Goal: Task Accomplishment & Management: Manage account settings

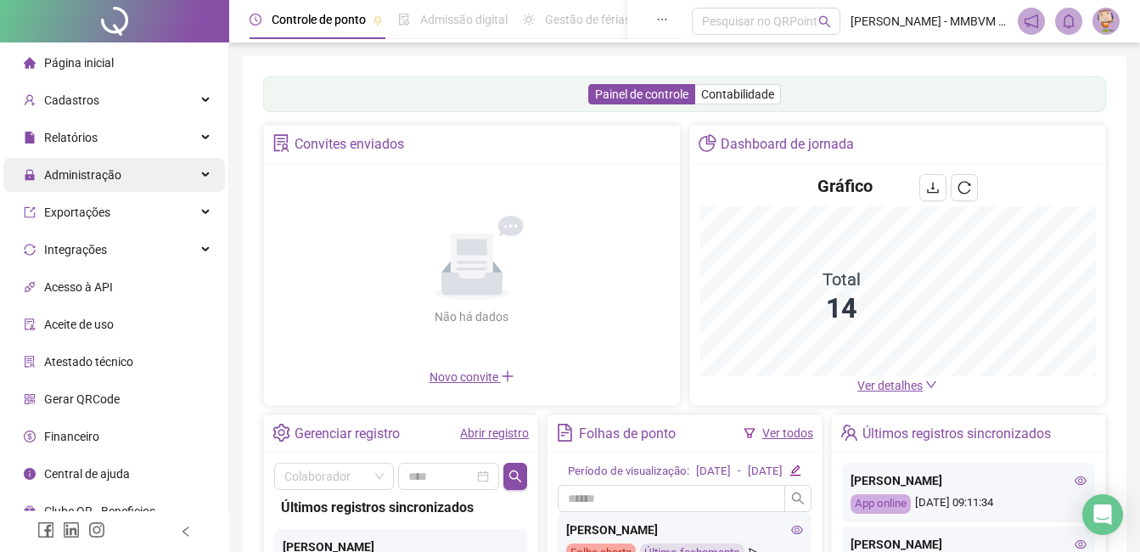
click at [99, 174] on span "Administração" at bounding box center [82, 175] width 77 height 14
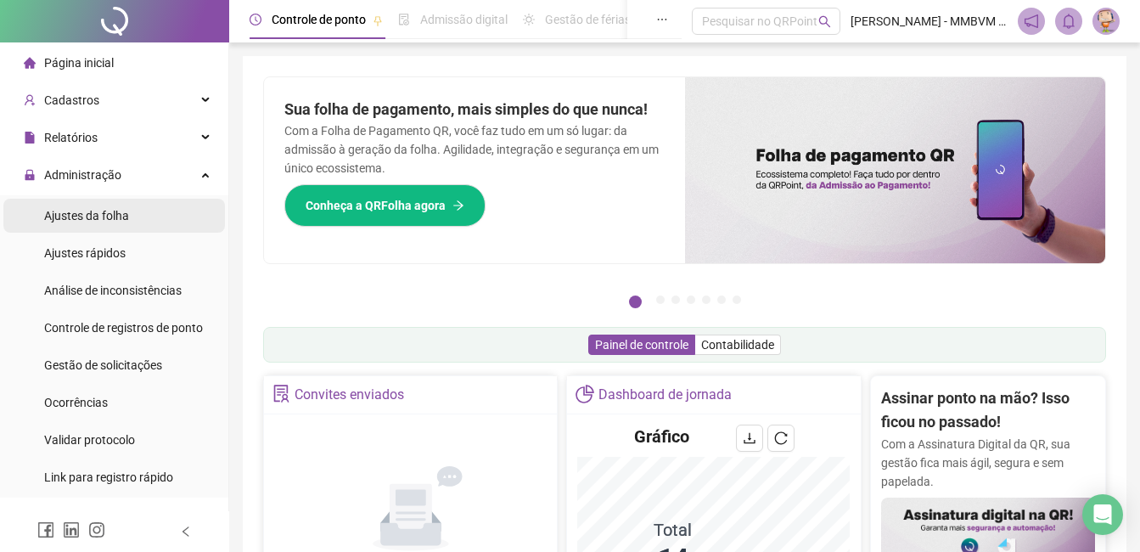
click at [106, 210] on span "Ajustes da folha" at bounding box center [86, 216] width 85 height 14
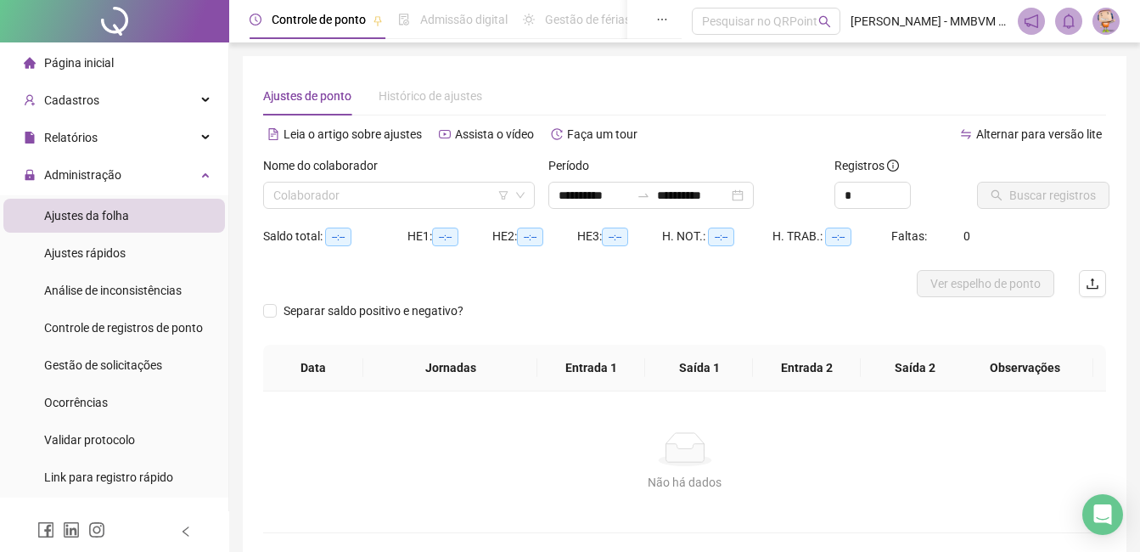
type input "**********"
click at [466, 199] on input "search" at bounding box center [391, 194] width 236 height 25
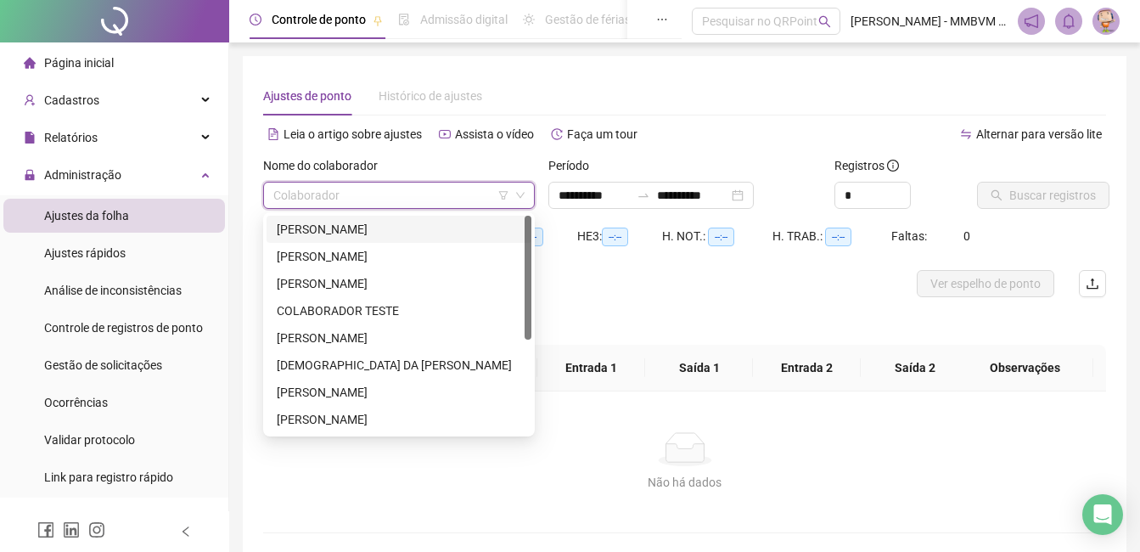
click at [457, 231] on div "ADELSON PAULO DOS SANTOS" at bounding box center [399, 229] width 244 height 19
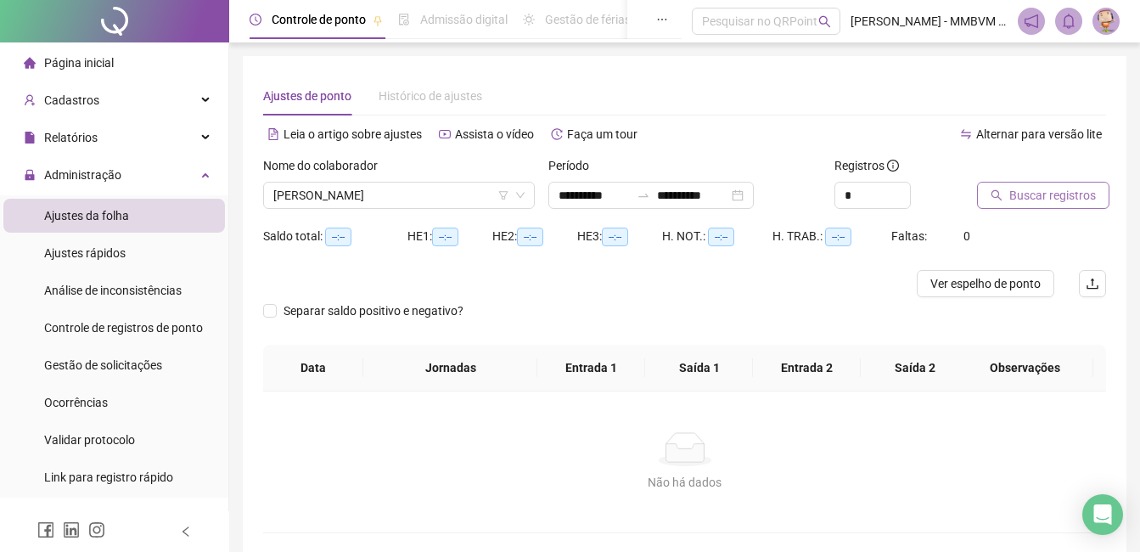
click at [1068, 197] on span "Buscar registros" at bounding box center [1052, 195] width 87 height 19
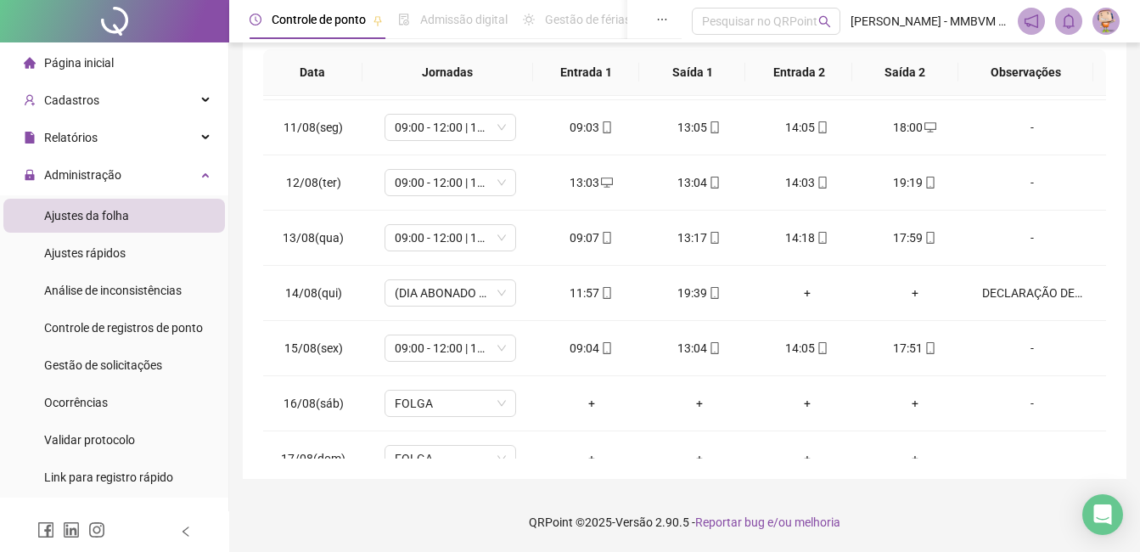
scroll to position [686, 0]
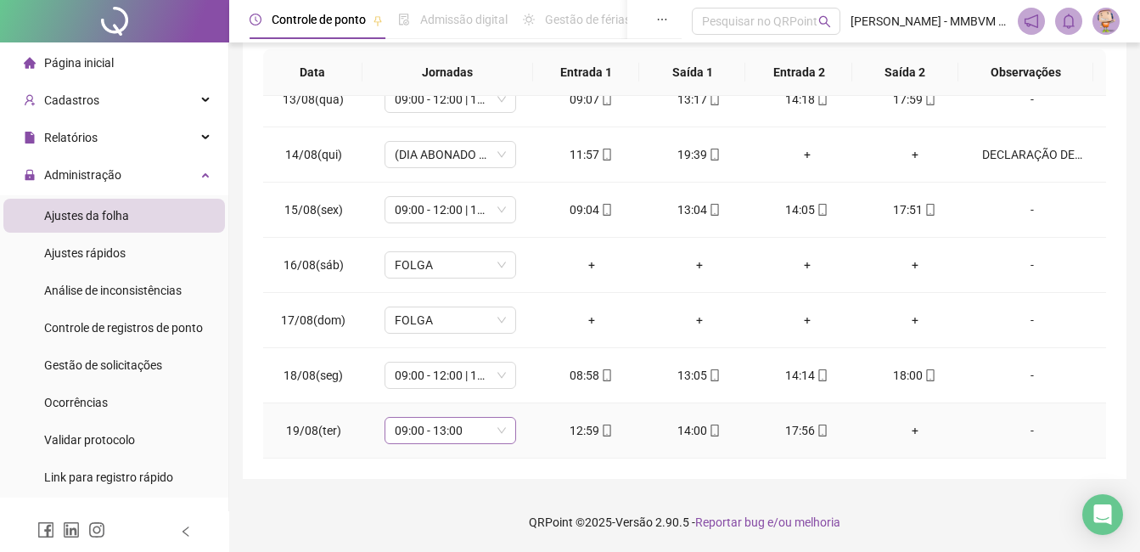
click at [445, 420] on span "09:00 - 13:00" at bounding box center [450, 430] width 111 height 25
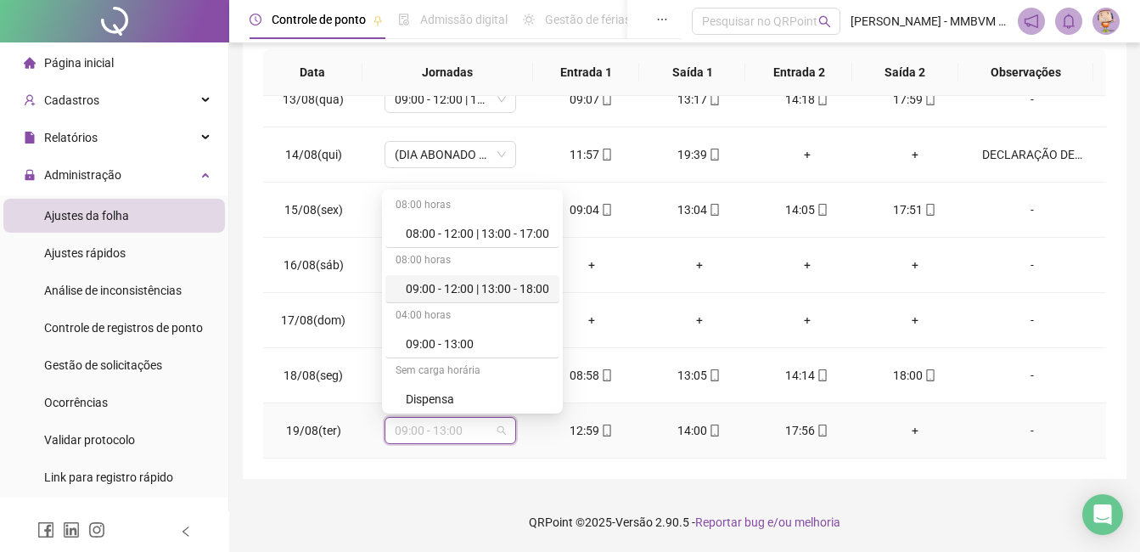
click at [505, 289] on div "09:00 - 12:00 | 13:00 - 18:00" at bounding box center [477, 288] width 143 height 19
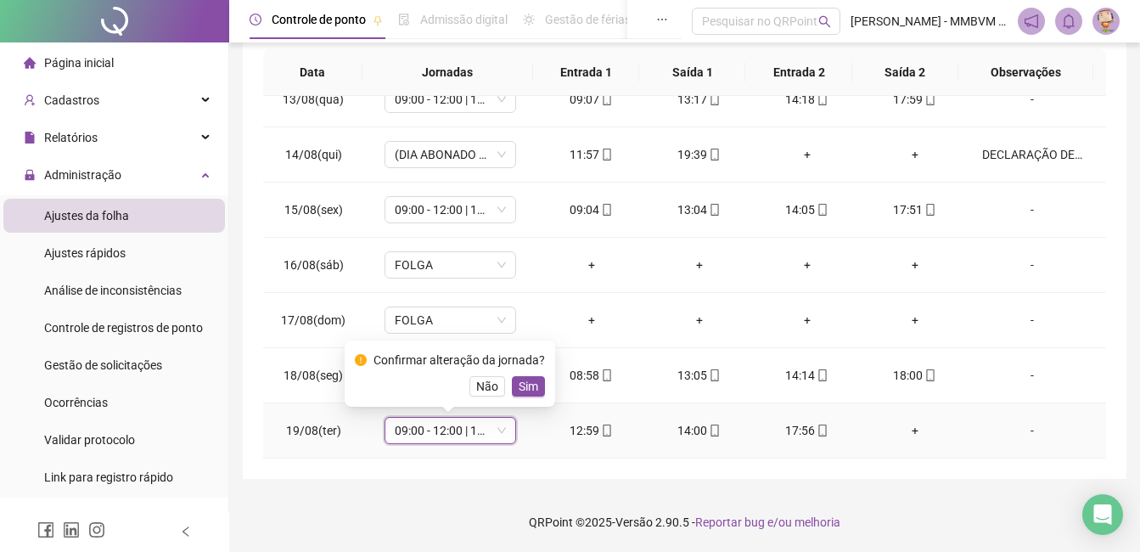
click at [507, 392] on div "Não Sim" at bounding box center [450, 386] width 190 height 20
click at [519, 384] on span "Sim" at bounding box center [529, 386] width 20 height 19
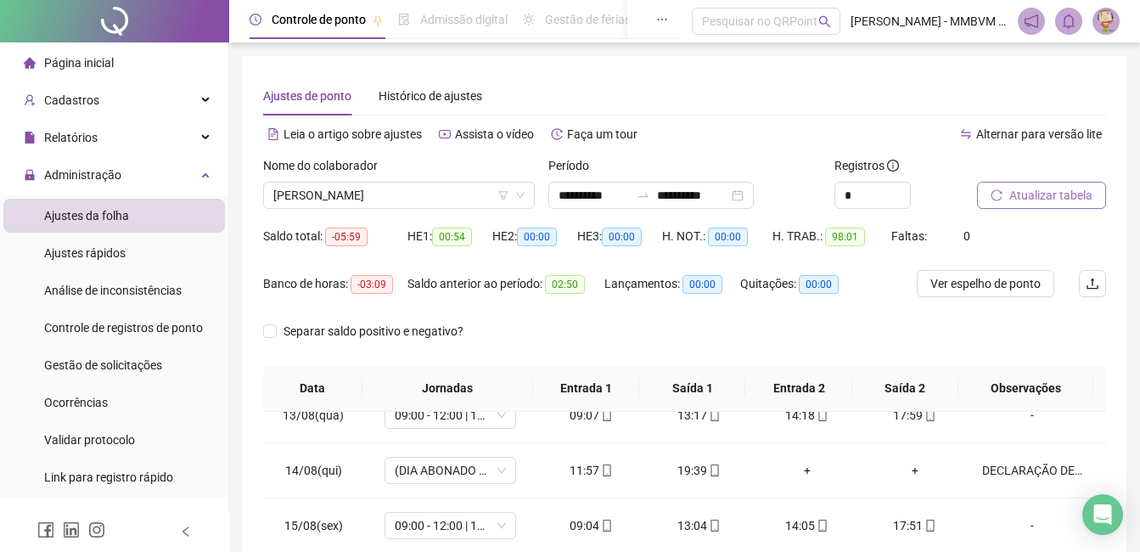
scroll to position [316, 0]
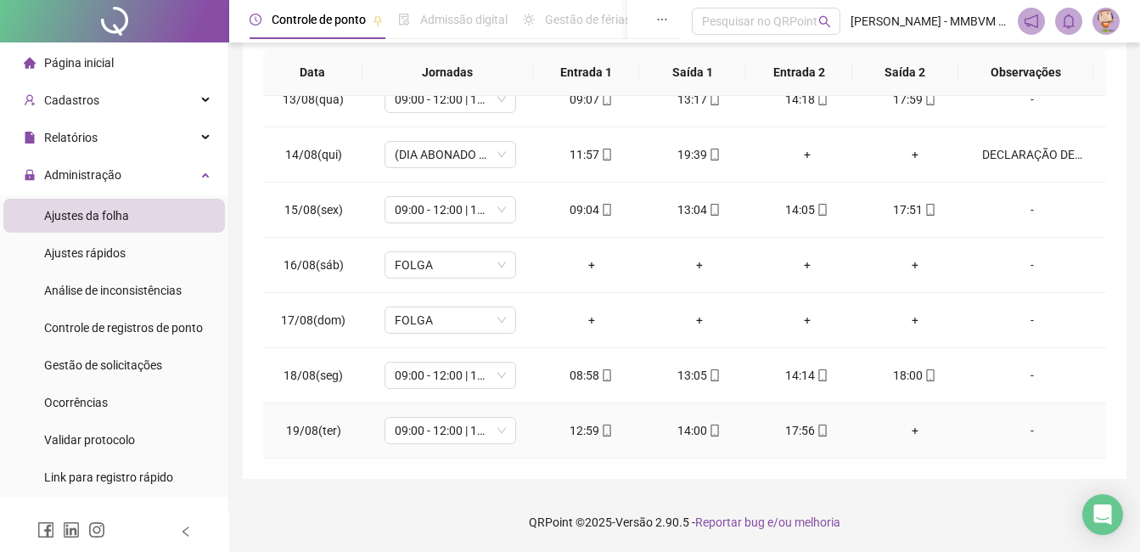
click at [906, 427] on div "+" at bounding box center [914, 430] width 81 height 19
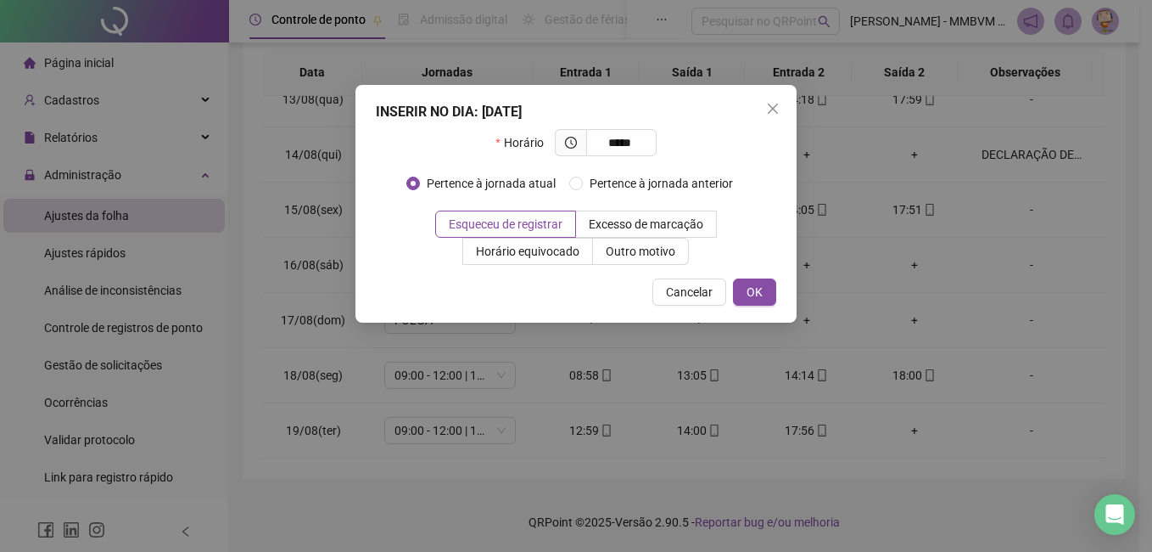
type input "*****"
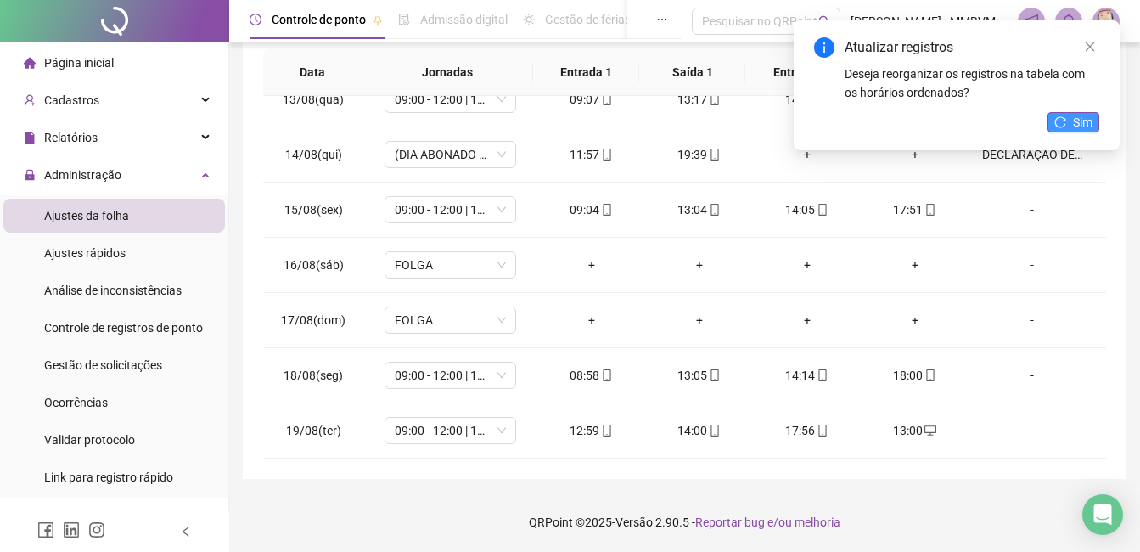
click at [1072, 115] on button "Sim" at bounding box center [1073, 122] width 52 height 20
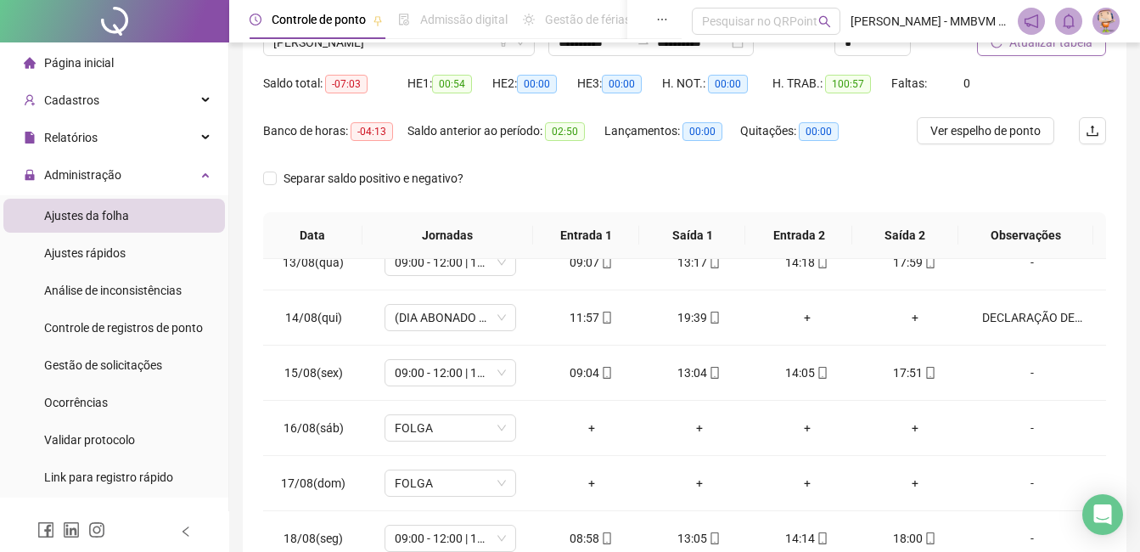
scroll to position [0, 0]
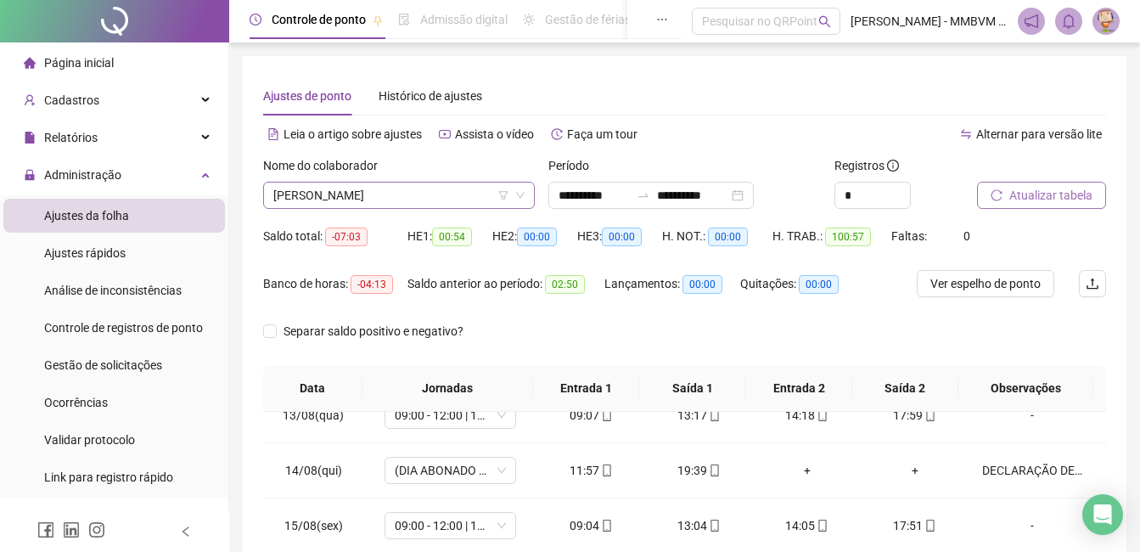
click at [471, 207] on span "ADELSON PAULO DOS SANTOS" at bounding box center [398, 194] width 251 height 25
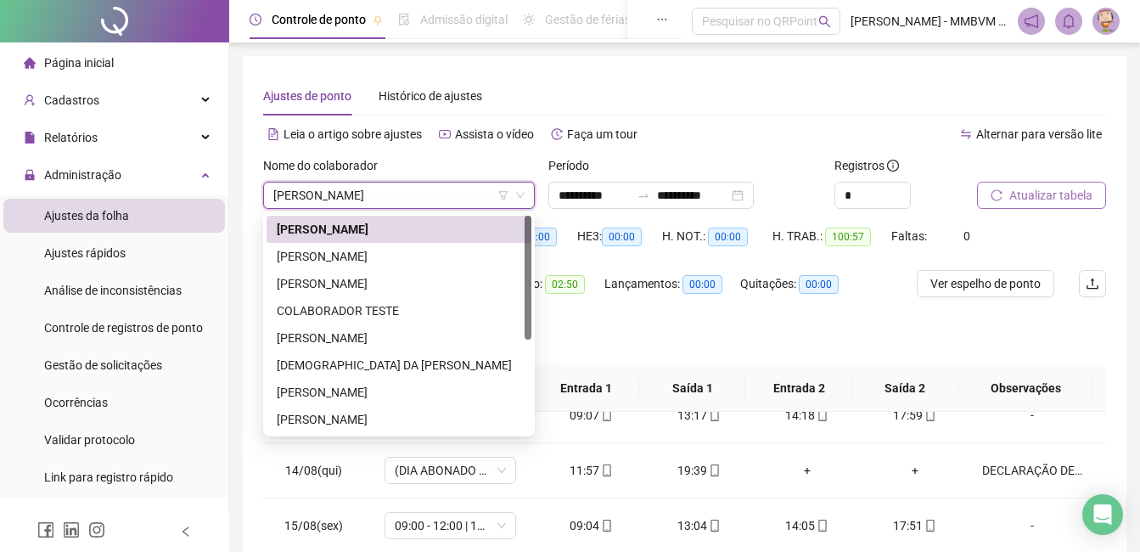
click at [758, 100] on div "Ajustes de ponto Histórico de ajustes" at bounding box center [684, 95] width 843 height 39
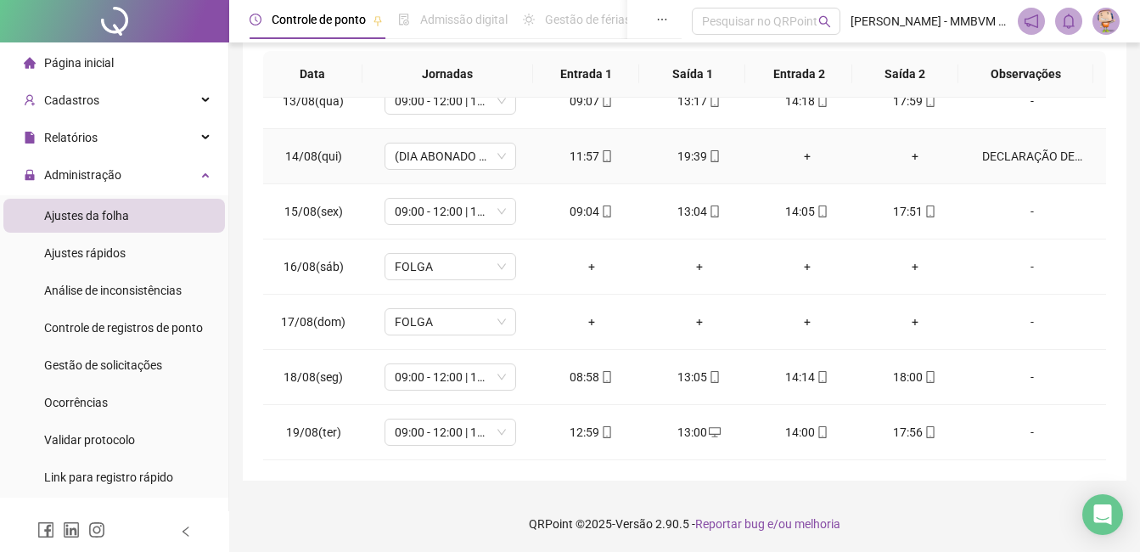
scroll to position [316, 0]
click at [692, 425] on div "13:00" at bounding box center [699, 430] width 81 height 19
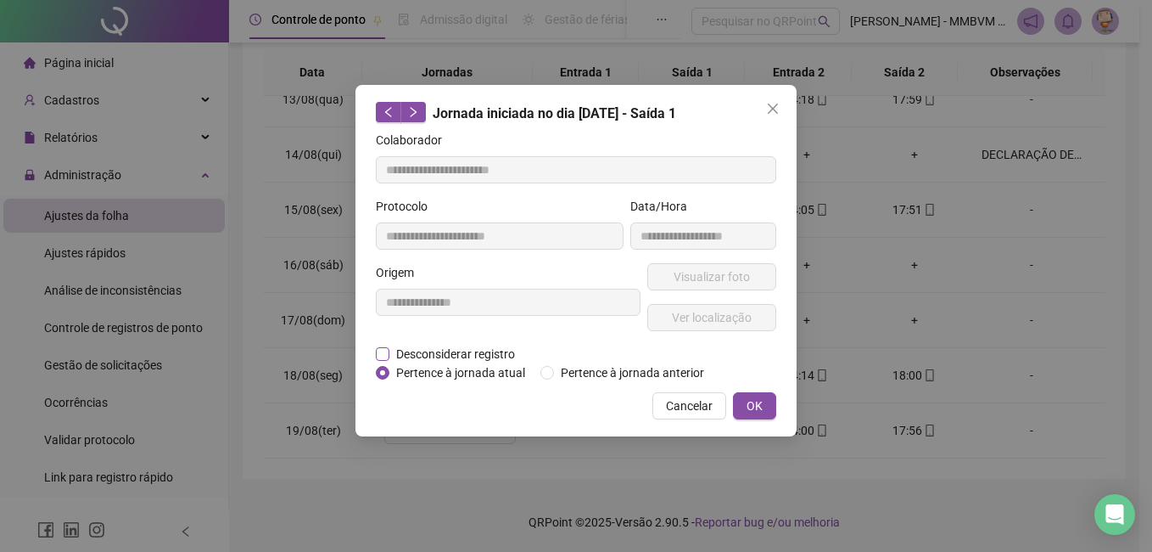
click at [457, 353] on span "Desconsiderar registro" at bounding box center [456, 354] width 132 height 19
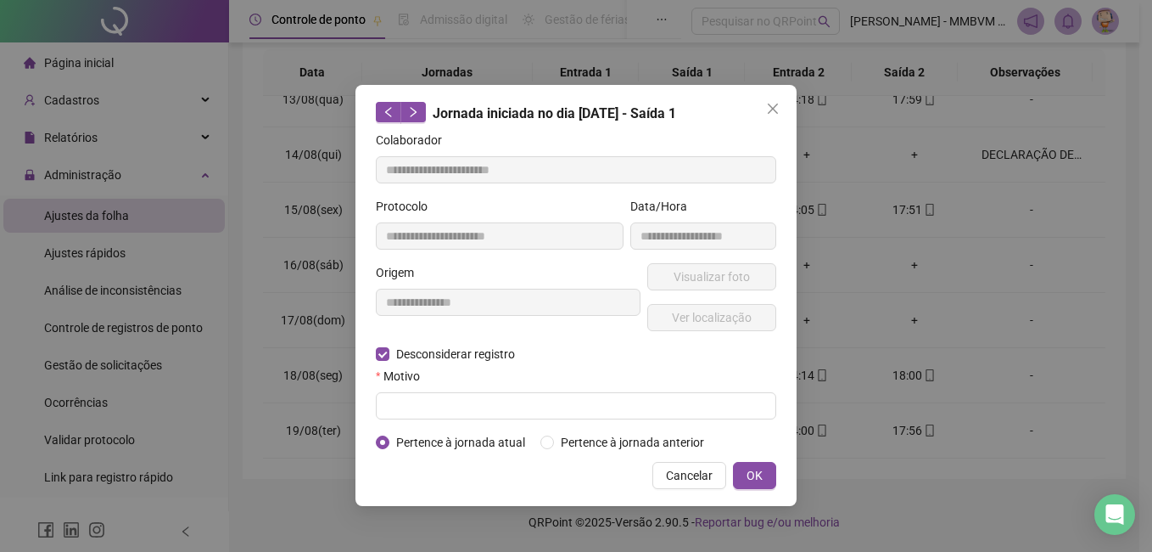
click at [469, 420] on form "**********" at bounding box center [576, 291] width 401 height 321
click at [710, 467] on span "Cancelar" at bounding box center [689, 475] width 47 height 19
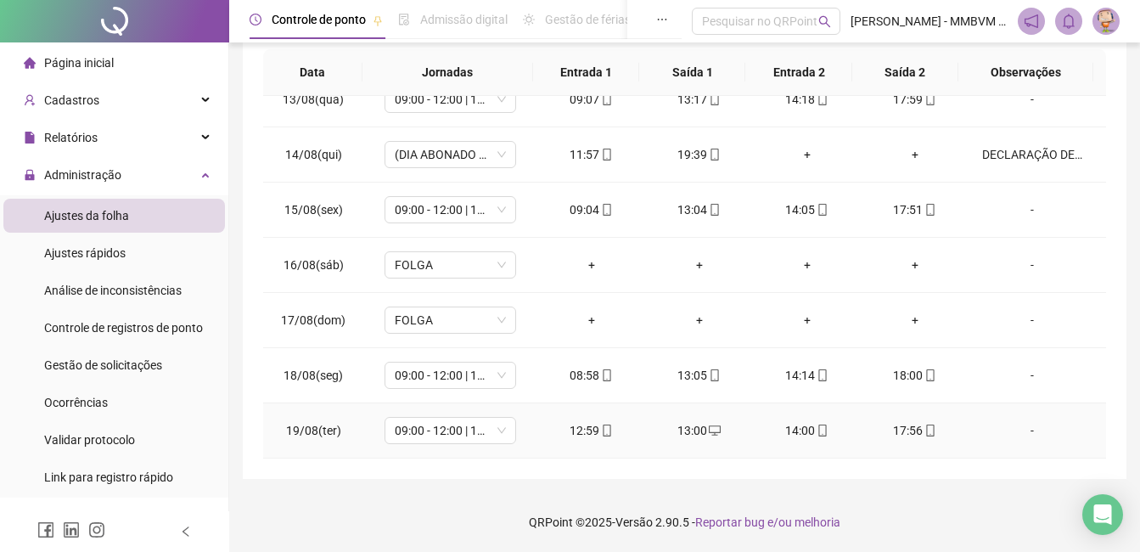
click at [687, 435] on div "13:00" at bounding box center [699, 430] width 81 height 19
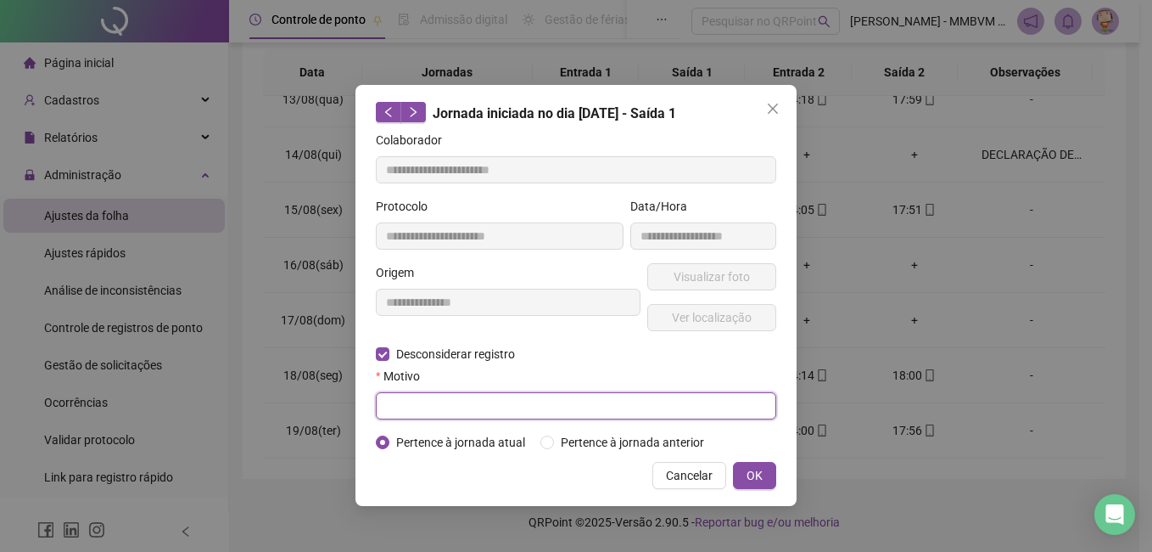
click at [474, 410] on input "text" at bounding box center [576, 405] width 401 height 27
type input "*"
type input "*********"
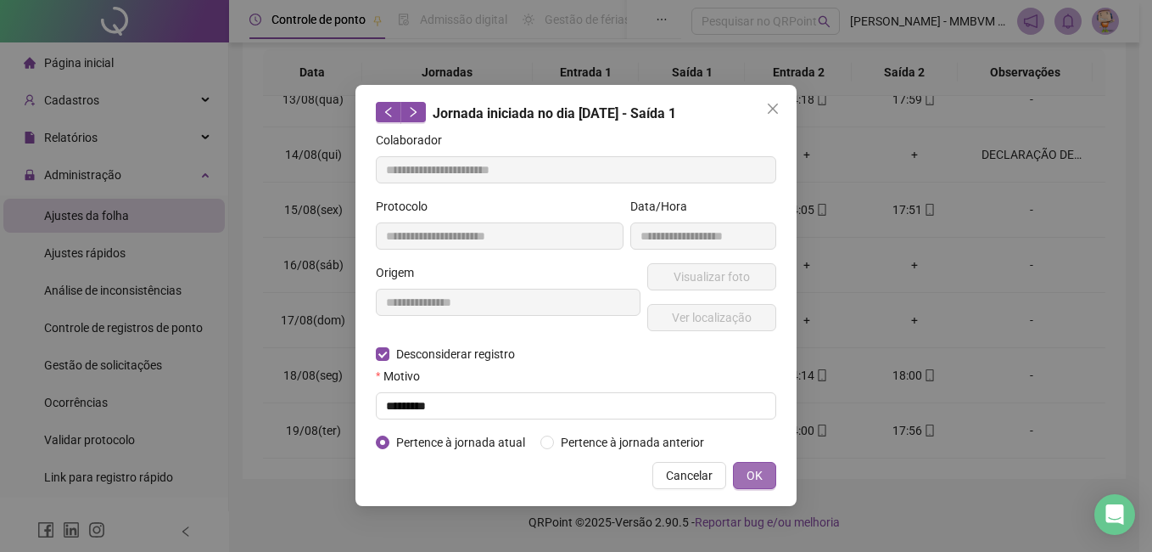
click at [758, 474] on span "OK" at bounding box center [755, 475] width 16 height 19
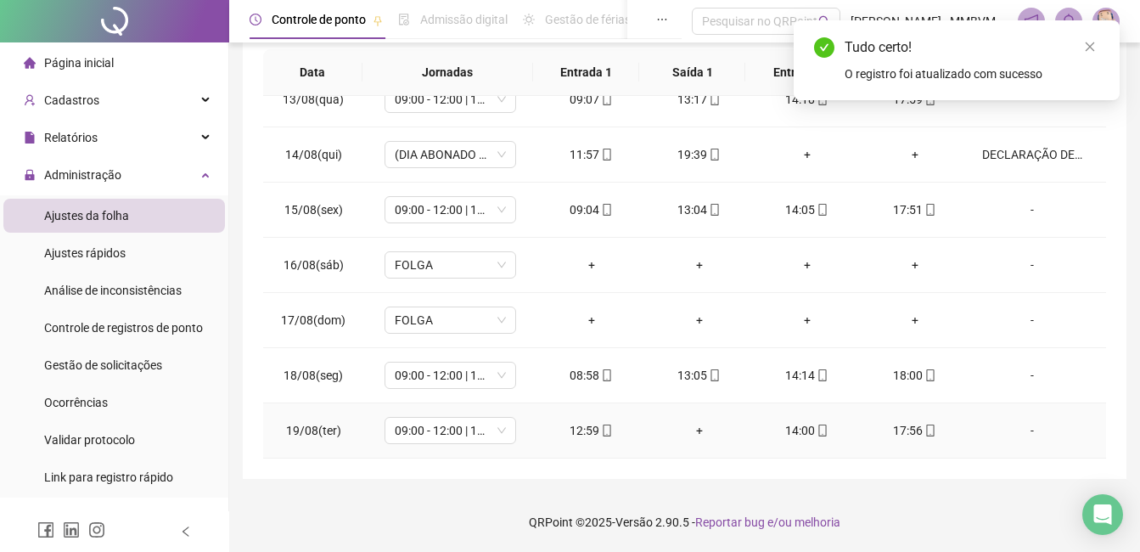
click at [693, 423] on div "+" at bounding box center [699, 430] width 81 height 19
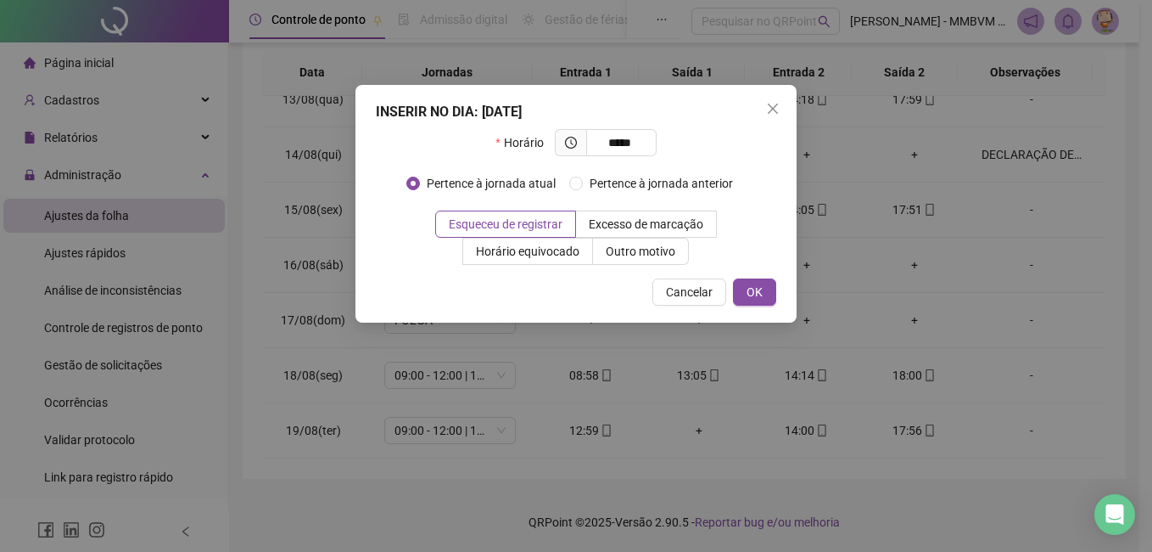
type input "*****"
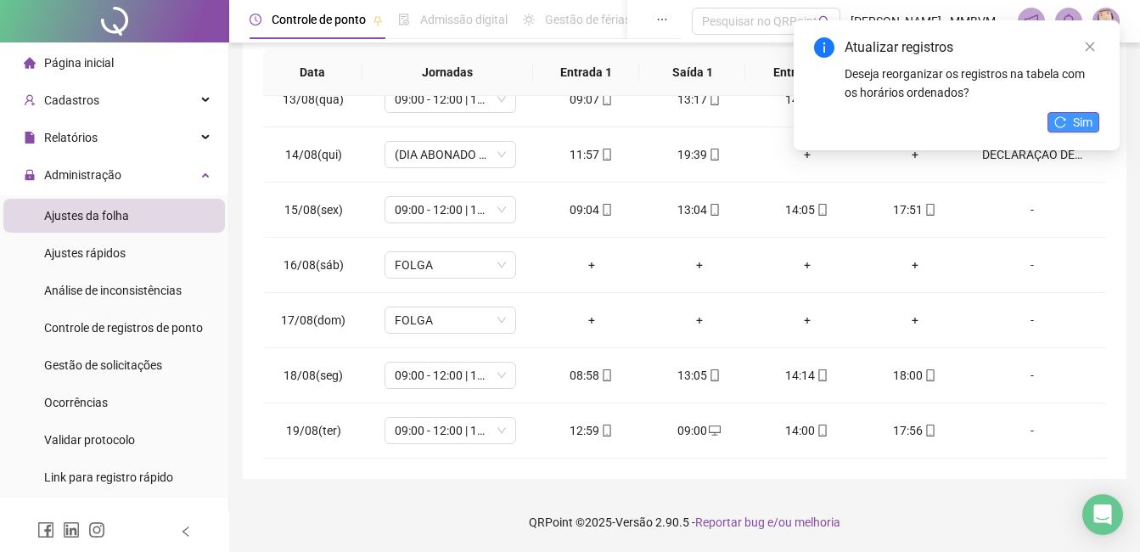
click at [1059, 119] on icon "reload" at bounding box center [1060, 122] width 12 height 12
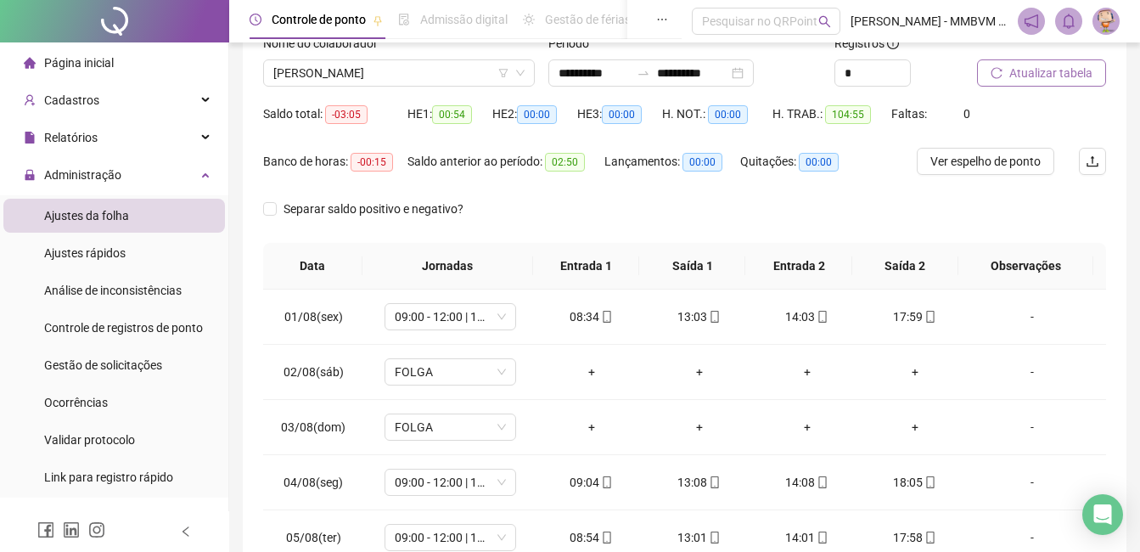
scroll to position [0, 0]
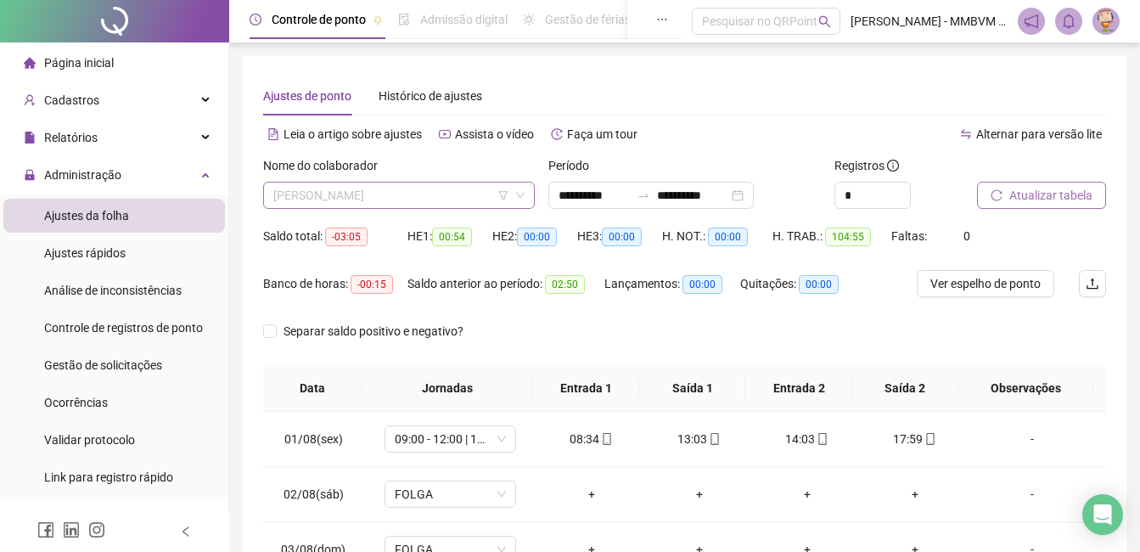
click at [466, 201] on span "ADELSON PAULO DOS SANTOS" at bounding box center [398, 194] width 251 height 25
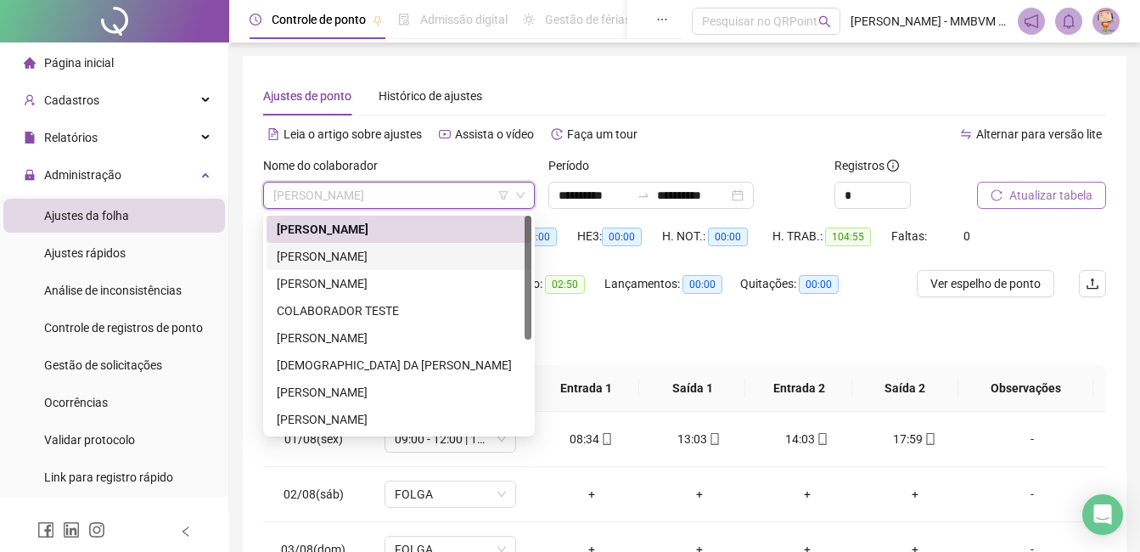
click at [420, 255] on div "ANA CLARA DO NASCIMENTO ROCHA" at bounding box center [399, 256] width 244 height 19
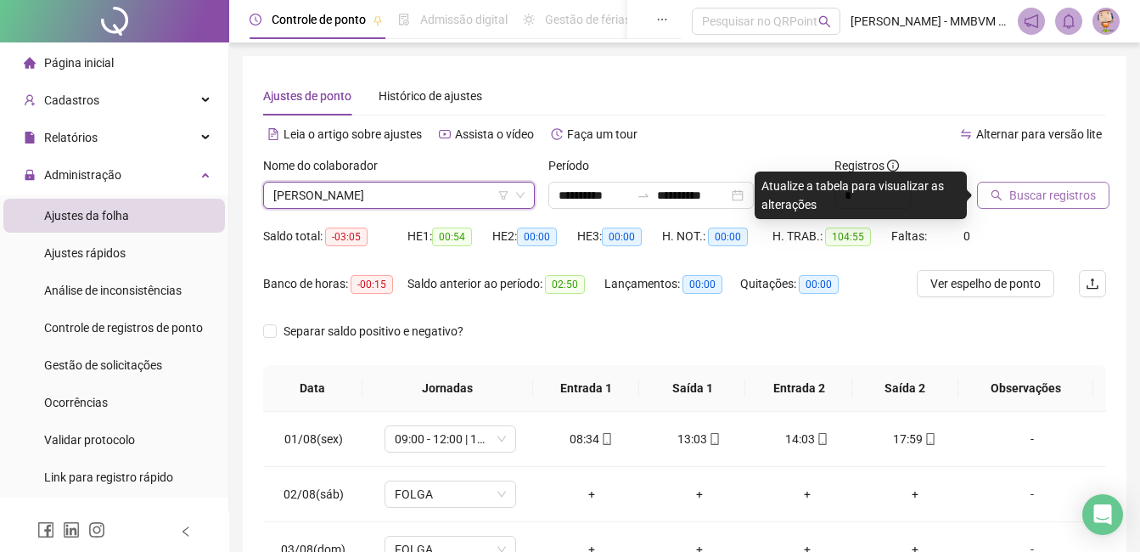
click at [1017, 190] on span "Buscar registros" at bounding box center [1052, 195] width 87 height 19
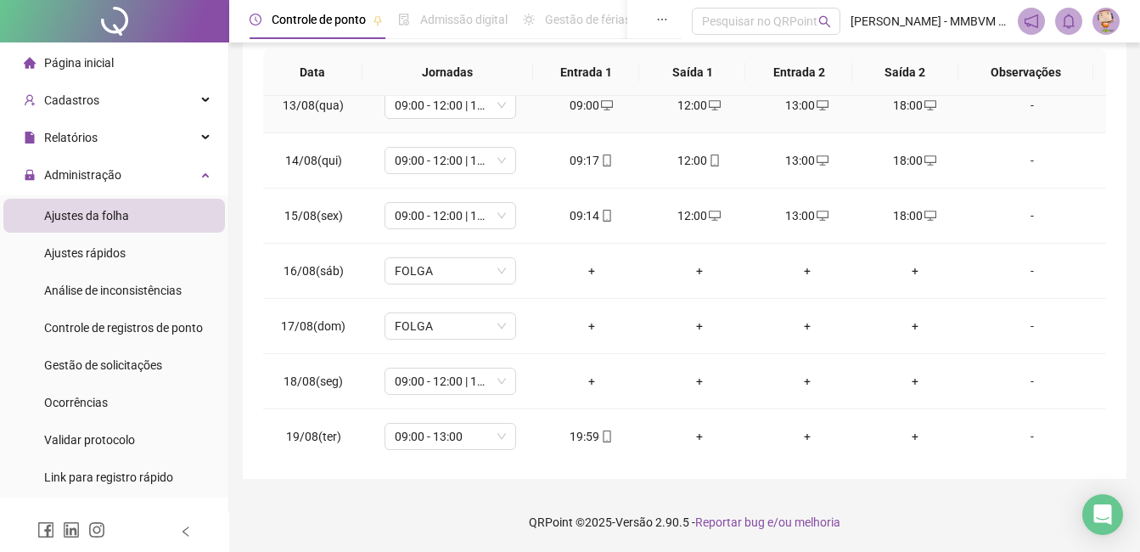
scroll to position [686, 0]
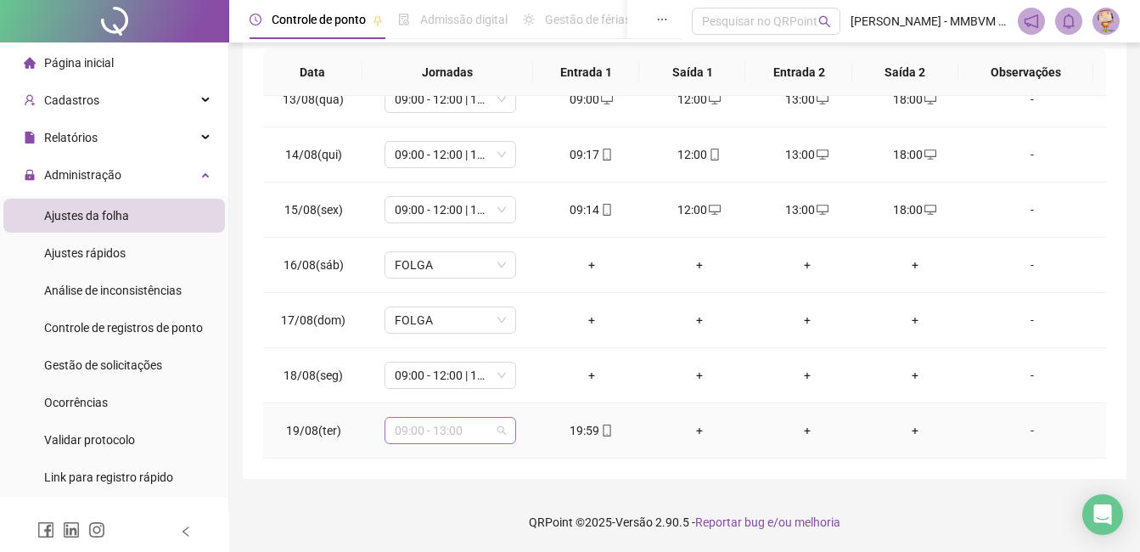
click at [468, 443] on div "09:00 - 13:00" at bounding box center [450, 430] width 132 height 27
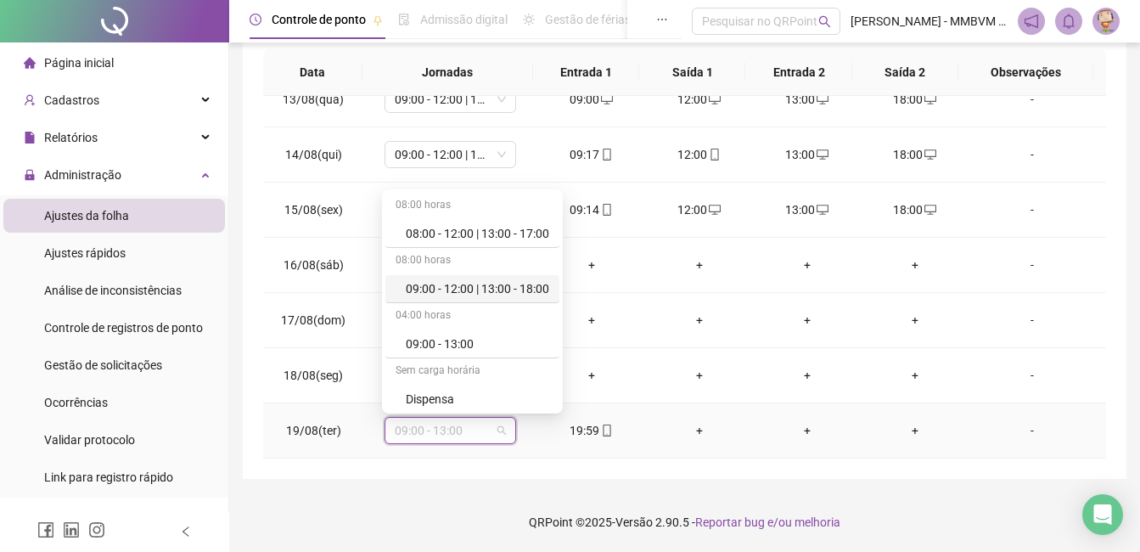
click at [515, 283] on div "09:00 - 12:00 | 13:00 - 18:00" at bounding box center [477, 288] width 143 height 19
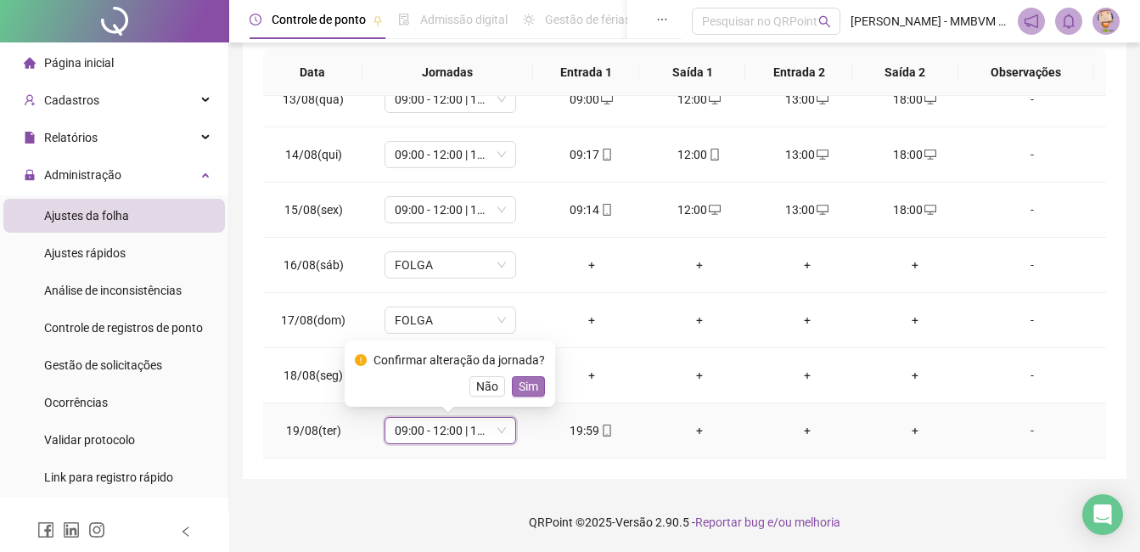
click at [537, 392] on button "Sim" at bounding box center [528, 386] width 33 height 20
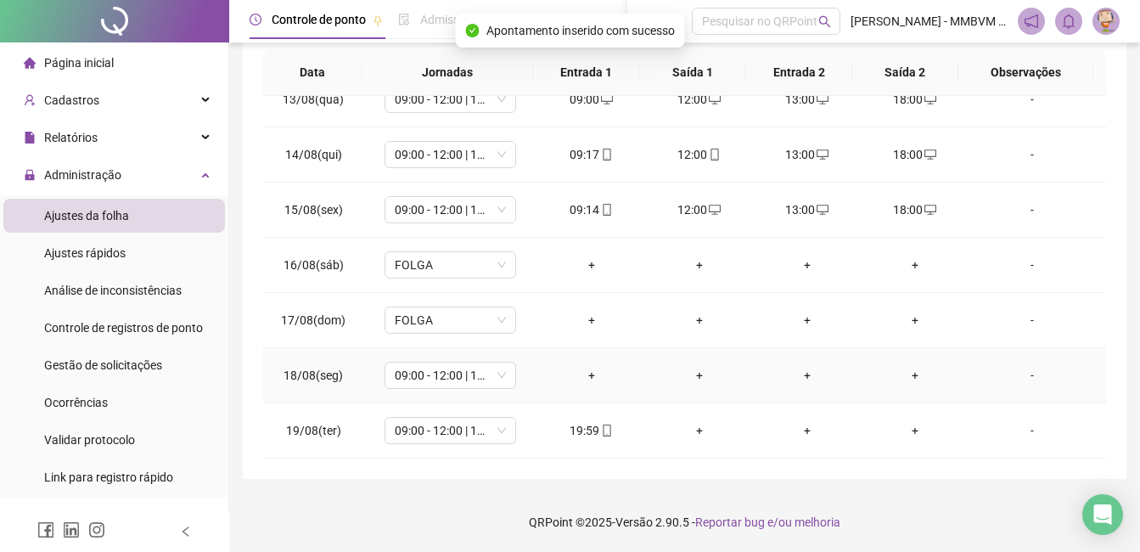
click at [585, 372] on div "+" at bounding box center [591, 375] width 81 height 19
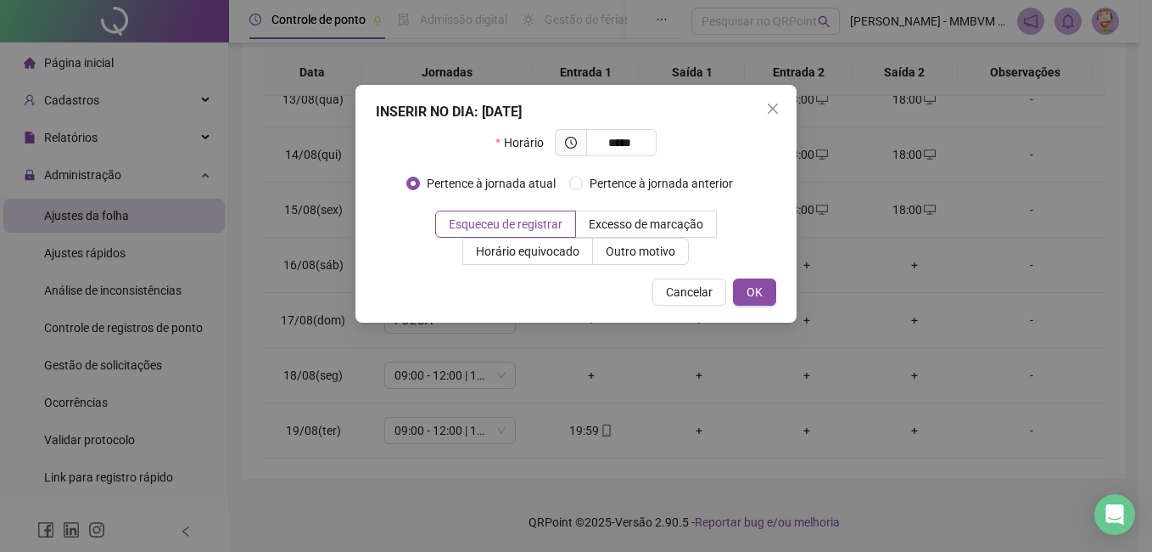
type input "*****"
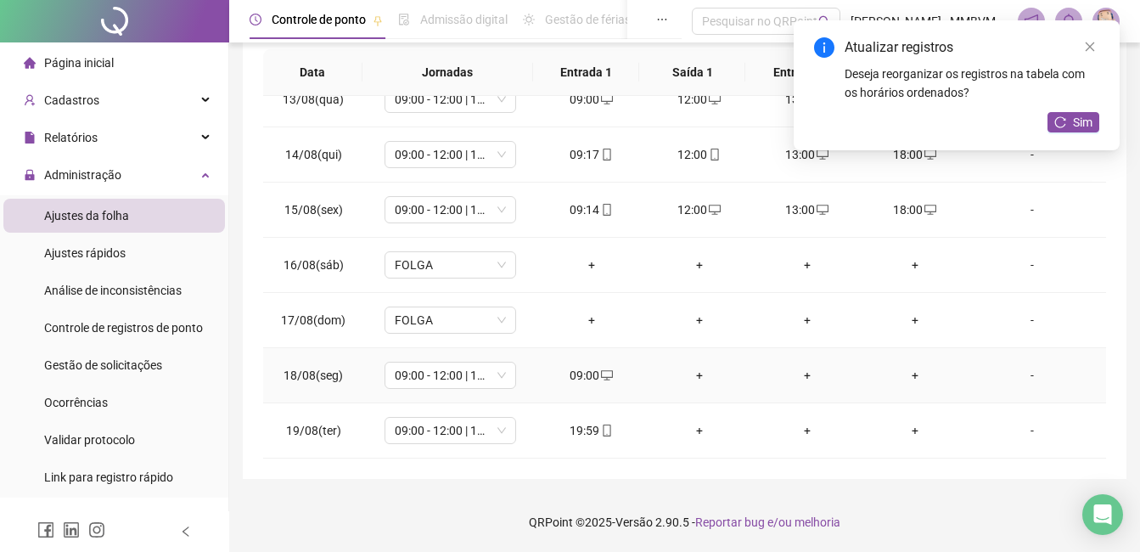
click at [691, 375] on div "+" at bounding box center [699, 375] width 81 height 19
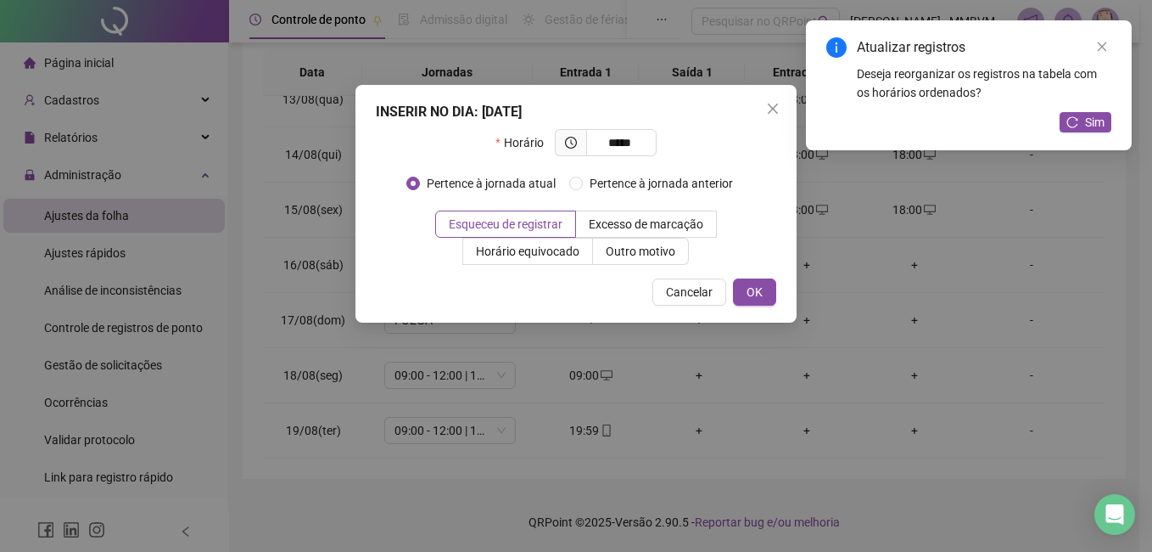
type input "*****"
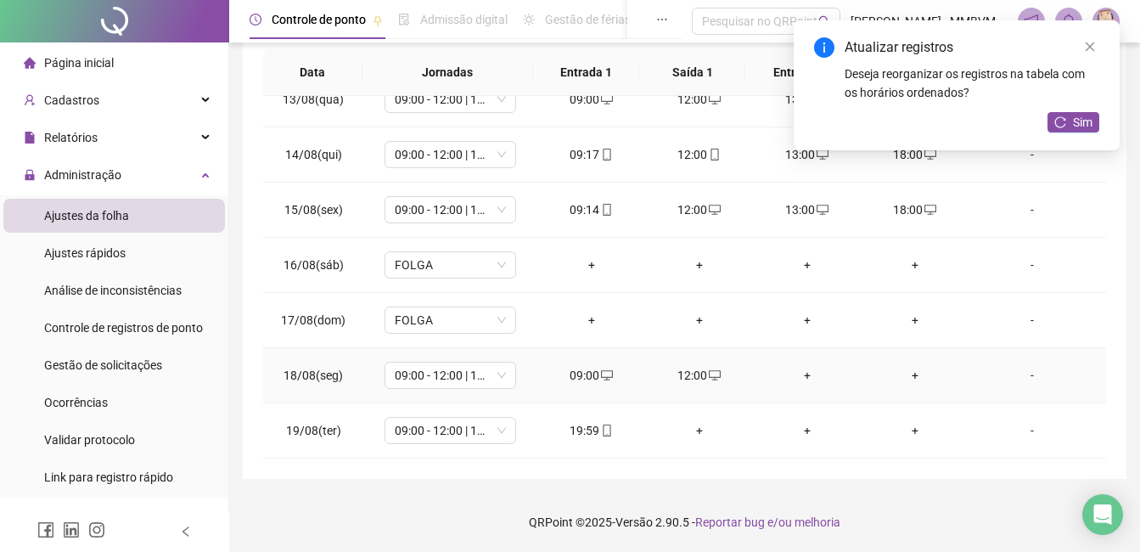
click at [810, 373] on div "+" at bounding box center [806, 375] width 81 height 19
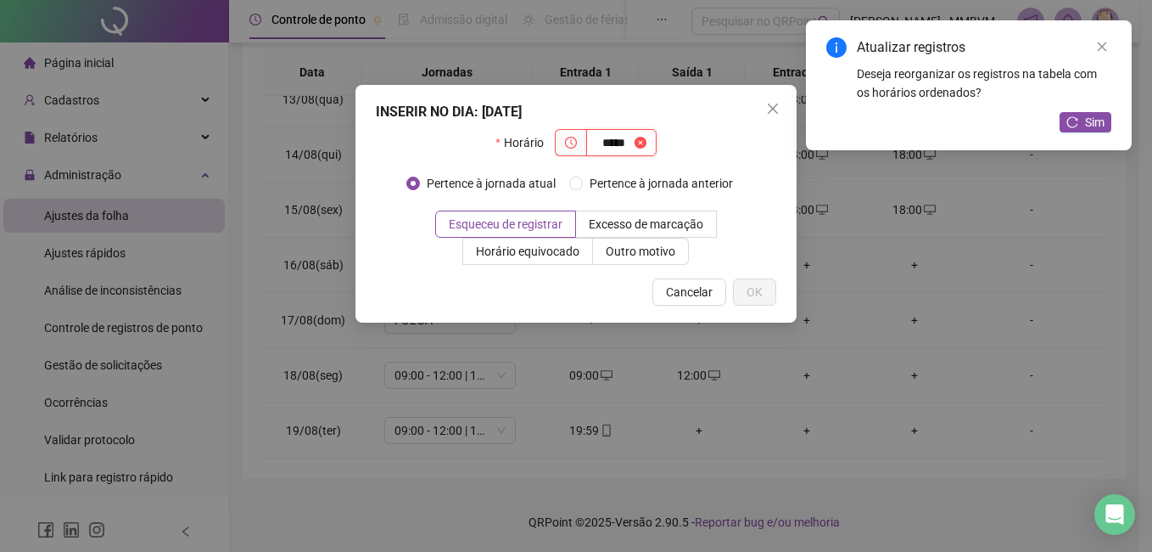
type input "*****"
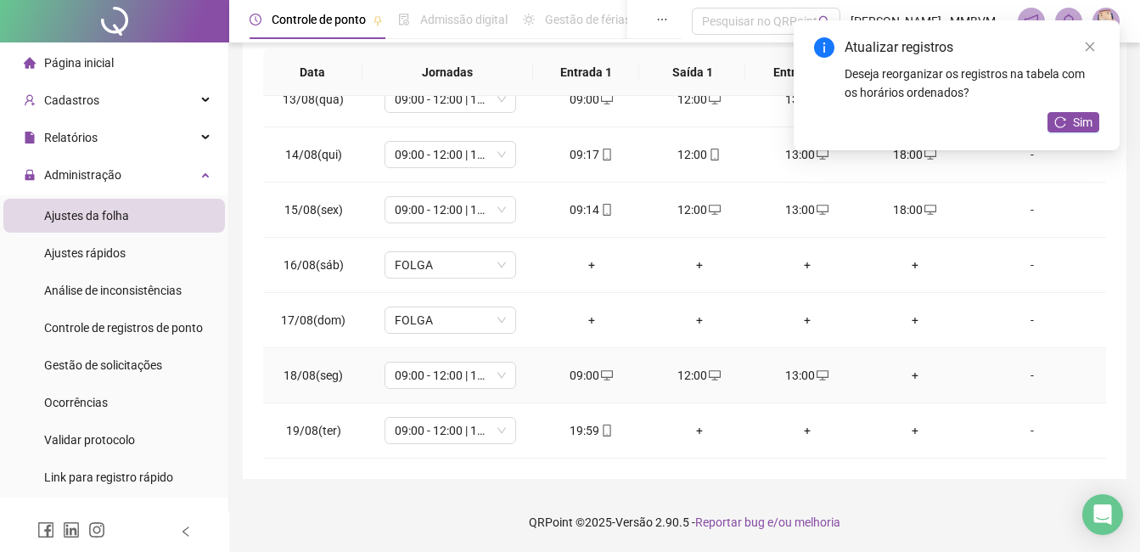
click at [899, 380] on div "+" at bounding box center [914, 375] width 81 height 19
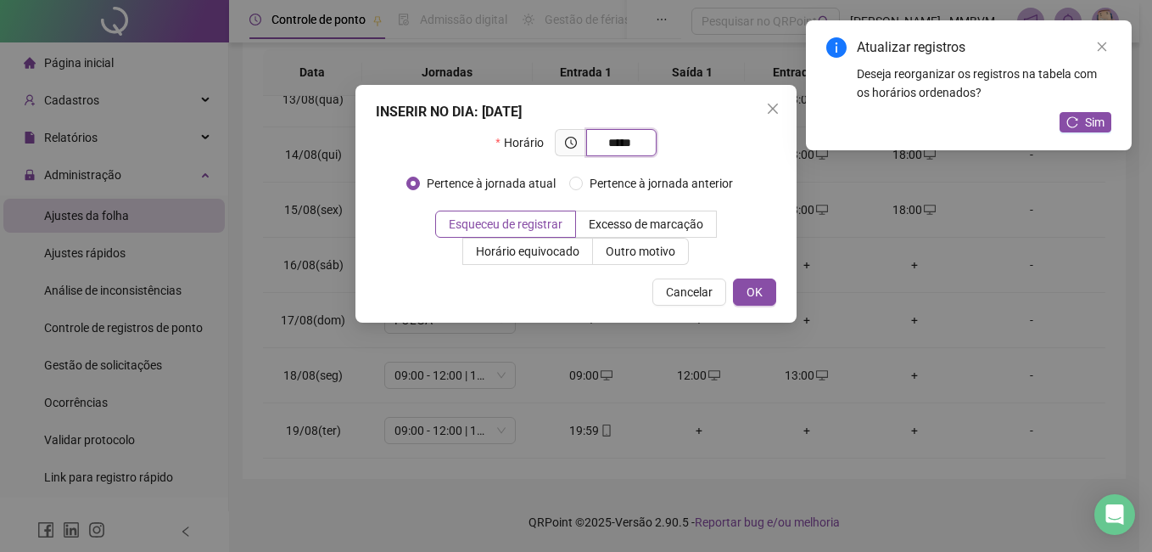
type input "*****"
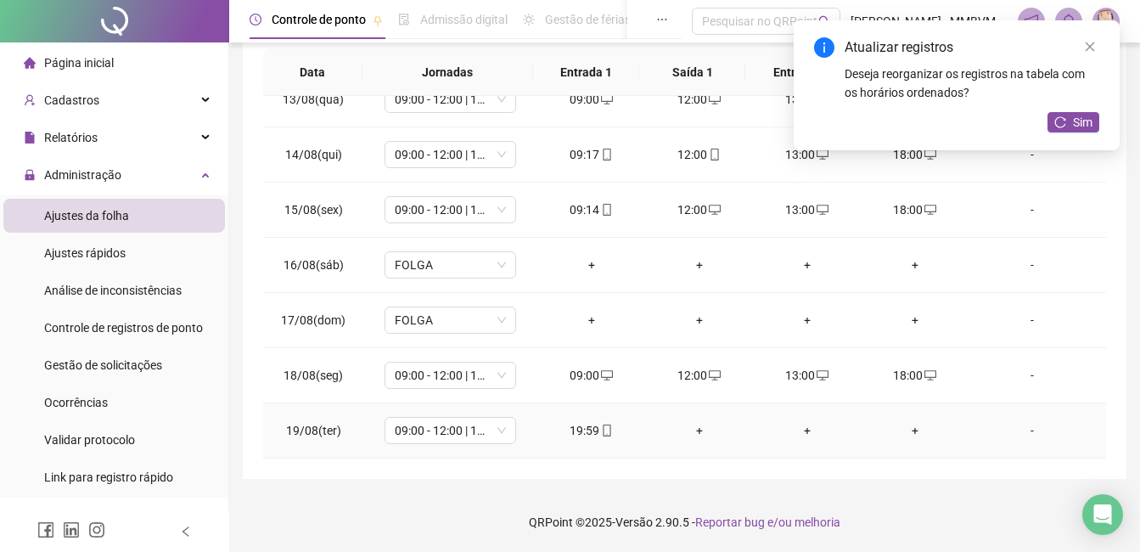
click at [700, 428] on div "+" at bounding box center [699, 430] width 81 height 19
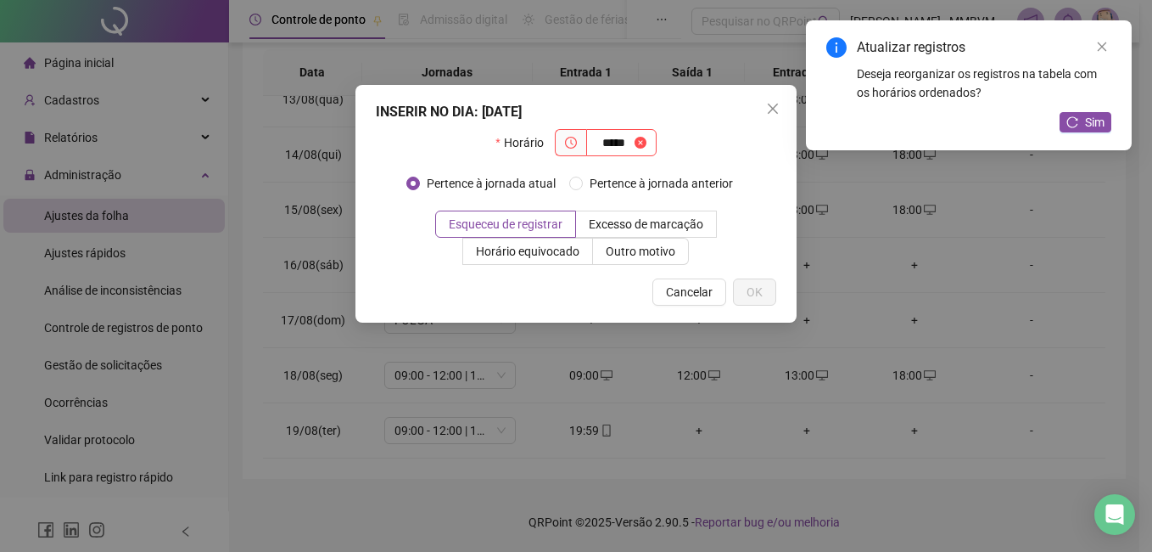
type input "*****"
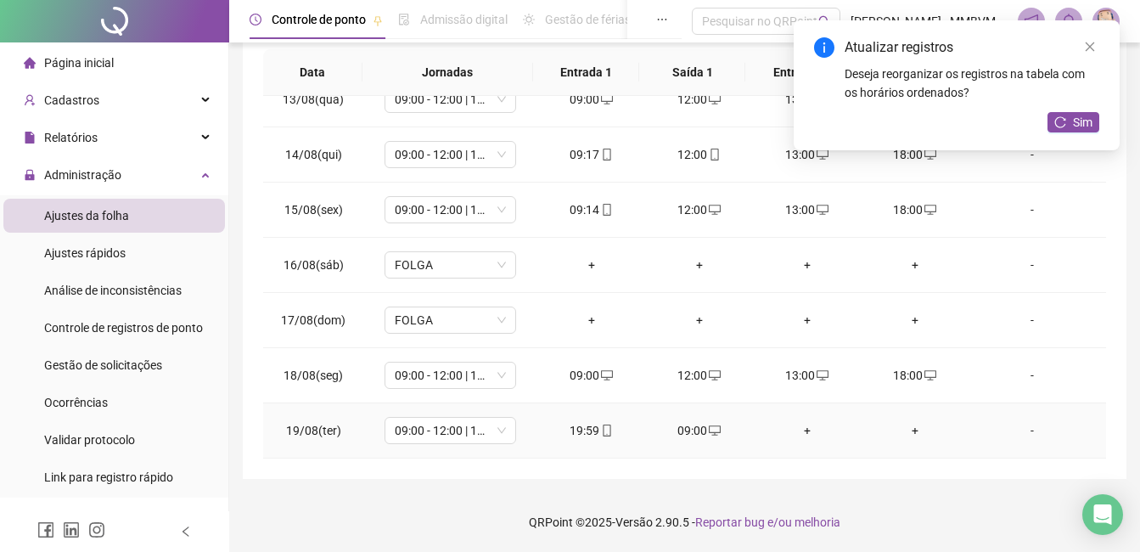
click at [801, 429] on div "+" at bounding box center [806, 430] width 81 height 19
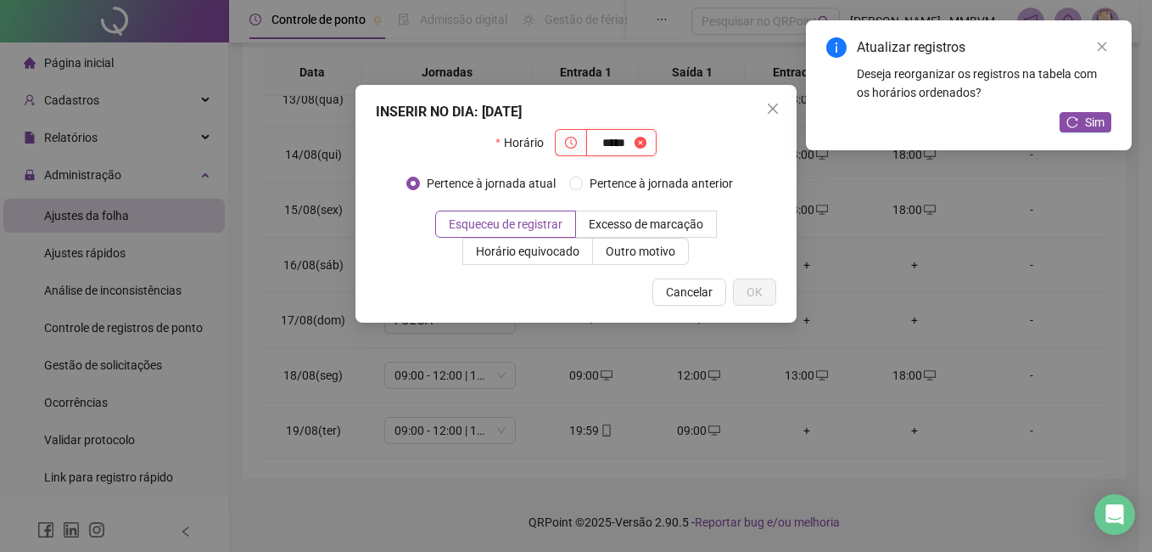
type input "*****"
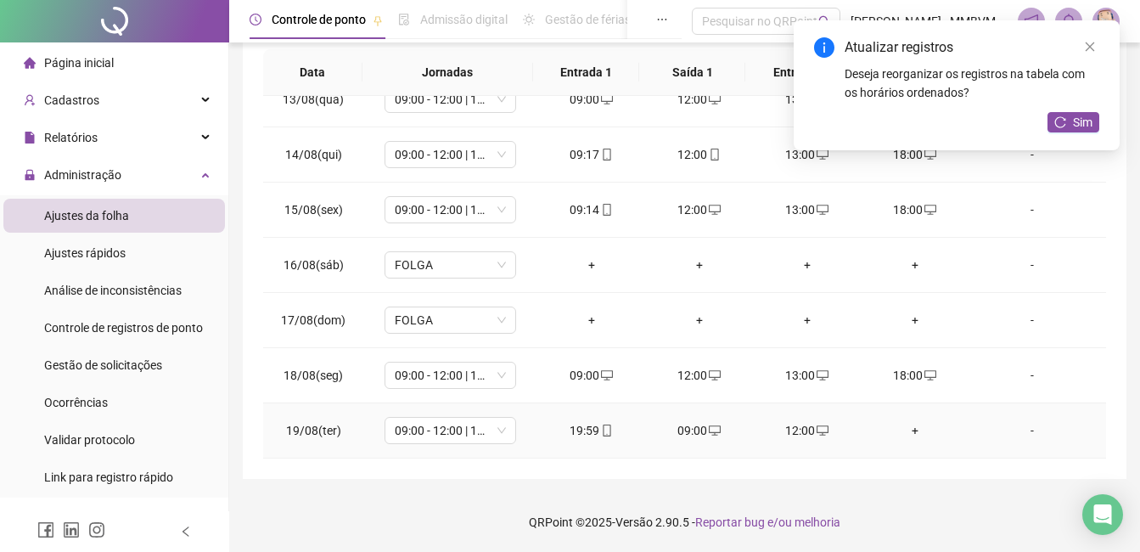
click at [906, 424] on div "+" at bounding box center [914, 430] width 81 height 19
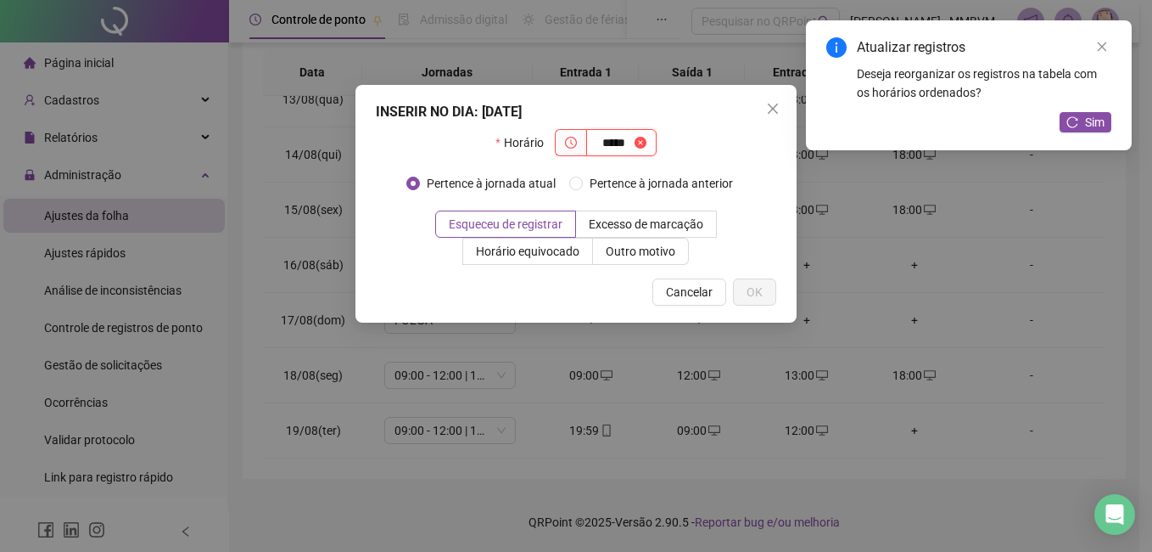
type input "*****"
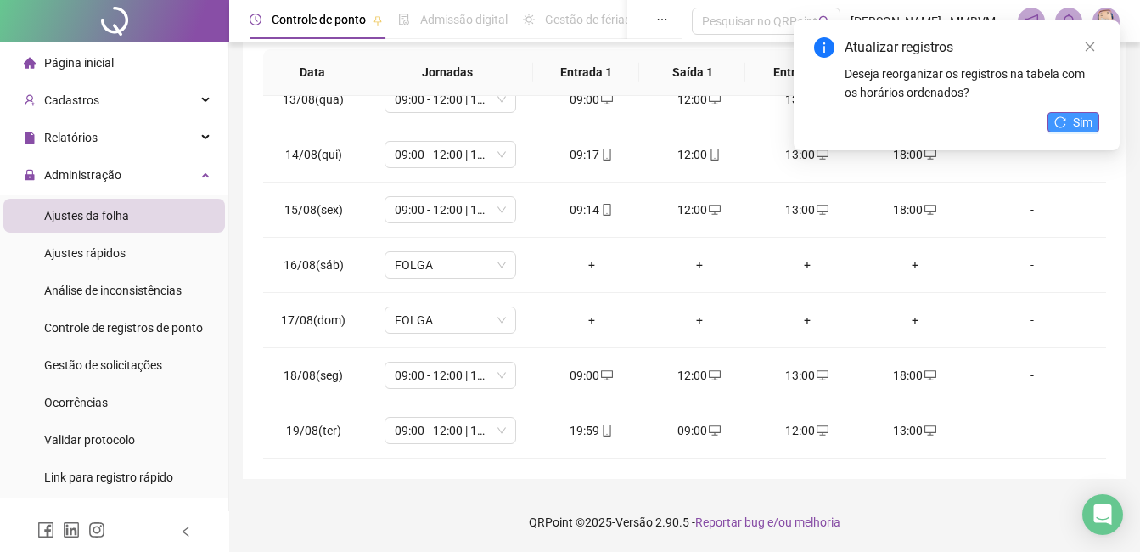
click at [1070, 121] on button "Sim" at bounding box center [1073, 122] width 52 height 20
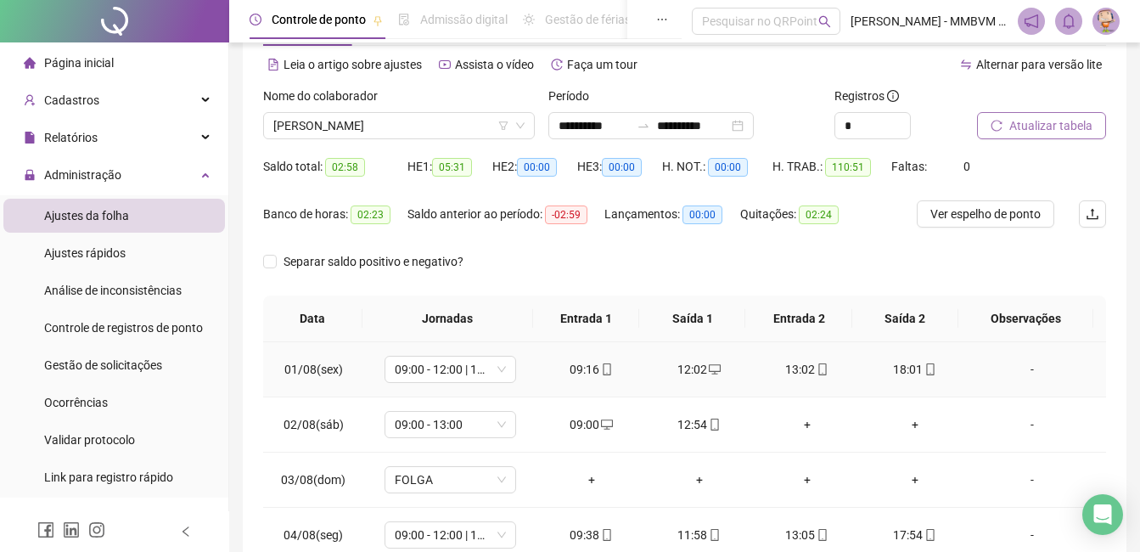
scroll to position [0, 0]
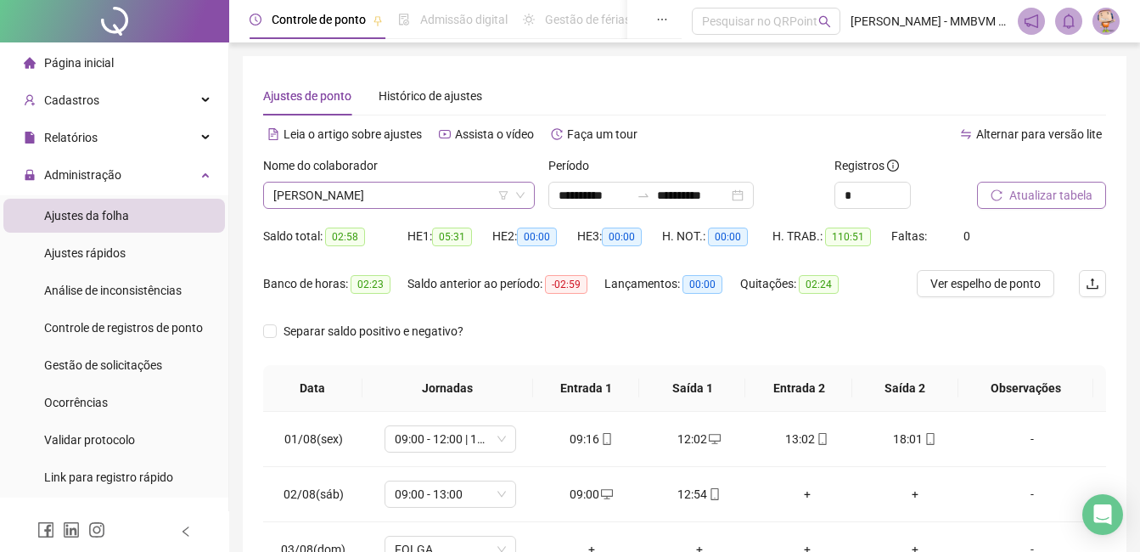
click at [481, 195] on span "ANA CLARA DO NASCIMENTO ROCHA" at bounding box center [398, 194] width 251 height 25
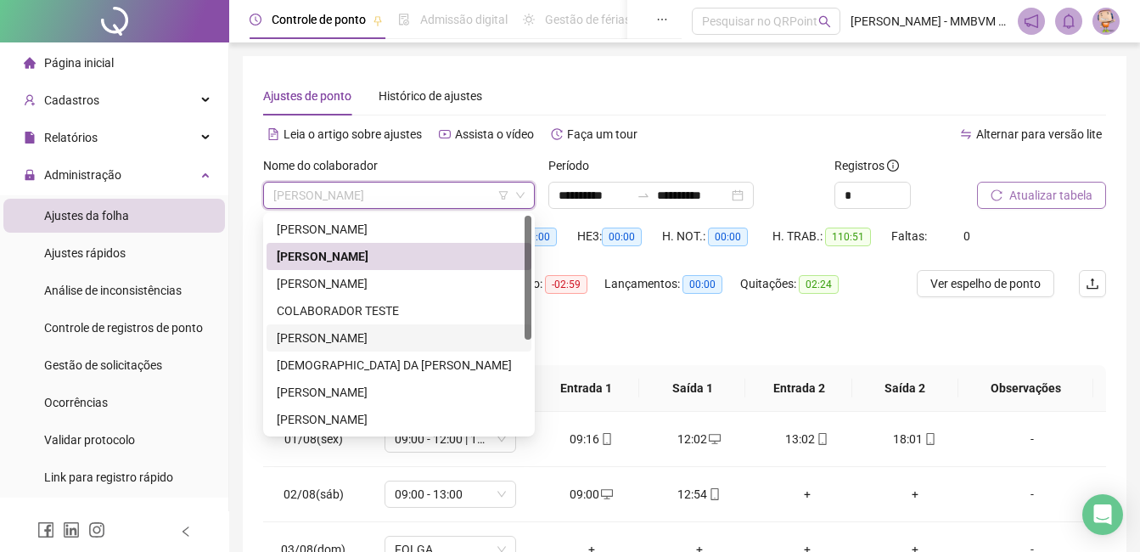
click at [369, 341] on div "DAFNE DE ANDRADE CORREA" at bounding box center [399, 337] width 244 height 19
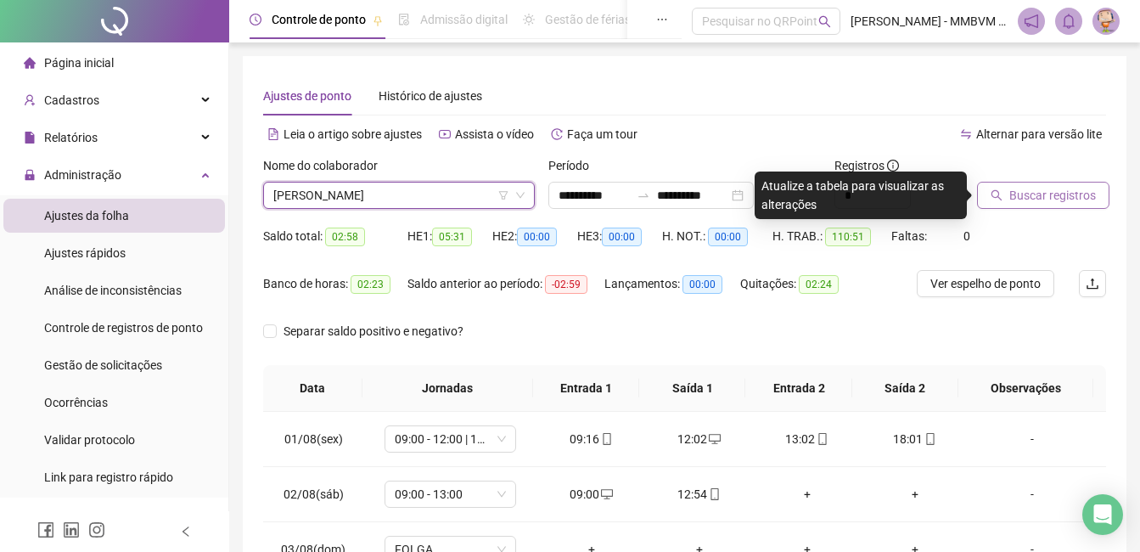
click at [1059, 183] on button "Buscar registros" at bounding box center [1043, 195] width 132 height 27
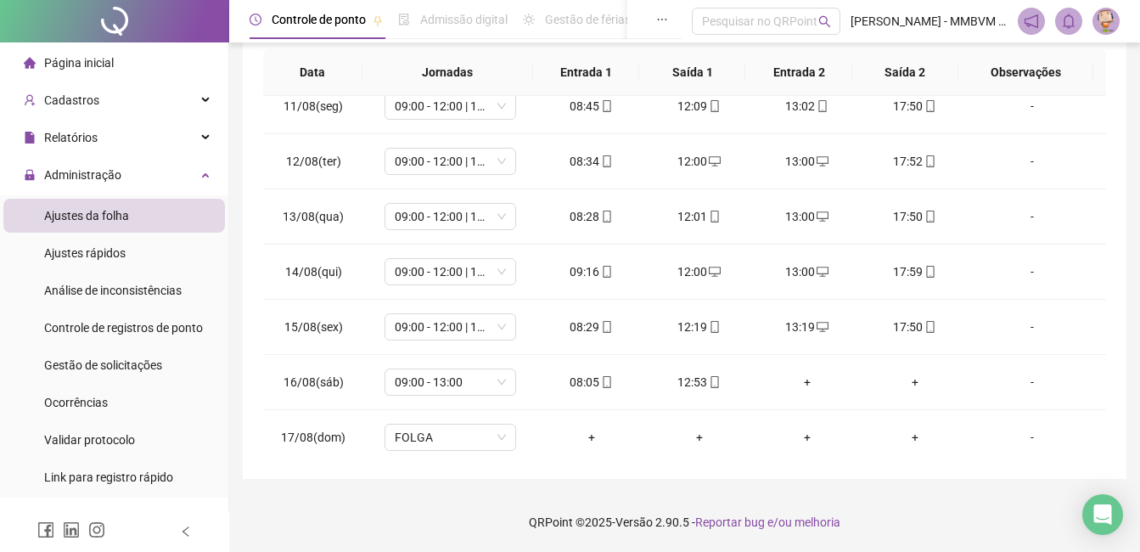
scroll to position [686, 0]
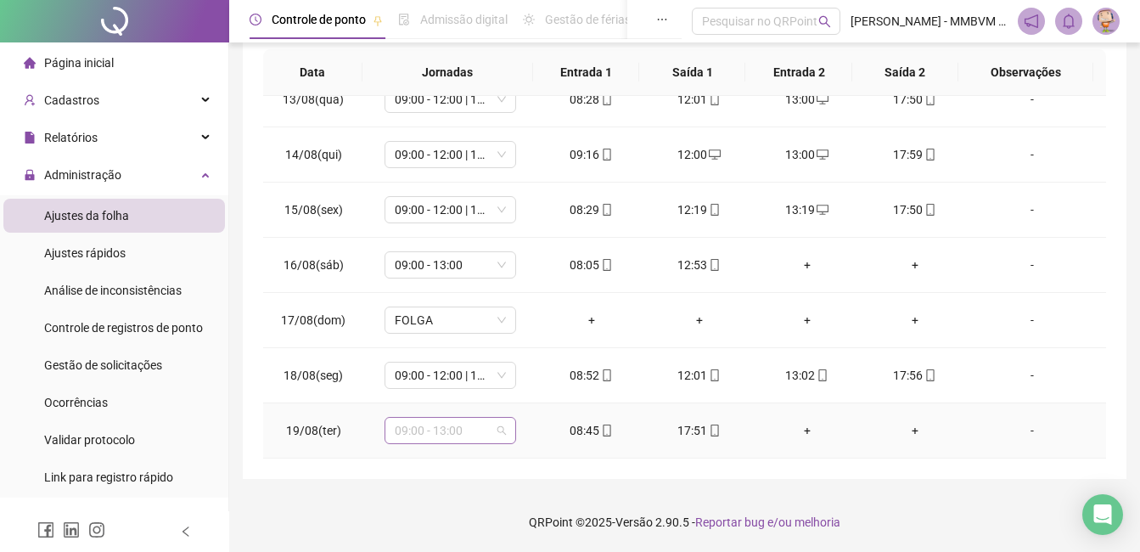
click at [450, 433] on span "09:00 - 13:00" at bounding box center [450, 430] width 111 height 25
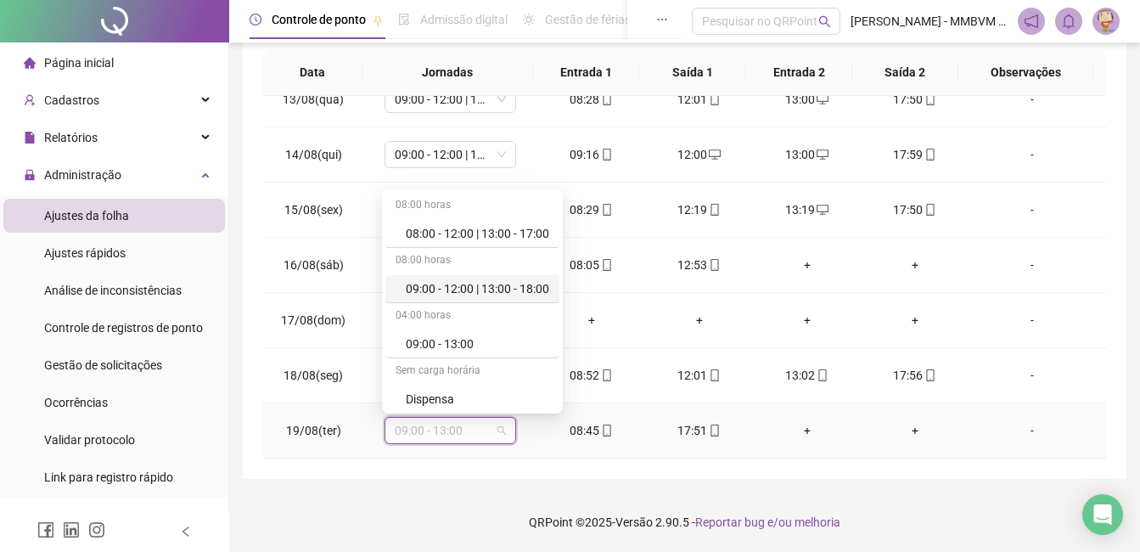
click at [455, 294] on div "09:00 - 12:00 | 13:00 - 18:00" at bounding box center [477, 288] width 143 height 19
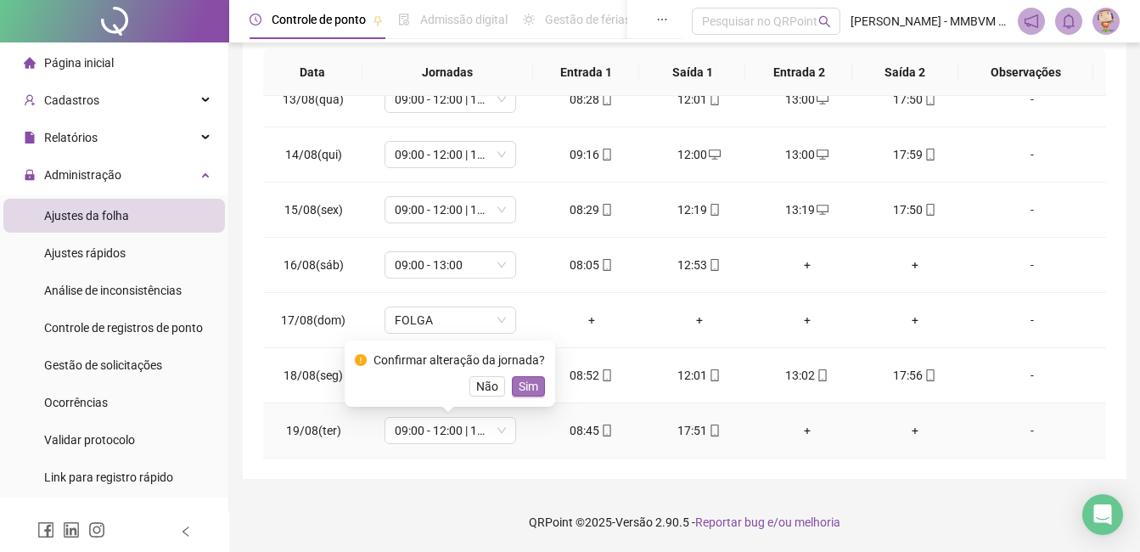
click at [531, 382] on span "Sim" at bounding box center [529, 386] width 20 height 19
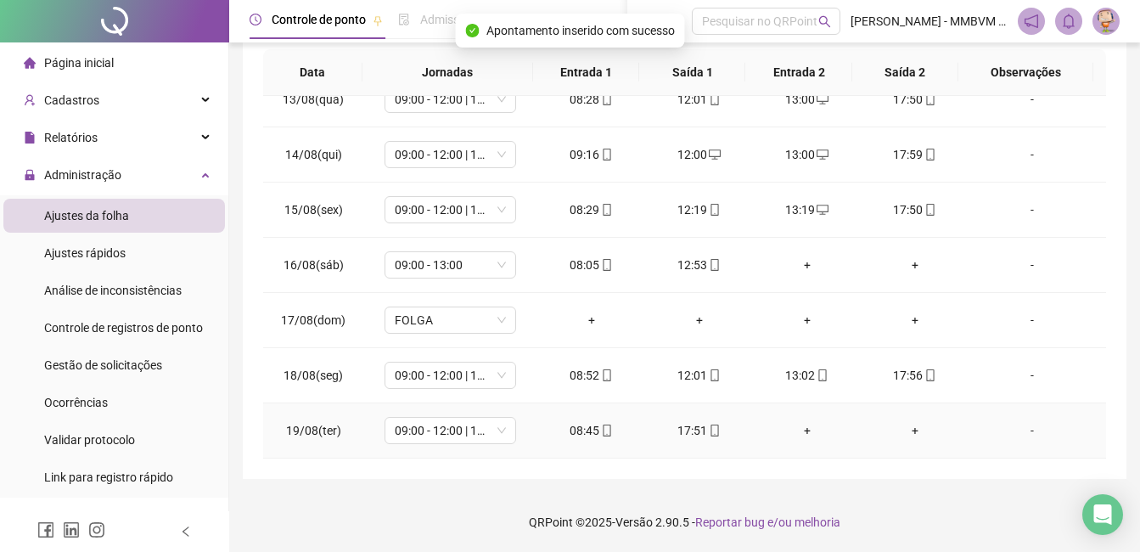
click at [788, 435] on div "+" at bounding box center [806, 430] width 81 height 19
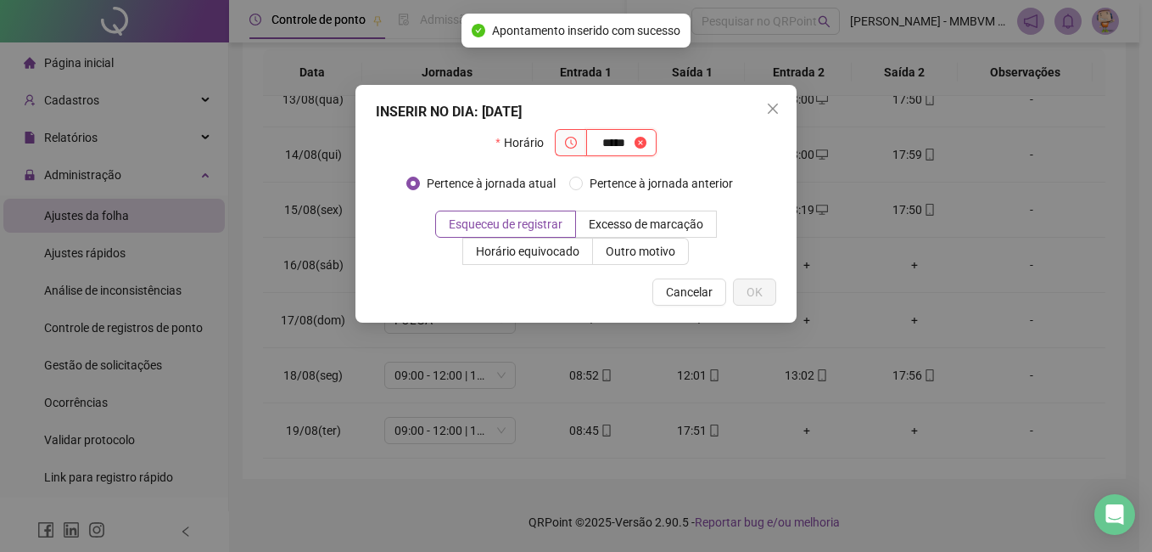
type input "*****"
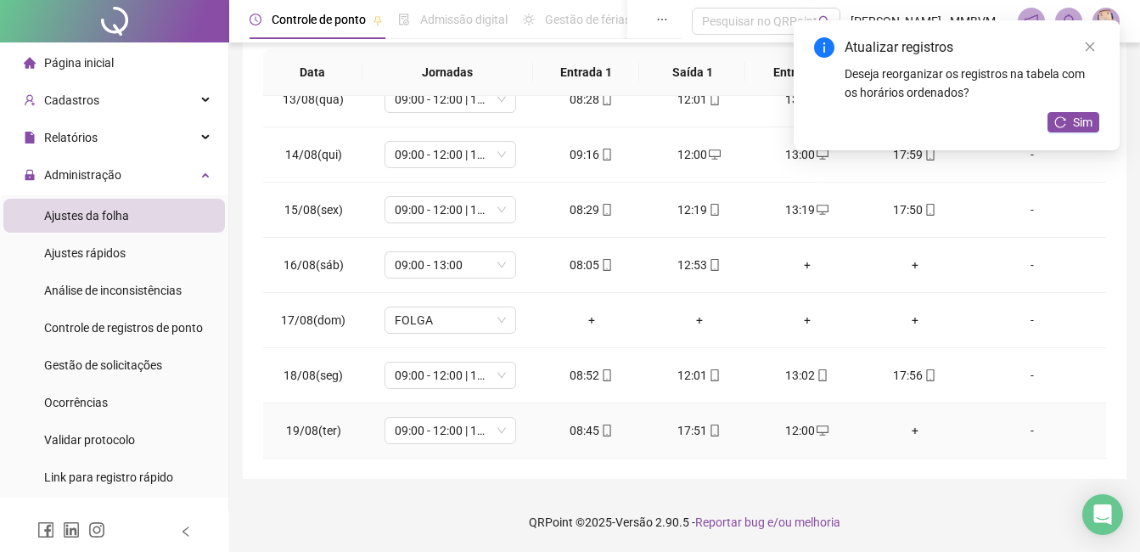
click at [907, 435] on div "+" at bounding box center [914, 430] width 81 height 19
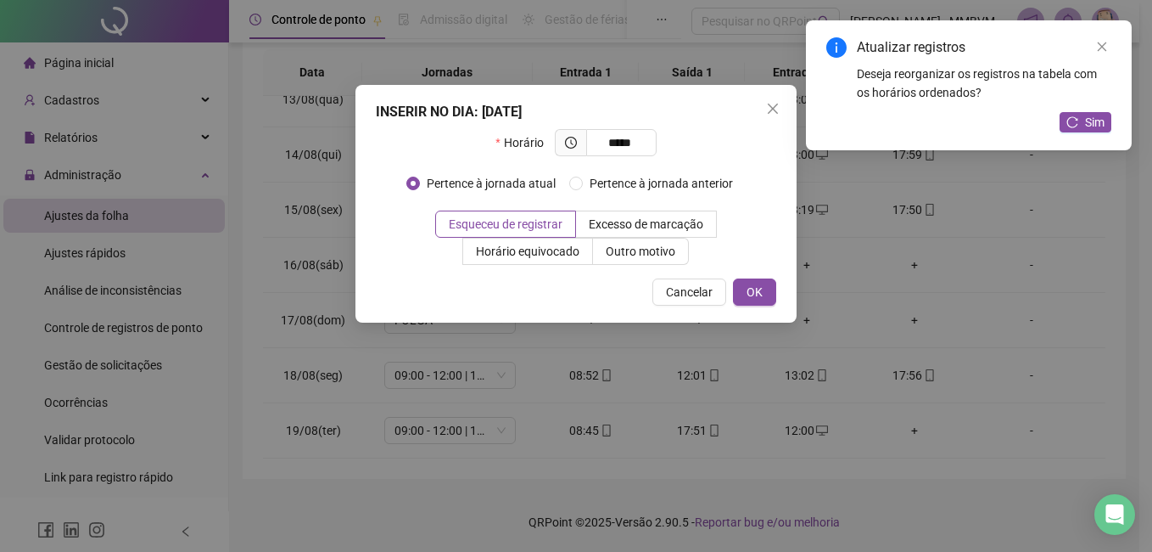
type input "*****"
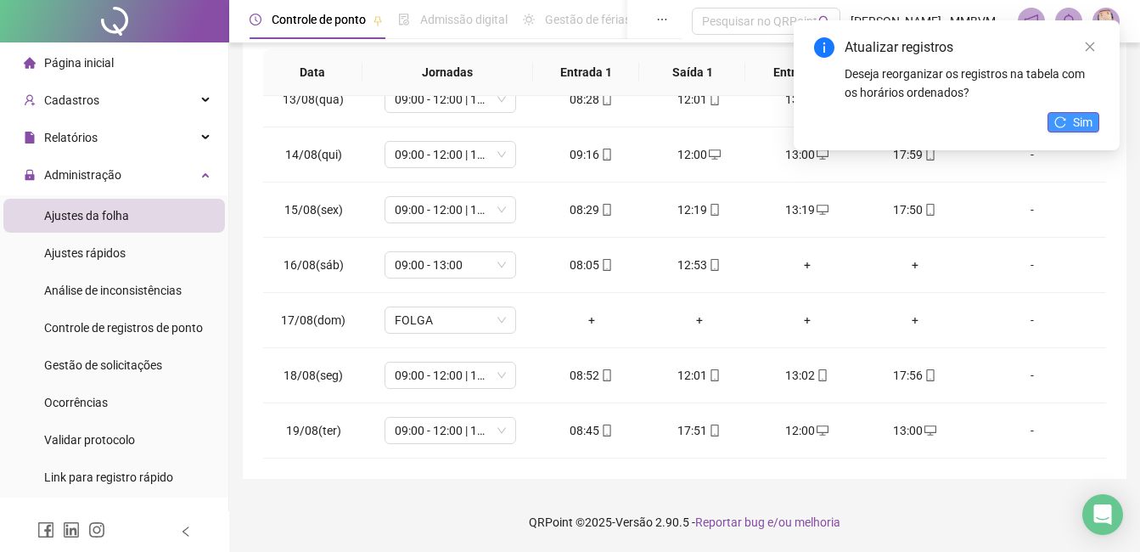
click at [1076, 113] on span "Sim" at bounding box center [1083, 122] width 20 height 19
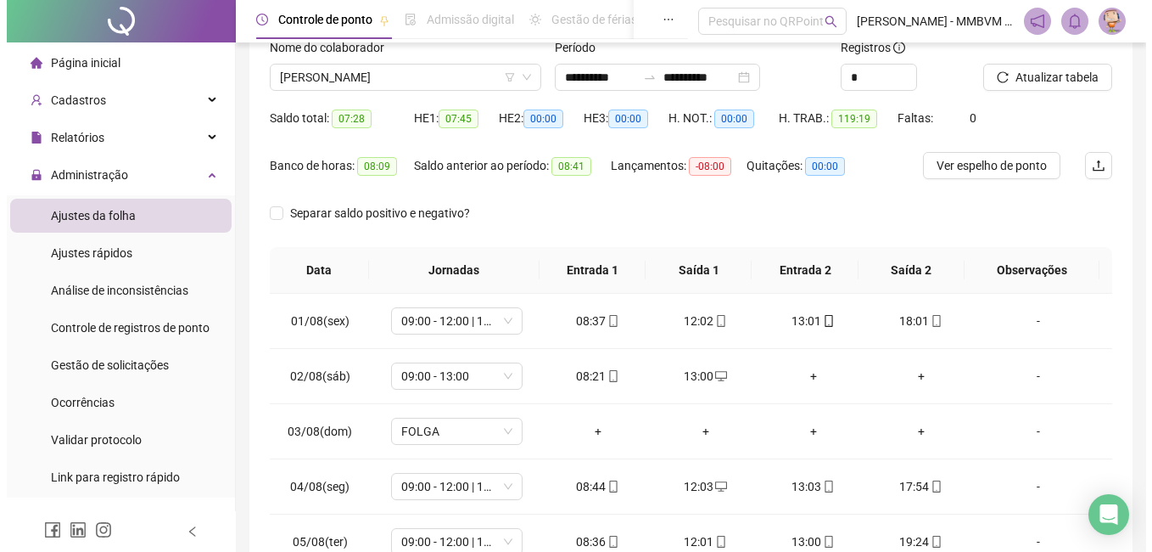
scroll to position [0, 0]
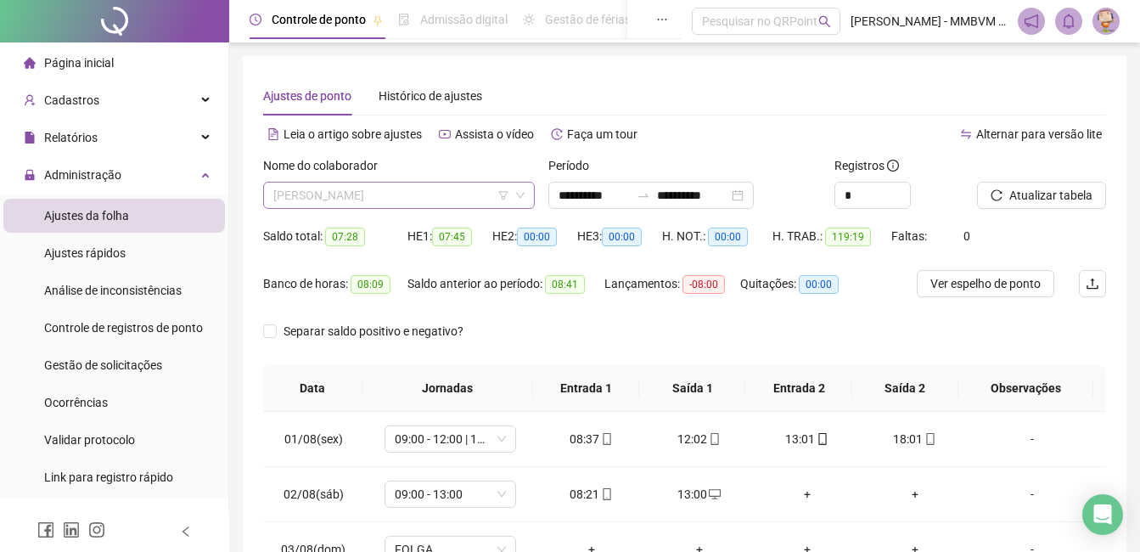
click at [451, 199] on span "DAFNE DE ANDRADE CORREA" at bounding box center [398, 194] width 251 height 25
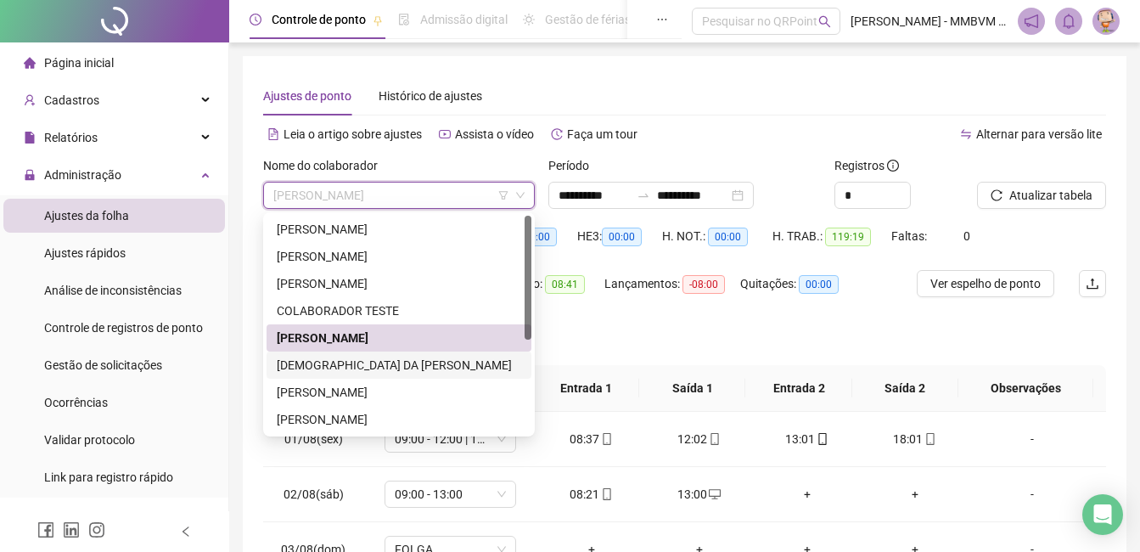
click at [398, 357] on div "DEISEMAR DA CONCEICAO RODRIGUES" at bounding box center [399, 365] width 244 height 19
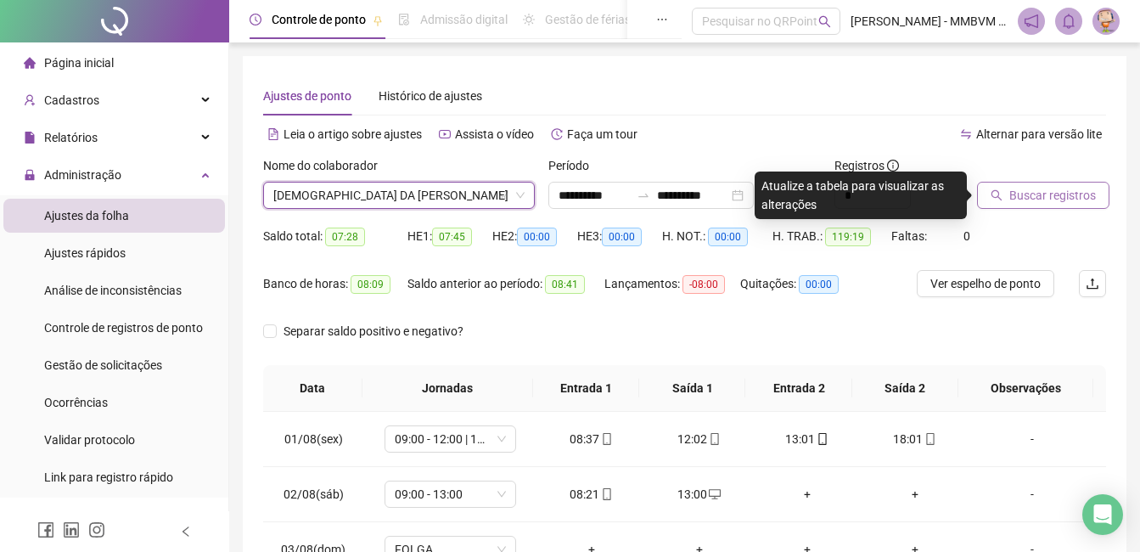
click at [1004, 195] on button "Buscar registros" at bounding box center [1043, 195] width 132 height 27
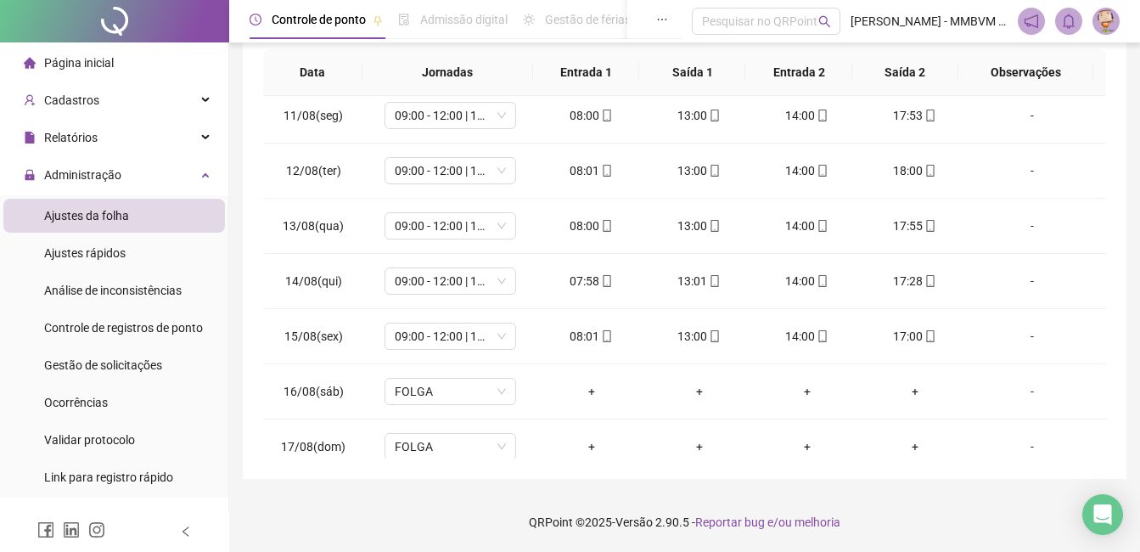
scroll to position [686, 0]
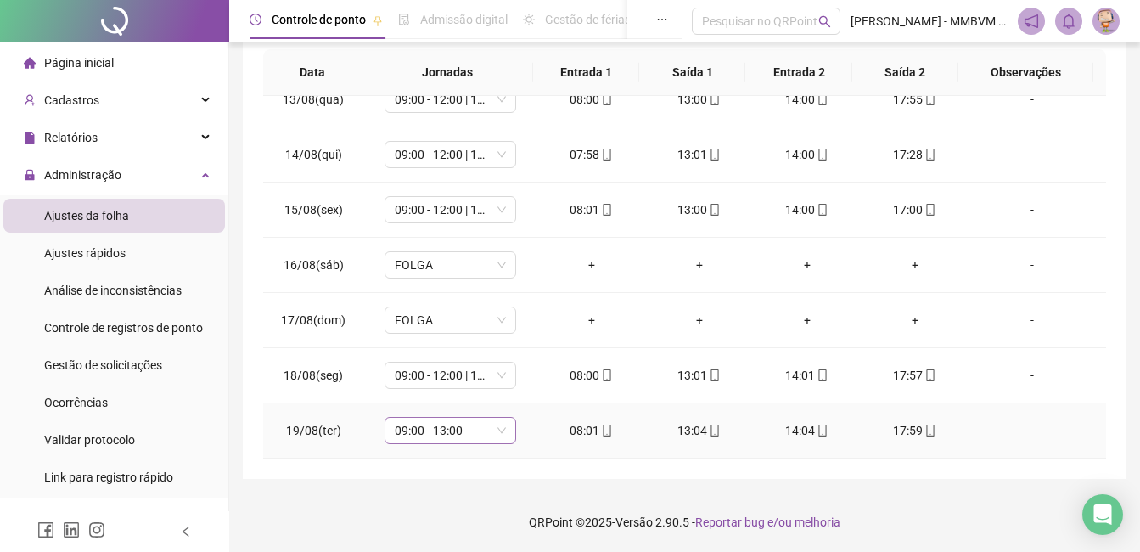
click at [439, 440] on span "09:00 - 13:00" at bounding box center [450, 430] width 111 height 25
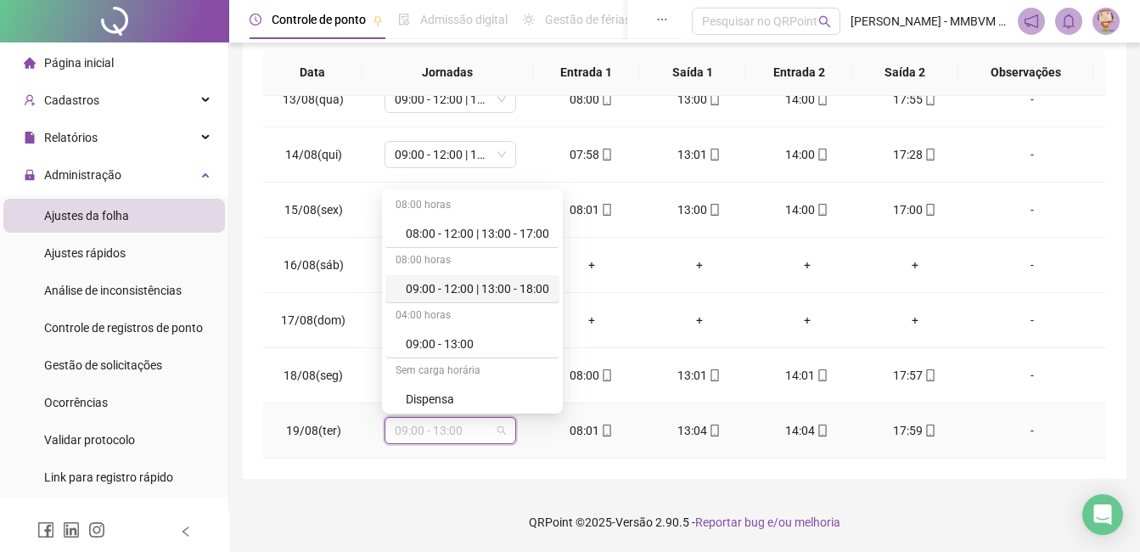
click at [508, 291] on div "09:00 - 12:00 | 13:00 - 18:00" at bounding box center [477, 288] width 143 height 19
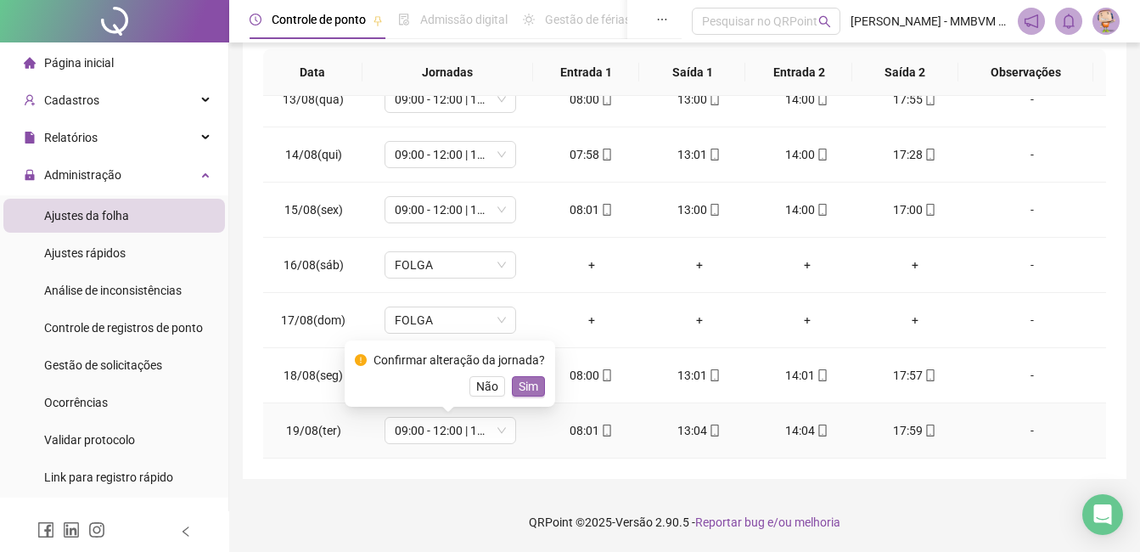
click at [533, 387] on span "Sim" at bounding box center [529, 386] width 20 height 19
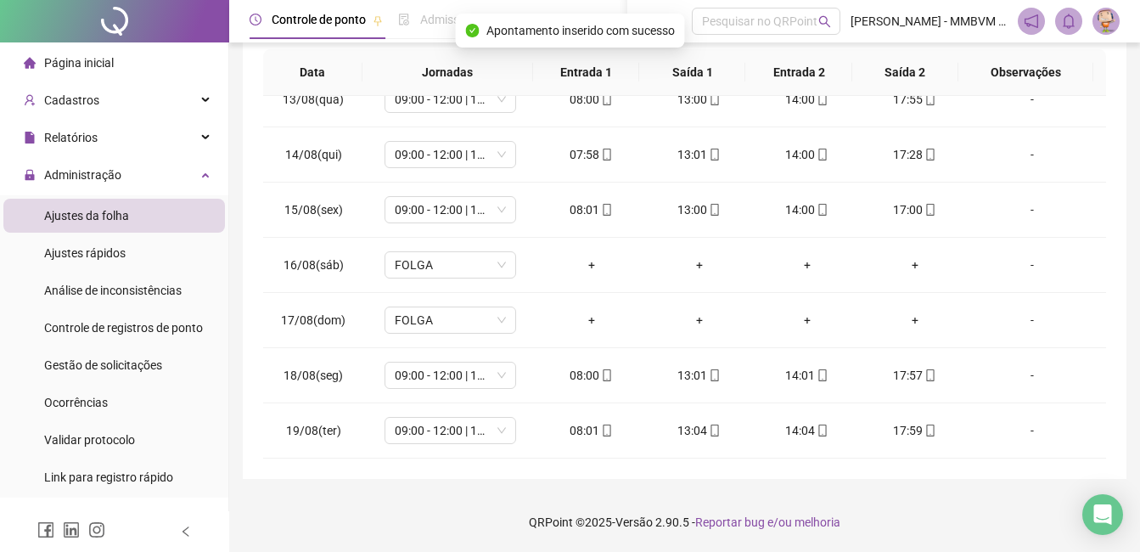
scroll to position [0, 0]
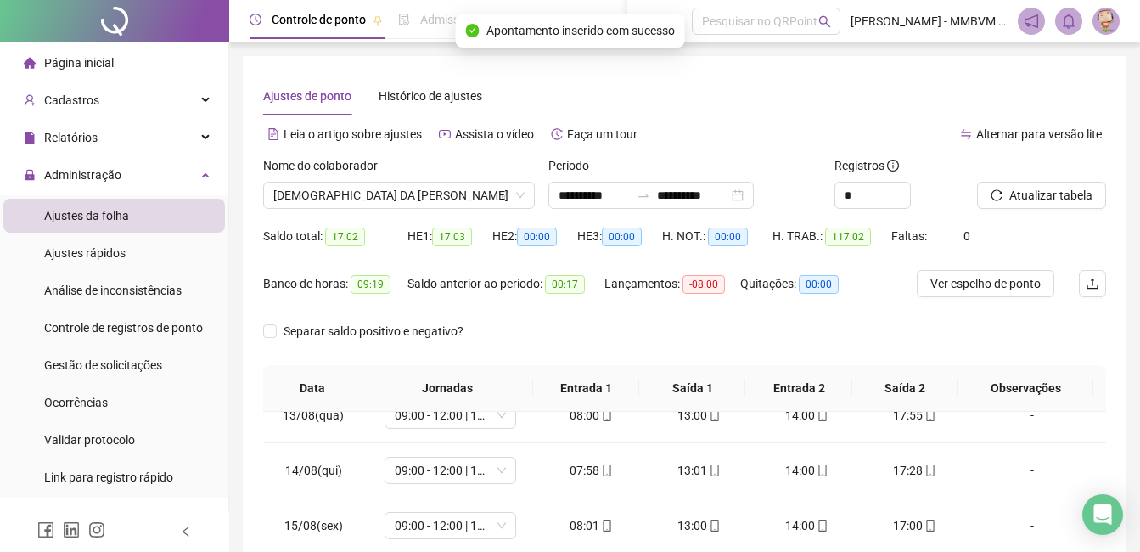
click at [1013, 166] on div at bounding box center [1020, 168] width 87 height 25
click at [1014, 194] on span "Atualizar tabela" at bounding box center [1050, 195] width 83 height 19
click at [491, 202] on span "DEISEMAR DA CONCEICAO RODRIGUES" at bounding box center [398, 194] width 251 height 25
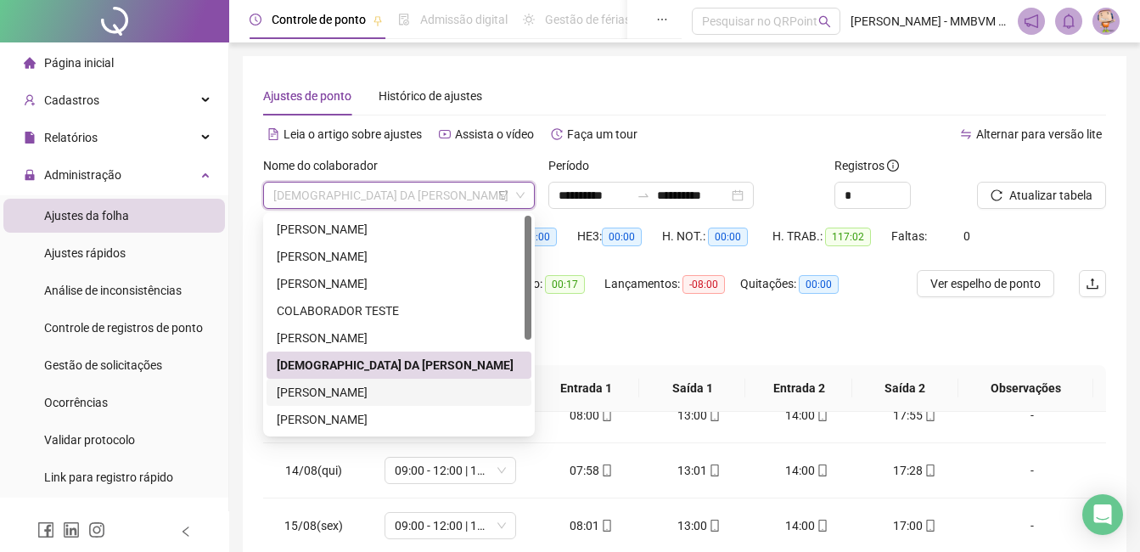
click at [311, 385] on div "GABRIEL BRAGA DOS SANTOS" at bounding box center [399, 392] width 244 height 19
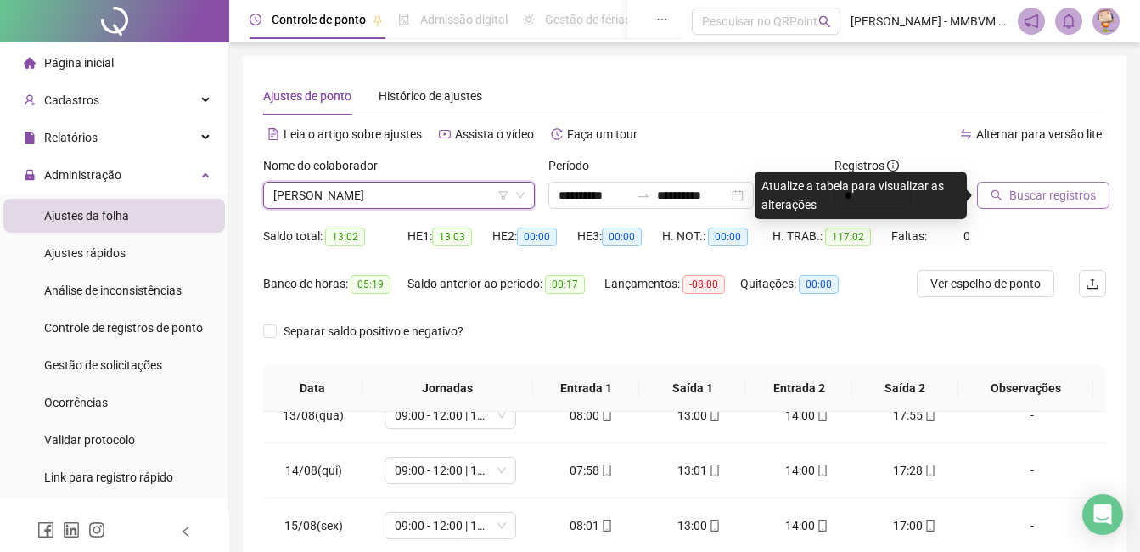
drag, startPoint x: 1023, startPoint y: 173, endPoint x: 1018, endPoint y: 188, distance: 15.3
click at [1023, 174] on div at bounding box center [1020, 168] width 87 height 25
click at [1018, 188] on span "Buscar registros" at bounding box center [1052, 195] width 87 height 19
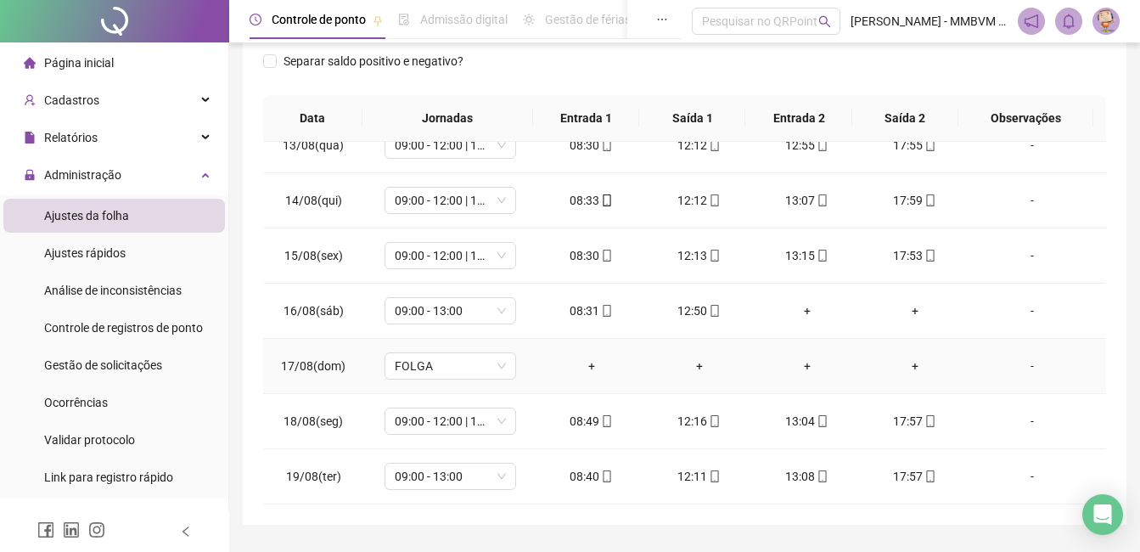
scroll to position [316, 0]
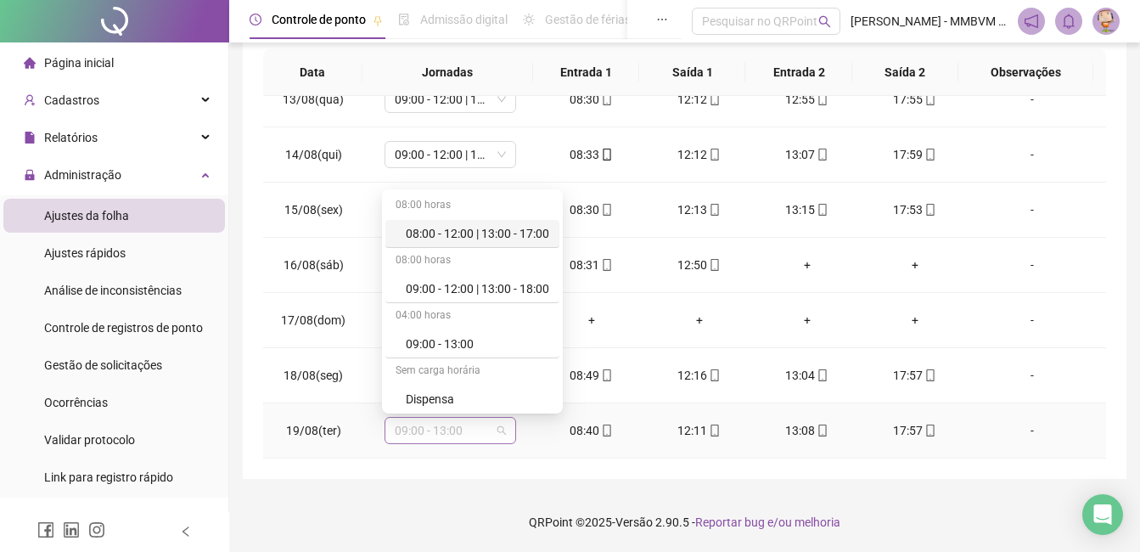
click at [490, 440] on span "09:00 - 13:00" at bounding box center [450, 430] width 111 height 25
click at [489, 296] on div "09:00 - 12:00 | 13:00 - 18:00" at bounding box center [477, 288] width 143 height 19
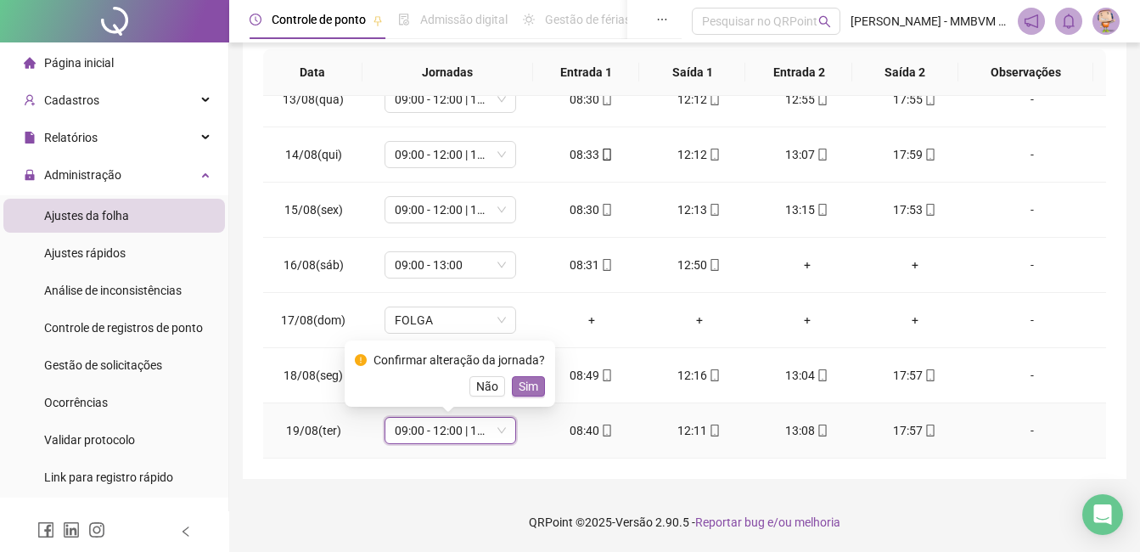
click at [528, 387] on span "Sim" at bounding box center [529, 386] width 20 height 19
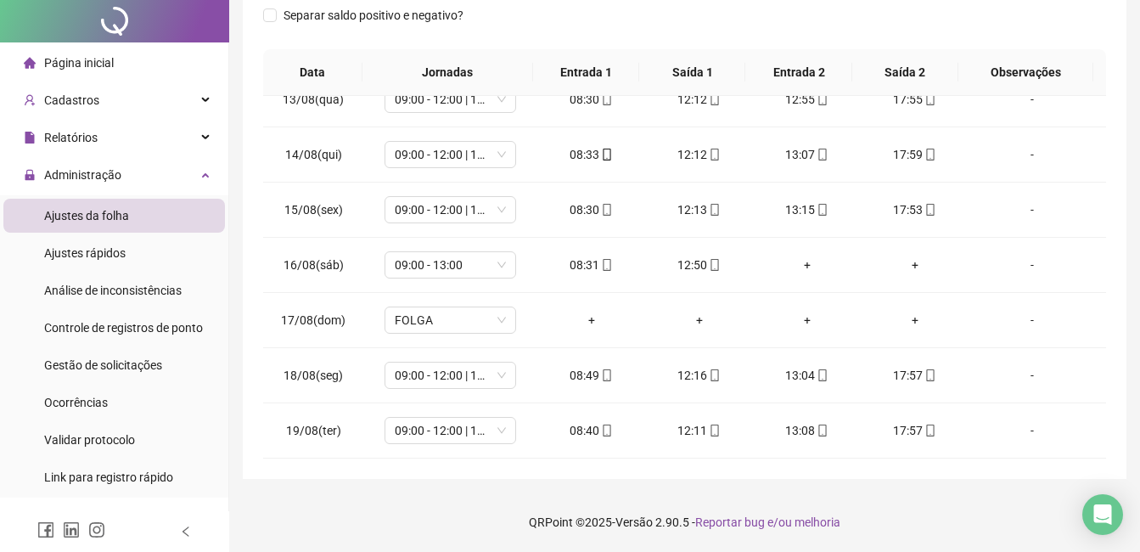
scroll to position [0, 0]
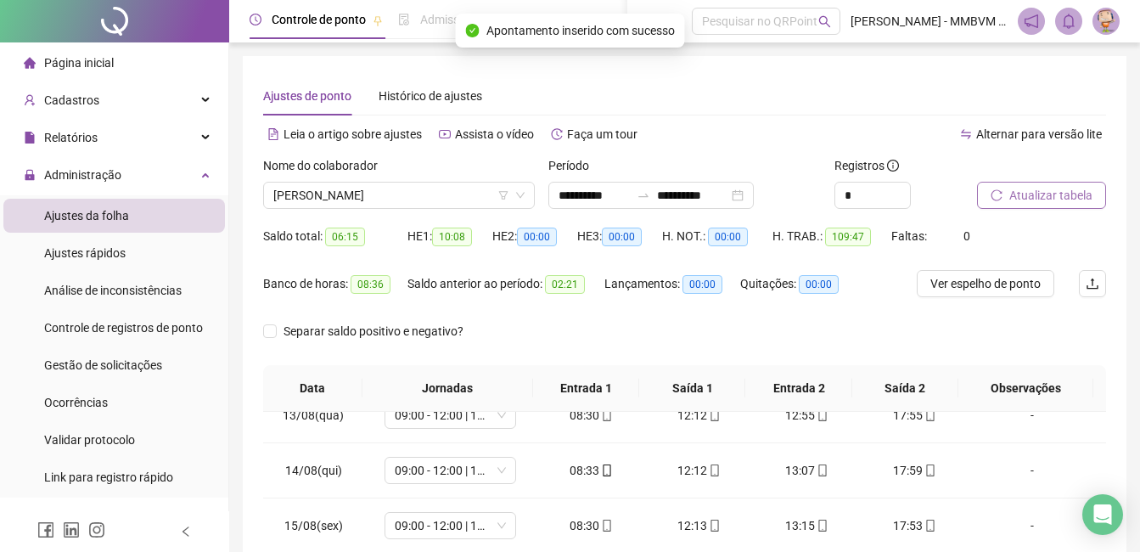
click at [1059, 197] on span "Atualizar tabela" at bounding box center [1050, 195] width 83 height 19
click at [474, 199] on span "GABRIEL BRAGA DOS SANTOS" at bounding box center [398, 194] width 251 height 25
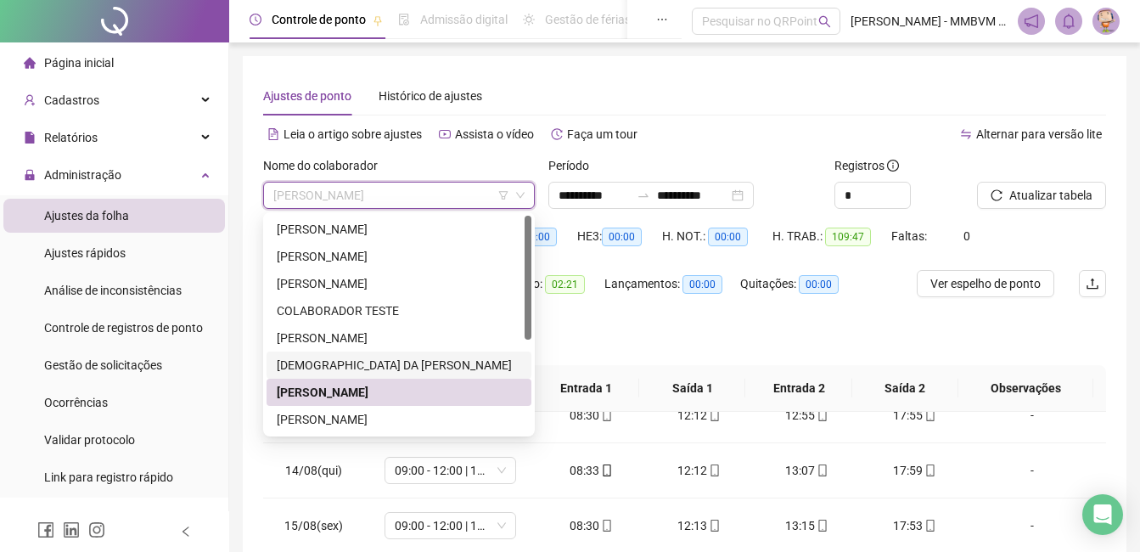
scroll to position [163, 0]
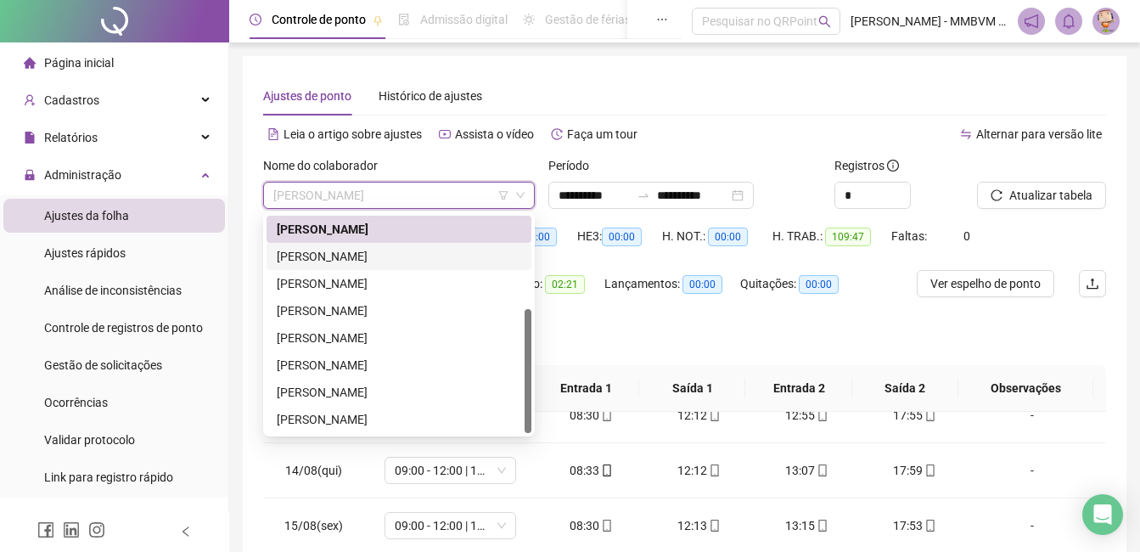
click at [398, 261] on div "JONATHAS FARIA MATHEUS" at bounding box center [399, 256] width 244 height 19
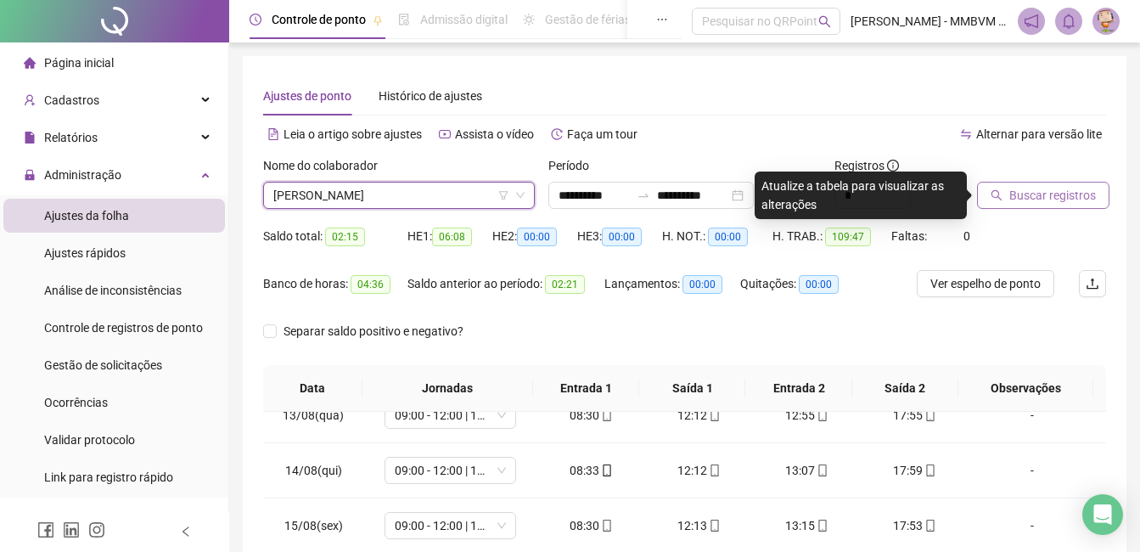
click at [1087, 204] on span "Buscar registros" at bounding box center [1052, 195] width 87 height 19
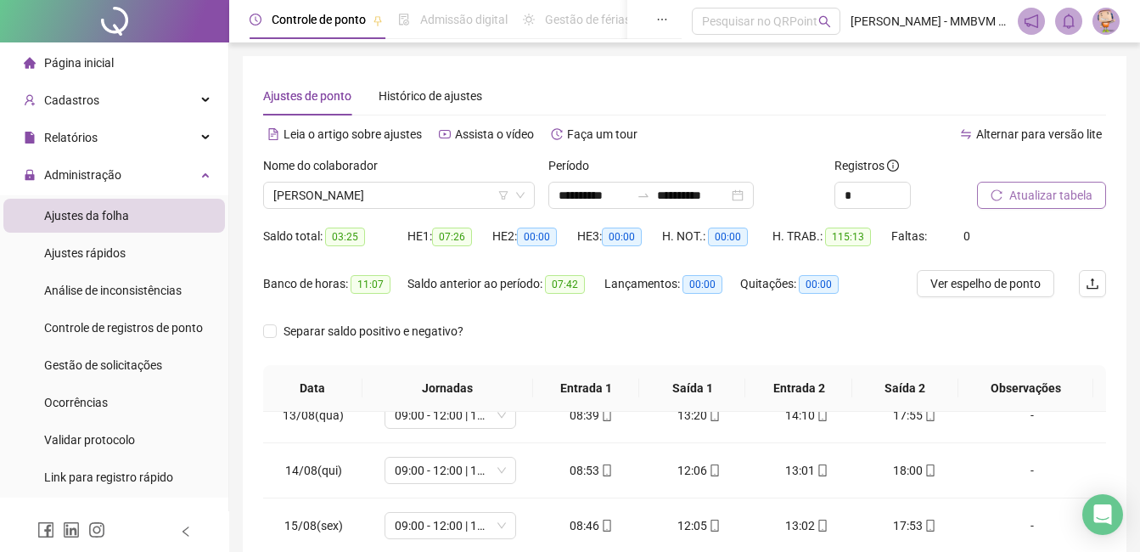
scroll to position [316, 0]
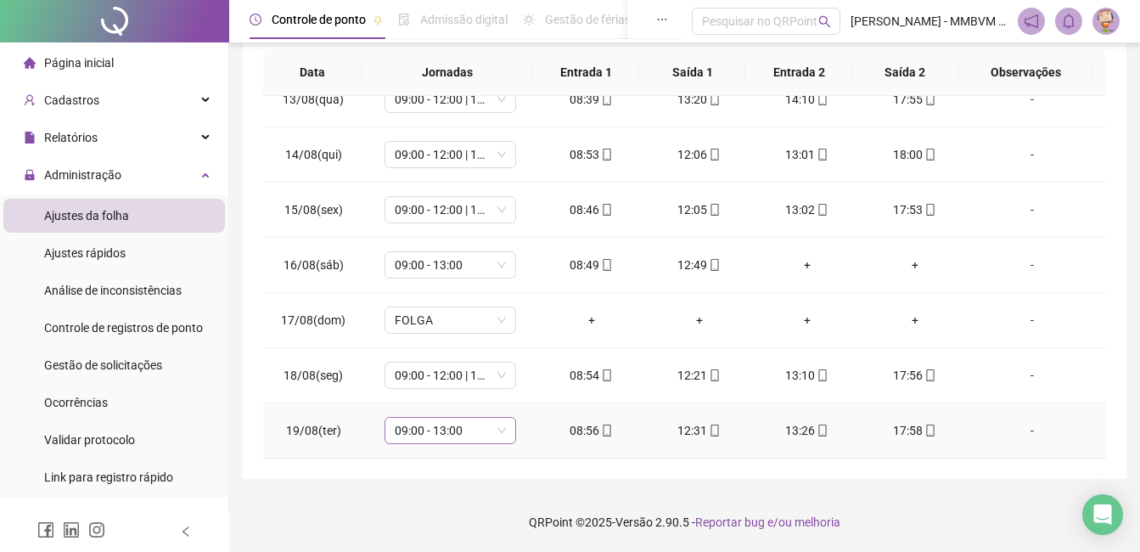
click at [485, 433] on span "09:00 - 13:00" at bounding box center [450, 430] width 111 height 25
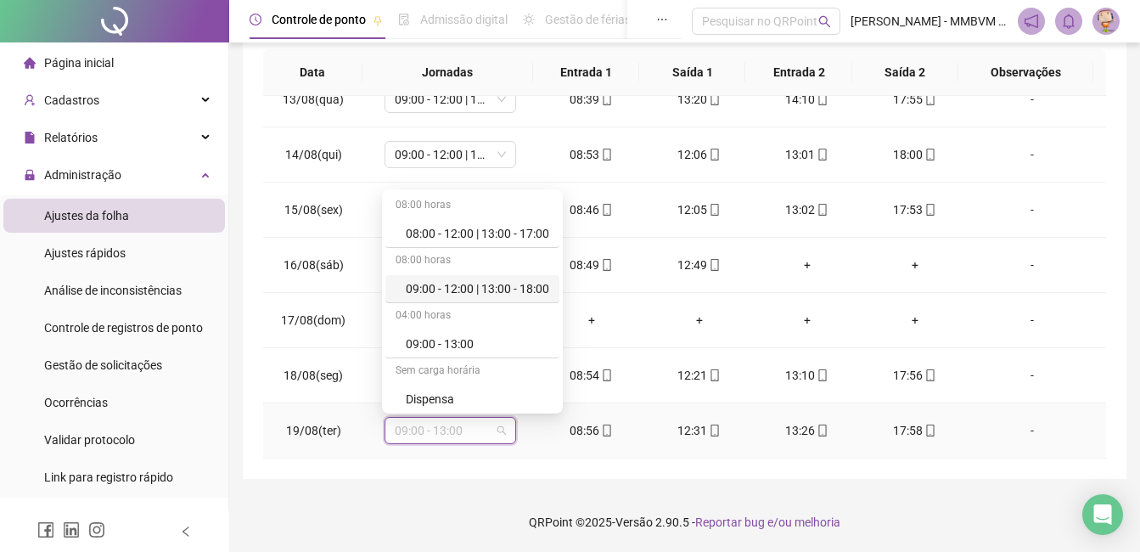
drag, startPoint x: 491, startPoint y: 289, endPoint x: 496, endPoint y: 308, distance: 20.0
click at [491, 288] on div "09:00 - 12:00 | 13:00 - 18:00" at bounding box center [477, 288] width 143 height 19
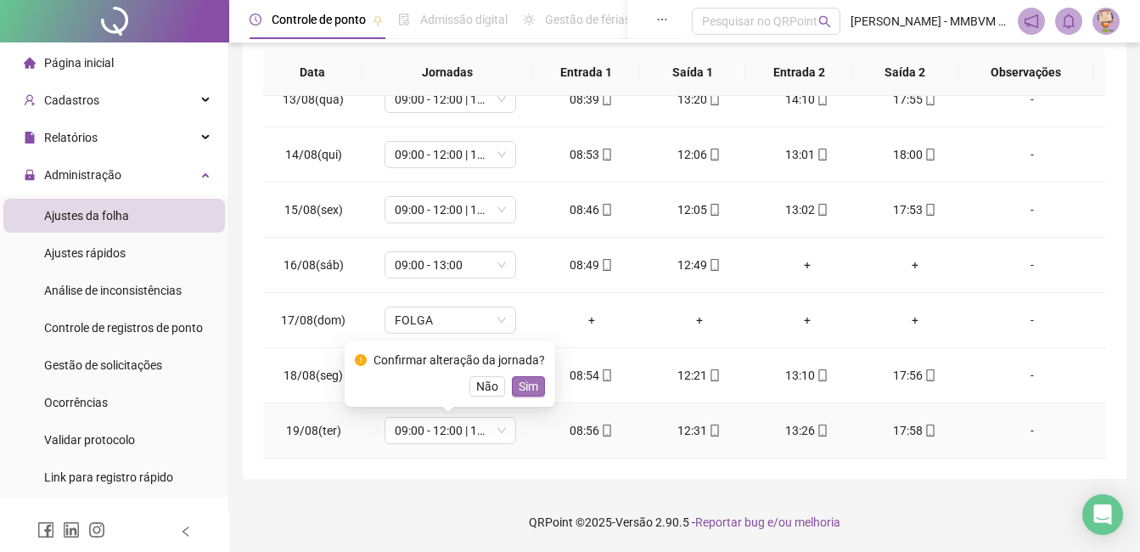
click at [527, 377] on span "Sim" at bounding box center [529, 386] width 20 height 19
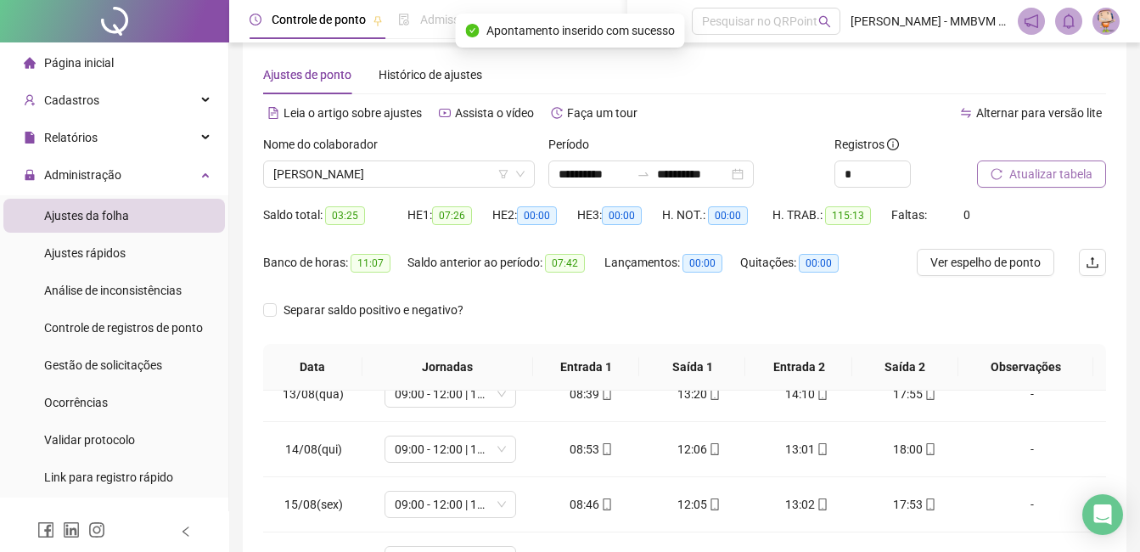
scroll to position [0, 0]
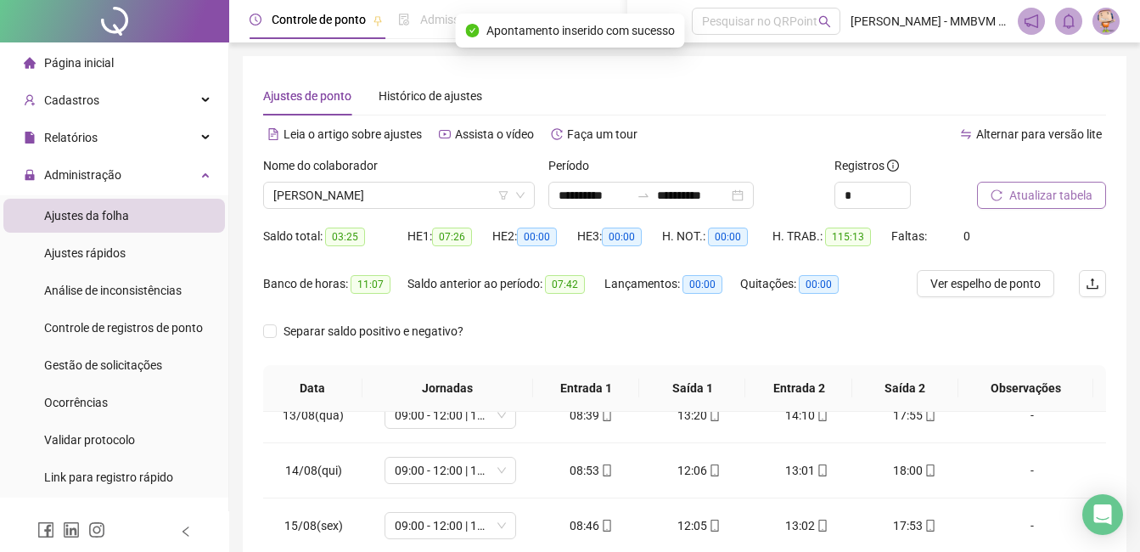
click at [1046, 199] on span "Atualizar tabela" at bounding box center [1050, 195] width 83 height 19
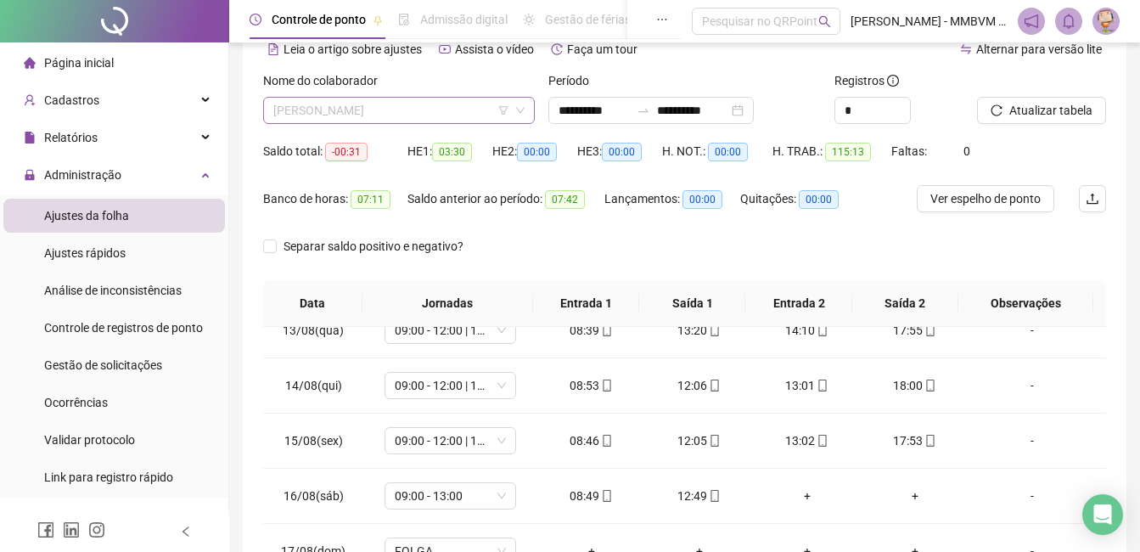
click at [429, 105] on span "JONATHAS FARIA MATHEUS" at bounding box center [398, 110] width 251 height 25
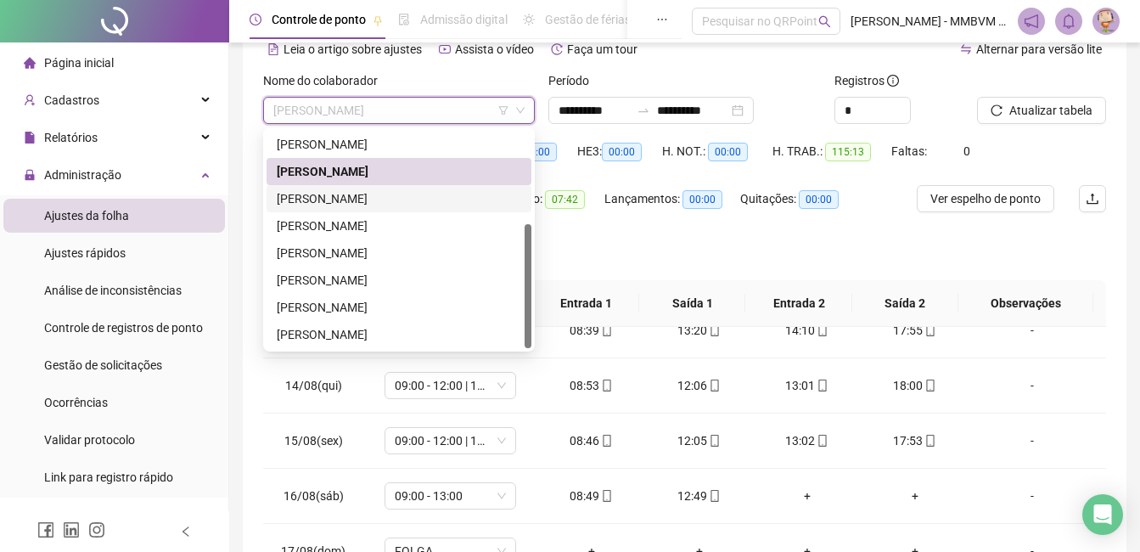
click at [366, 199] on div "KAUAN DE ARAUJO PEREIRA" at bounding box center [399, 198] width 244 height 19
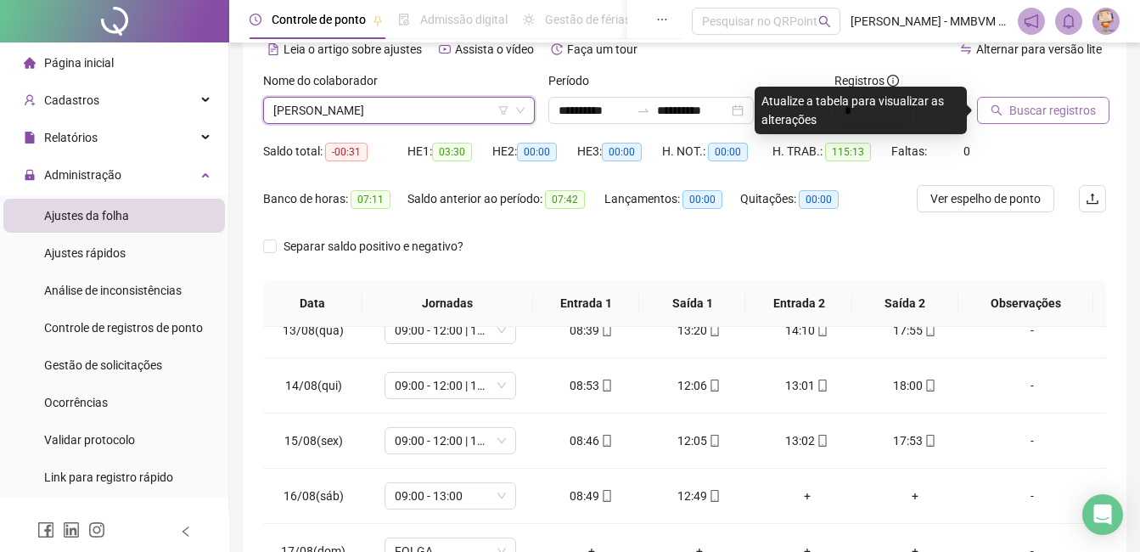
click at [1028, 98] on button "Buscar registros" at bounding box center [1043, 110] width 132 height 27
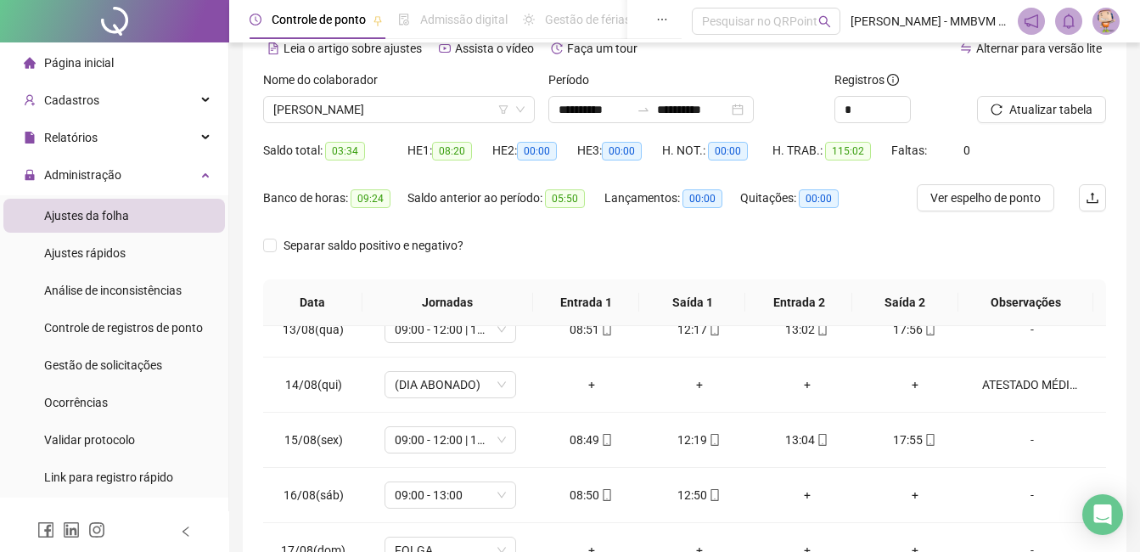
scroll to position [316, 0]
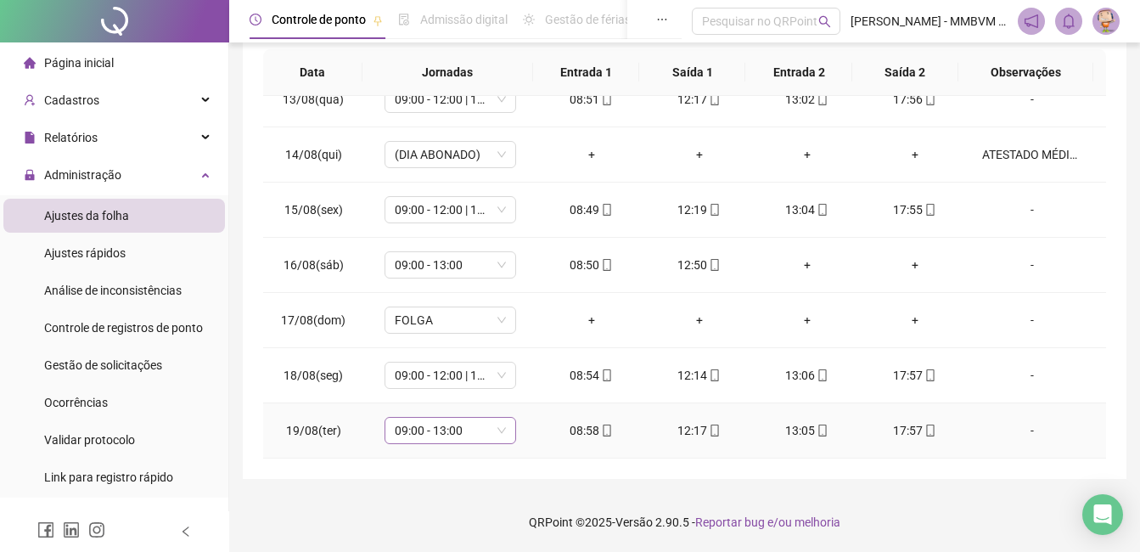
click at [479, 443] on div "09:00 - 13:00" at bounding box center [450, 430] width 132 height 27
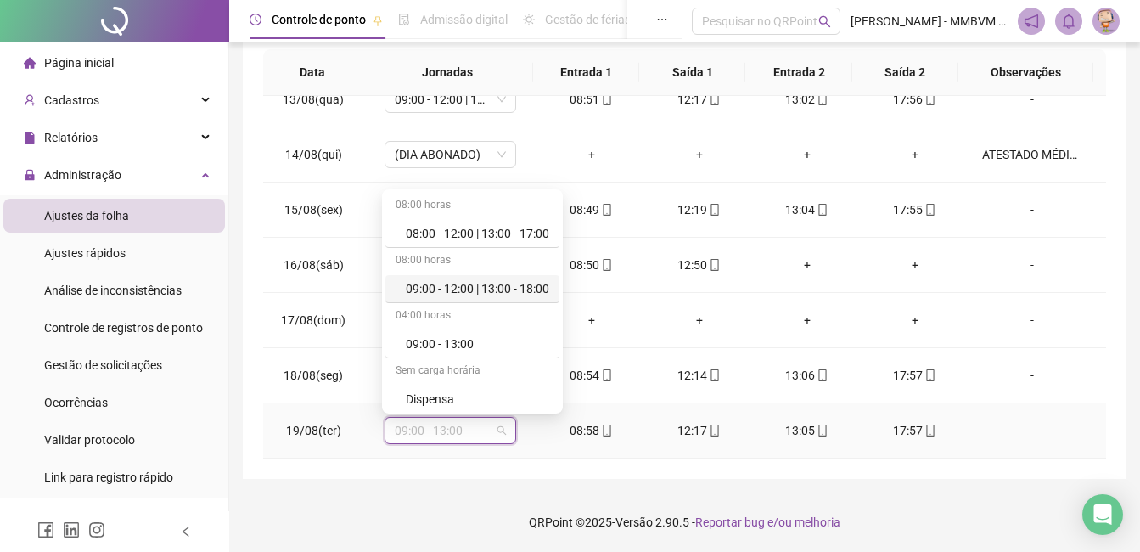
click at [517, 281] on div "09:00 - 12:00 | 13:00 - 18:00" at bounding box center [477, 288] width 143 height 19
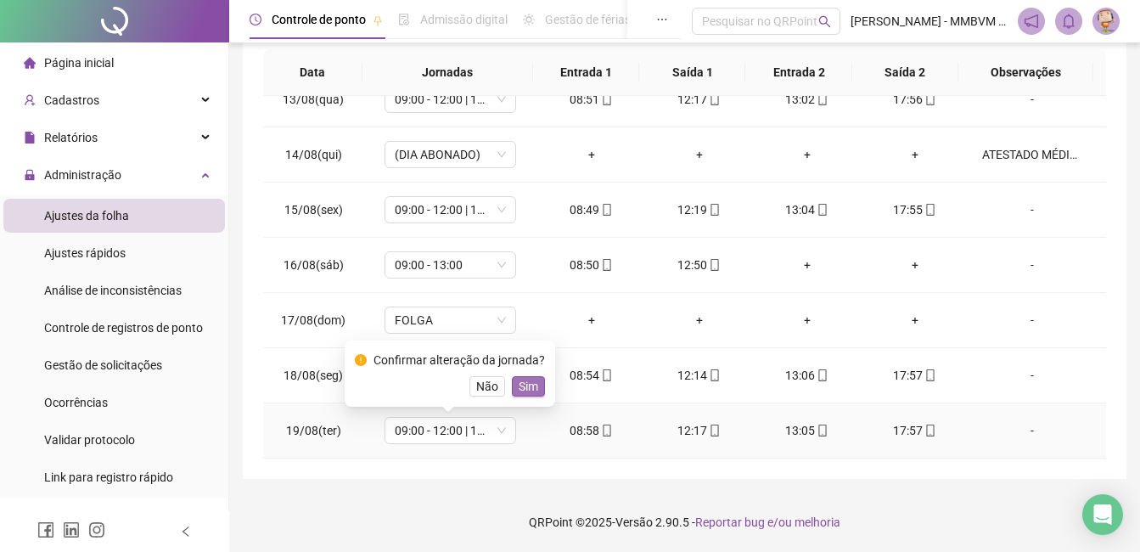
click at [529, 395] on button "Sim" at bounding box center [528, 386] width 33 height 20
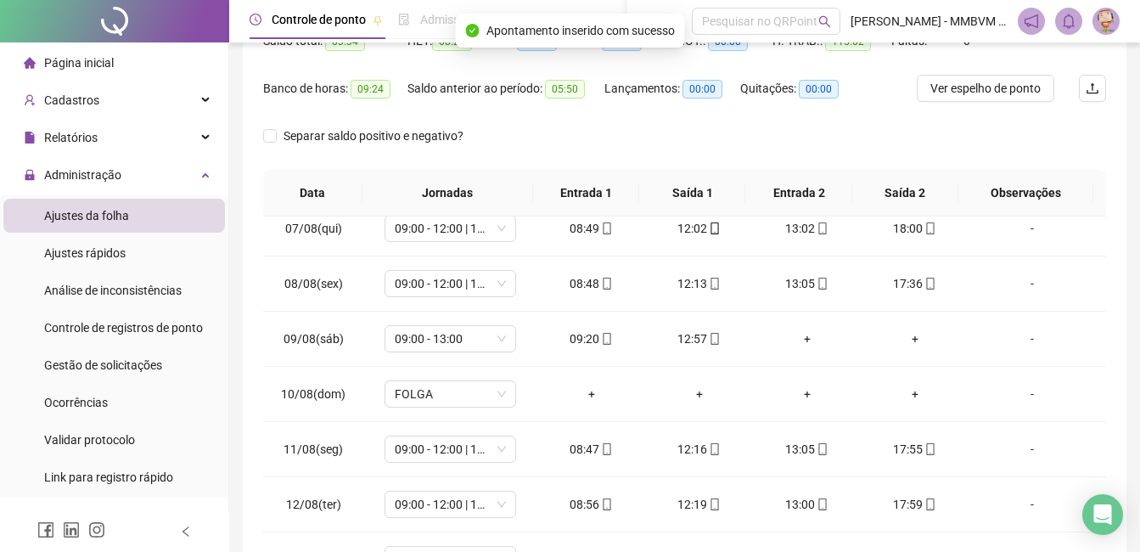
scroll to position [0, 0]
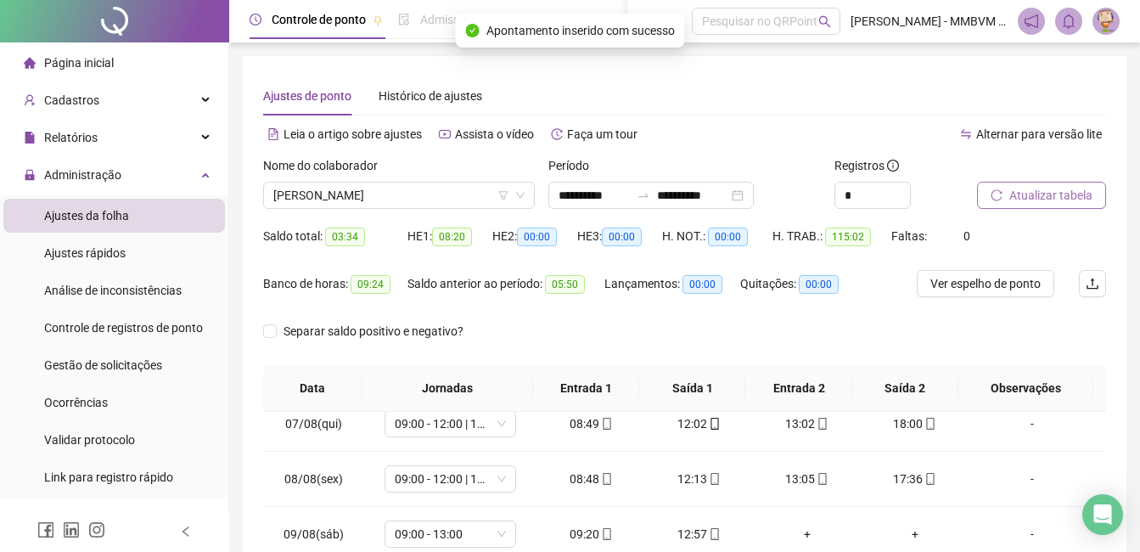
drag, startPoint x: 1004, startPoint y: 180, endPoint x: 1001, endPoint y: 193, distance: 13.8
click at [1001, 193] on div "Atualizar tabela" at bounding box center [1020, 182] width 87 height 53
click at [1000, 197] on icon "reload" at bounding box center [996, 195] width 12 height 12
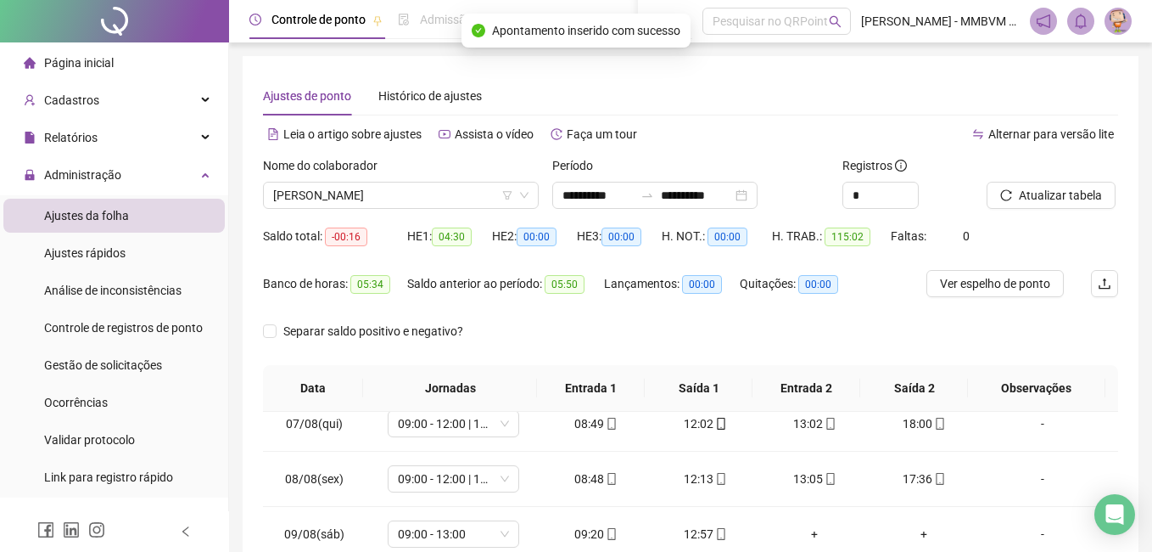
click at [429, 179] on div "Nome do colaborador" at bounding box center [401, 168] width 276 height 25
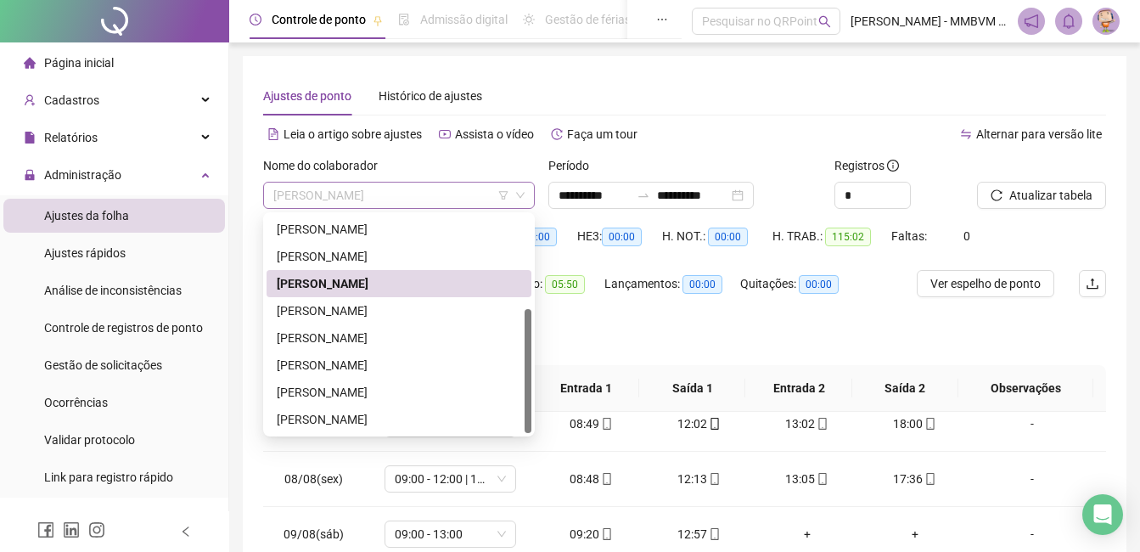
click at [433, 188] on span "KAUAN DE ARAUJO PEREIRA" at bounding box center [398, 194] width 251 height 25
click at [388, 318] on div "MARY EVELYN DA SILVA COSTA" at bounding box center [399, 310] width 244 height 19
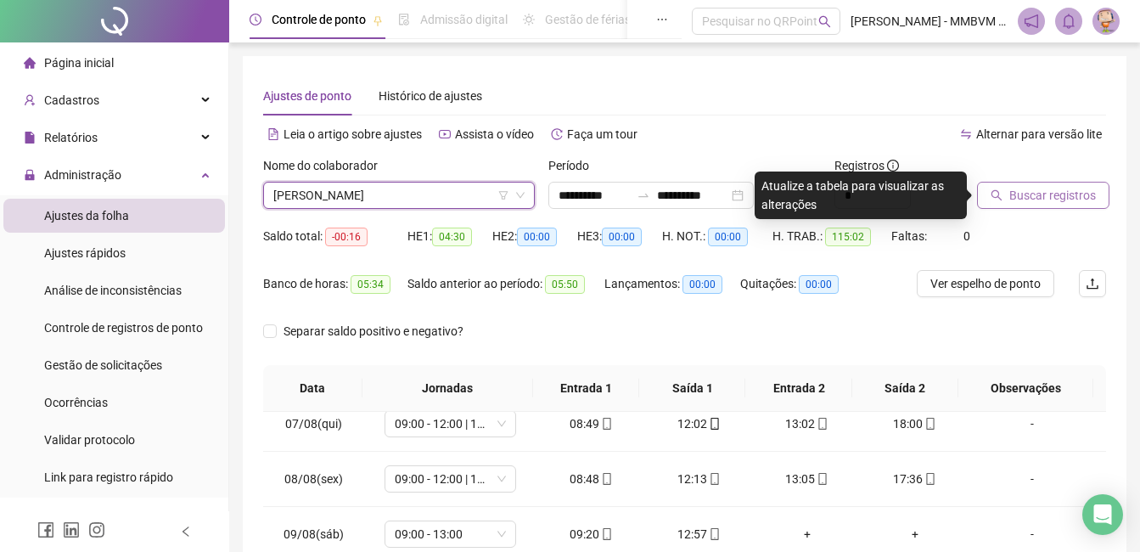
click at [1058, 192] on span "Buscar registros" at bounding box center [1052, 195] width 87 height 19
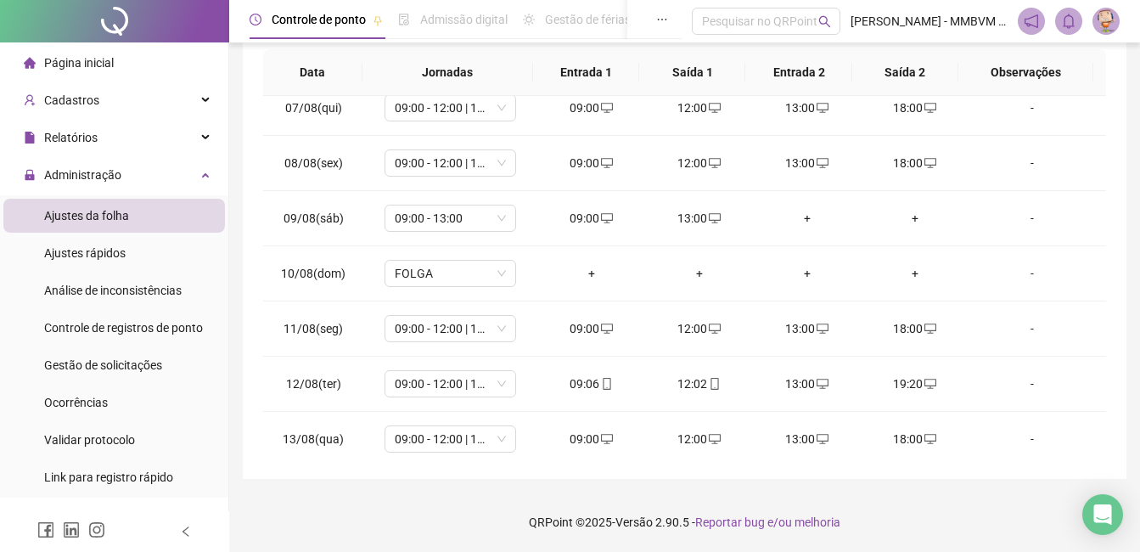
scroll to position [686, 0]
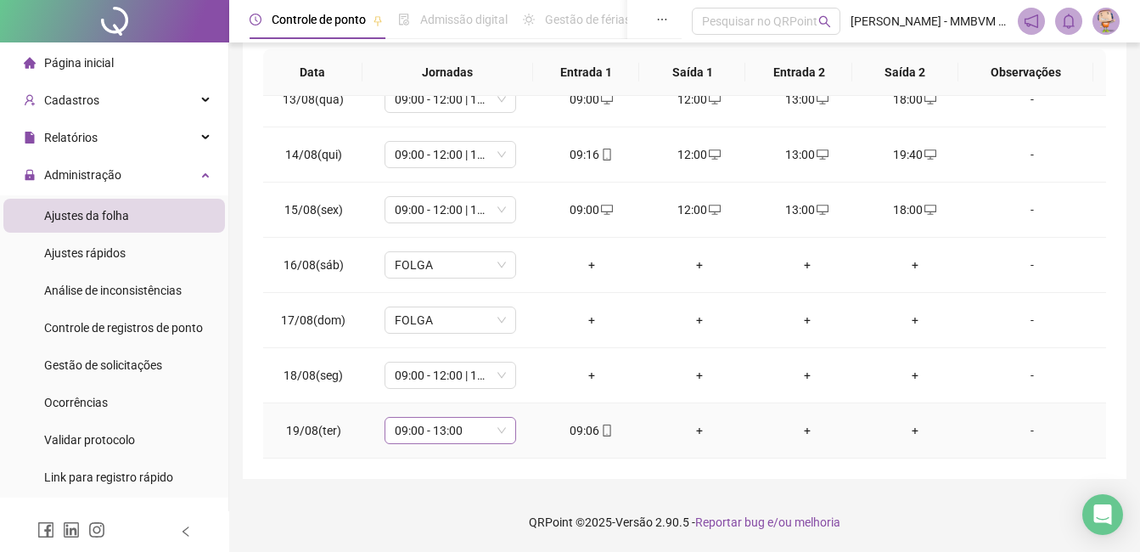
click at [458, 429] on span "09:00 - 13:00" at bounding box center [450, 430] width 111 height 25
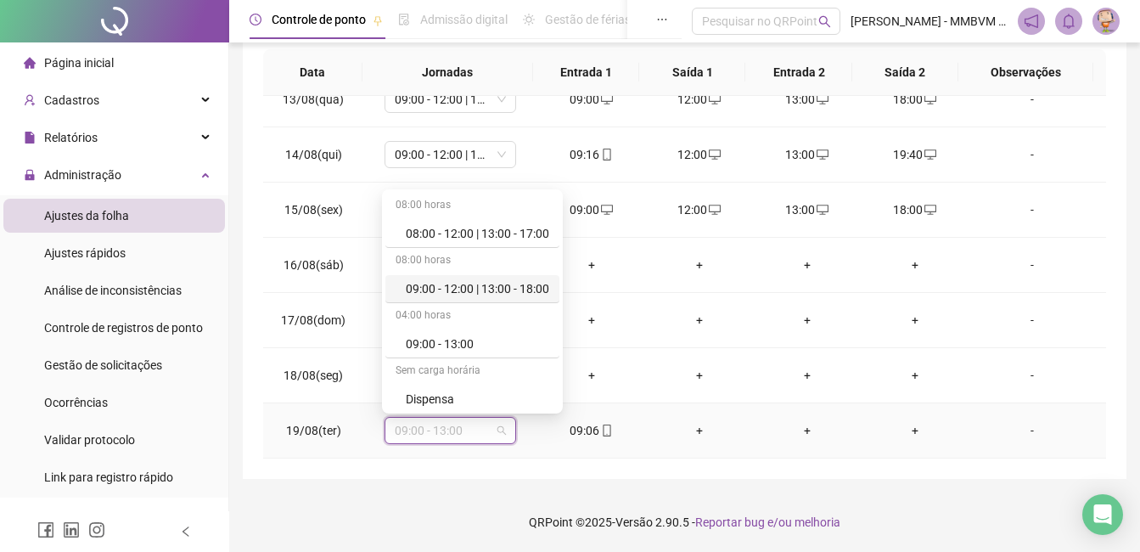
click at [491, 277] on div "09:00 - 12:00 | 13:00 - 18:00" at bounding box center [472, 289] width 174 height 28
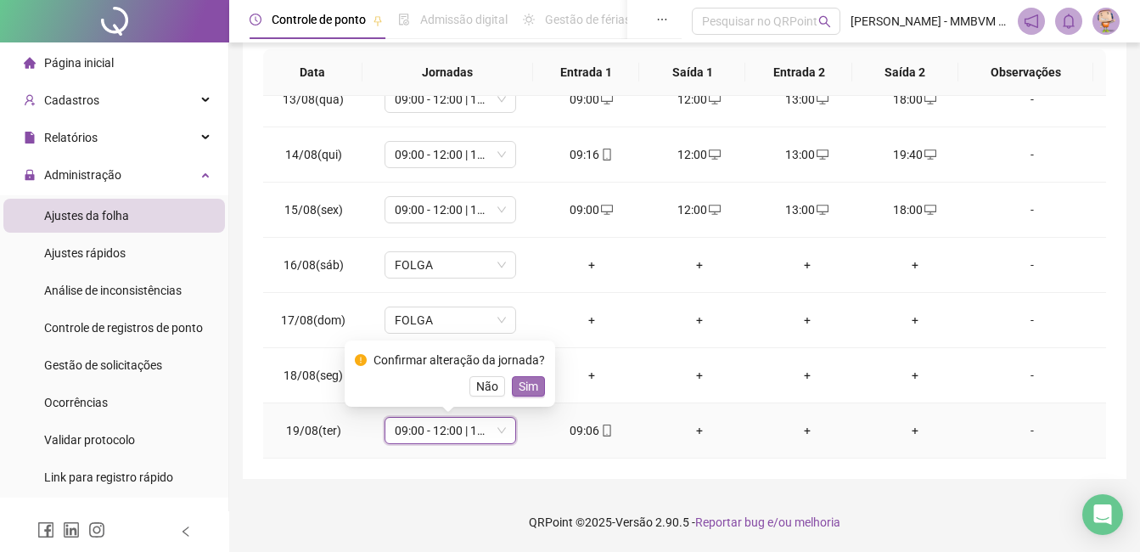
click at [538, 381] on button "Sim" at bounding box center [528, 386] width 33 height 20
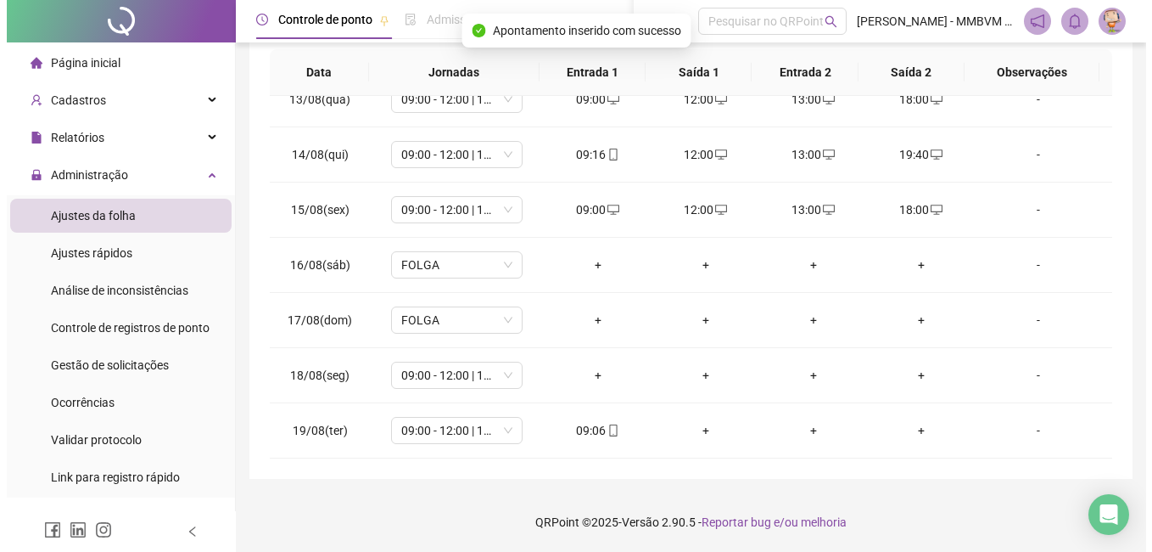
scroll to position [0, 0]
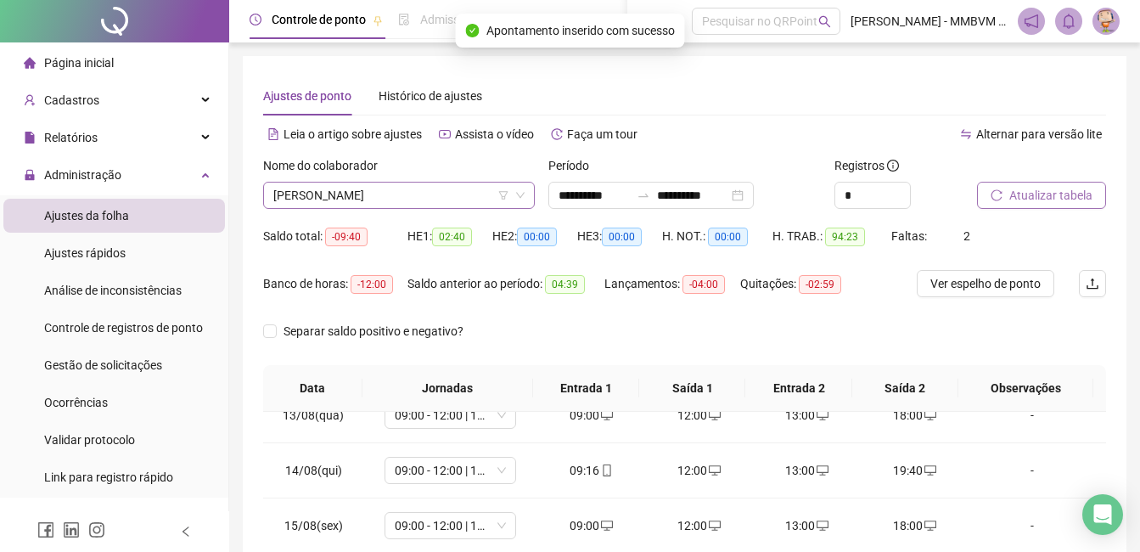
click at [468, 203] on span "MARY EVELYN DA SILVA COSTA" at bounding box center [398, 194] width 251 height 25
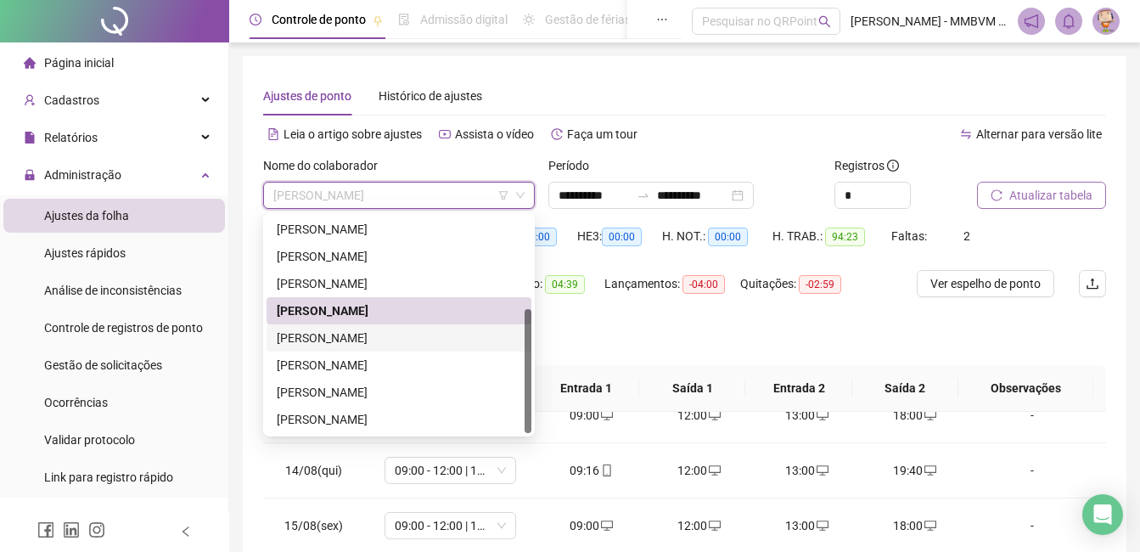
click at [371, 333] on div "MYLLENA ALVES MACHADO PONTES" at bounding box center [399, 337] width 244 height 19
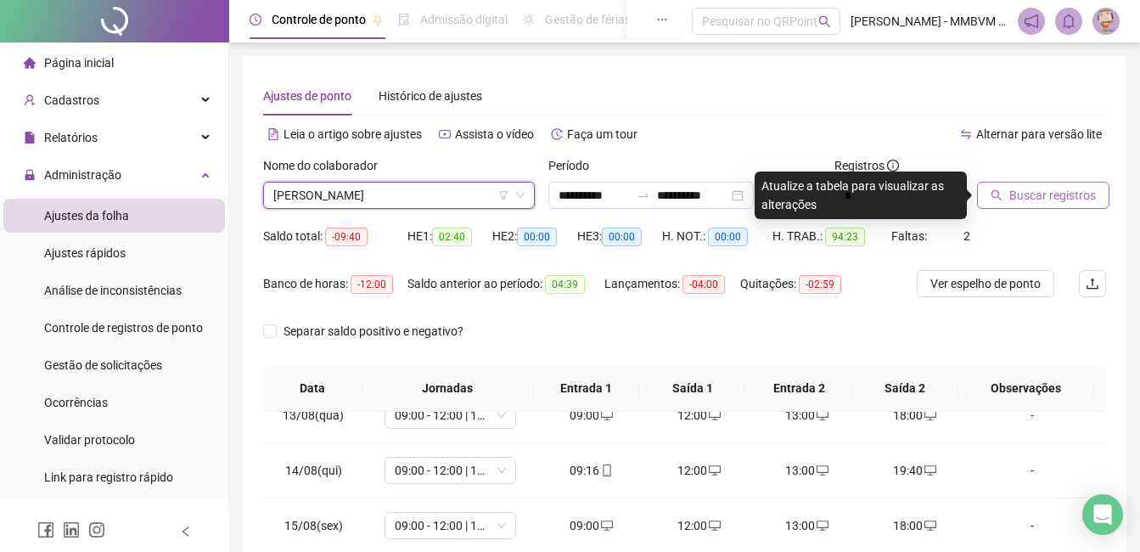
click at [462, 184] on span "MYLLENA ALVES MACHADO PONTES" at bounding box center [398, 194] width 251 height 25
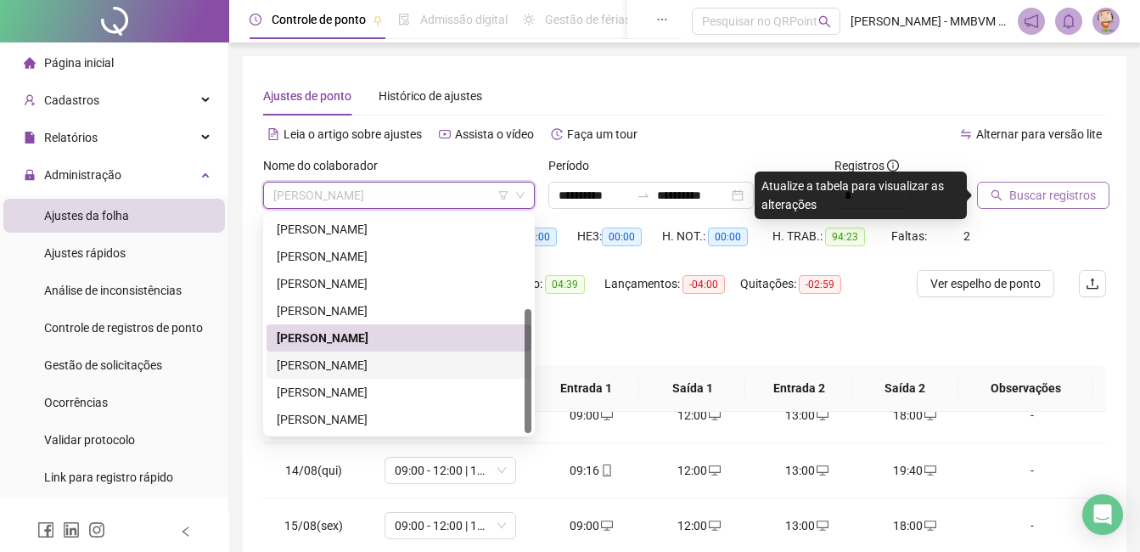
click at [347, 360] on div "RAFAELA COSTA DE SOUZA" at bounding box center [399, 365] width 244 height 19
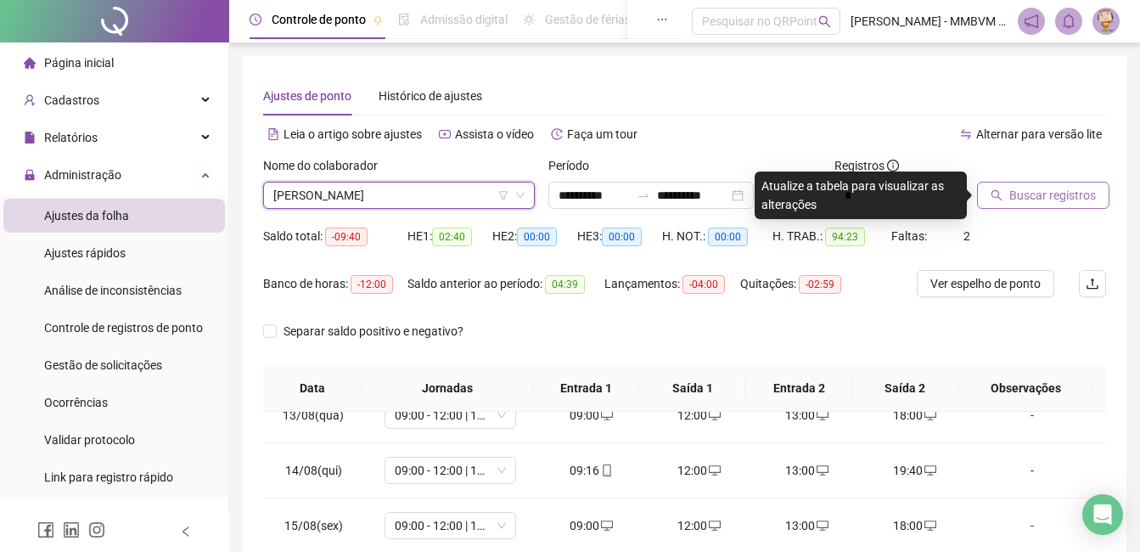
click at [1047, 198] on span "Buscar registros" at bounding box center [1052, 195] width 87 height 19
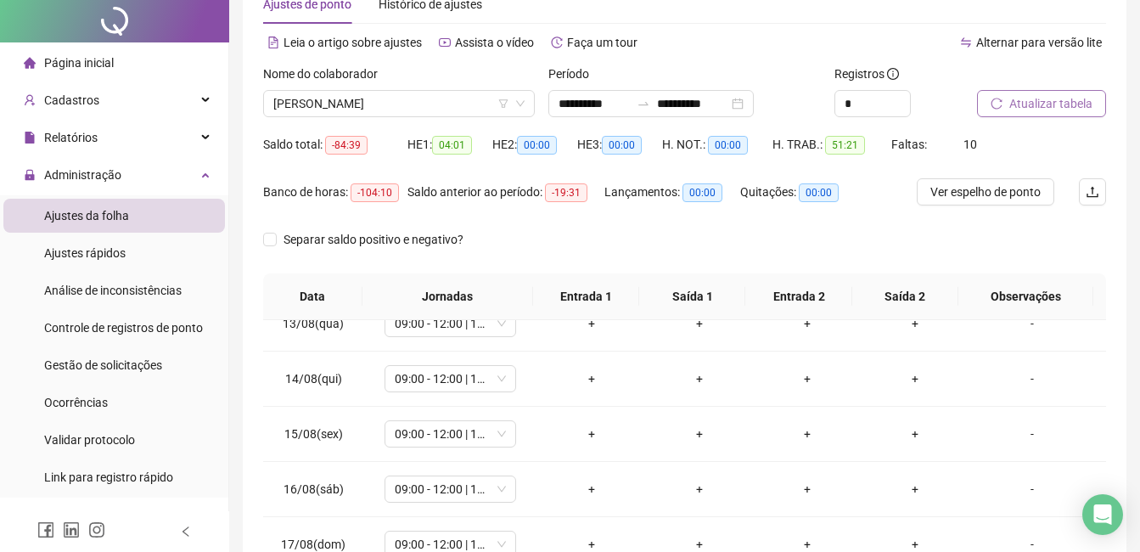
scroll to position [316, 0]
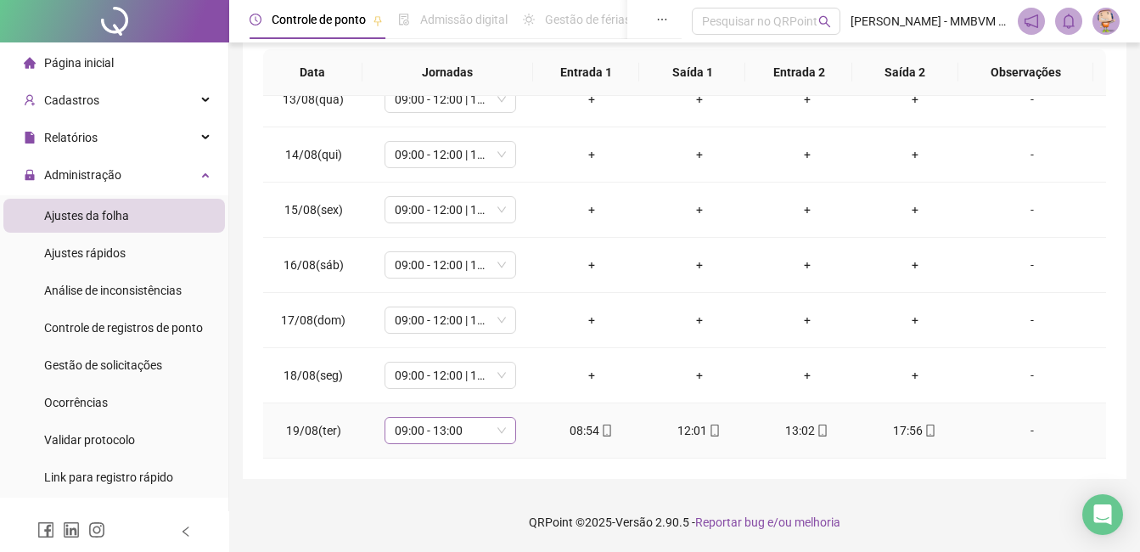
click at [495, 431] on span "09:00 - 13:00" at bounding box center [450, 430] width 111 height 25
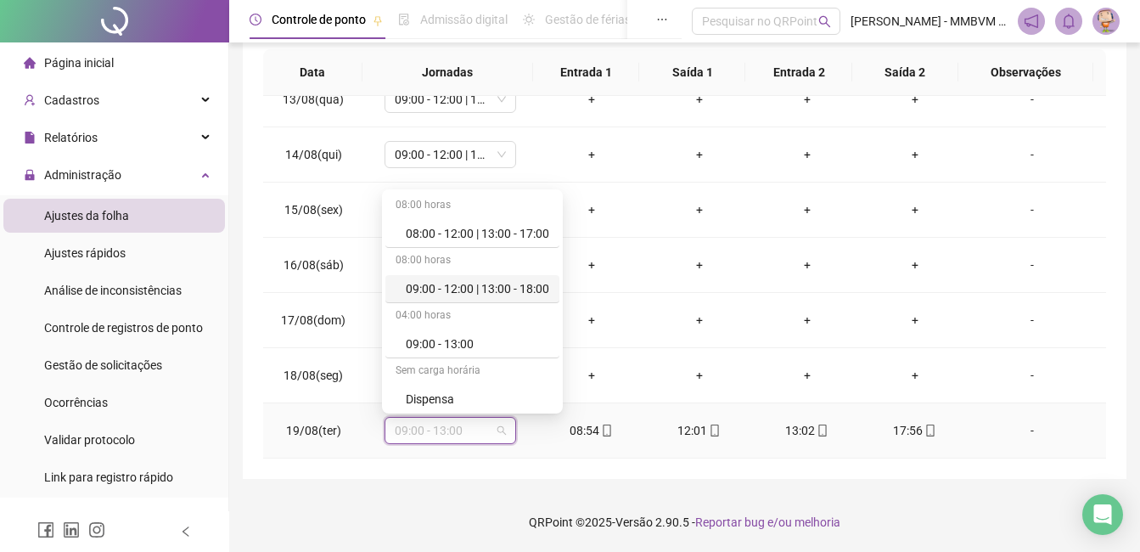
click at [505, 294] on div "09:00 - 12:00 | 13:00 - 18:00" at bounding box center [477, 288] width 143 height 19
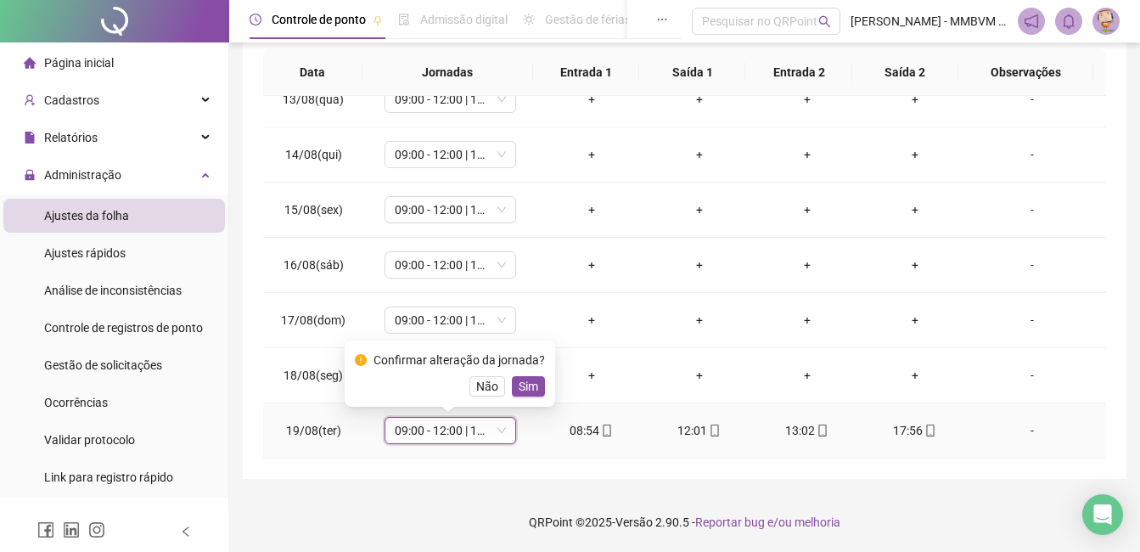
click at [531, 395] on button "Sim" at bounding box center [528, 386] width 33 height 20
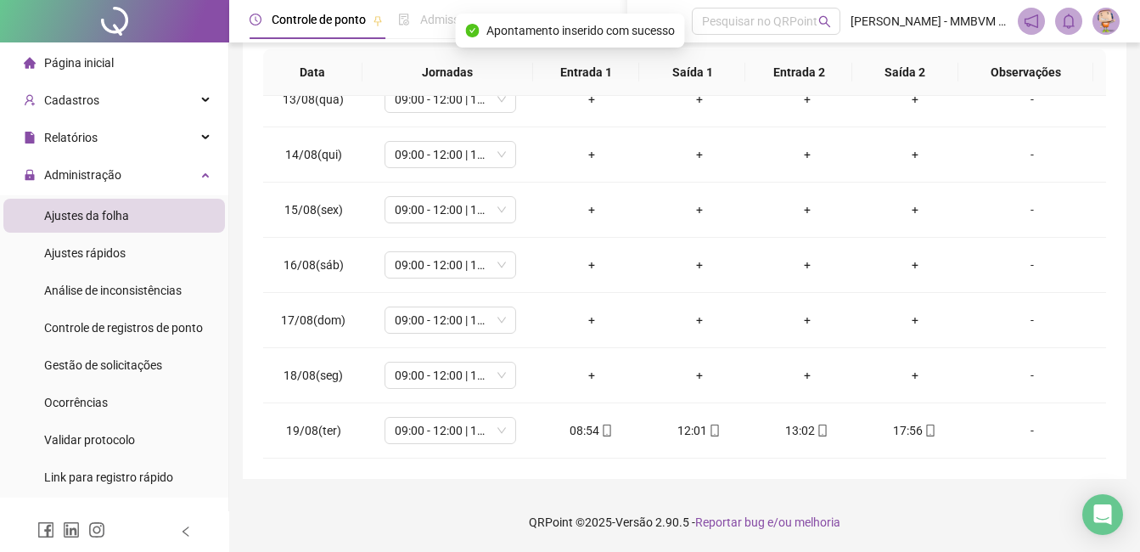
scroll to position [0, 0]
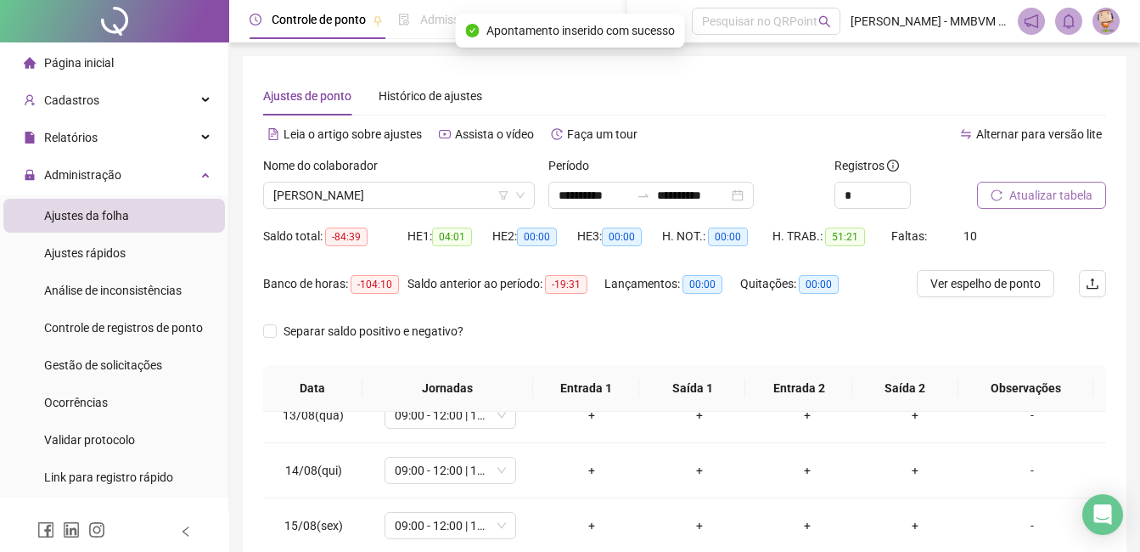
click at [1044, 198] on span "Atualizar tabela" at bounding box center [1050, 195] width 83 height 19
click at [447, 193] on span "RAFAELA COSTA DE SOUZA" at bounding box center [398, 194] width 251 height 25
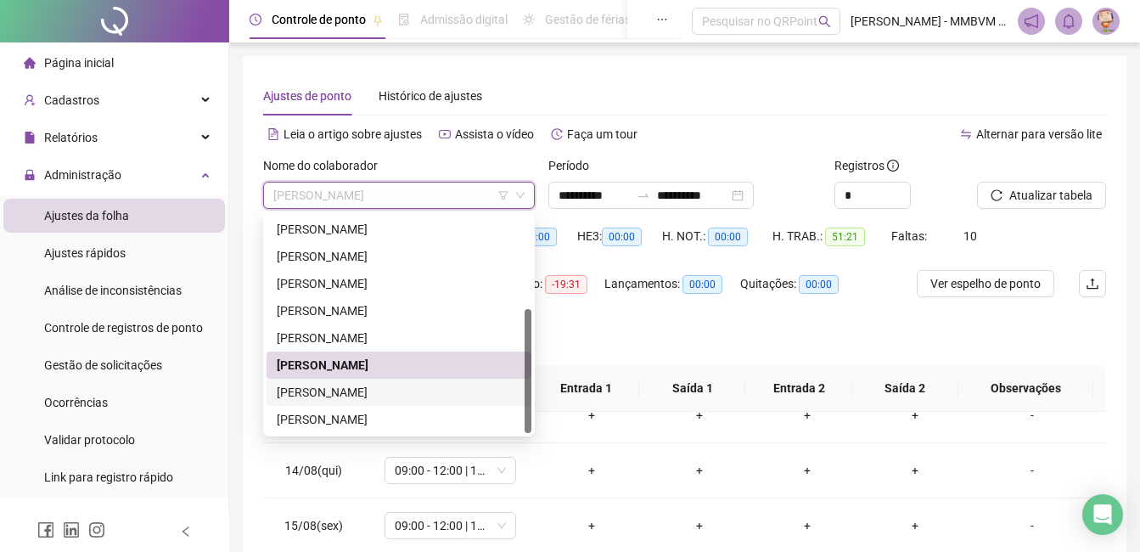
click at [381, 397] on div "THAUANE DOS SANTOS DA SILVA" at bounding box center [399, 392] width 244 height 19
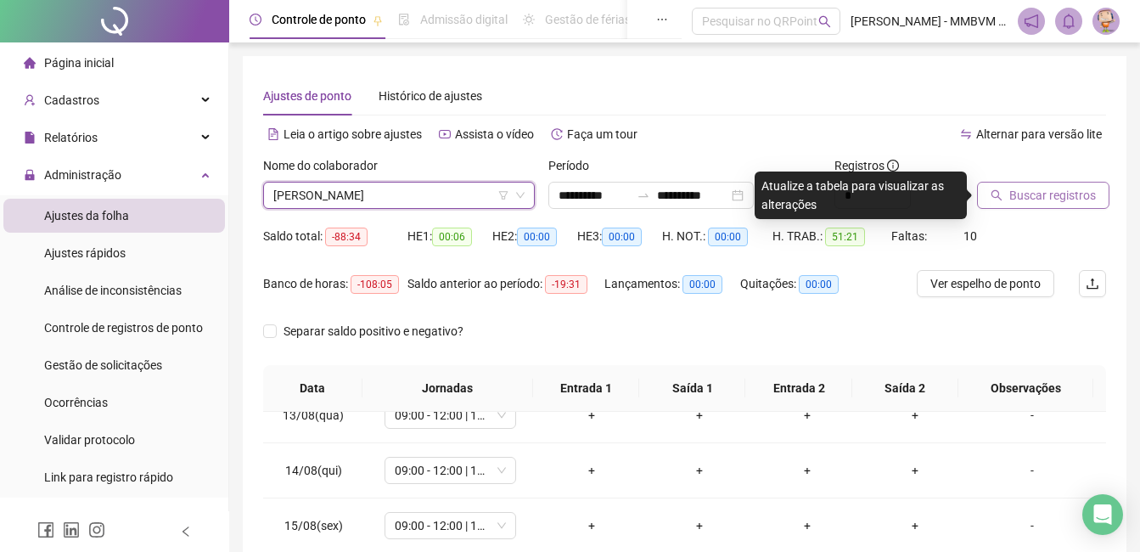
click at [1099, 204] on button "Buscar registros" at bounding box center [1043, 195] width 132 height 27
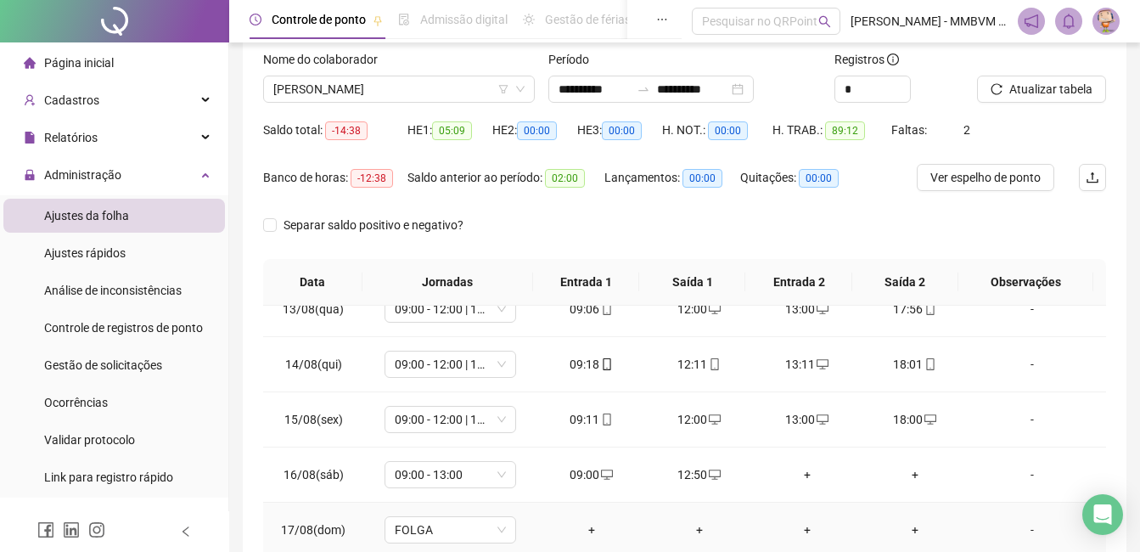
scroll to position [316, 0]
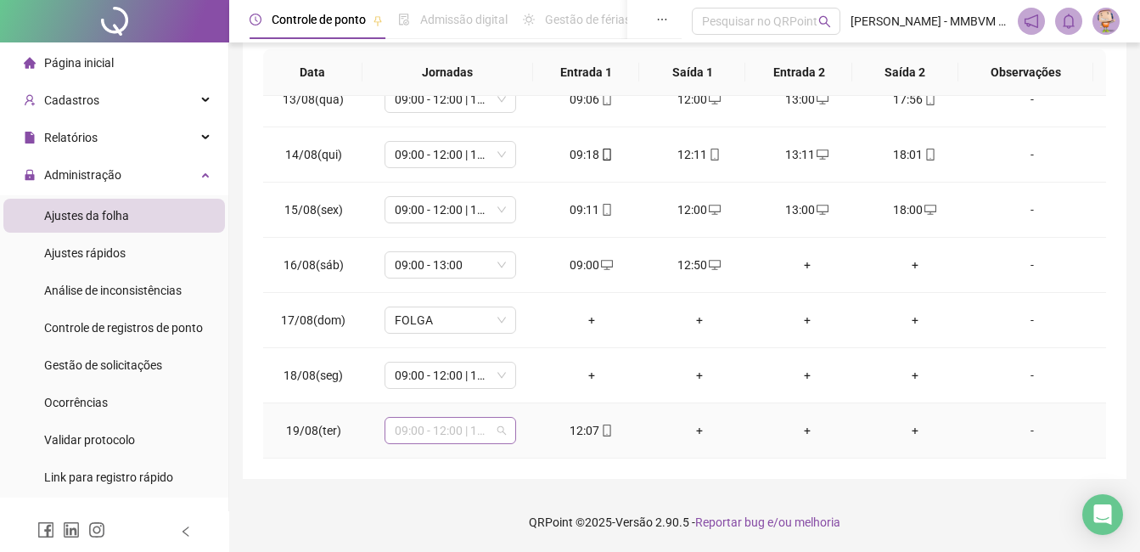
click at [462, 429] on span "09:00 - 12:00 | 13:00 - 18:00" at bounding box center [450, 430] width 111 height 25
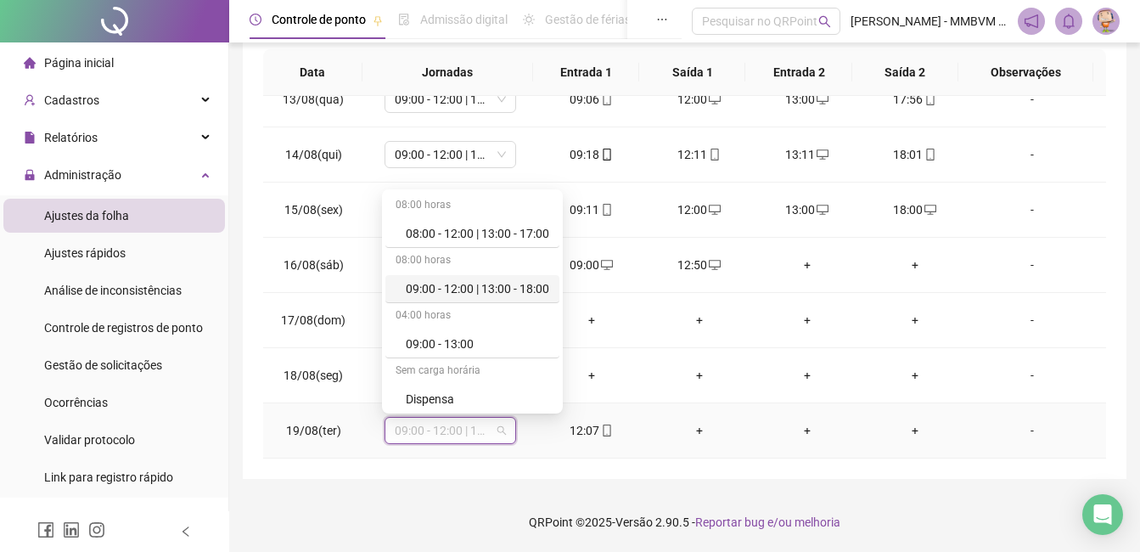
click at [508, 271] on div "08:00 horas" at bounding box center [472, 261] width 174 height 27
click at [502, 284] on div "09:00 - 12:00 | 13:00 - 18:00" at bounding box center [477, 288] width 143 height 19
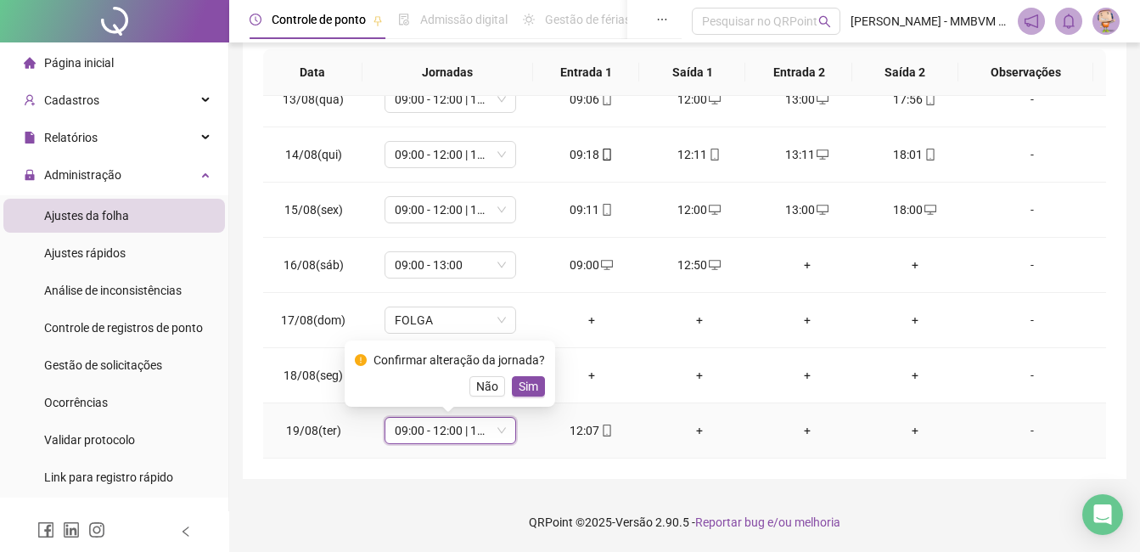
click at [543, 390] on div "Confirmar alteração da jornada? Não Sim" at bounding box center [450, 373] width 210 height 66
click at [530, 390] on span "Sim" at bounding box center [529, 386] width 20 height 19
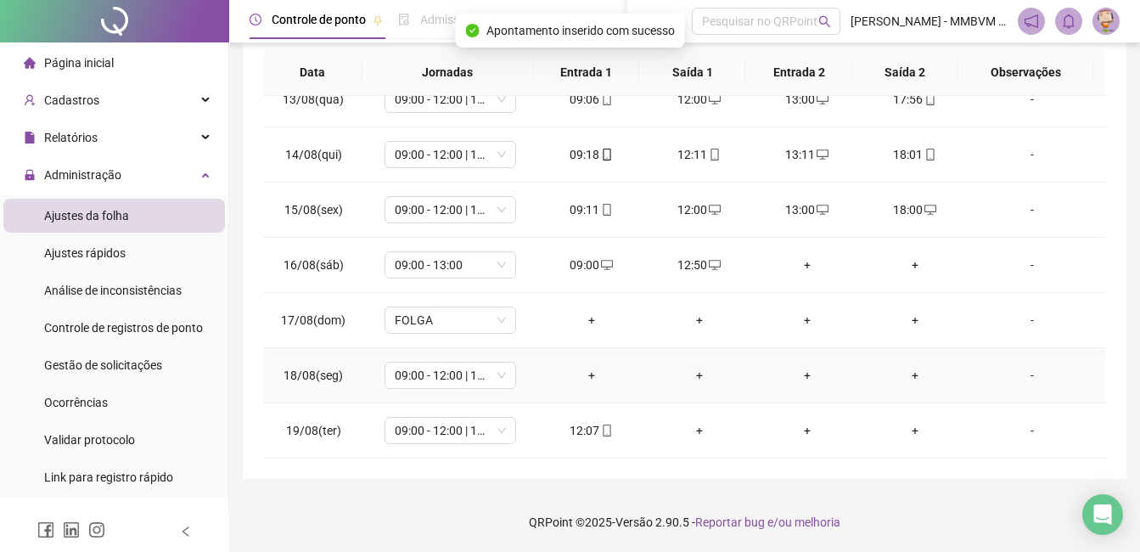
click at [585, 369] on div "+" at bounding box center [591, 375] width 81 height 19
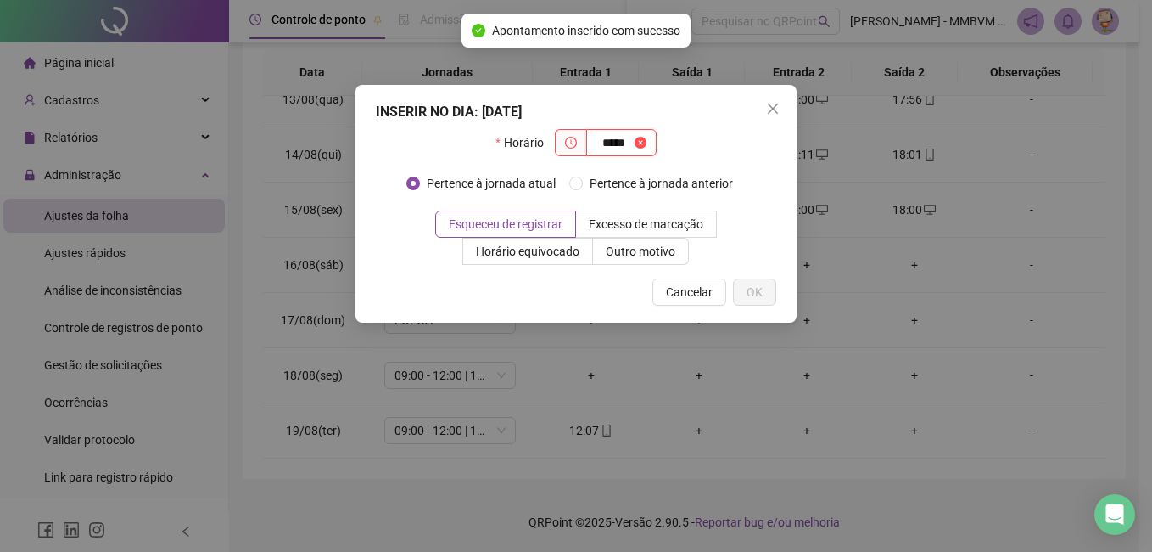
type input "*****"
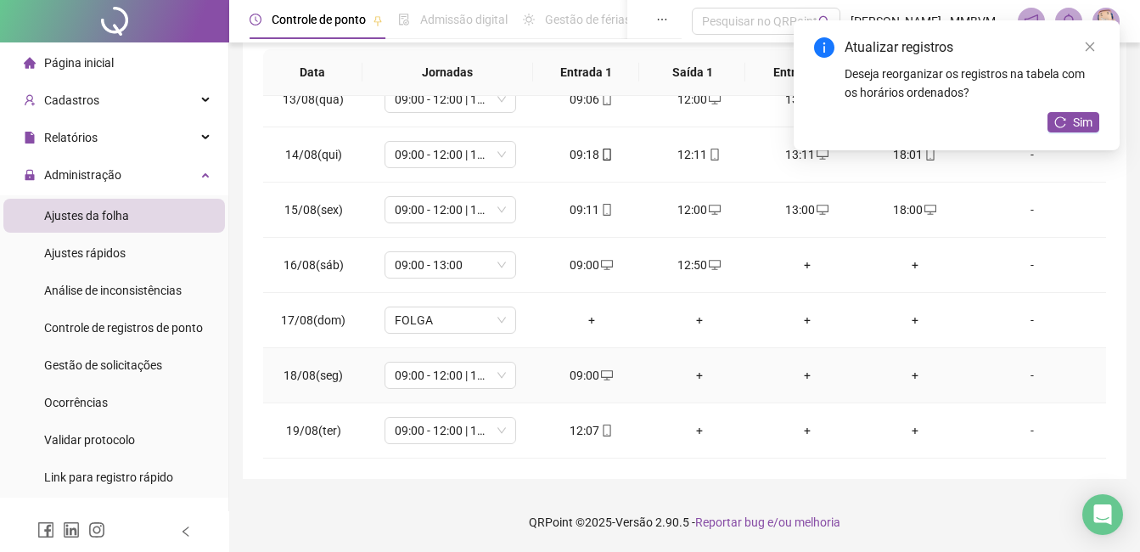
click at [686, 373] on div "+" at bounding box center [699, 375] width 81 height 19
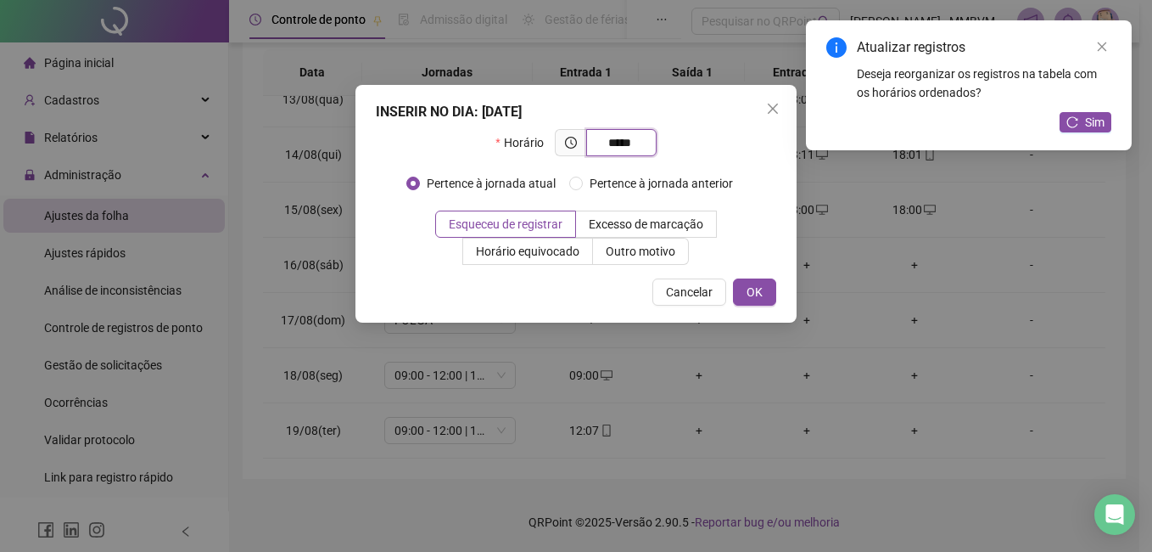
type input "*****"
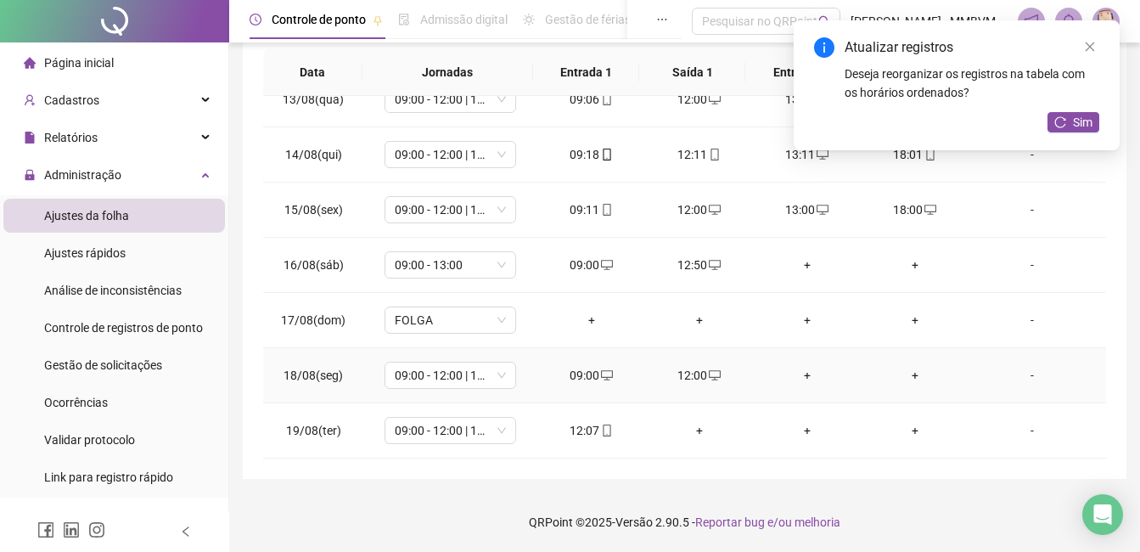
click at [793, 376] on div "+" at bounding box center [806, 375] width 81 height 19
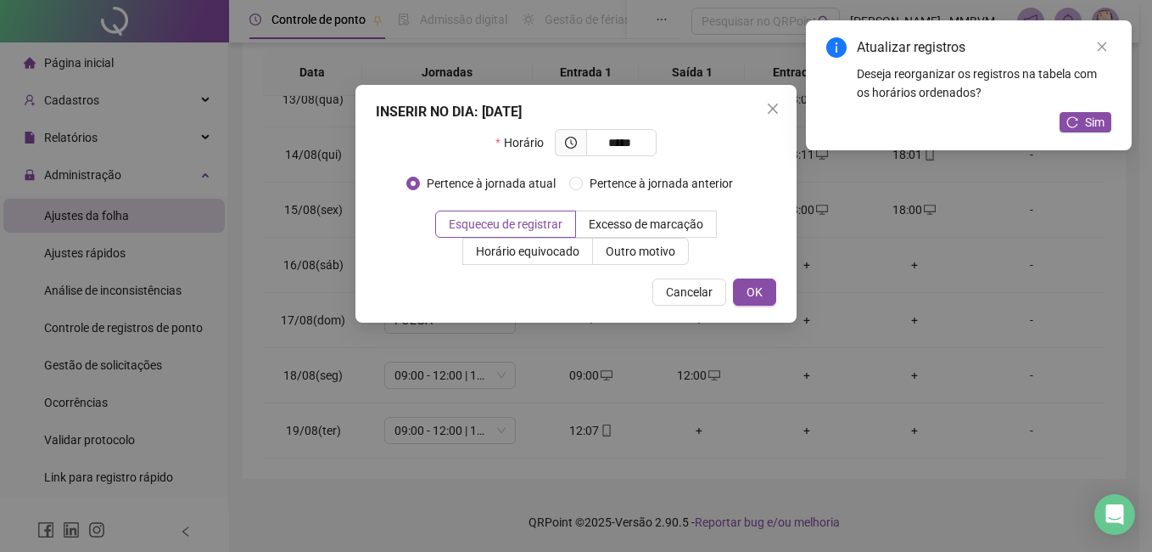
type input "*****"
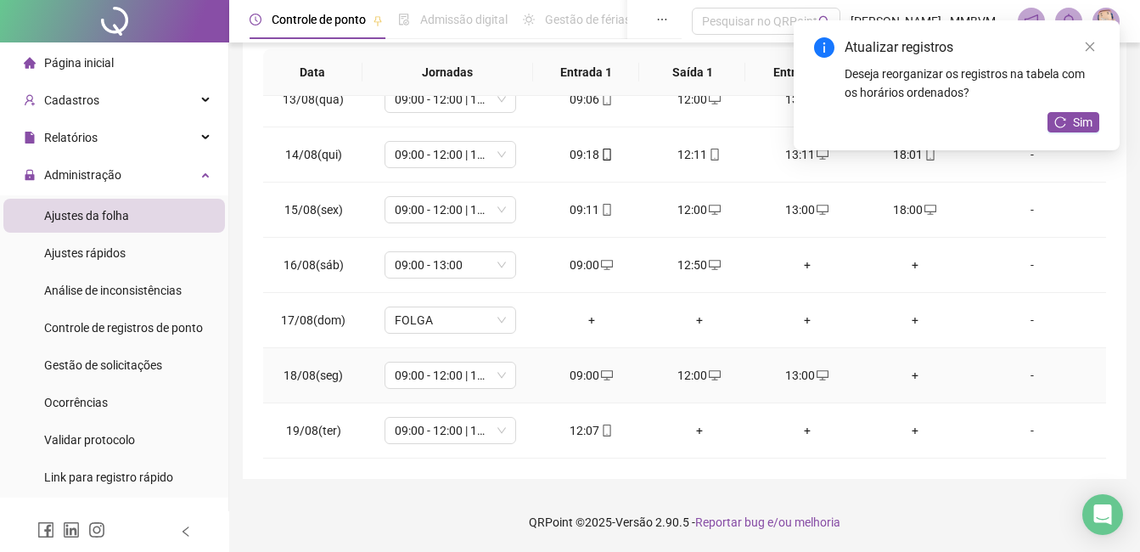
click at [899, 370] on div "+" at bounding box center [914, 375] width 81 height 19
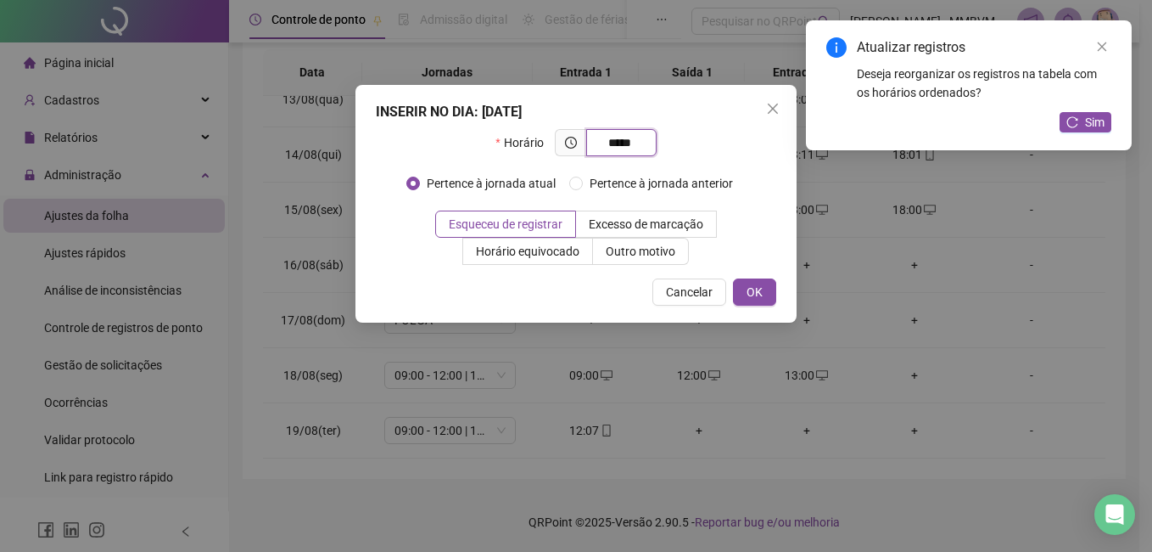
type input "*****"
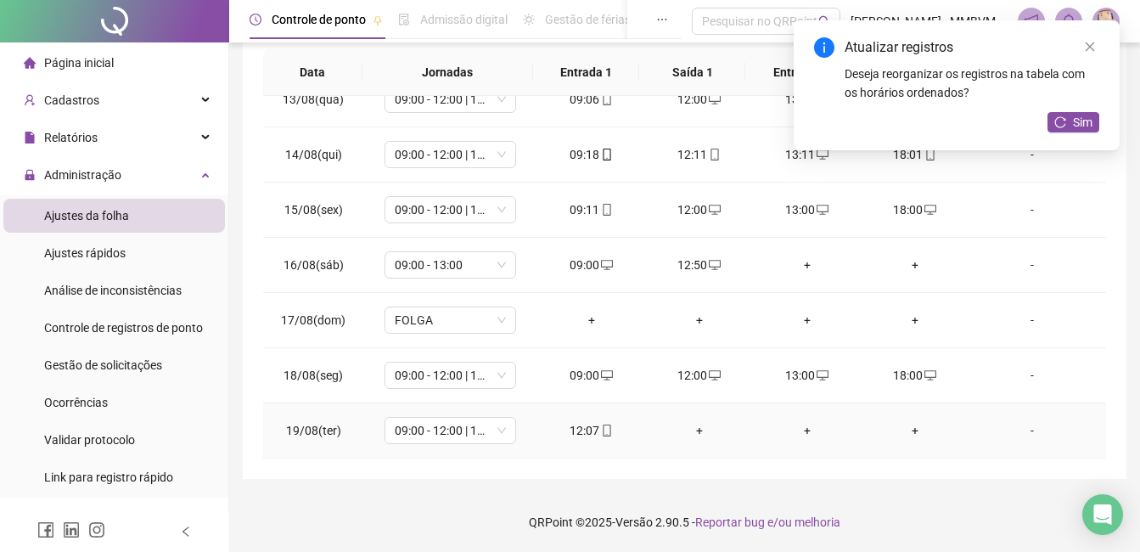
click at [714, 429] on div "+" at bounding box center [699, 430] width 81 height 19
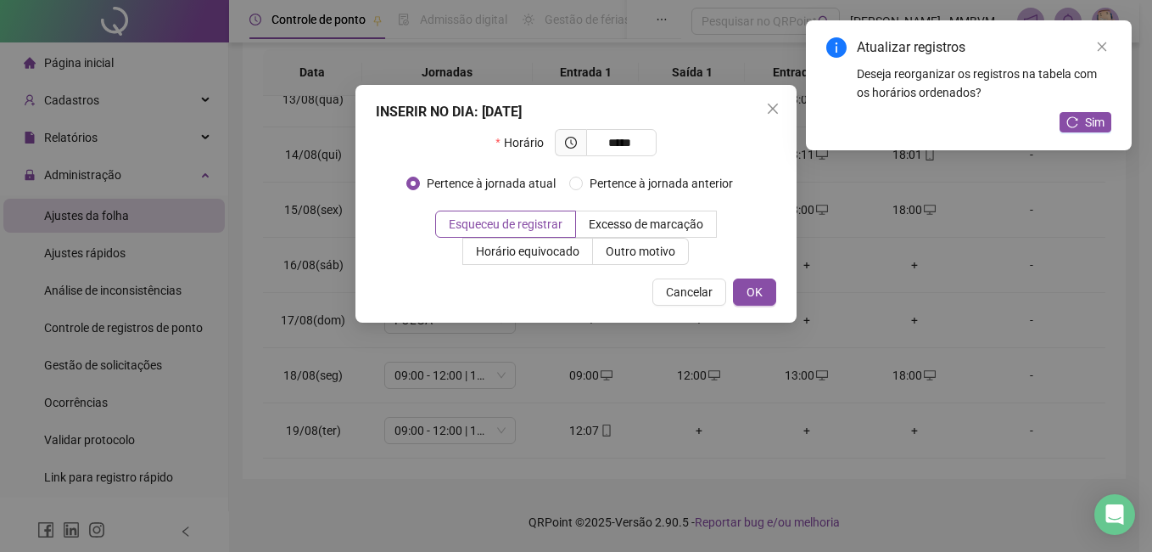
type input "*****"
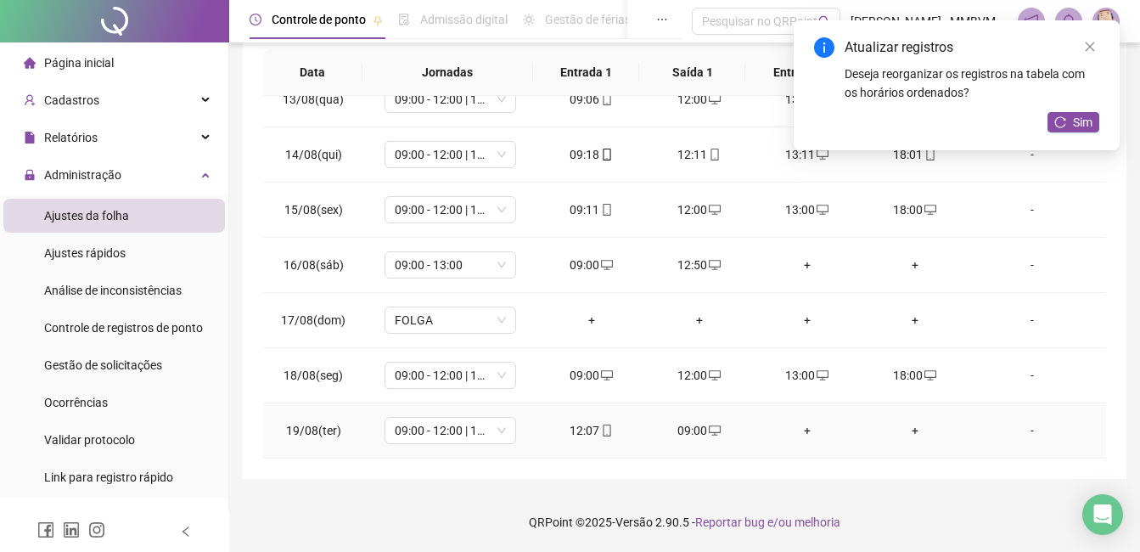
click at [793, 423] on div "+" at bounding box center [806, 430] width 81 height 19
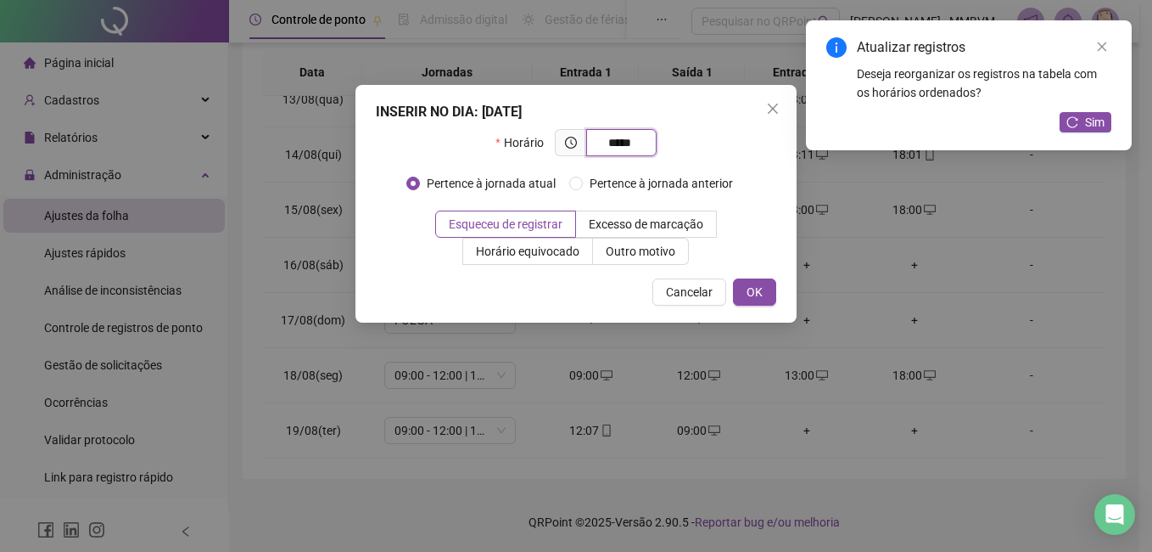
type input "*****"
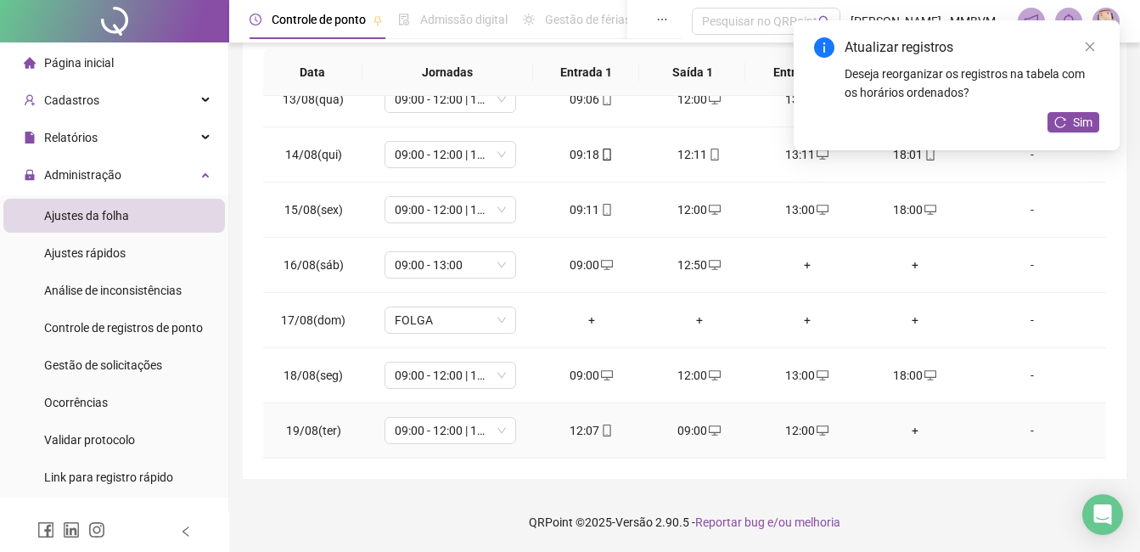
click at [894, 429] on div "+" at bounding box center [914, 430] width 81 height 19
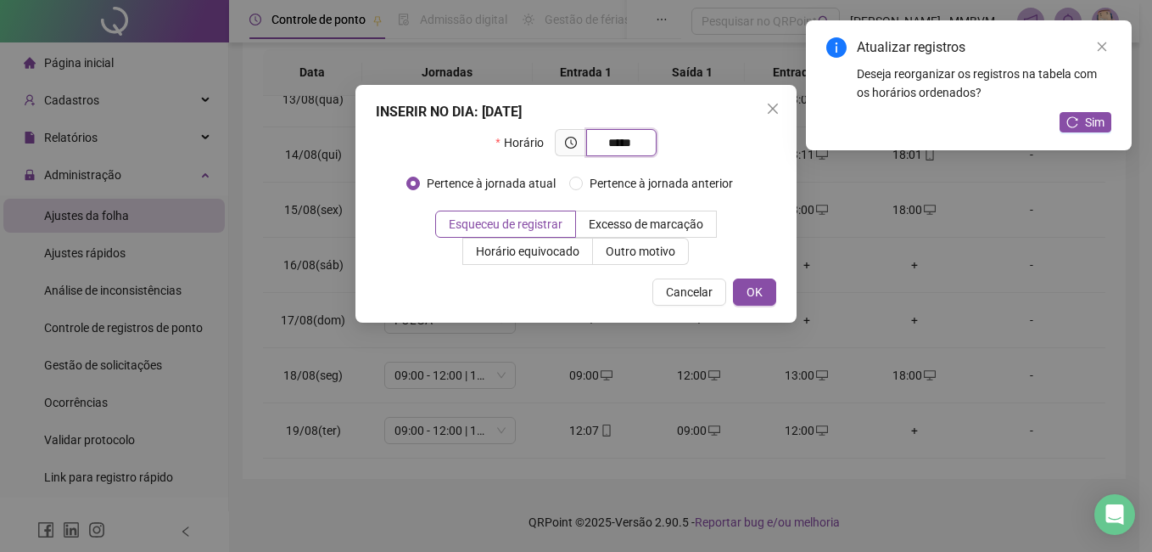
type input "*****"
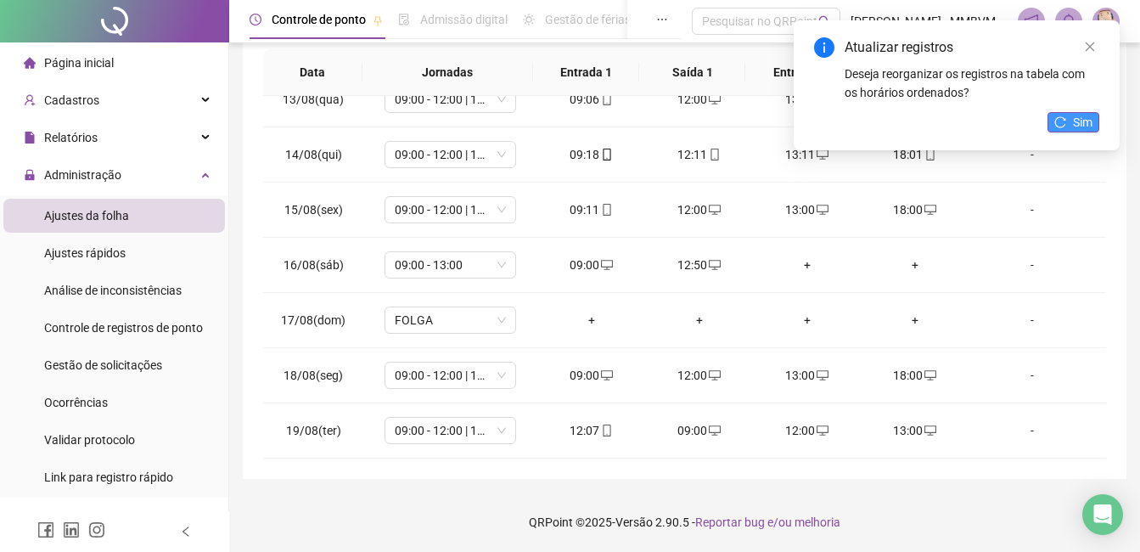
click at [1082, 127] on span "Sim" at bounding box center [1083, 122] width 20 height 19
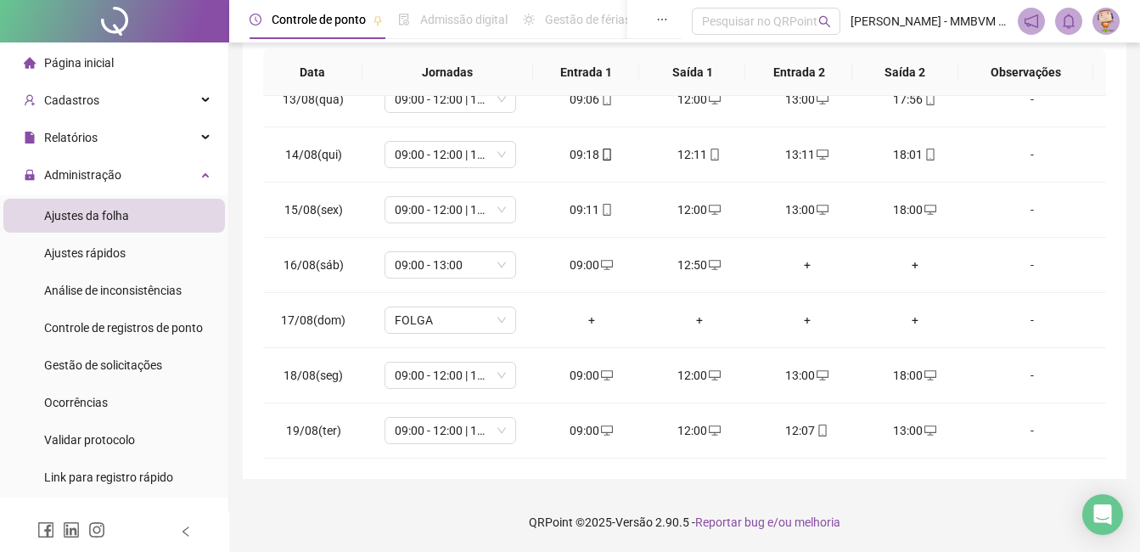
scroll to position [0, 0]
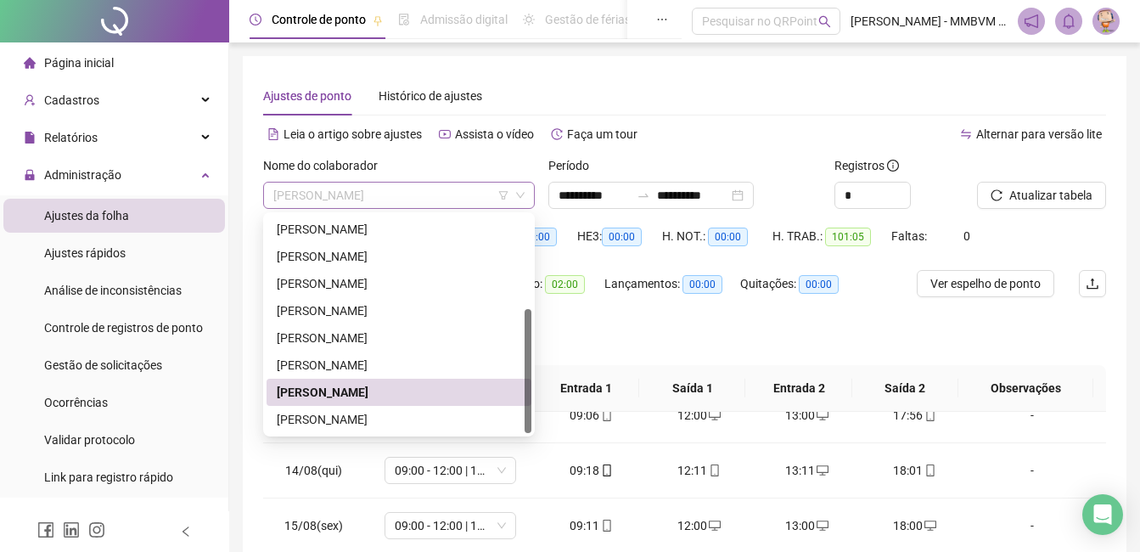
click at [476, 197] on span "THAUANE DOS SANTOS DA SILVA" at bounding box center [398, 194] width 251 height 25
click at [365, 412] on div "VERONICA CRISTINA CHAGAS" at bounding box center [399, 419] width 244 height 19
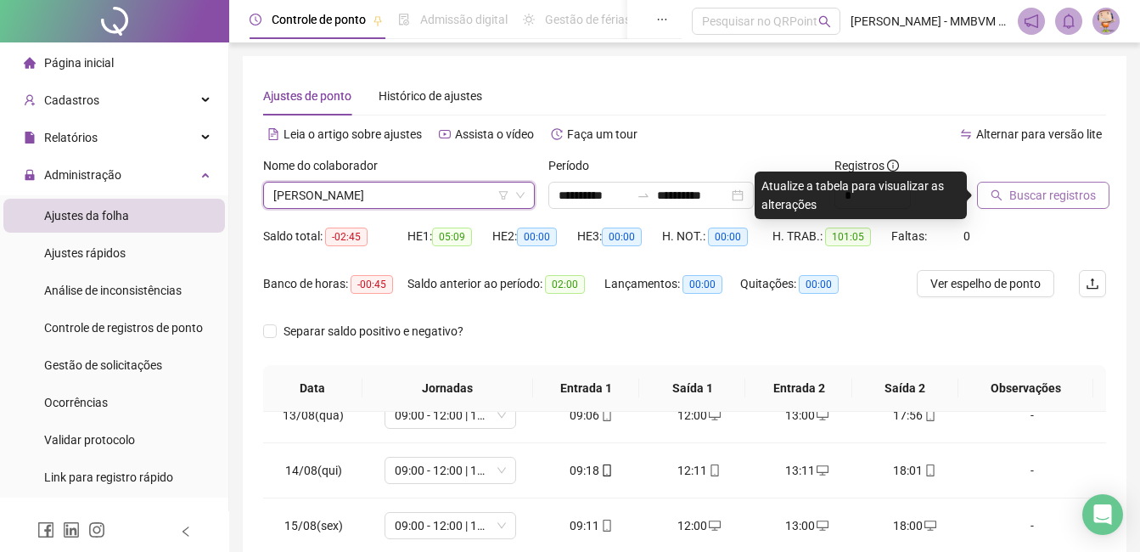
click at [1002, 187] on button "Buscar registros" at bounding box center [1043, 195] width 132 height 27
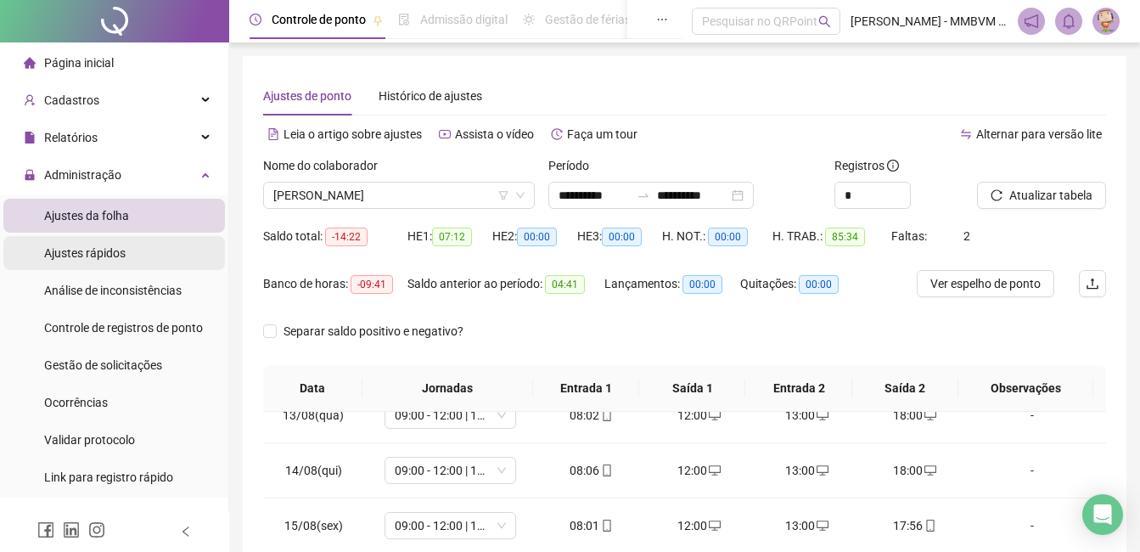
click at [119, 244] on div "Ajustes rápidos" at bounding box center [84, 253] width 81 height 34
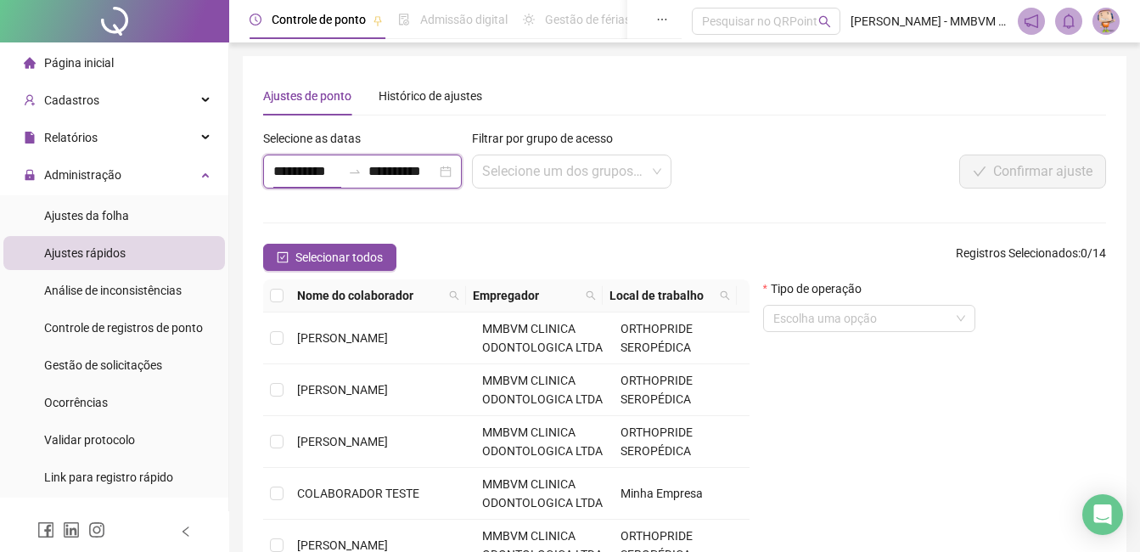
click at [311, 168] on input "**********" at bounding box center [307, 171] width 68 height 20
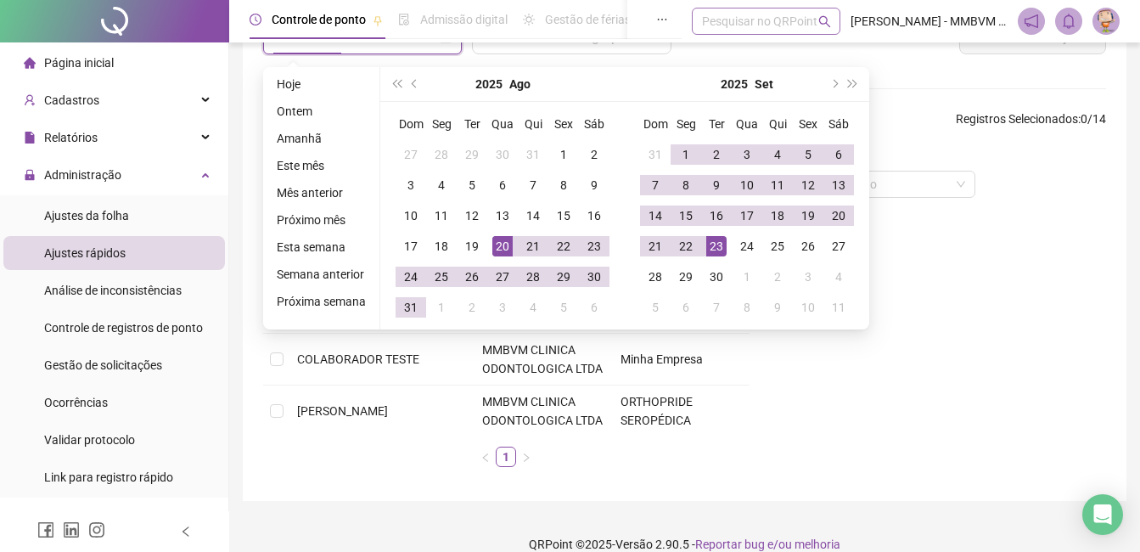
scroll to position [156, 0]
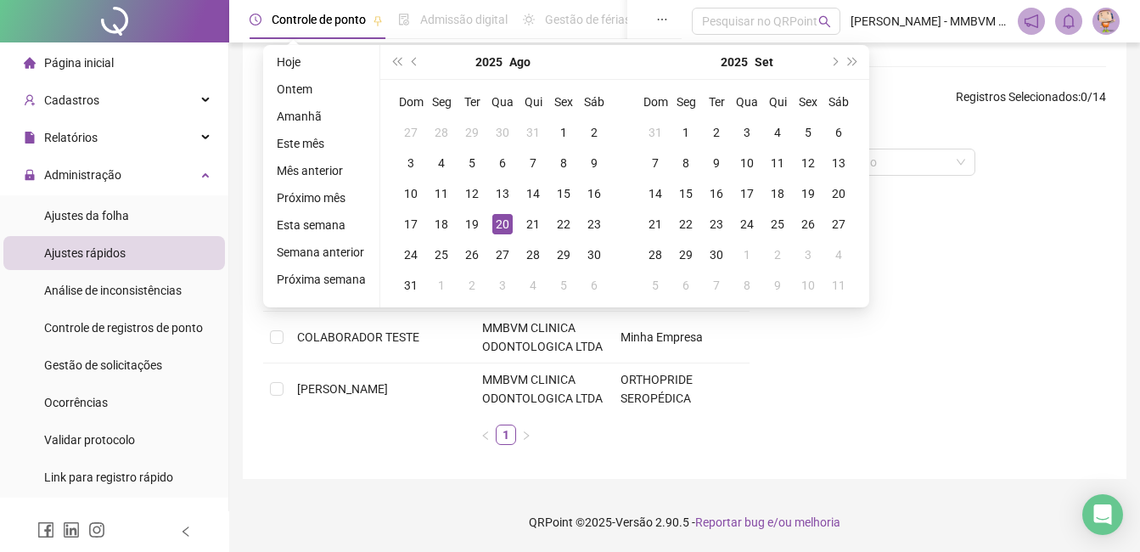
type input "**********"
click at [956, 217] on div "Tipo de operação Escolha uma opção" at bounding box center [934, 290] width 356 height 335
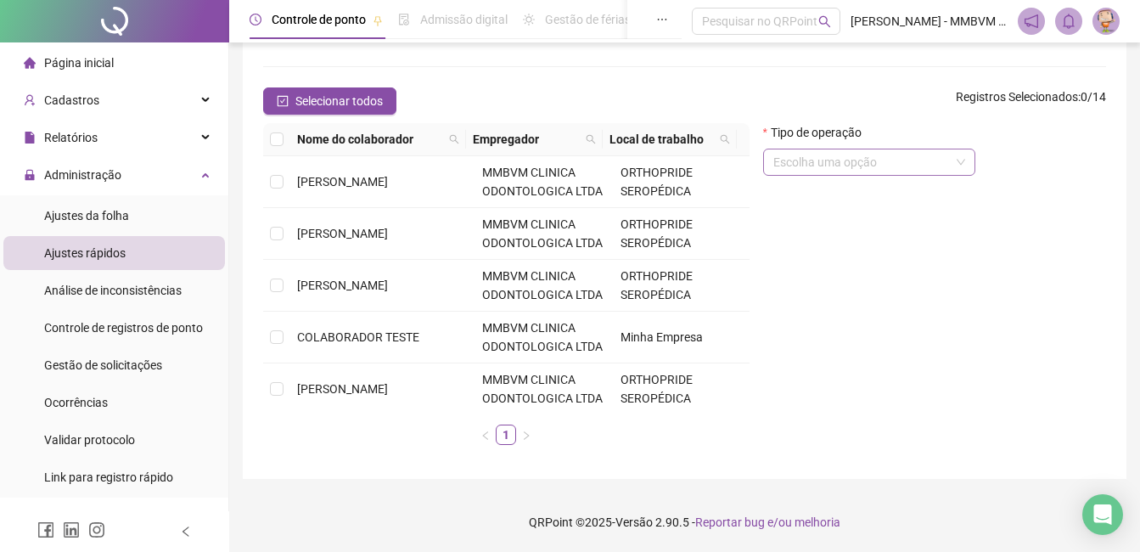
click at [907, 170] on input "search" at bounding box center [861, 161] width 177 height 25
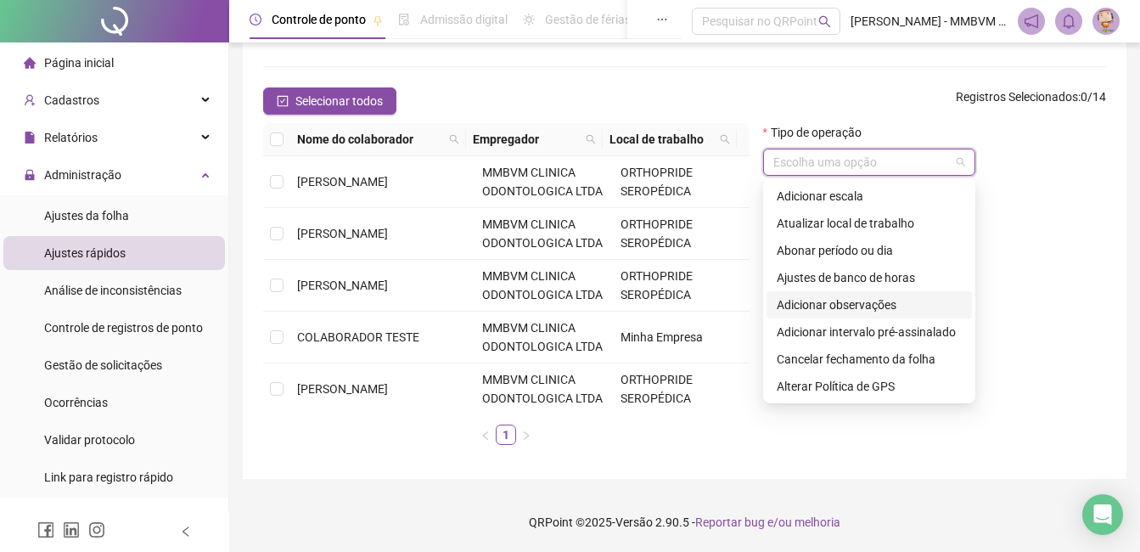
scroll to position [0, 0]
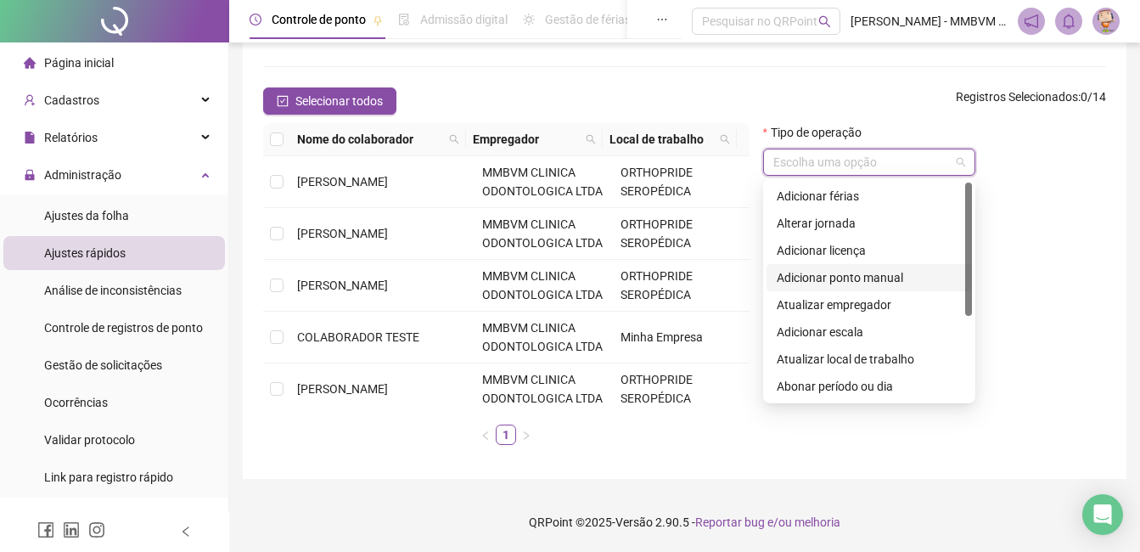
click at [878, 282] on div "Adicionar ponto manual" at bounding box center [869, 277] width 185 height 19
click at [889, 169] on span "Adicionar ponto manual" at bounding box center [869, 161] width 192 height 25
click at [872, 239] on div "Adicionar licença" at bounding box center [868, 250] width 205 height 27
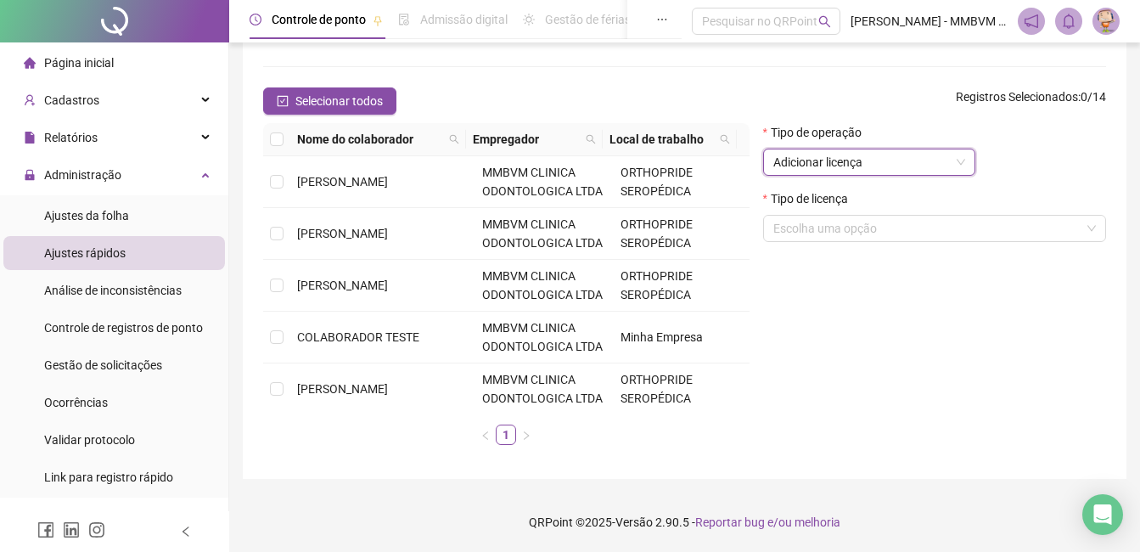
click at [889, 160] on span "Adicionar licença" at bounding box center [869, 161] width 192 height 25
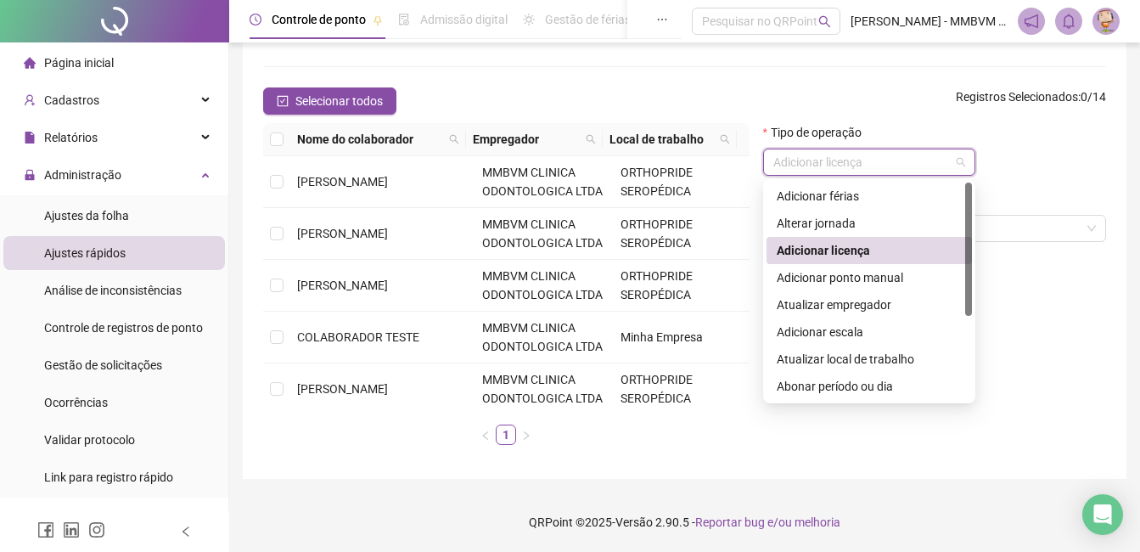
click at [1073, 151] on div "Tipo de operação Adicionar licença" at bounding box center [934, 156] width 343 height 66
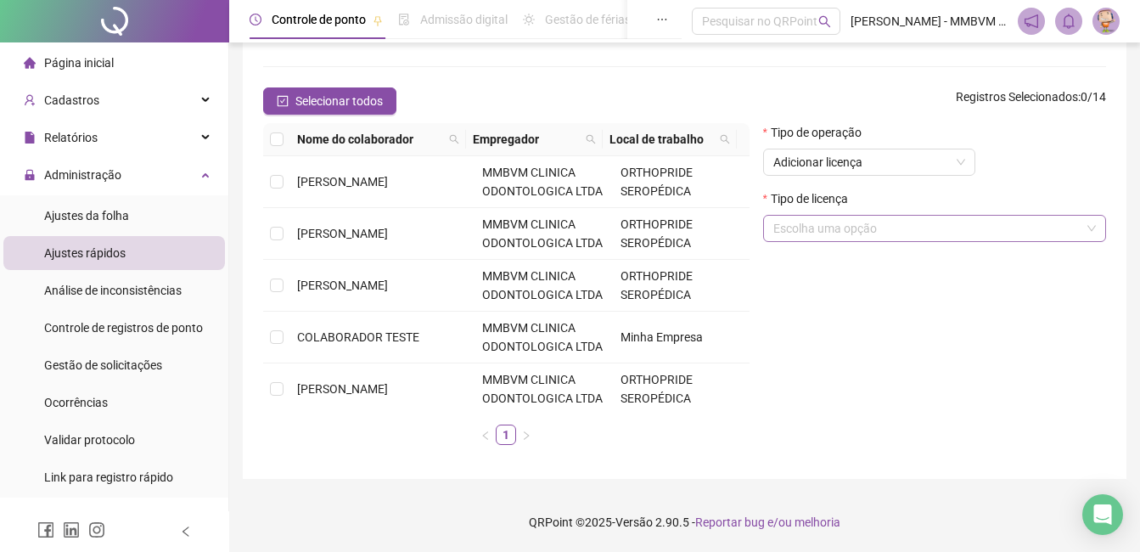
click at [1061, 241] on div "Escolha uma opção" at bounding box center [934, 228] width 343 height 27
click at [996, 150] on div "Tipo de operação Adicionar licença" at bounding box center [934, 156] width 343 height 66
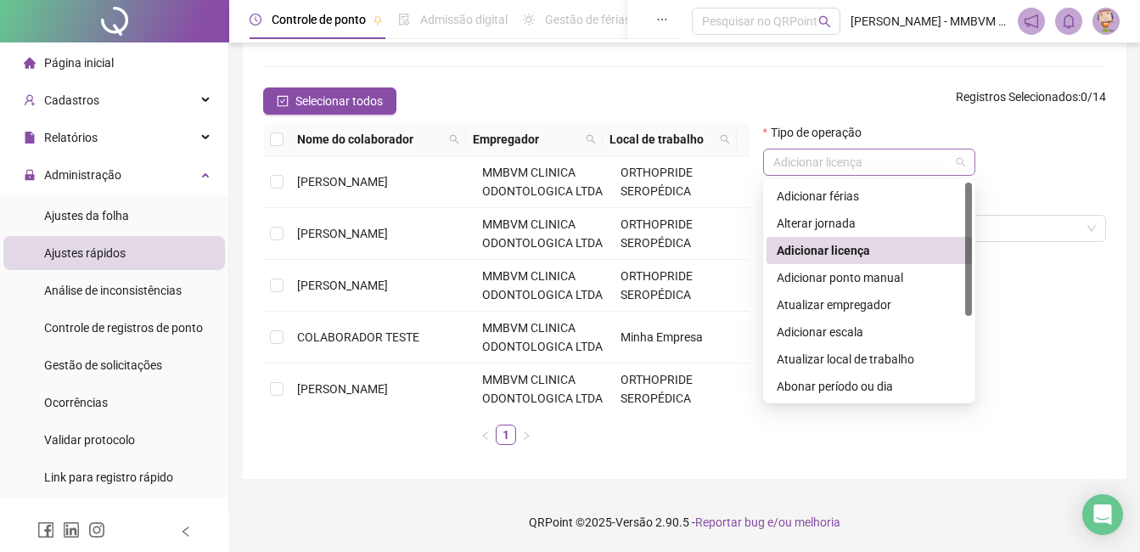
click at [933, 171] on span "Adicionar licença" at bounding box center [869, 161] width 192 height 25
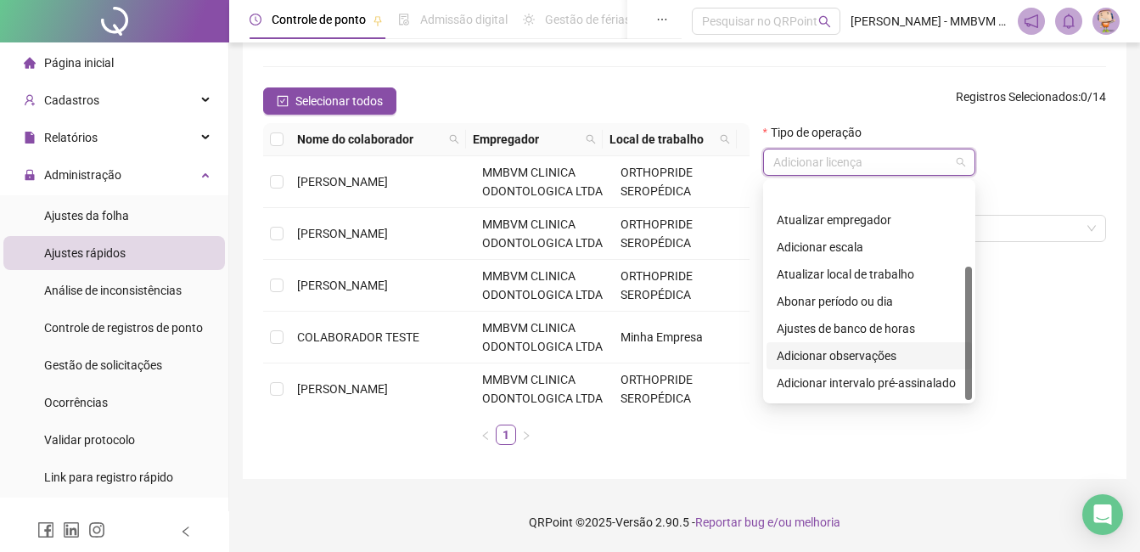
scroll to position [136, 0]
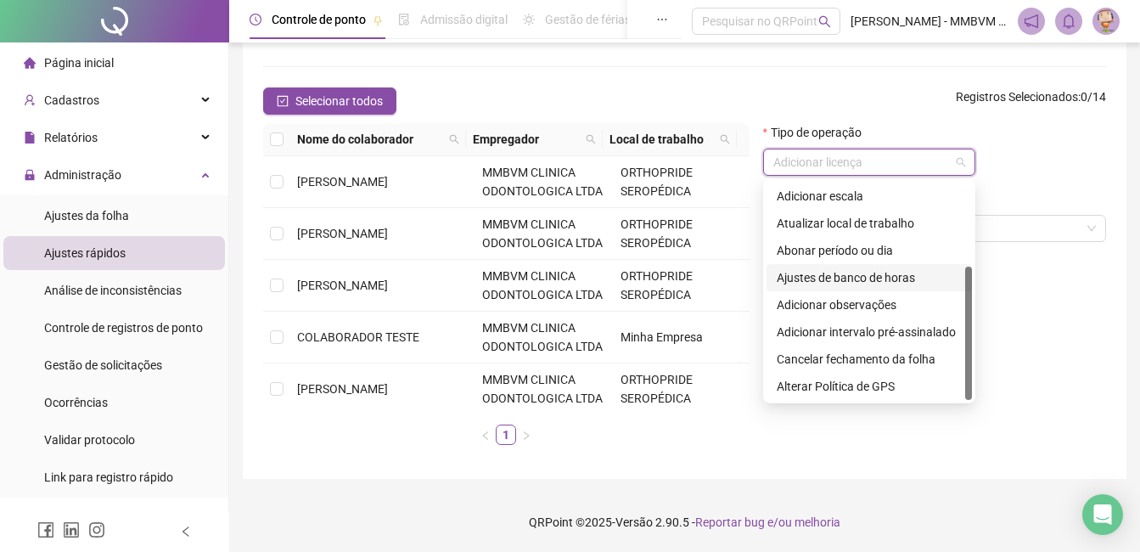
click at [889, 277] on div "Ajustes de banco de horas" at bounding box center [869, 277] width 185 height 19
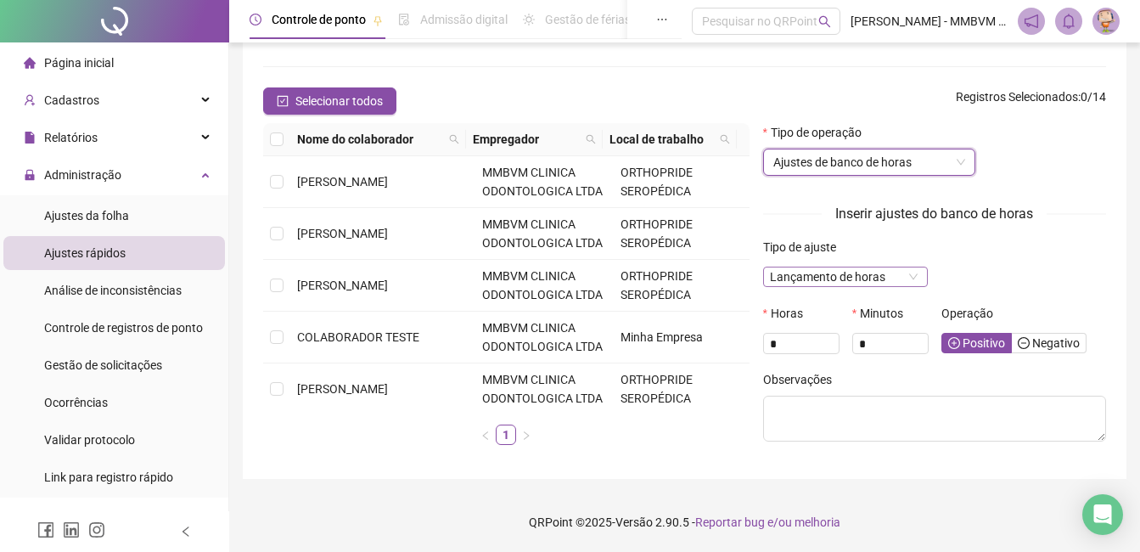
click at [889, 277] on span "Lançamento de horas" at bounding box center [845, 276] width 151 height 19
click at [878, 283] on span "Lançamento de horas" at bounding box center [845, 276] width 151 height 19
click at [889, 154] on span "Ajustes de banco de horas" at bounding box center [869, 161] width 192 height 25
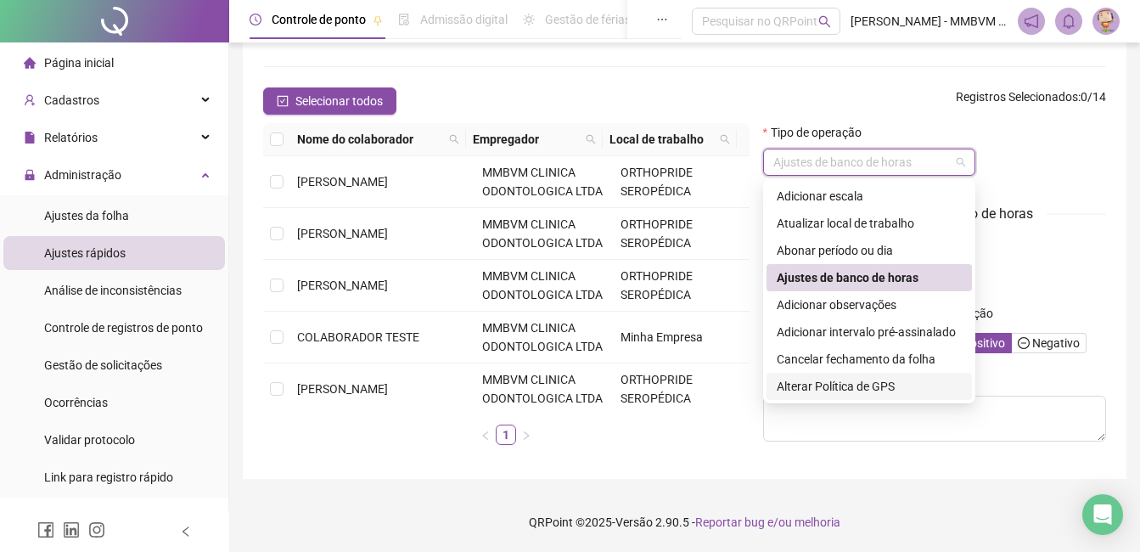
click at [727, 474] on div "**********" at bounding box center [684, 189] width 883 height 579
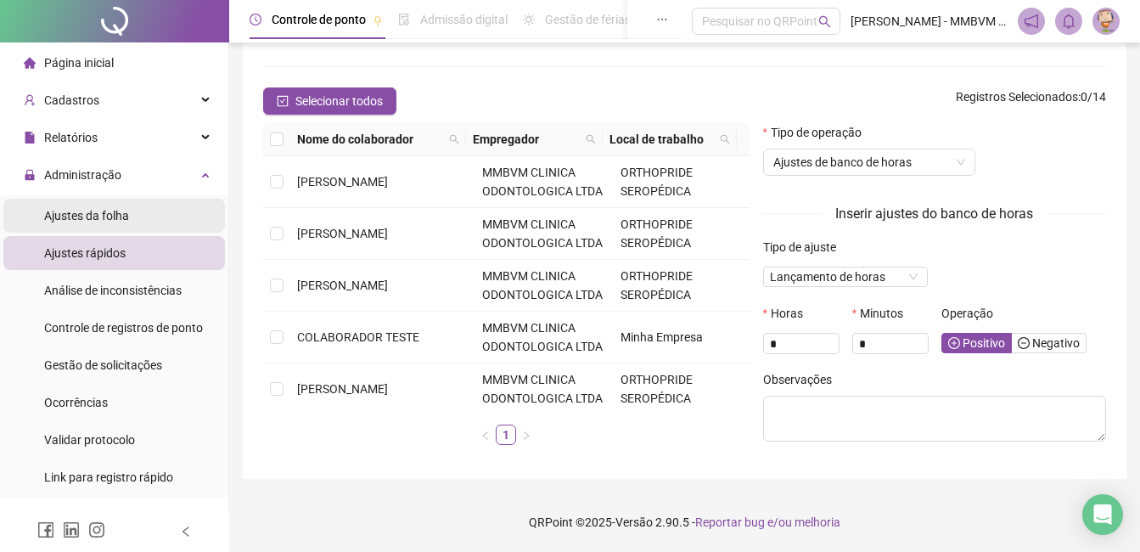
click at [85, 214] on span "Ajustes da folha" at bounding box center [86, 216] width 85 height 14
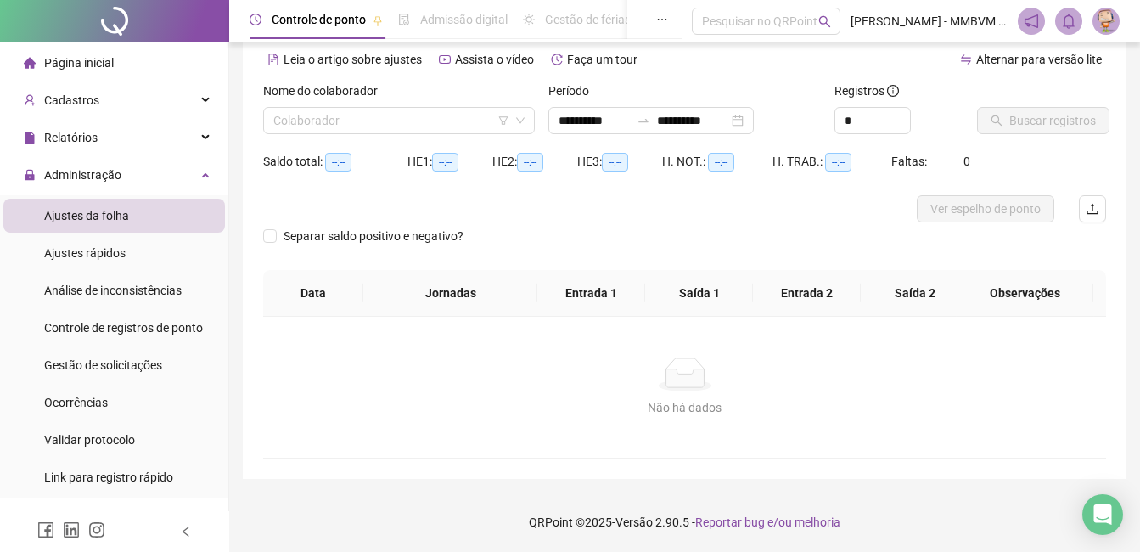
scroll to position [75, 0]
type input "**********"
click at [427, 111] on input "search" at bounding box center [391, 120] width 236 height 25
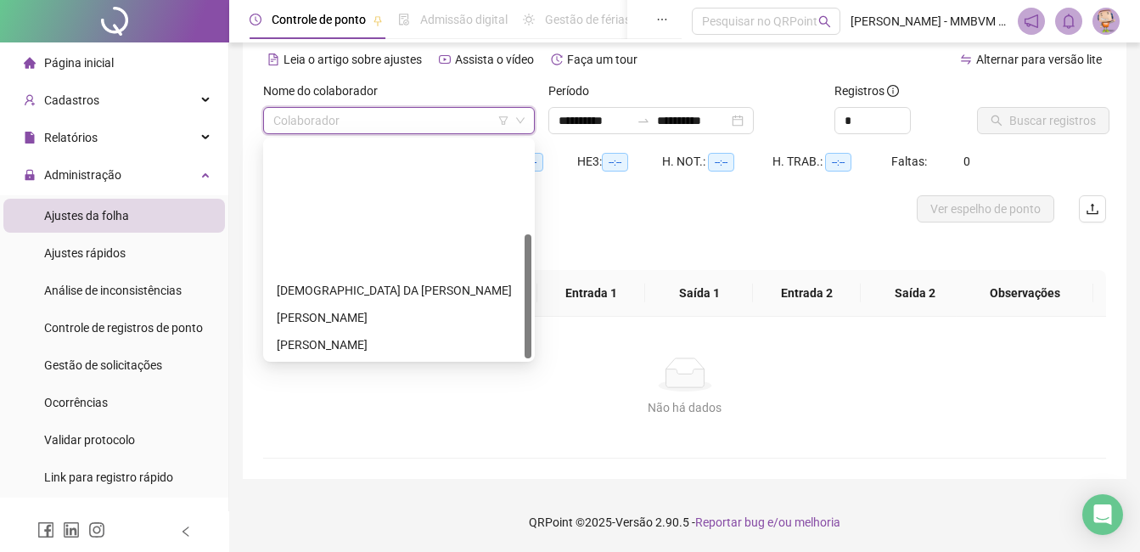
scroll to position [163, 0]
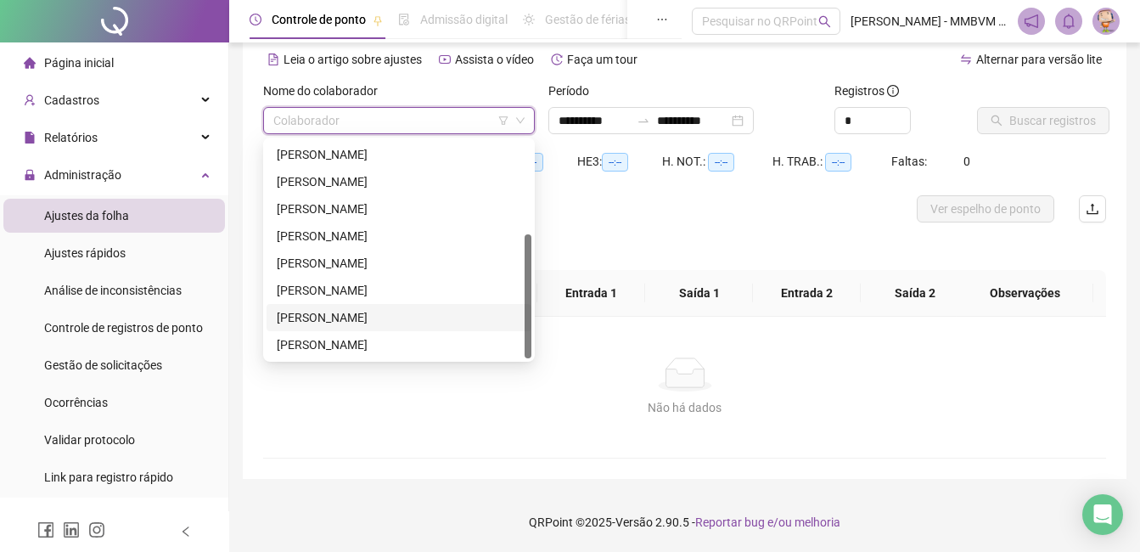
click at [412, 333] on div "VERONICA CRISTINA CHAGAS" at bounding box center [398, 344] width 265 height 27
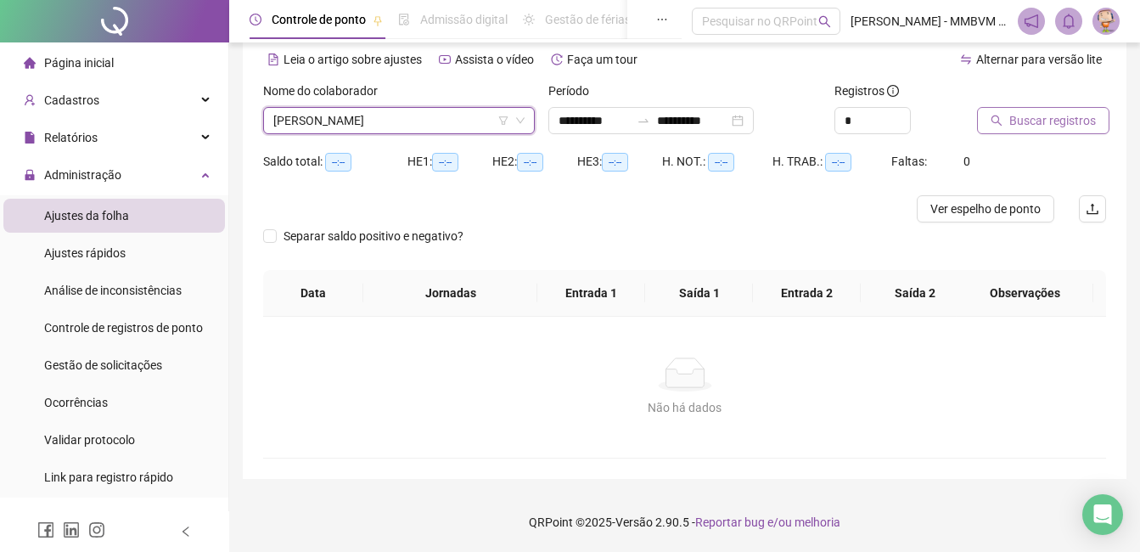
click at [1065, 115] on span "Buscar registros" at bounding box center [1052, 120] width 87 height 19
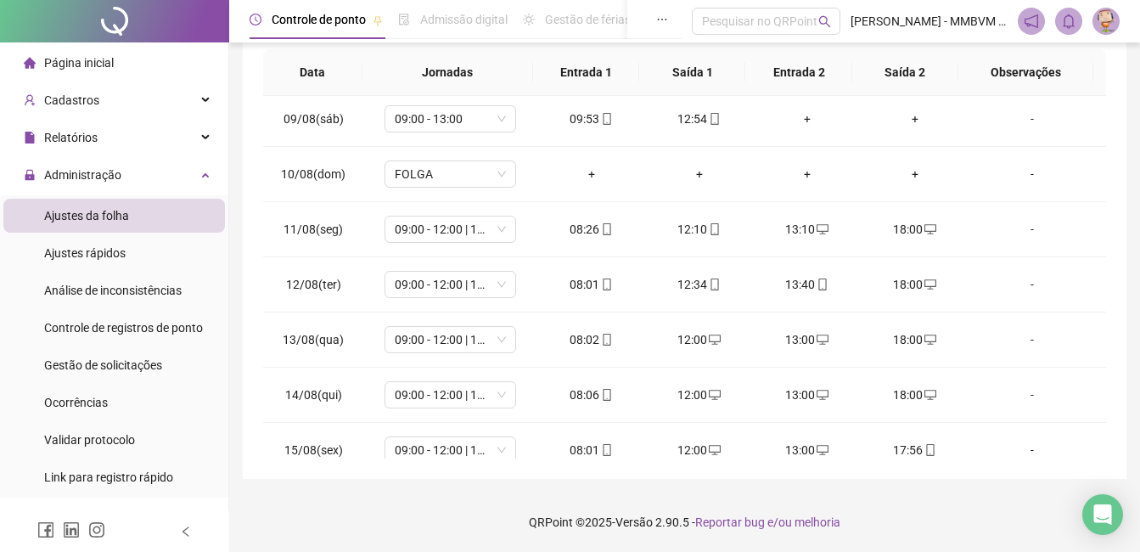
scroll to position [686, 0]
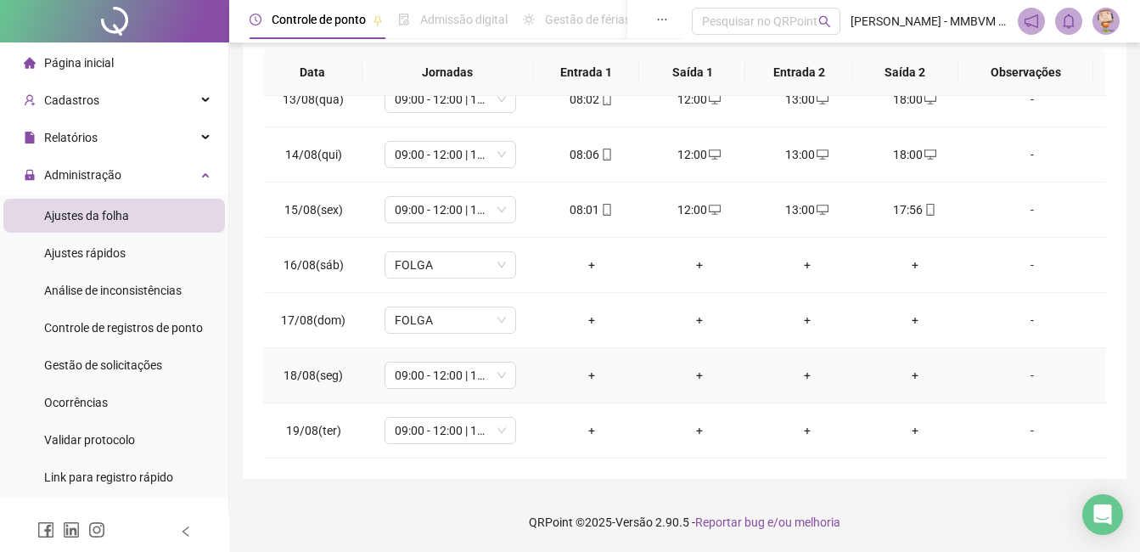
click at [1026, 375] on div "-" at bounding box center [1032, 375] width 100 height 19
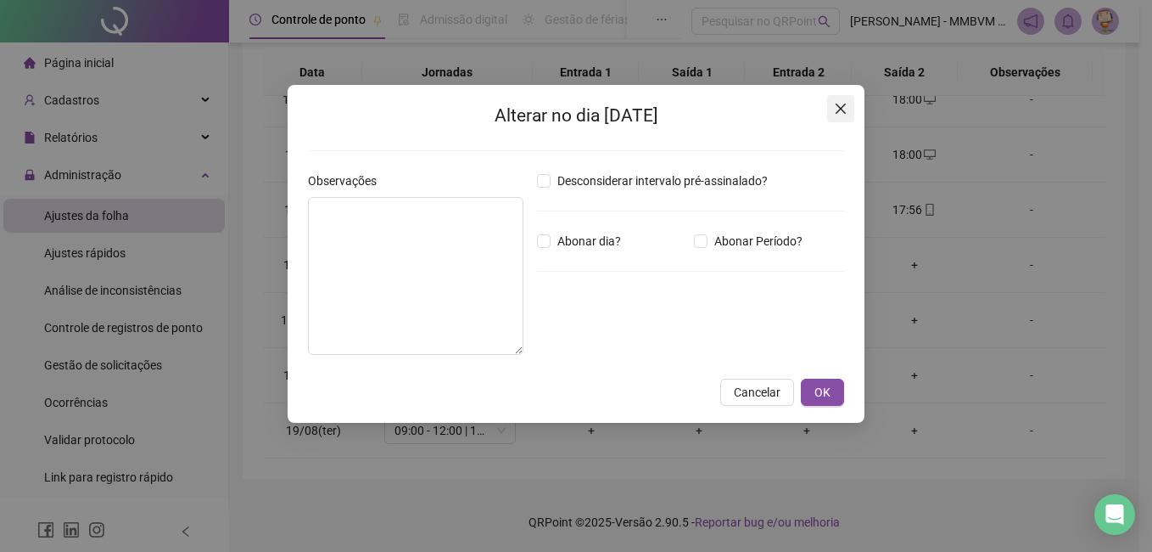
click at [851, 109] on span "Close" at bounding box center [840, 109] width 27 height 14
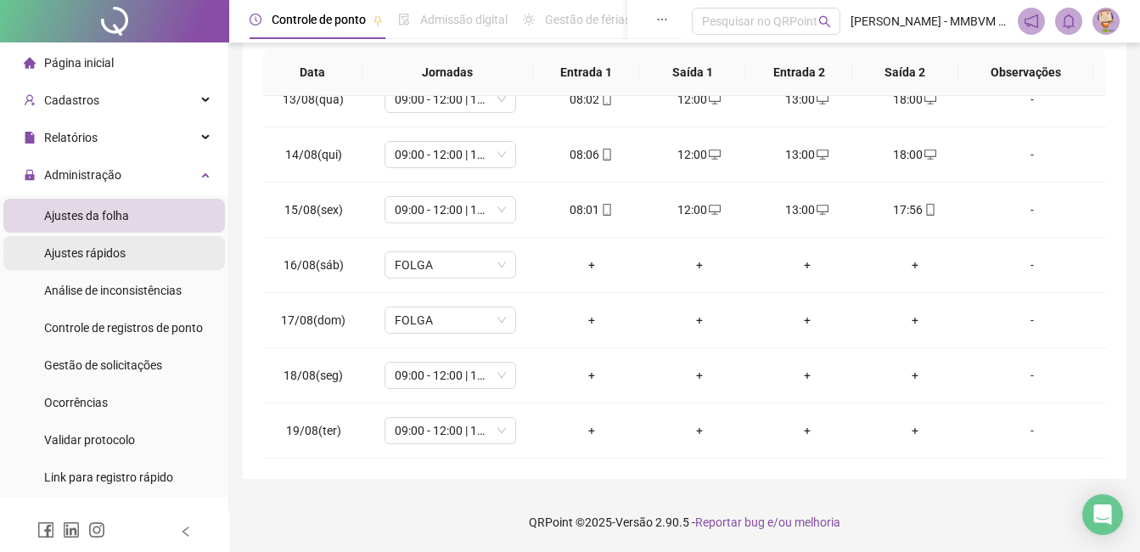
click at [97, 256] on span "Ajustes rápidos" at bounding box center [84, 253] width 81 height 14
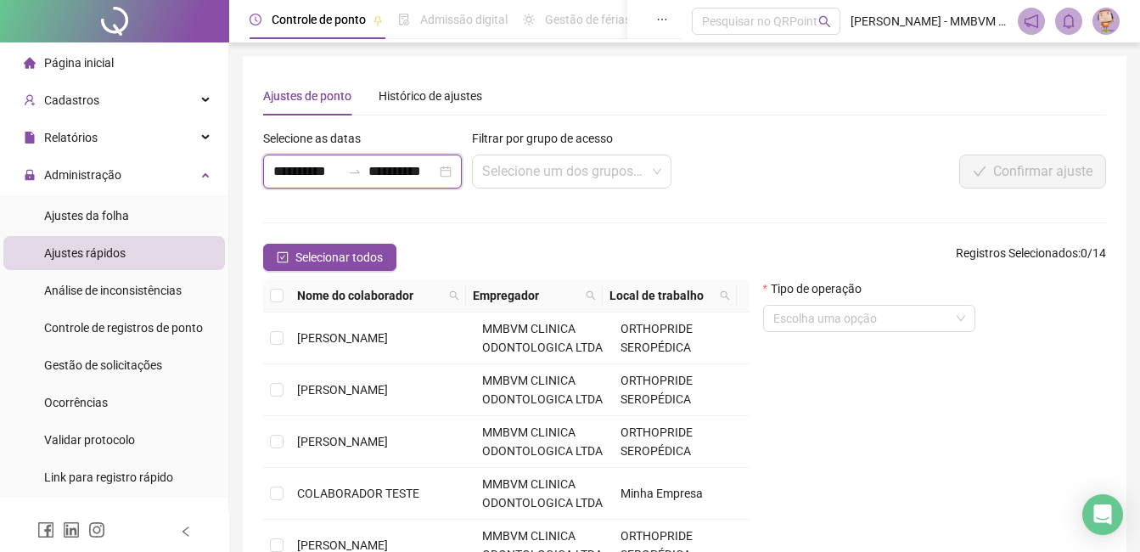
click at [311, 180] on input "**********" at bounding box center [307, 171] width 68 height 20
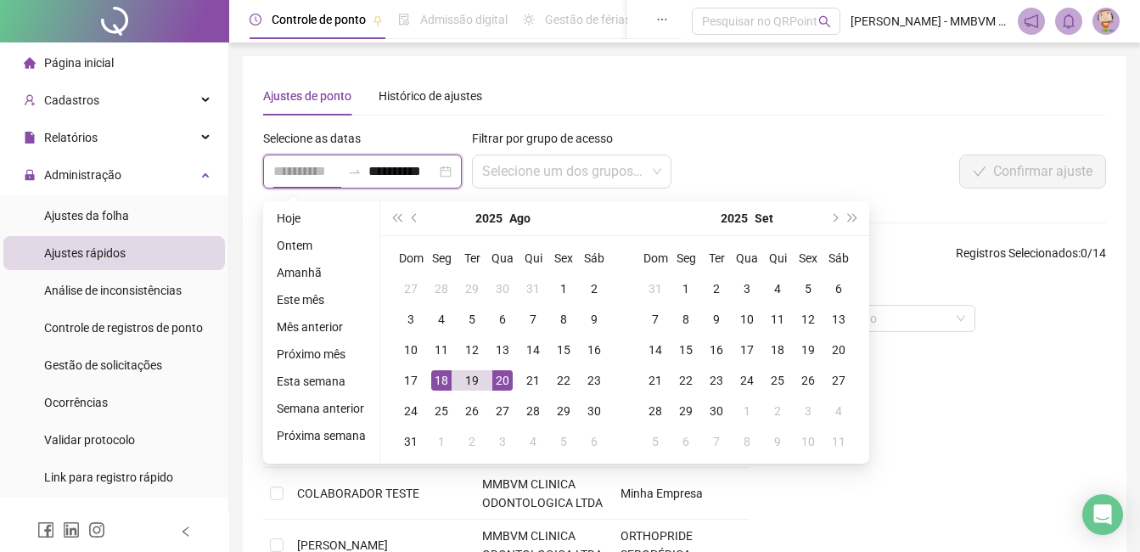
type input "**********"
click at [438, 379] on div "18" at bounding box center [441, 380] width 20 height 20
type input "**********"
click at [588, 375] on div "23" at bounding box center [594, 380] width 20 height 20
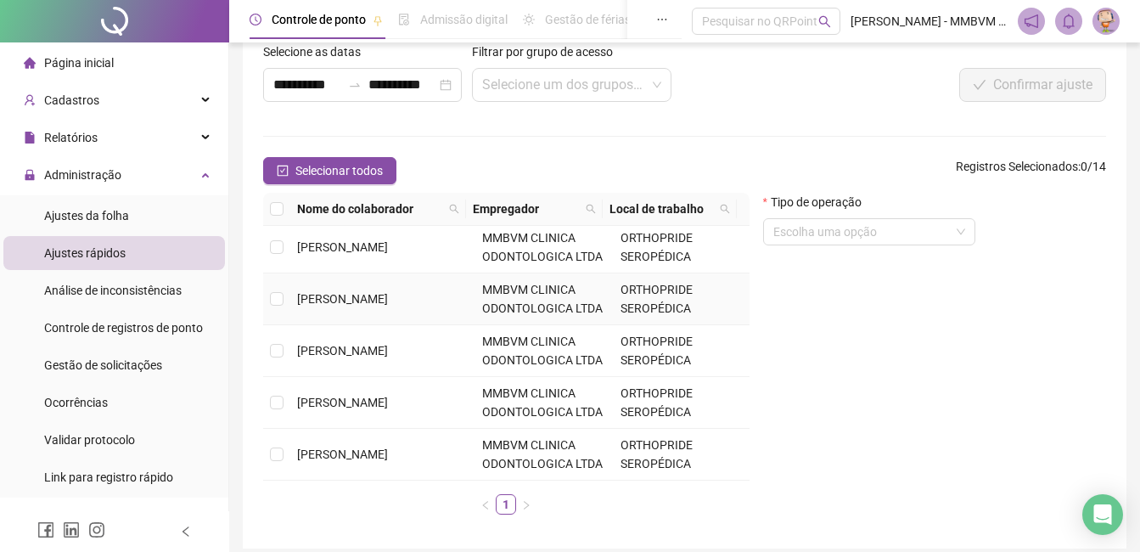
scroll to position [156, 0]
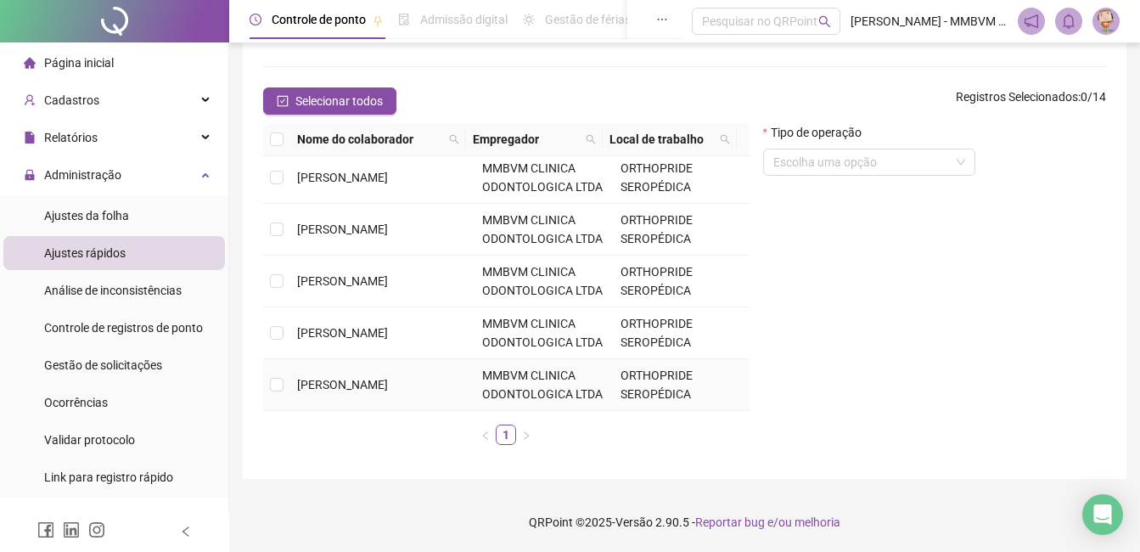
click at [388, 383] on span "VERONICA CRISTINA CHAGAS" at bounding box center [342, 385] width 91 height 14
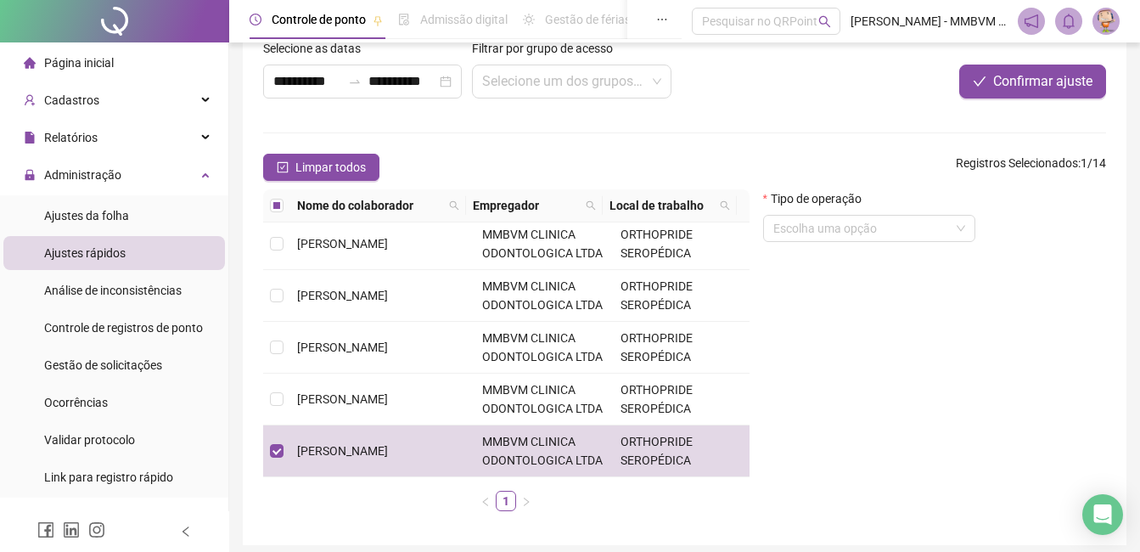
scroll to position [0, 0]
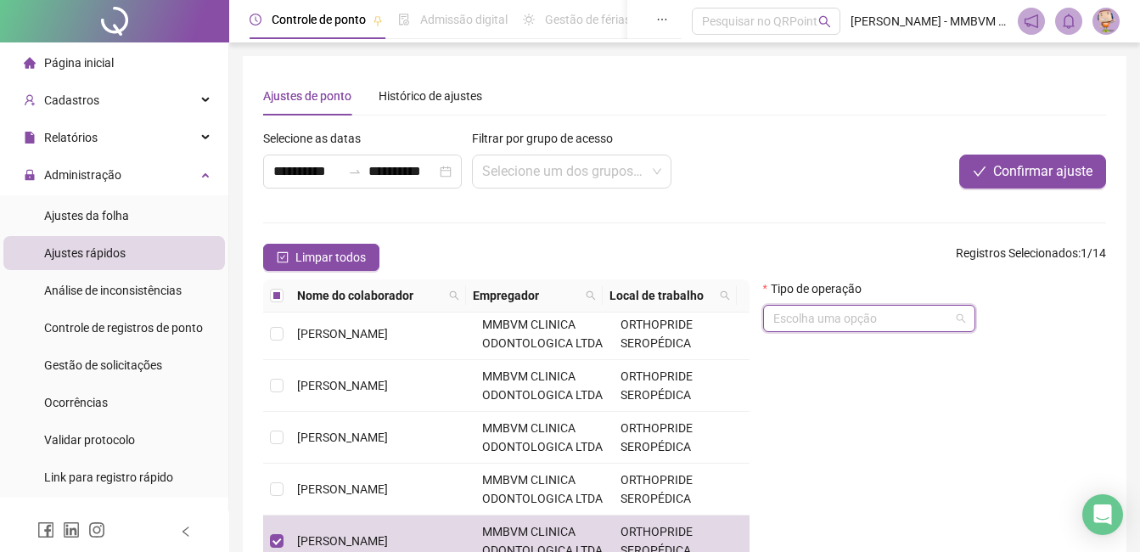
click at [820, 316] on input "search" at bounding box center [861, 318] width 177 height 25
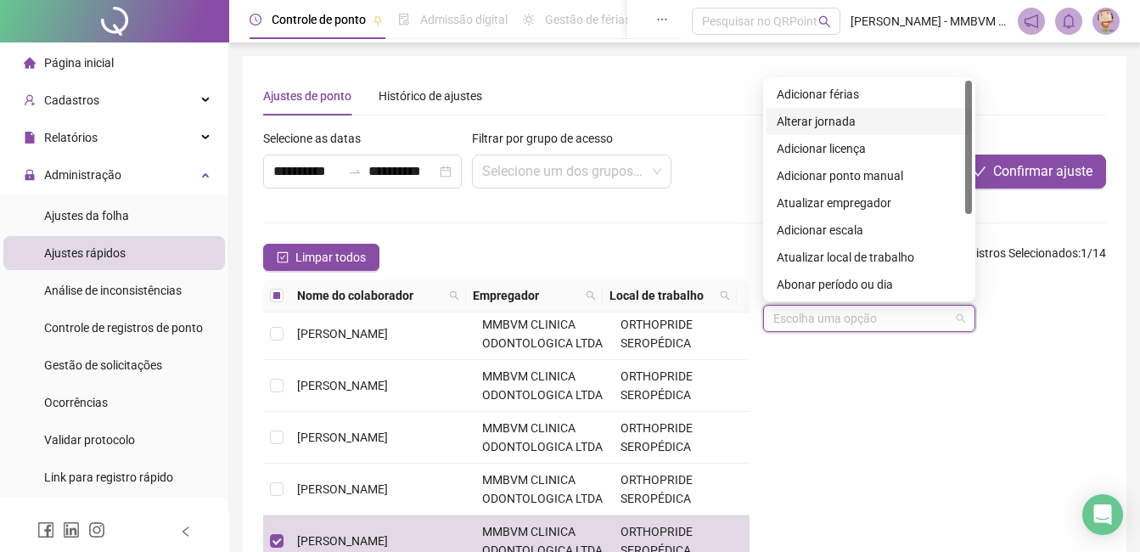
click at [857, 122] on div "Alterar jornada" at bounding box center [869, 121] width 185 height 19
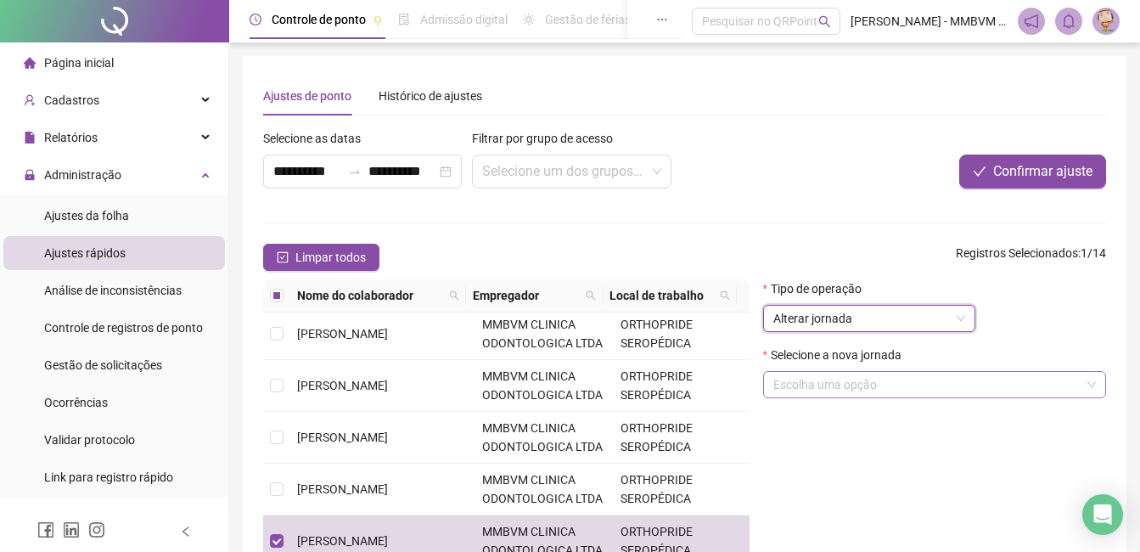
click at [851, 383] on input "search" at bounding box center [926, 384] width 307 height 25
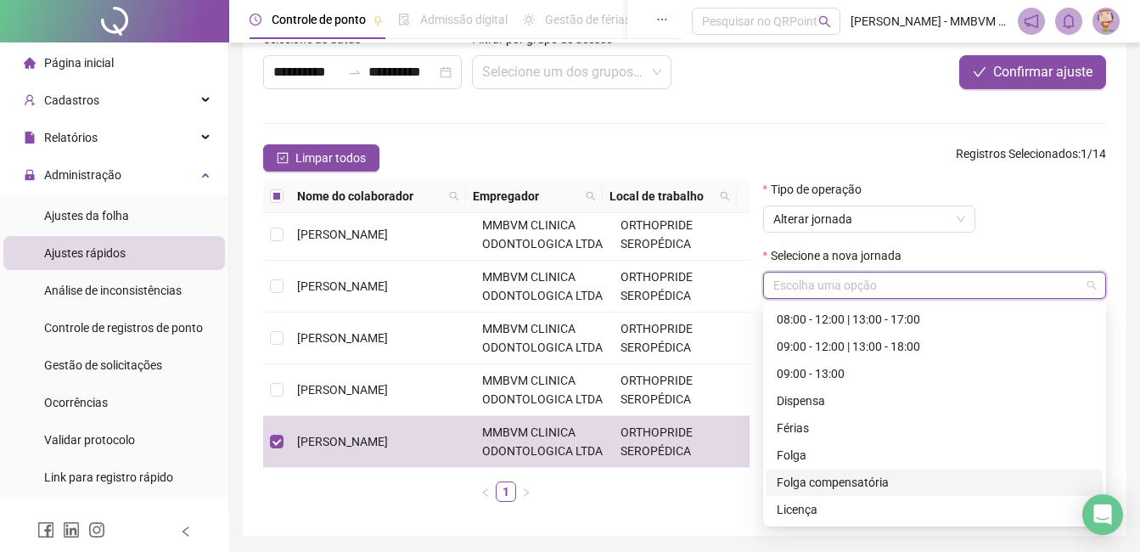
scroll to position [156, 0]
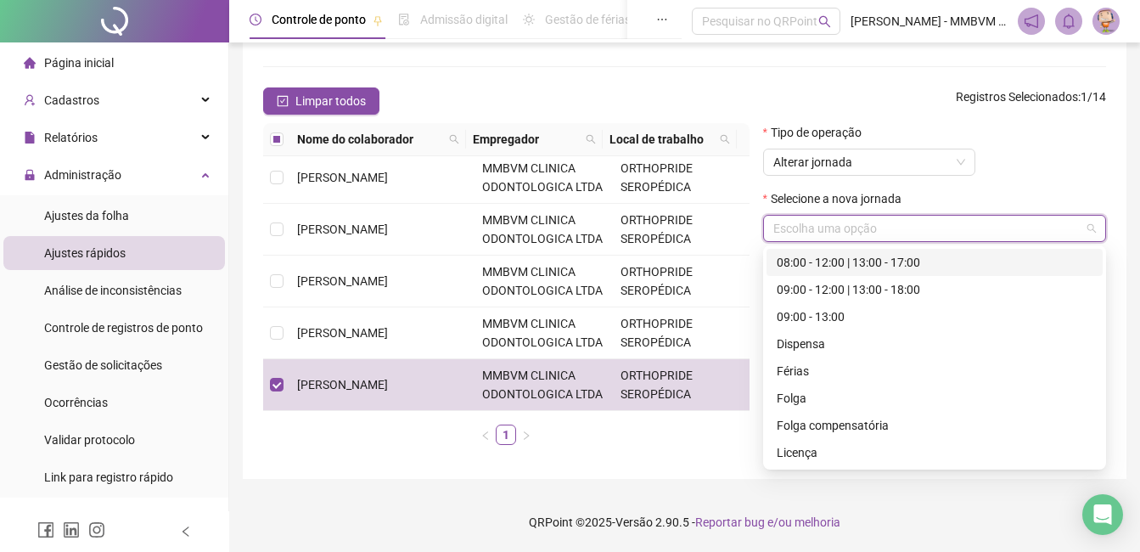
click at [860, 228] on input "search" at bounding box center [926, 228] width 307 height 25
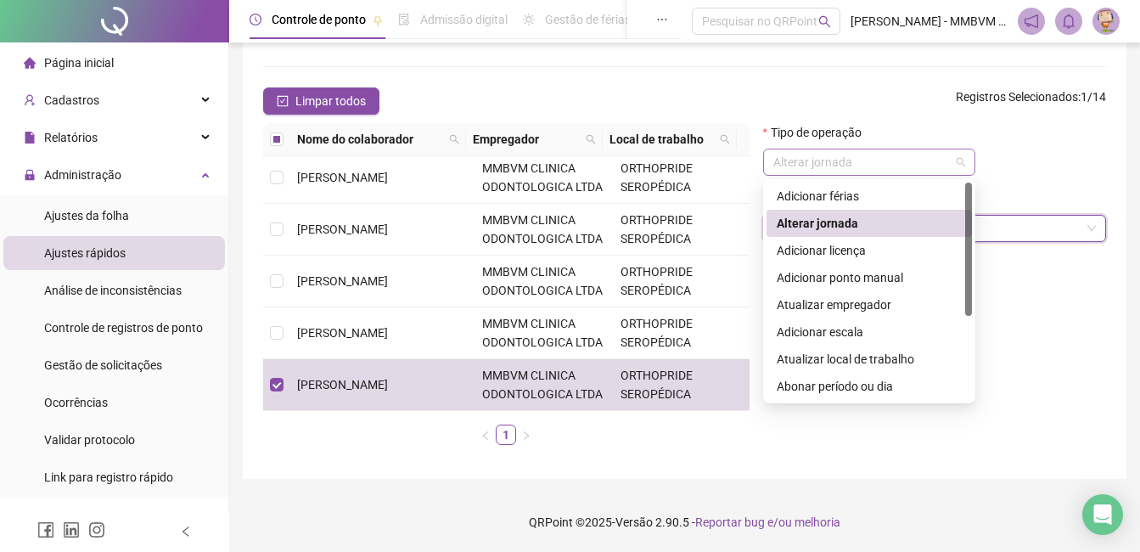
click at [862, 157] on span "Alterar jornada" at bounding box center [869, 161] width 192 height 25
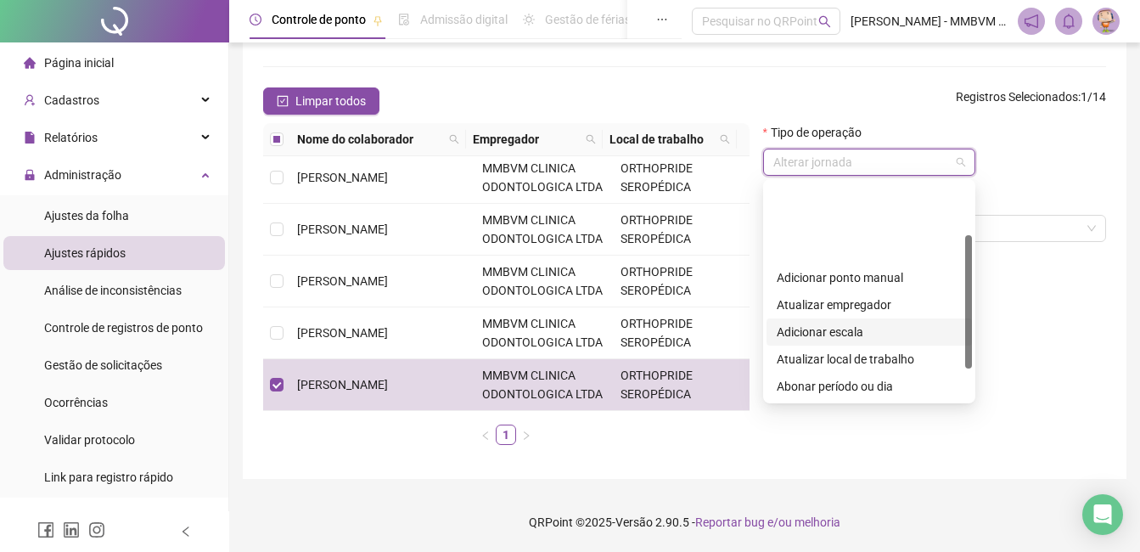
scroll to position [85, 0]
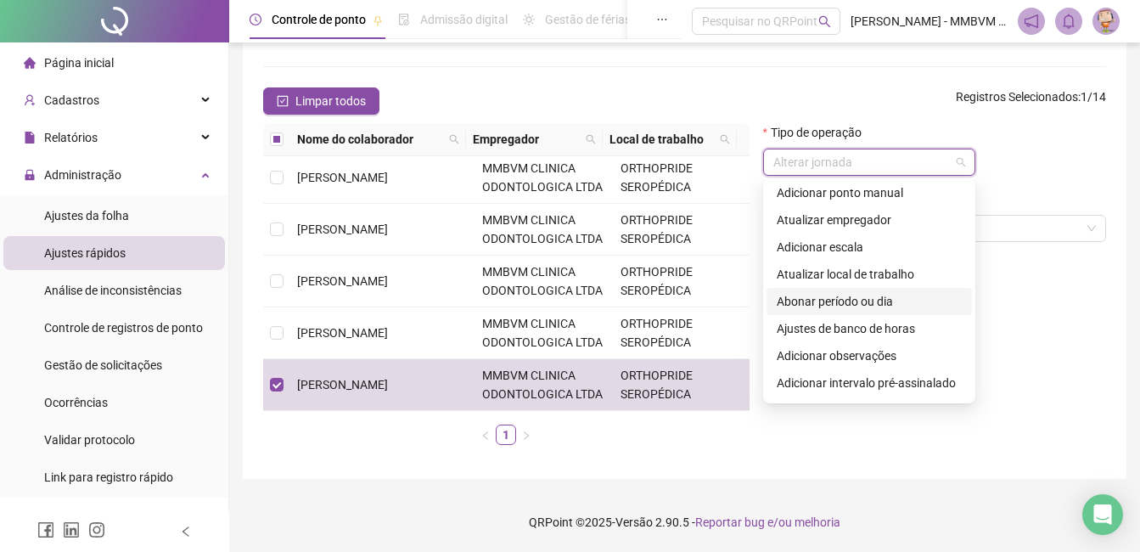
click at [856, 304] on div "Abonar período ou dia" at bounding box center [869, 301] width 185 height 19
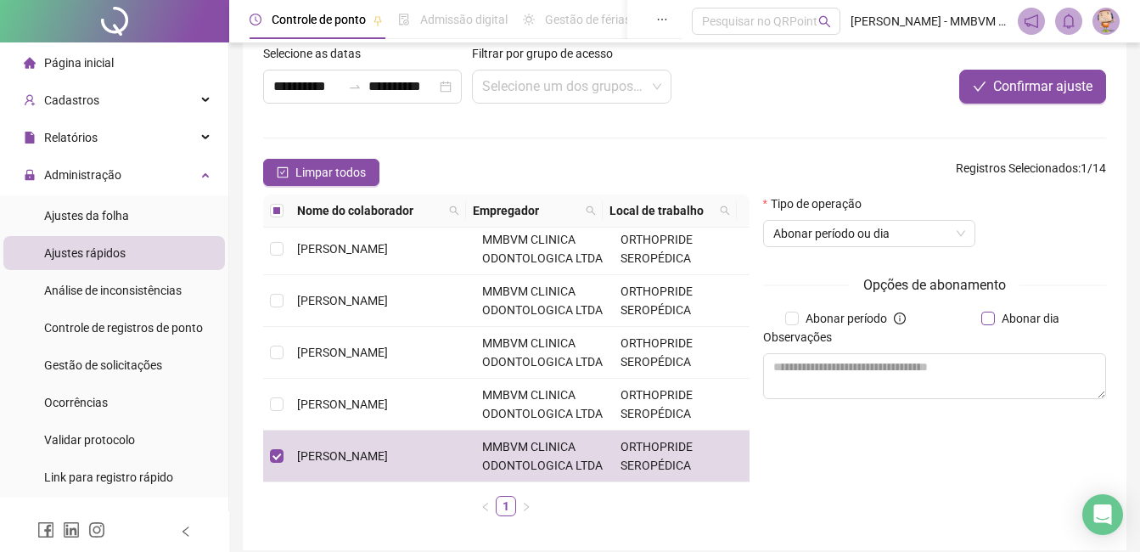
click at [1058, 322] on span "Abonar dia" at bounding box center [1030, 318] width 71 height 19
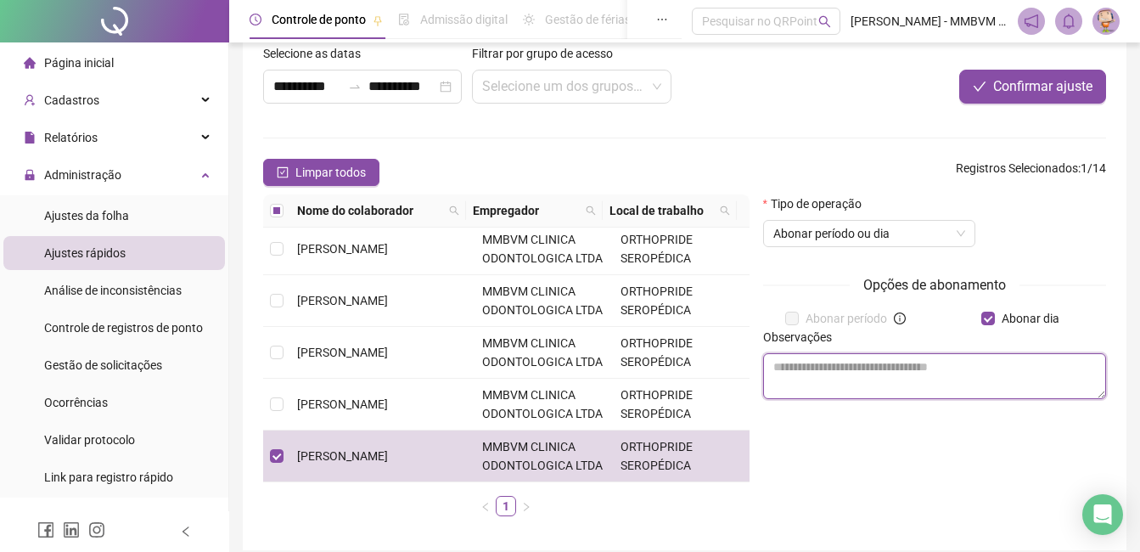
click at [934, 373] on textarea at bounding box center [934, 376] width 343 height 46
type textarea "********"
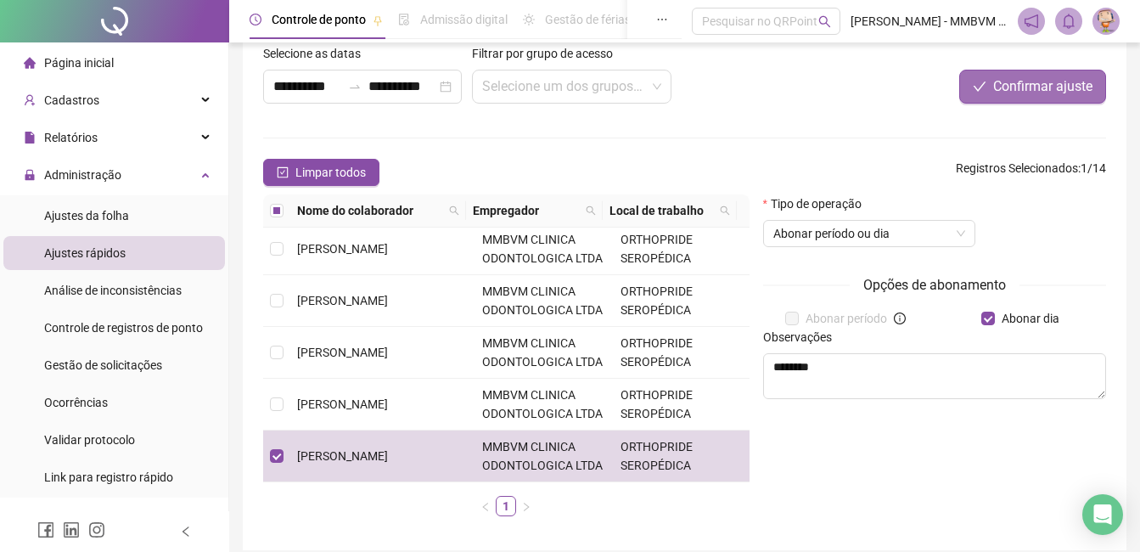
click at [1000, 89] on span "Confirmar ajuste" at bounding box center [1042, 86] width 99 height 20
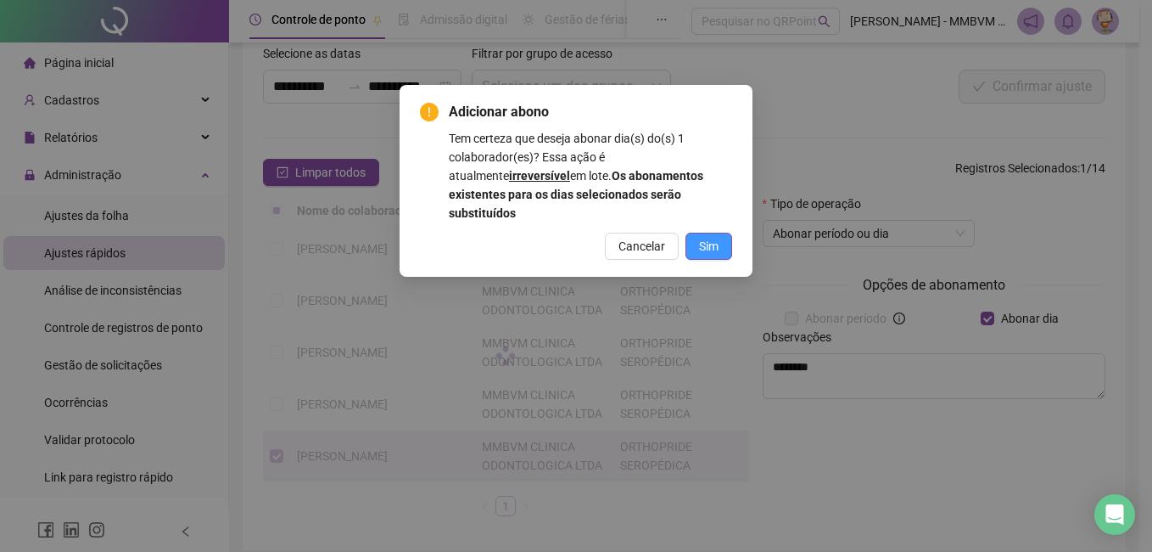
click at [716, 237] on span "Sim" at bounding box center [709, 246] width 20 height 19
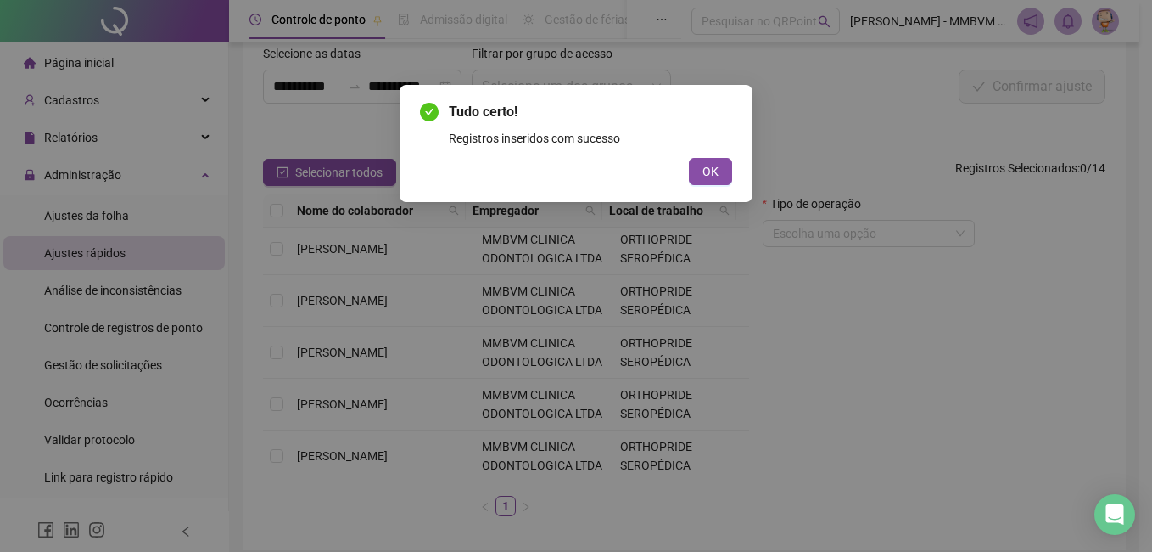
drag, startPoint x: 717, startPoint y: 142, endPoint x: 699, endPoint y: 156, distance: 22.9
click at [716, 142] on div "Registros inseridos com sucesso" at bounding box center [590, 138] width 283 height 19
click at [699, 156] on div "Tudo certo! Registros inseridos com sucesso OK" at bounding box center [576, 143] width 312 height 83
click at [701, 174] on button "OK" at bounding box center [710, 171] width 43 height 27
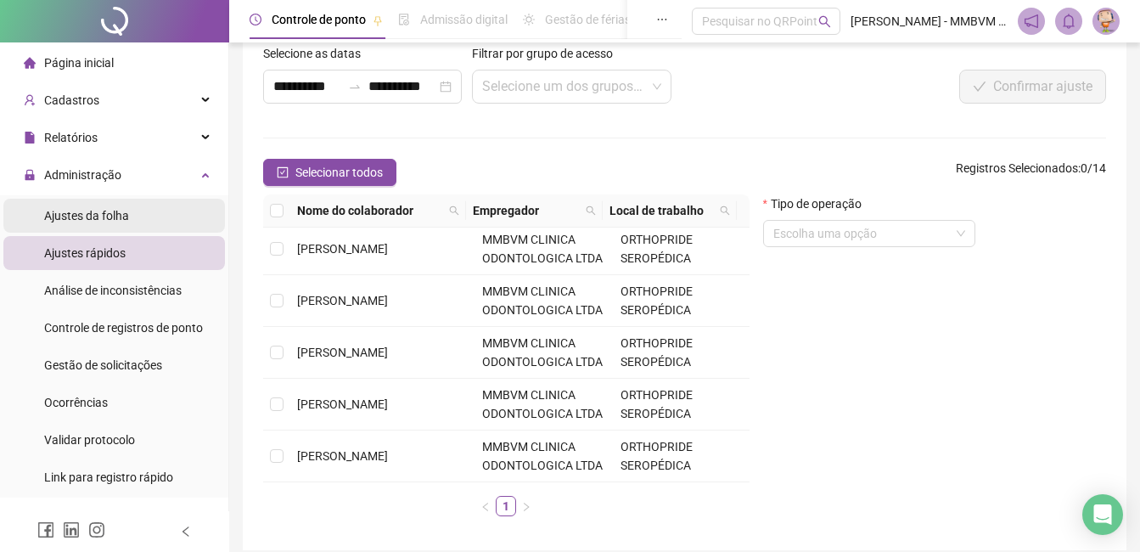
click at [72, 223] on div "Ajustes da folha" at bounding box center [86, 216] width 85 height 34
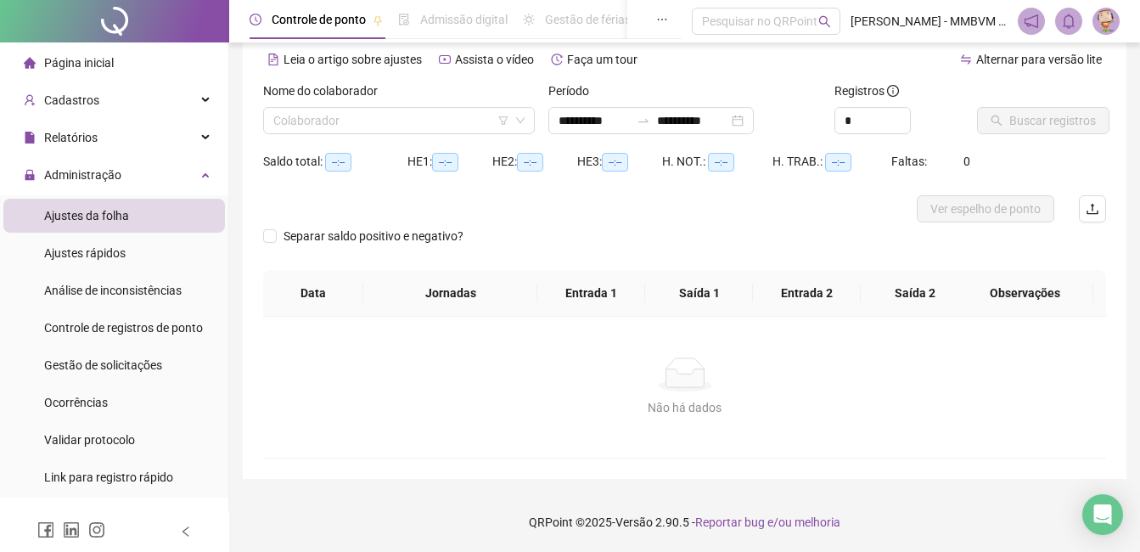
scroll to position [75, 0]
type input "**********"
click at [396, 135] on div "Nome do colaborador Colaborador" at bounding box center [398, 114] width 285 height 66
click at [401, 122] on input "search" at bounding box center [391, 120] width 236 height 25
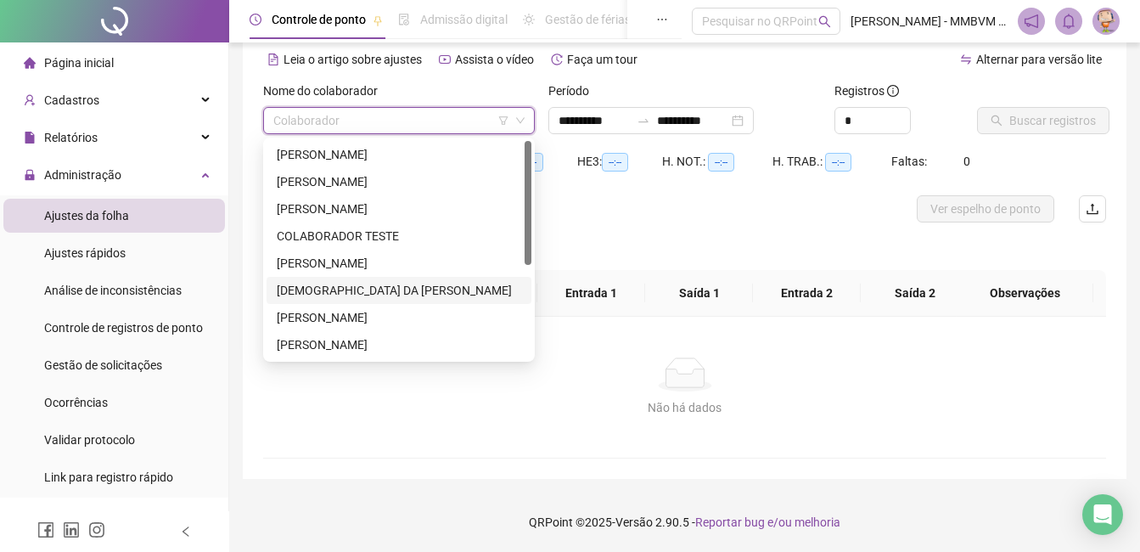
scroll to position [163, 0]
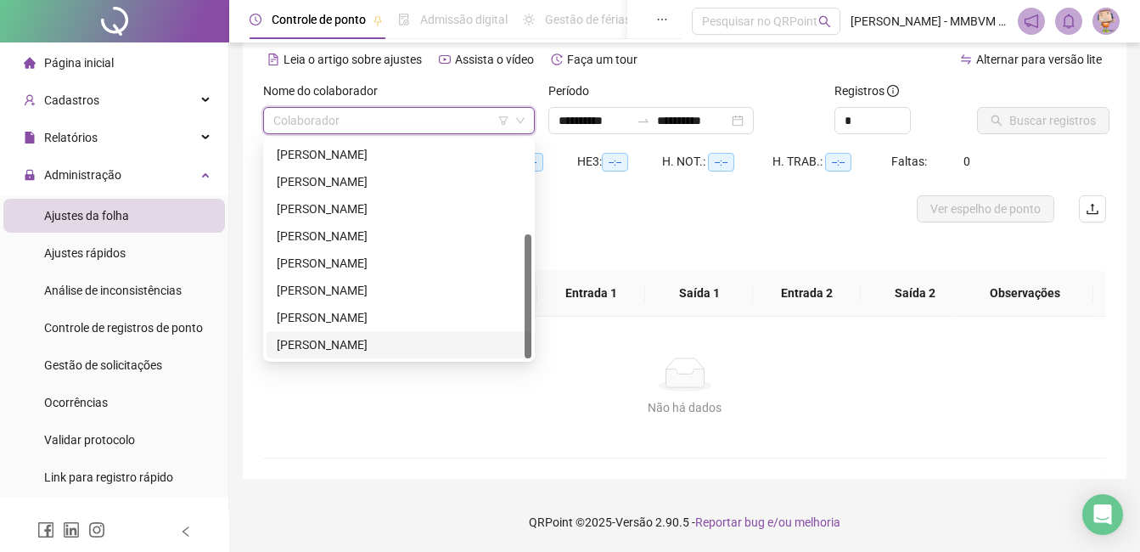
click at [373, 342] on div "VERONICA CRISTINA CHAGAS" at bounding box center [399, 344] width 244 height 19
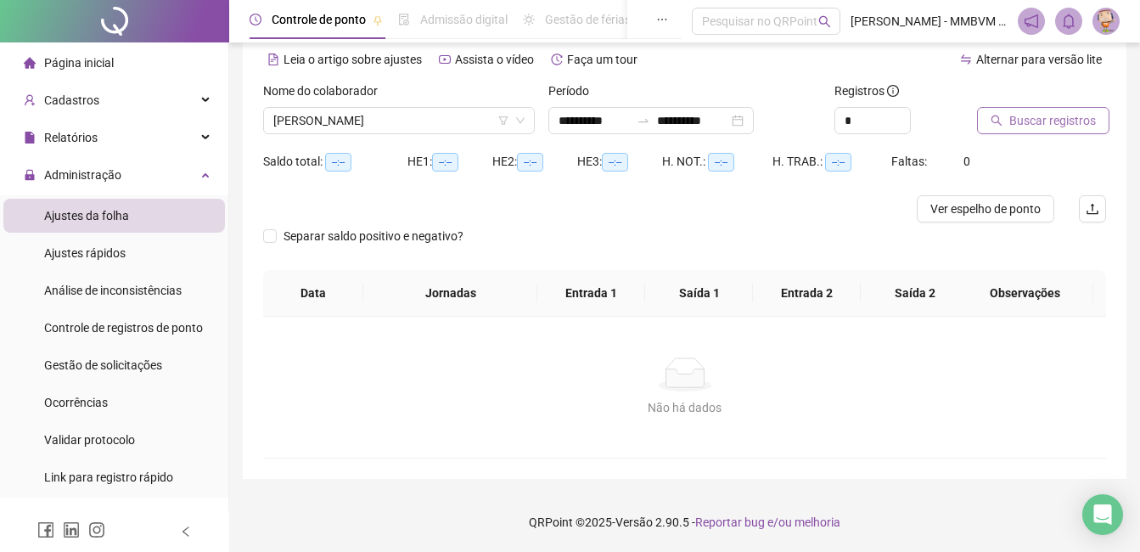
click at [1005, 128] on button "Buscar registros" at bounding box center [1043, 120] width 132 height 27
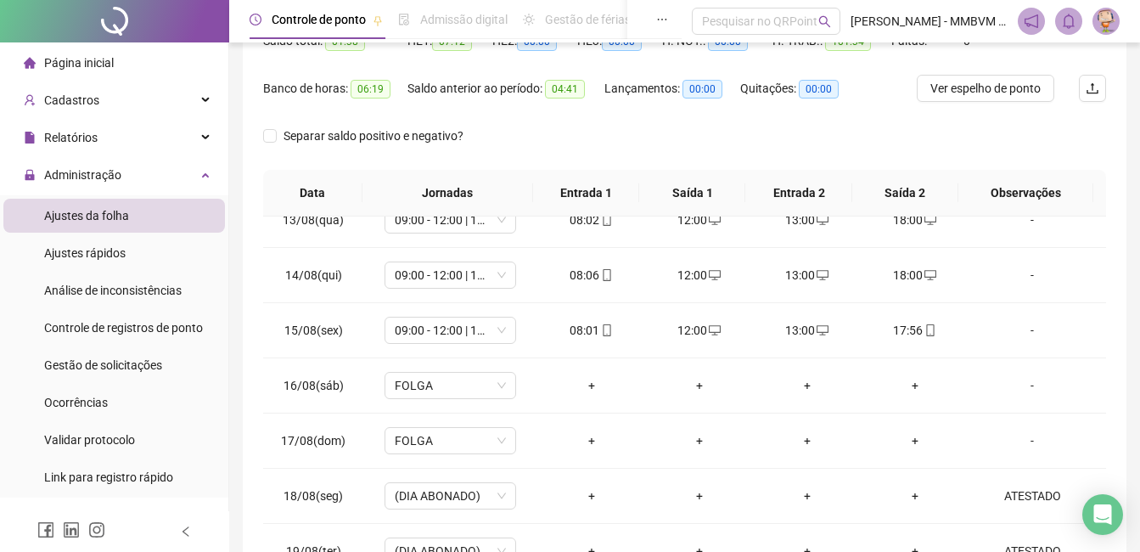
scroll to position [0, 0]
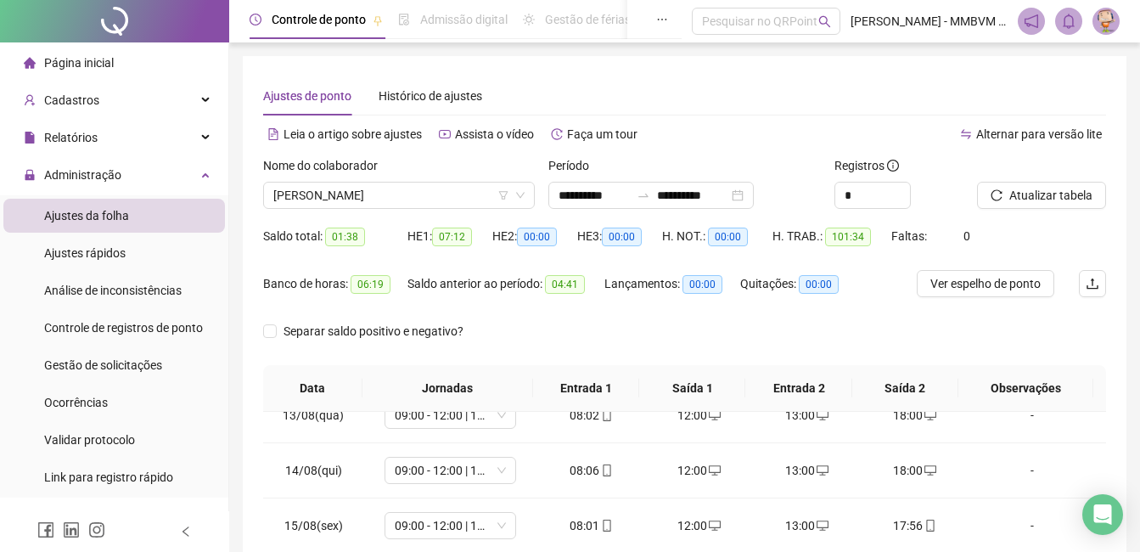
click at [115, 70] on li "Página inicial" at bounding box center [114, 63] width 222 height 34
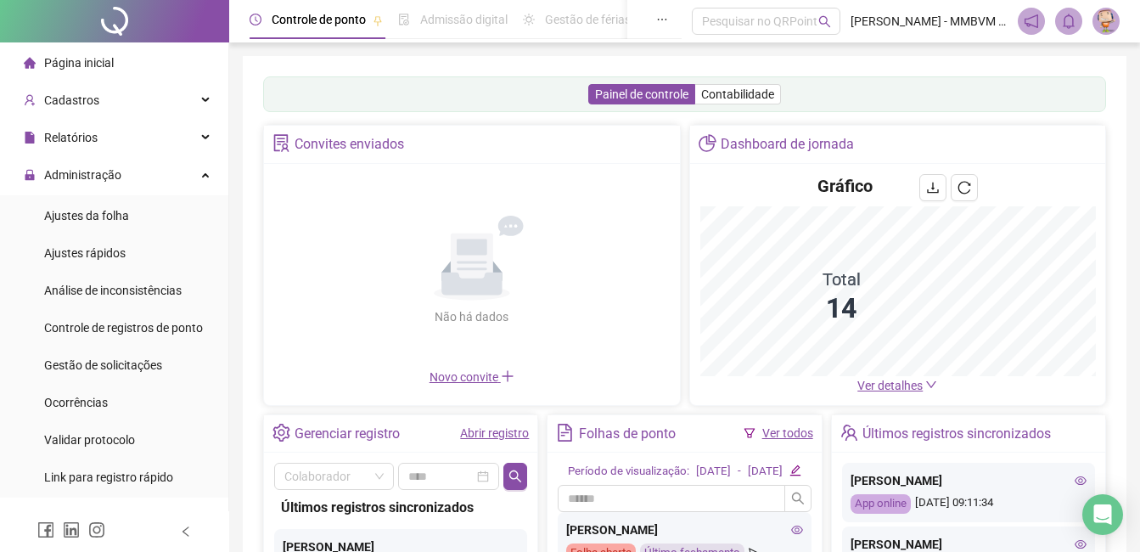
click at [50, 65] on span "Página inicial" at bounding box center [79, 63] width 70 height 14
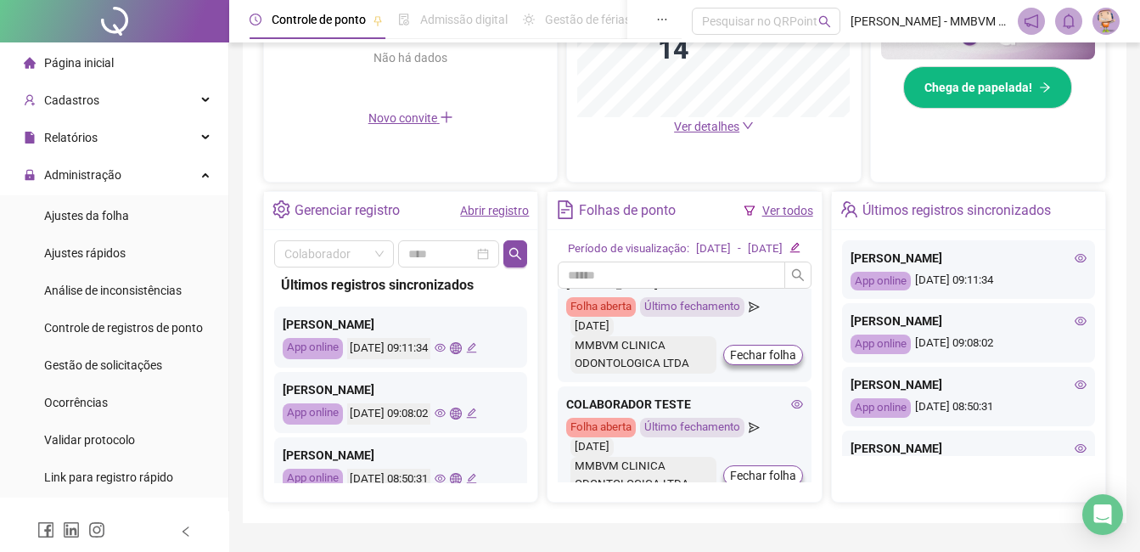
scroll to position [170, 0]
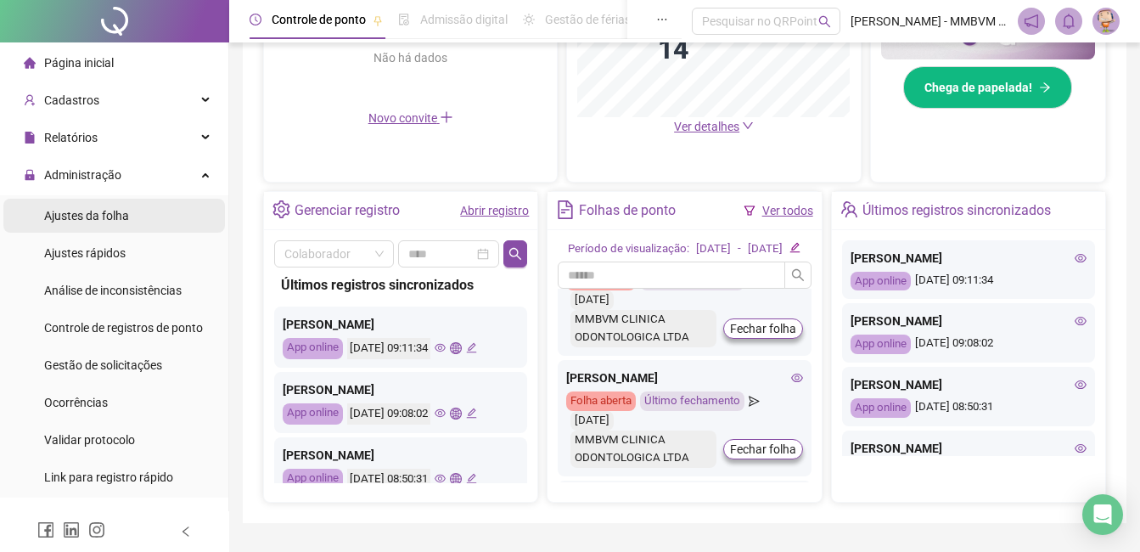
click at [140, 207] on li "Ajustes da folha" at bounding box center [114, 216] width 222 height 34
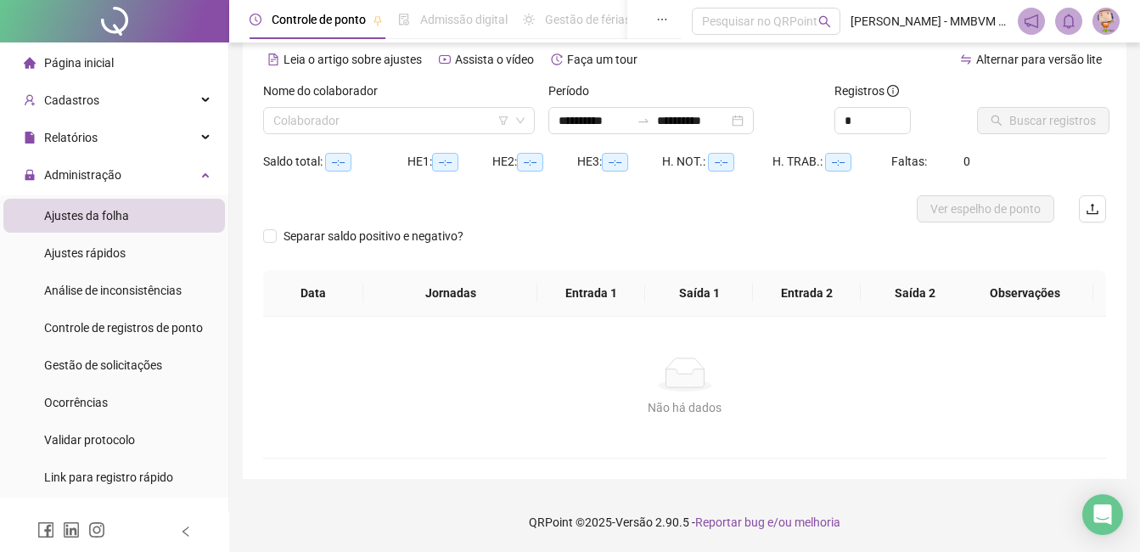
scroll to position [75, 0]
type input "**********"
click at [154, 261] on li "Ajustes rápidos" at bounding box center [114, 253] width 222 height 34
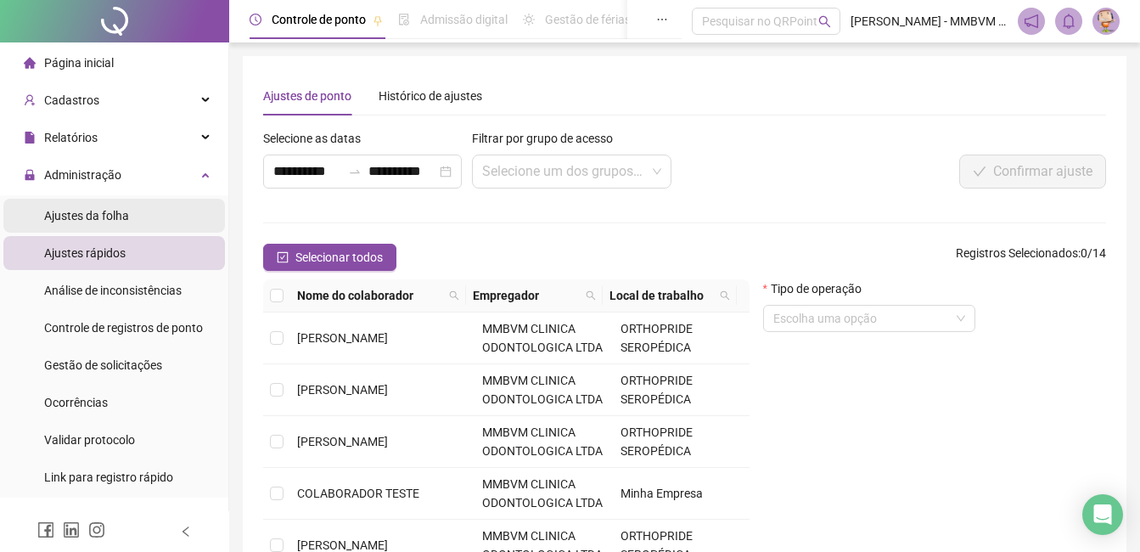
click at [143, 223] on li "Ajustes da folha" at bounding box center [114, 216] width 222 height 34
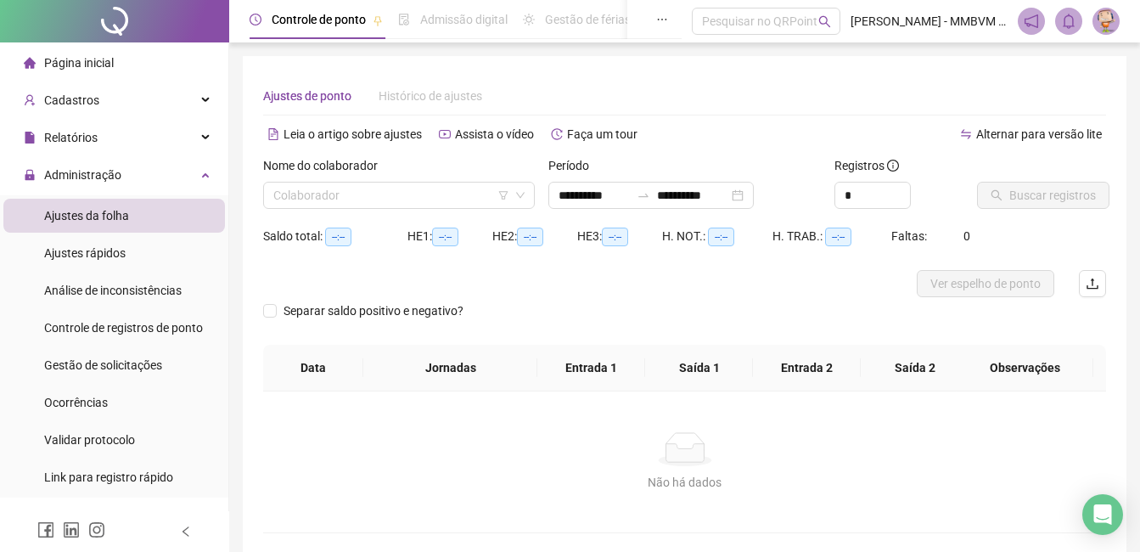
type input "**********"
drag, startPoint x: 346, startPoint y: 171, endPoint x: 345, endPoint y: 187, distance: 15.3
click at [347, 173] on label "Nome do colaborador" at bounding box center [326, 165] width 126 height 19
click at [345, 187] on input "search" at bounding box center [391, 194] width 236 height 25
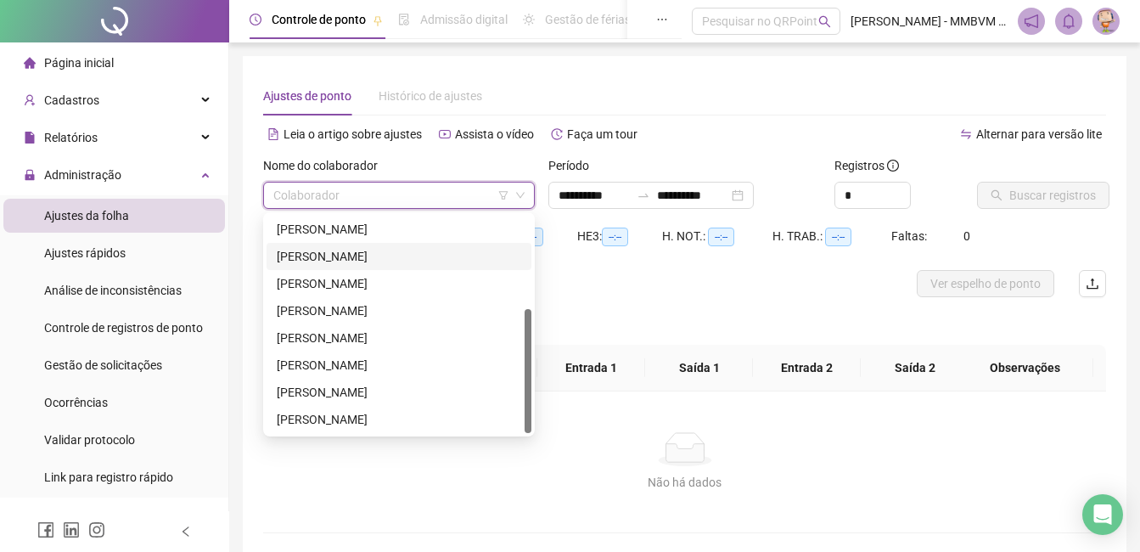
scroll to position [75, 0]
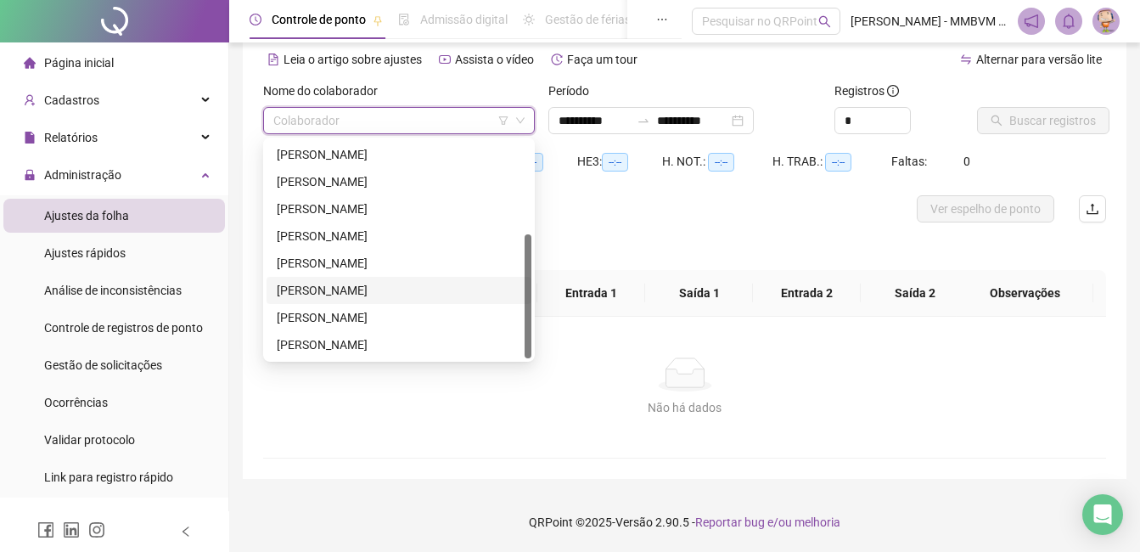
click at [374, 298] on div "RAFAELA COSTA DE SOUZA" at bounding box center [399, 290] width 244 height 19
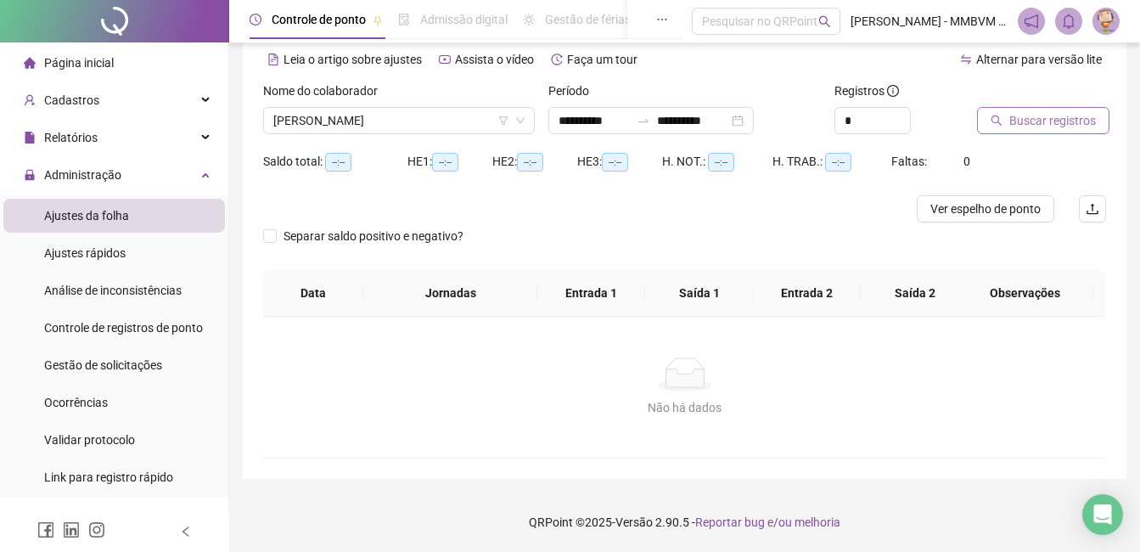
click at [1023, 116] on span "Buscar registros" at bounding box center [1052, 120] width 87 height 19
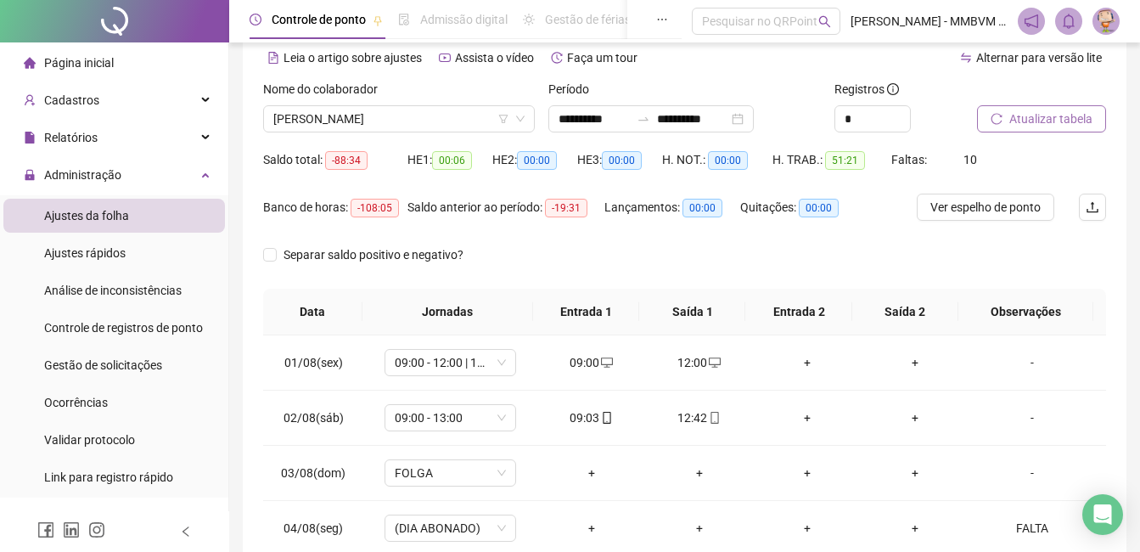
scroll to position [255, 0]
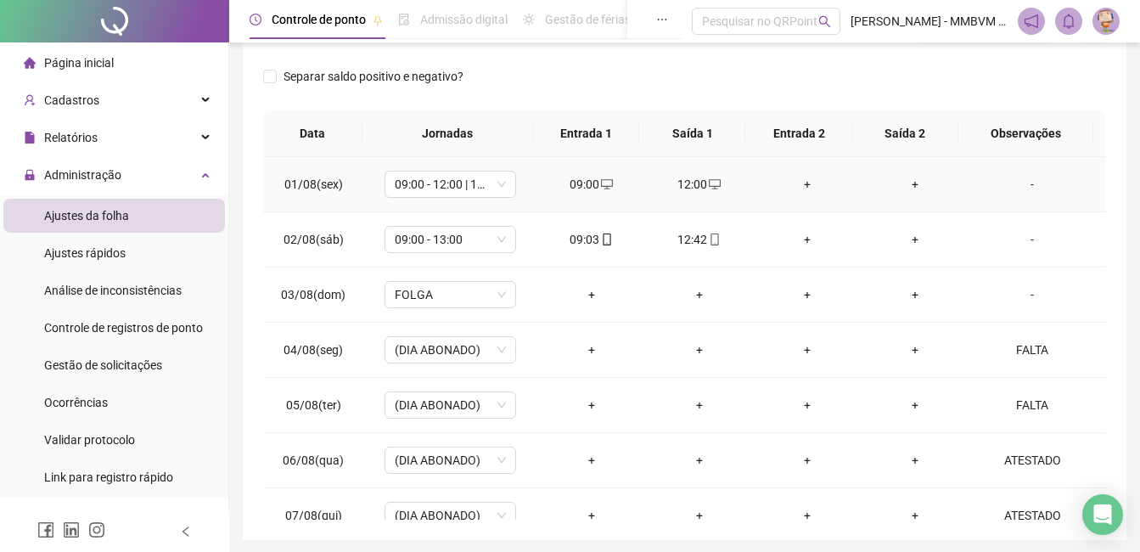
click at [1027, 191] on div "-" at bounding box center [1032, 184] width 100 height 19
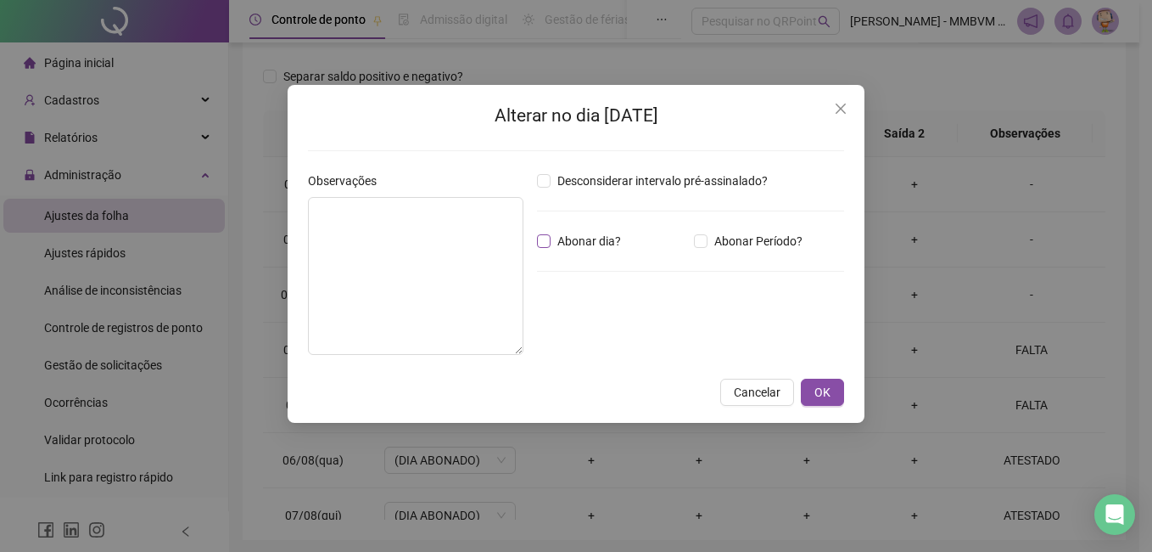
click at [604, 239] on span "Abonar dia?" at bounding box center [589, 241] width 77 height 19
click at [320, 248] on textarea at bounding box center [416, 276] width 216 height 158
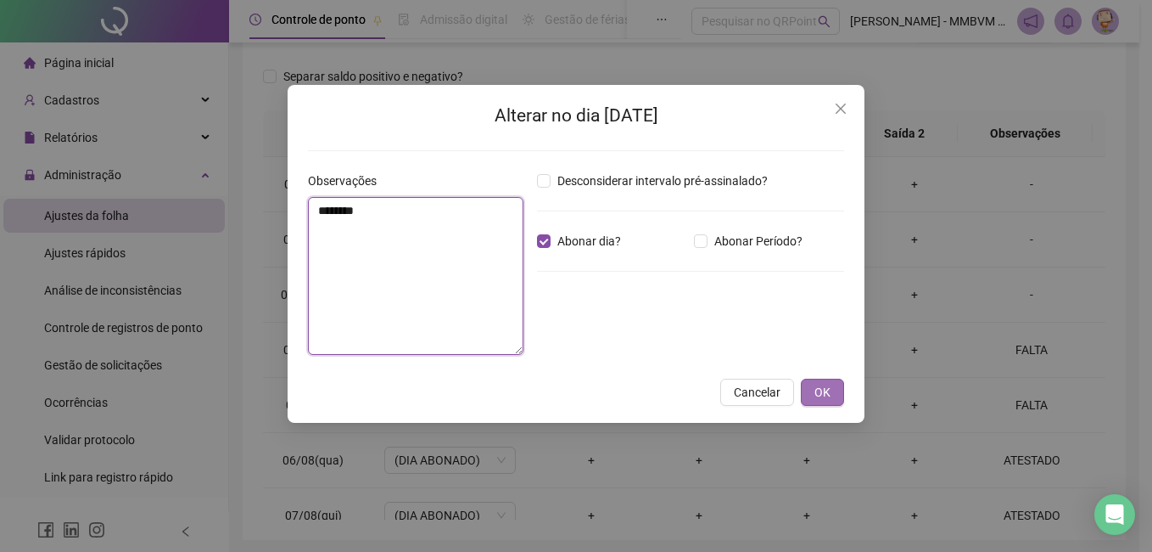
type textarea "********"
click at [828, 387] on span "OK" at bounding box center [823, 392] width 16 height 19
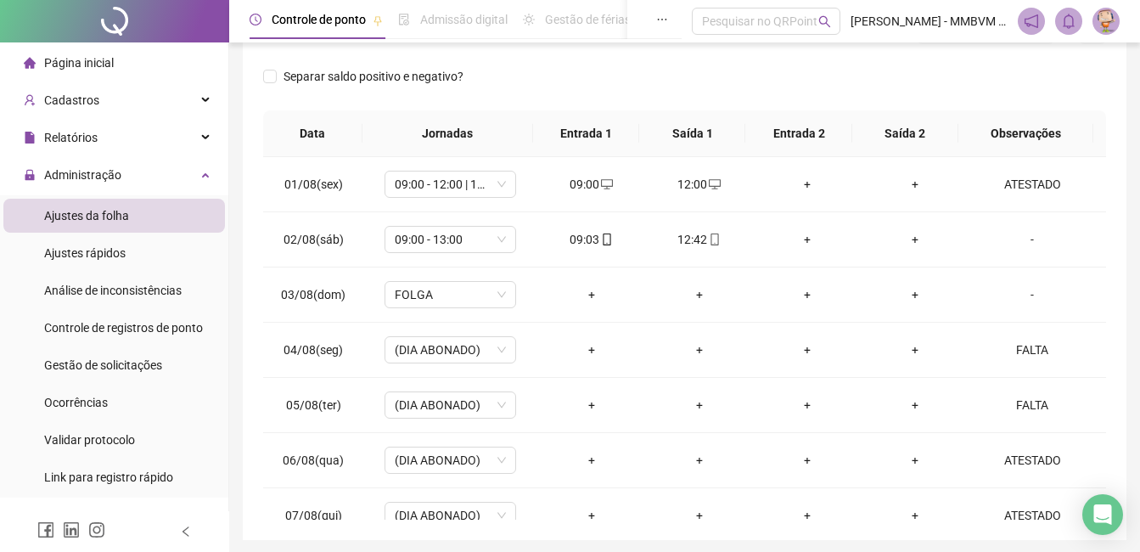
scroll to position [0, 0]
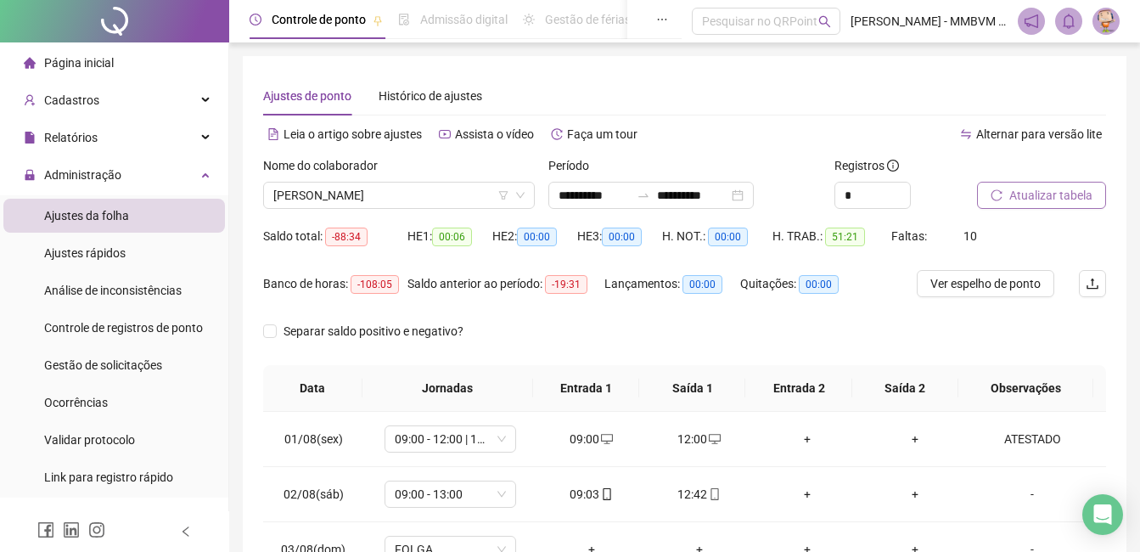
click at [1045, 197] on span "Atualizar tabela" at bounding box center [1050, 195] width 83 height 19
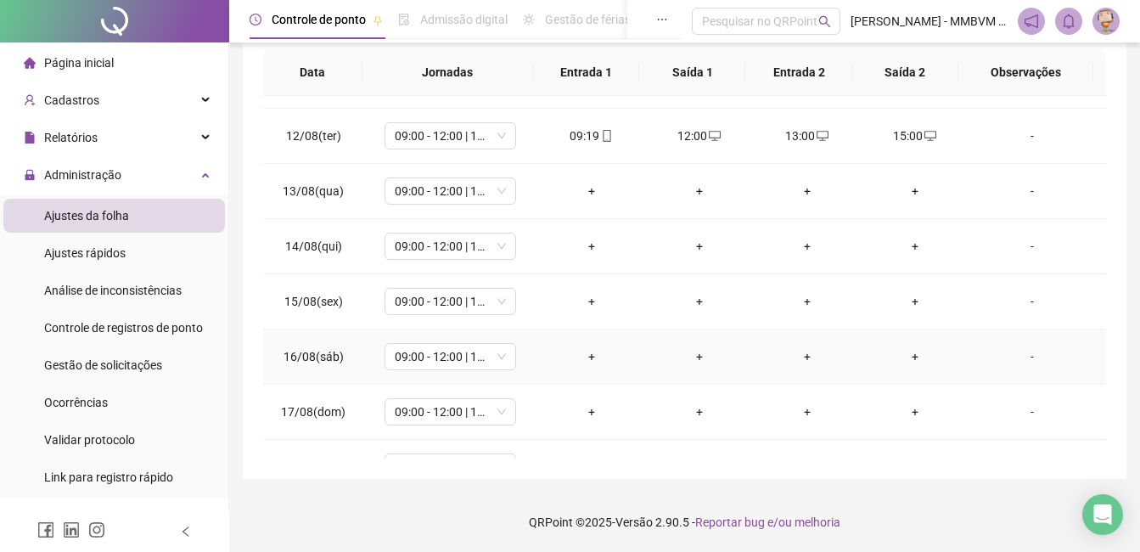
scroll to position [686, 0]
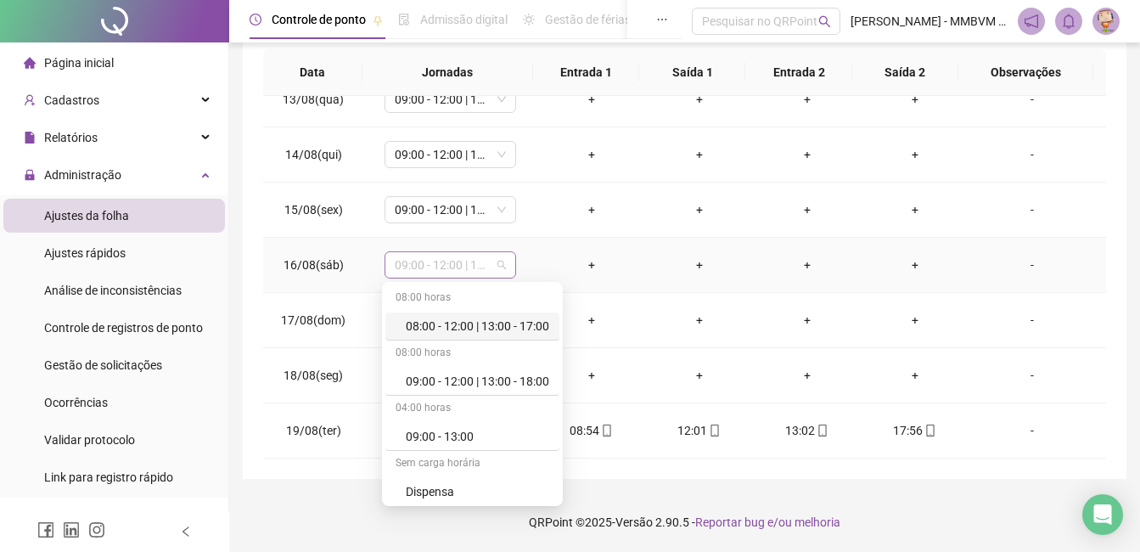
click at [464, 270] on span "09:00 - 12:00 | 13:00 - 18:00" at bounding box center [450, 264] width 111 height 25
click at [479, 265] on span "09:00 - 12:00 | 13:00 - 18:00" at bounding box center [450, 264] width 111 height 25
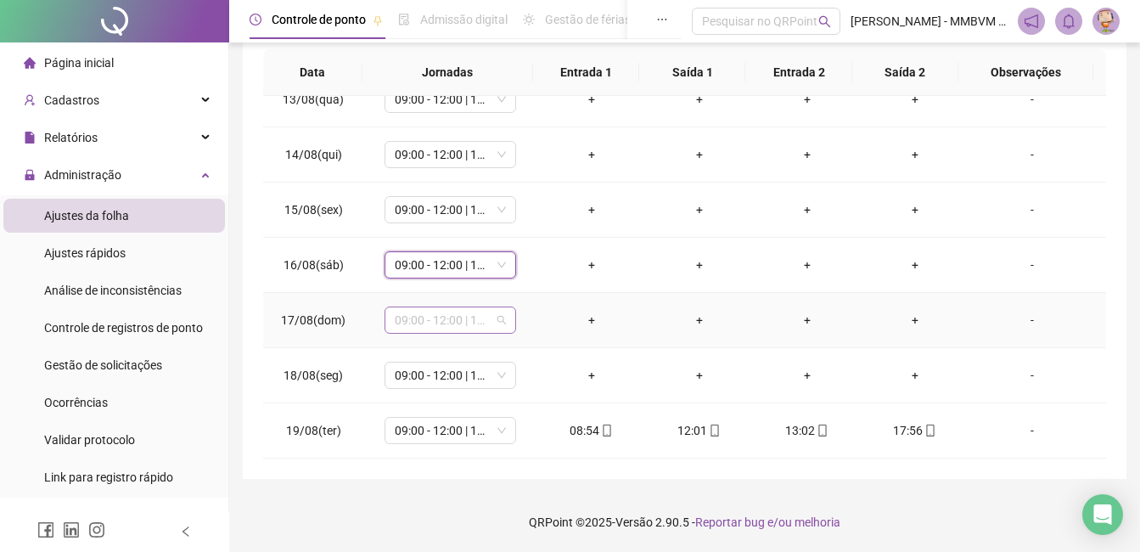
click at [454, 318] on span "09:00 - 12:00 | 13:00 - 18:00" at bounding box center [450, 319] width 111 height 25
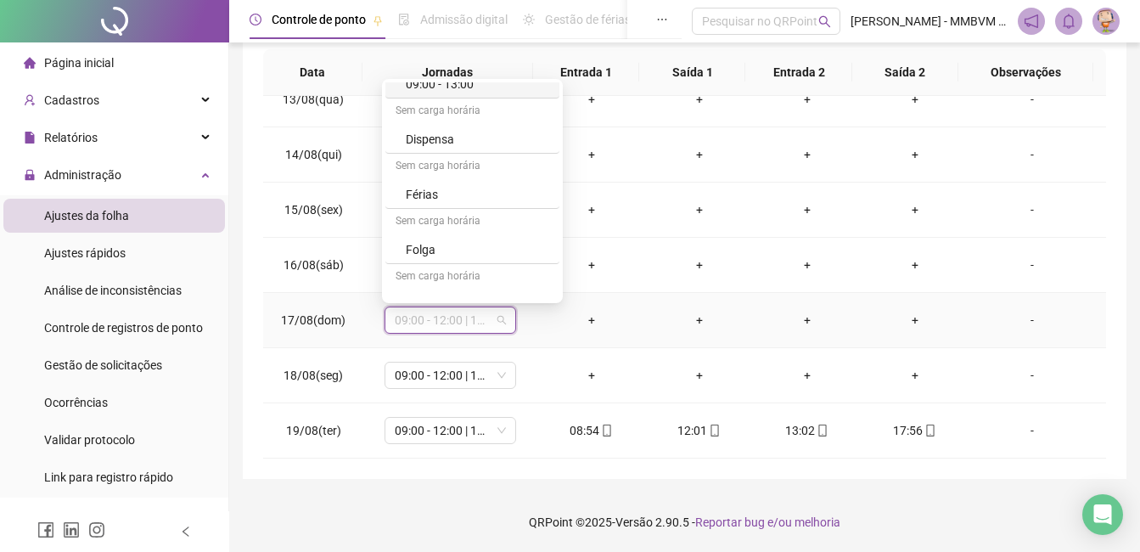
scroll to position [170, 0]
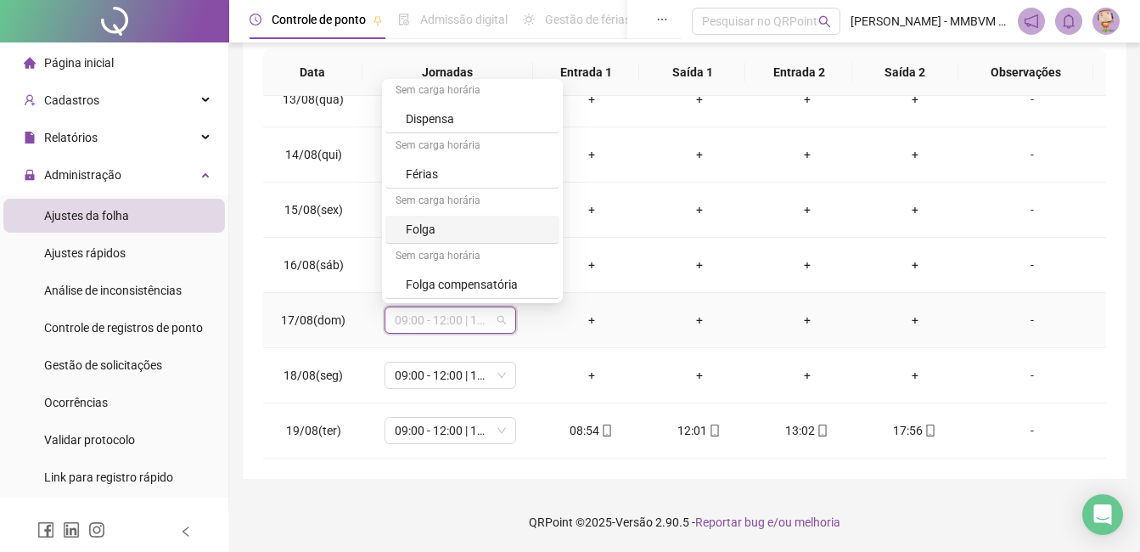
drag, startPoint x: 466, startPoint y: 231, endPoint x: 480, endPoint y: 297, distance: 67.7
click at [466, 231] on div "Folga" at bounding box center [477, 229] width 143 height 19
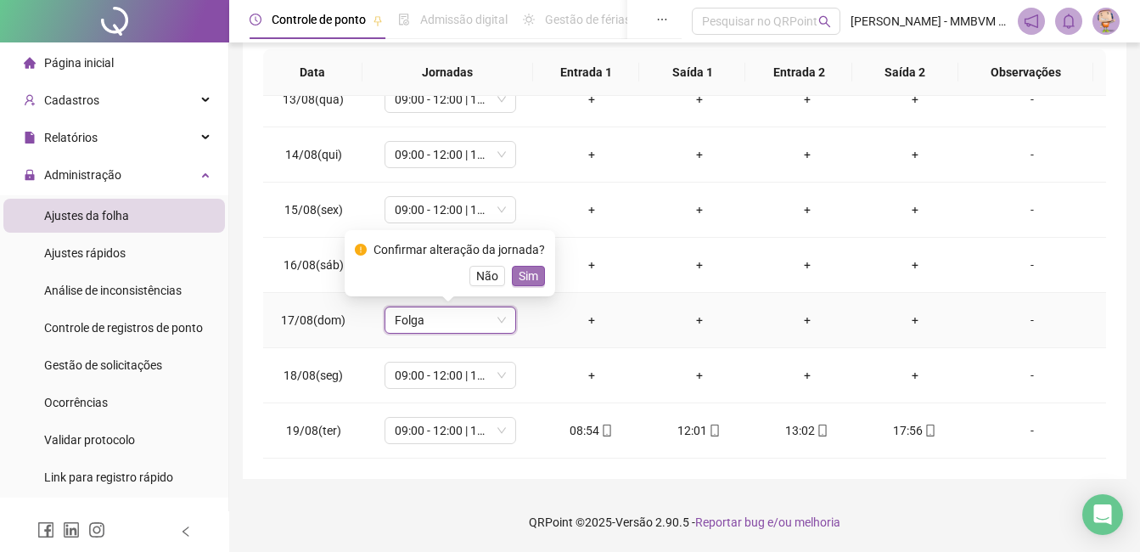
click at [536, 282] on button "Sim" at bounding box center [528, 276] width 33 height 20
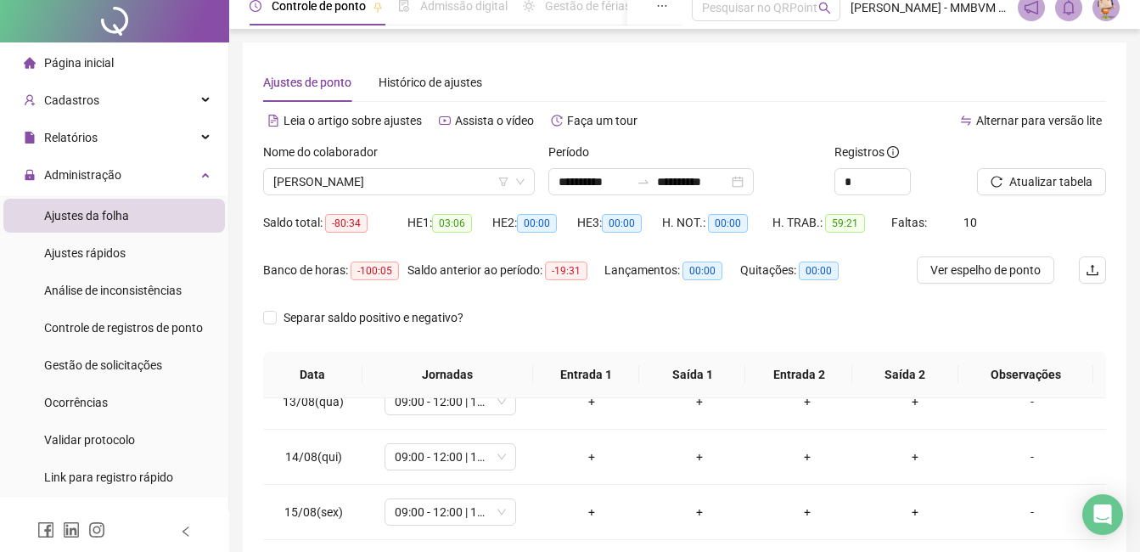
scroll to position [0, 0]
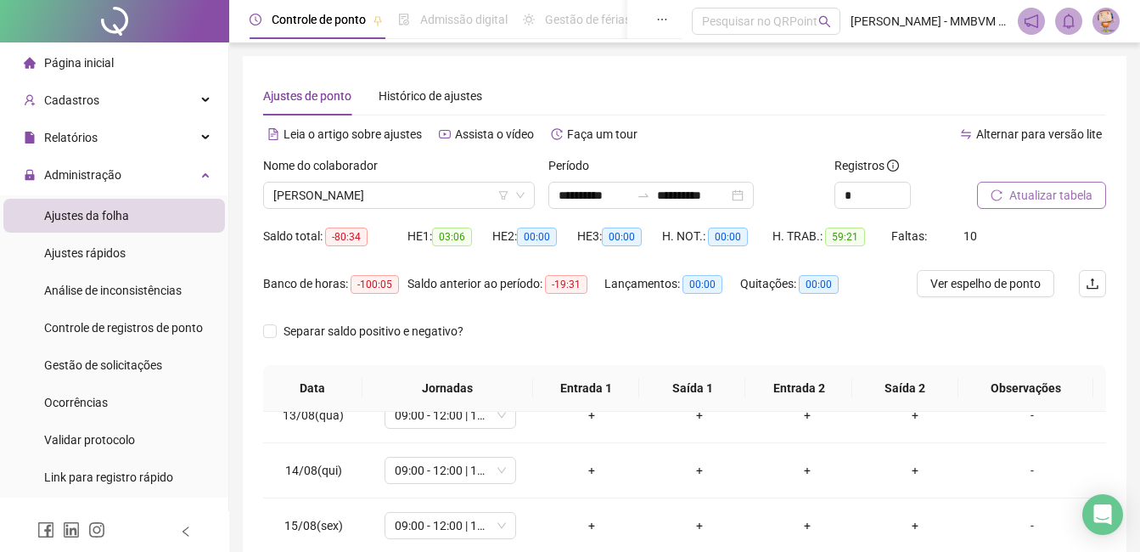
click at [1071, 198] on span "Atualizar tabela" at bounding box center [1050, 195] width 83 height 19
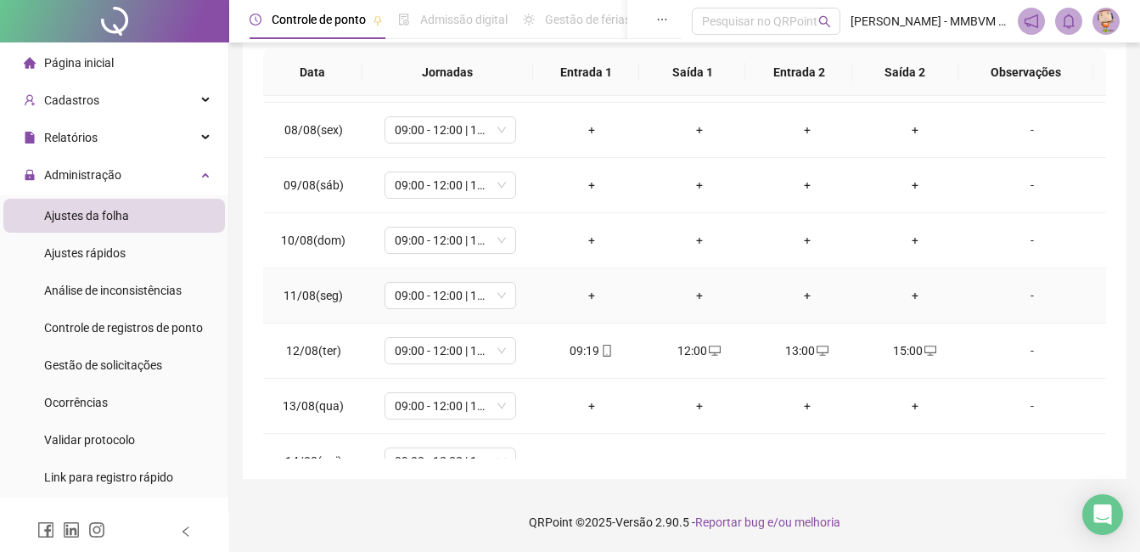
scroll to position [339, 0]
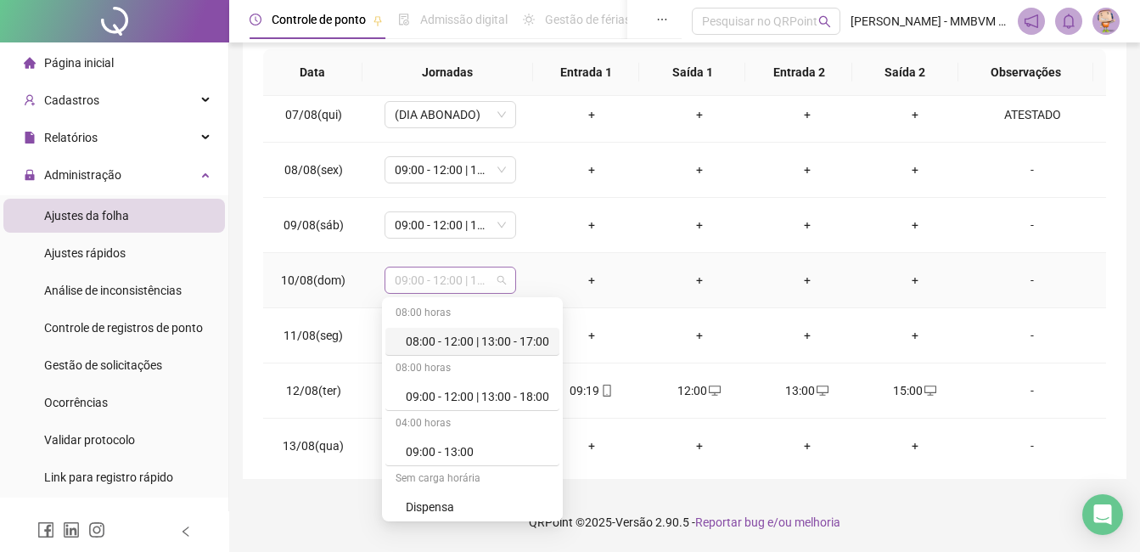
click at [433, 284] on span "09:00 - 12:00 | 13:00 - 18:00" at bounding box center [450, 279] width 111 height 25
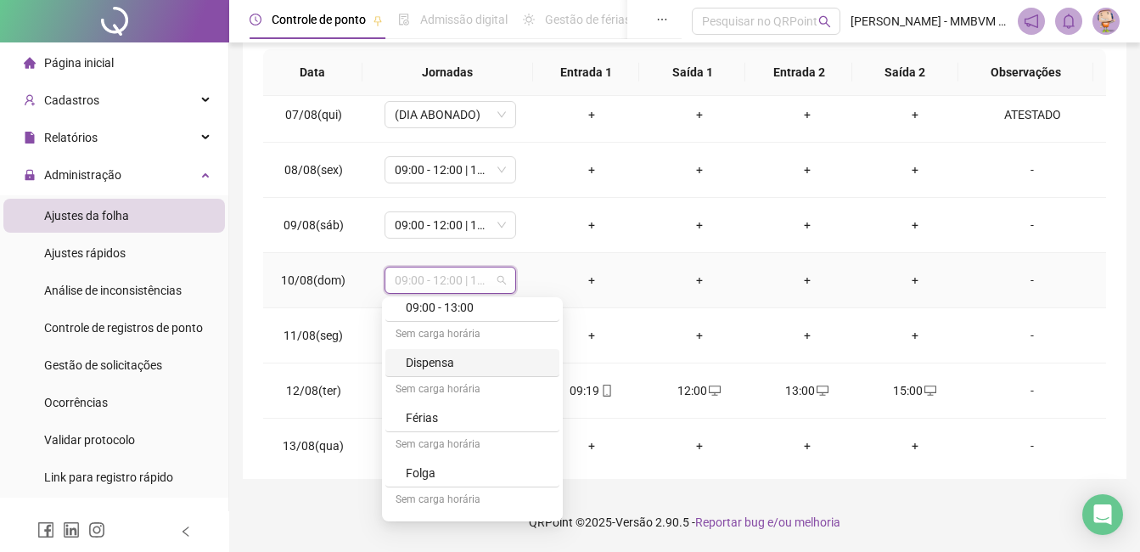
scroll to position [170, 0]
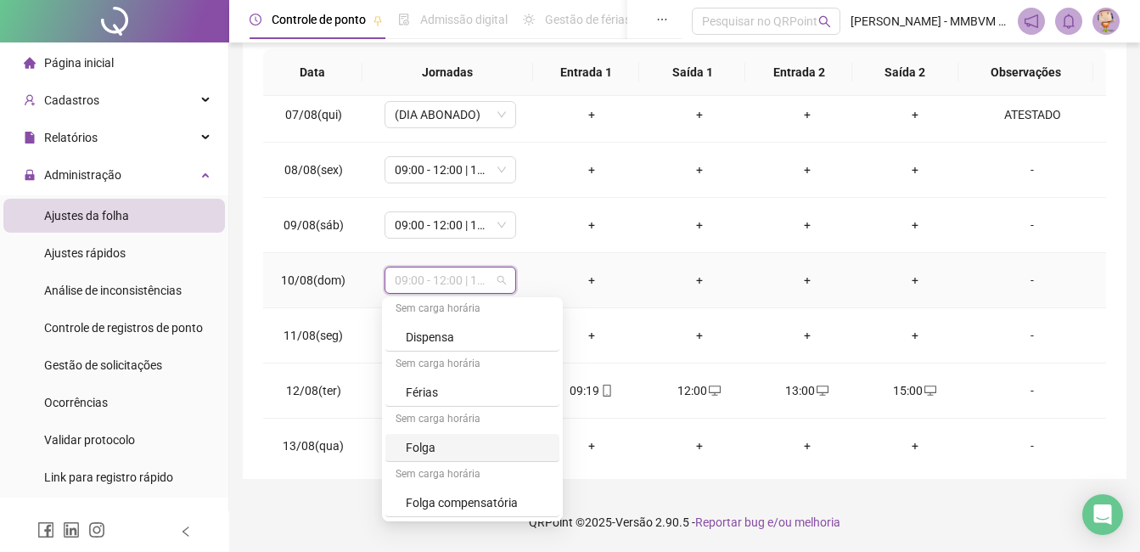
click at [448, 449] on div "Folga" at bounding box center [477, 447] width 143 height 19
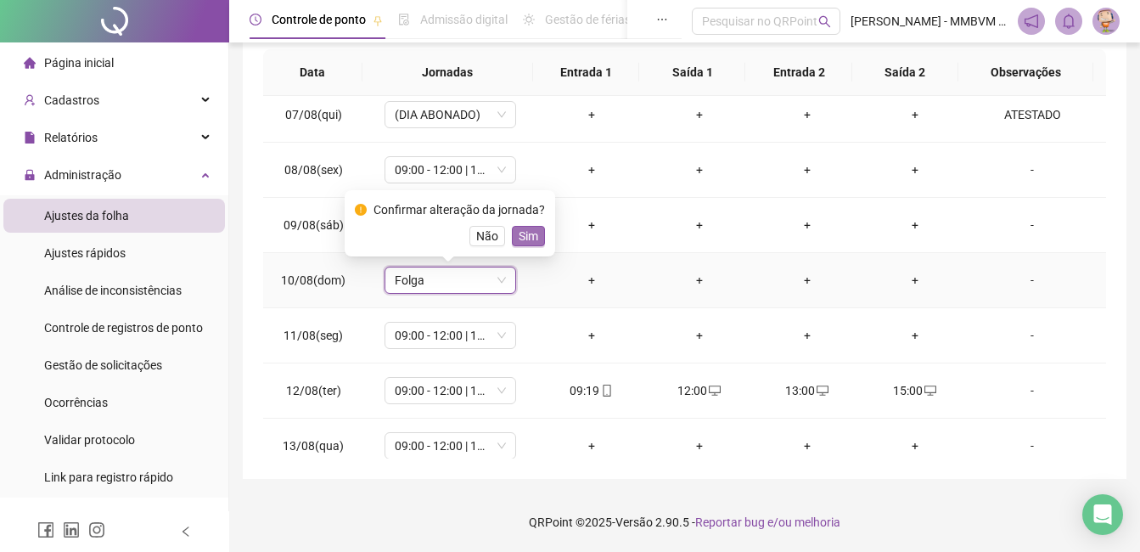
click at [530, 245] on button "Sim" at bounding box center [528, 236] width 33 height 20
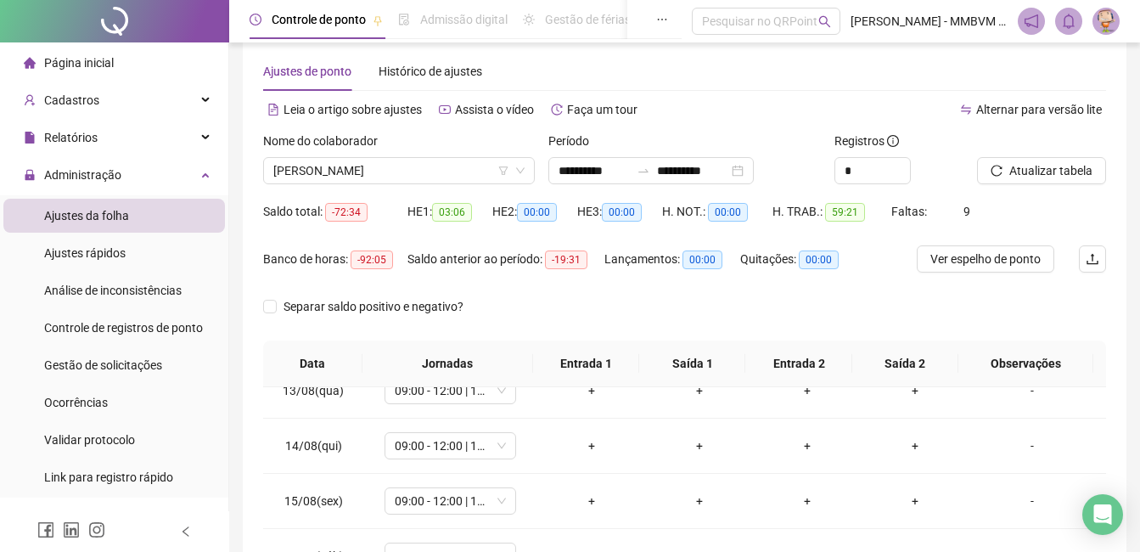
scroll to position [0, 0]
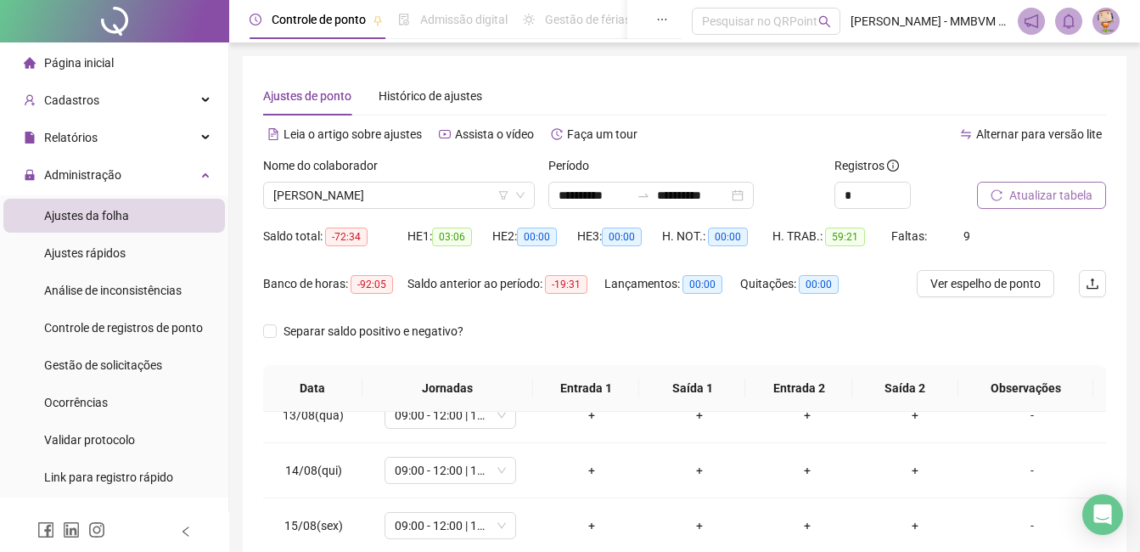
click at [1046, 184] on button "Atualizar tabela" at bounding box center [1041, 195] width 129 height 27
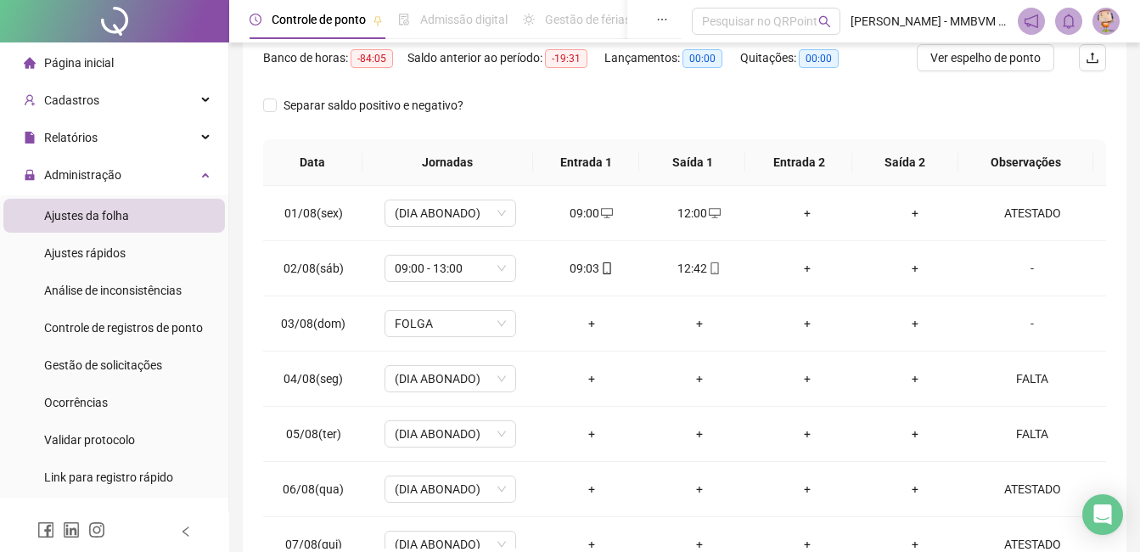
scroll to position [316, 0]
